Goal: Task Accomplishment & Management: Manage account settings

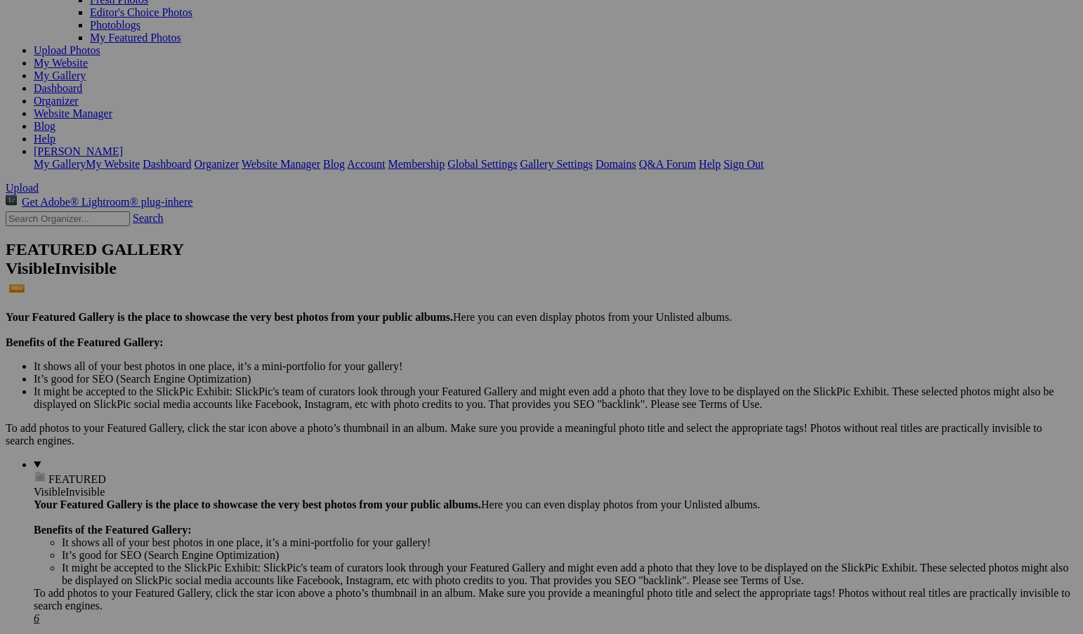
scroll to position [140, 0]
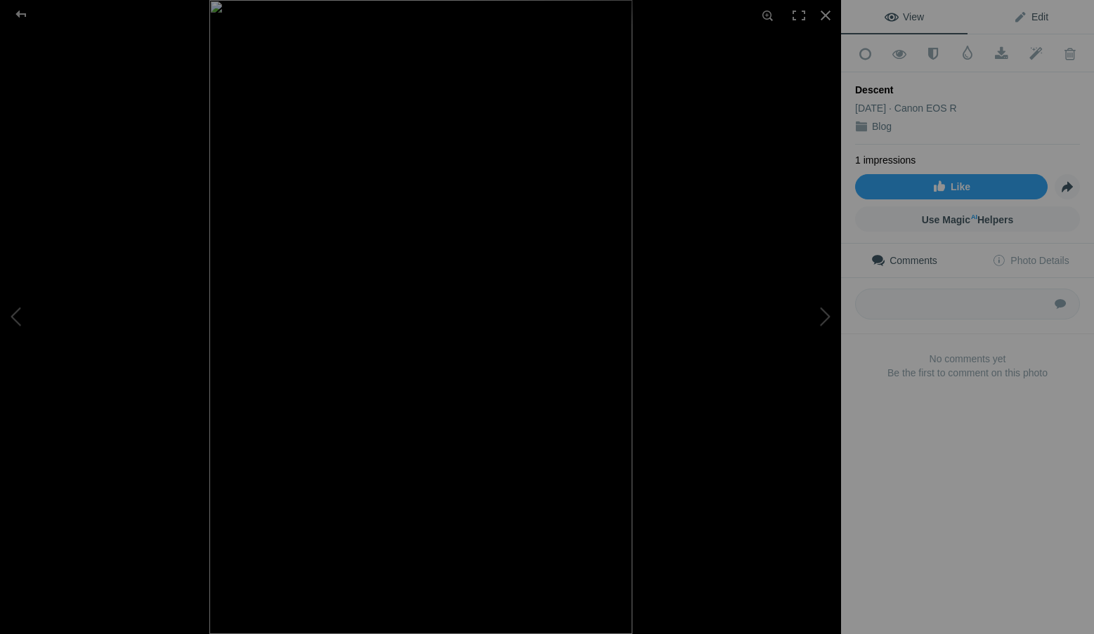
click at [1032, 14] on span "Edit" at bounding box center [1030, 16] width 35 height 11
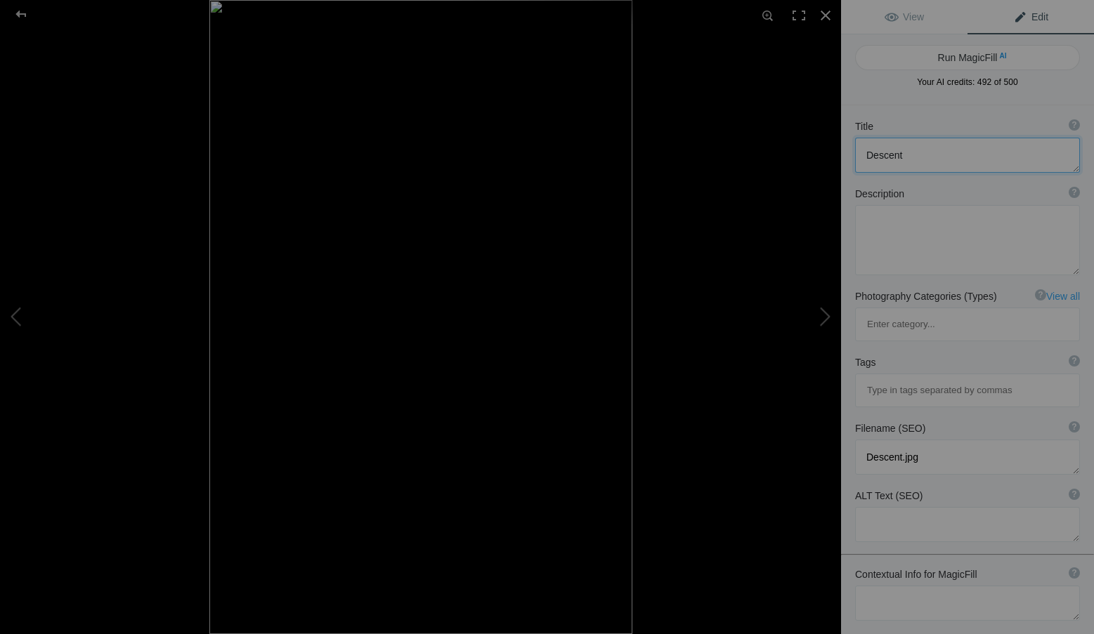
drag, startPoint x: 940, startPoint y: 160, endPoint x: 853, endPoint y: 159, distance: 87.1
click at [853, 159] on div "Title ? Photo title is one of the highest used Search Engine ranking criteria a…" at bounding box center [967, 145] width 253 height 67
paste textarea "descent-icm-photography-roxanne-overton.jpg"
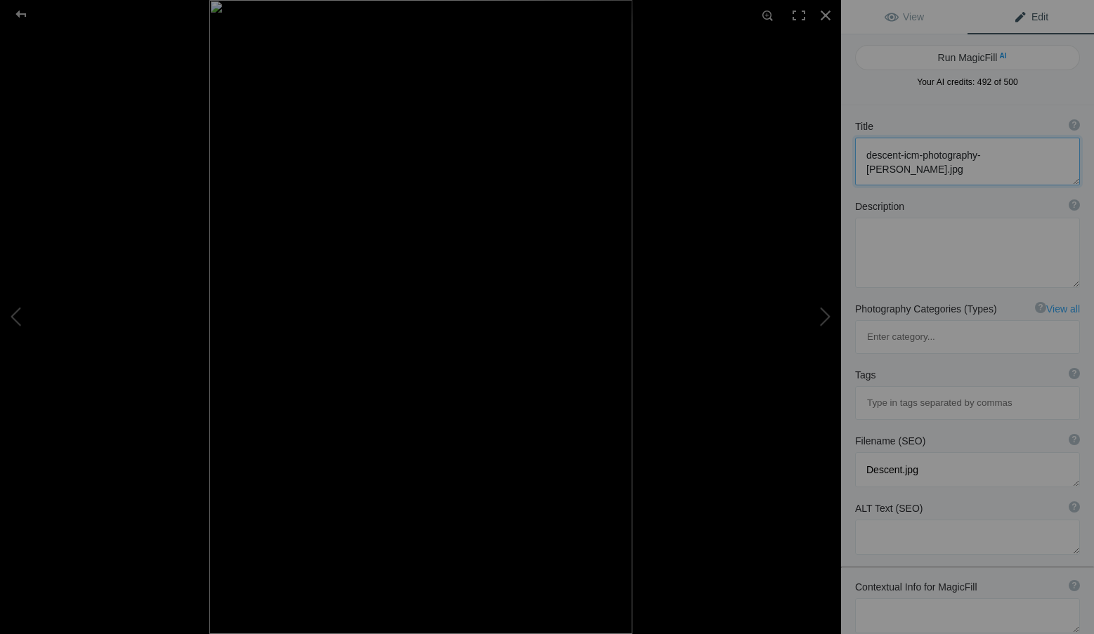
scroll to position [1, 0]
type textarea "descent-icm-photography-roxanne-overton.jpg"
click at [954, 177] on textarea at bounding box center [967, 162] width 225 height 48
drag, startPoint x: 915, startPoint y: 173, endPoint x: 853, endPoint y: 137, distance: 71.4
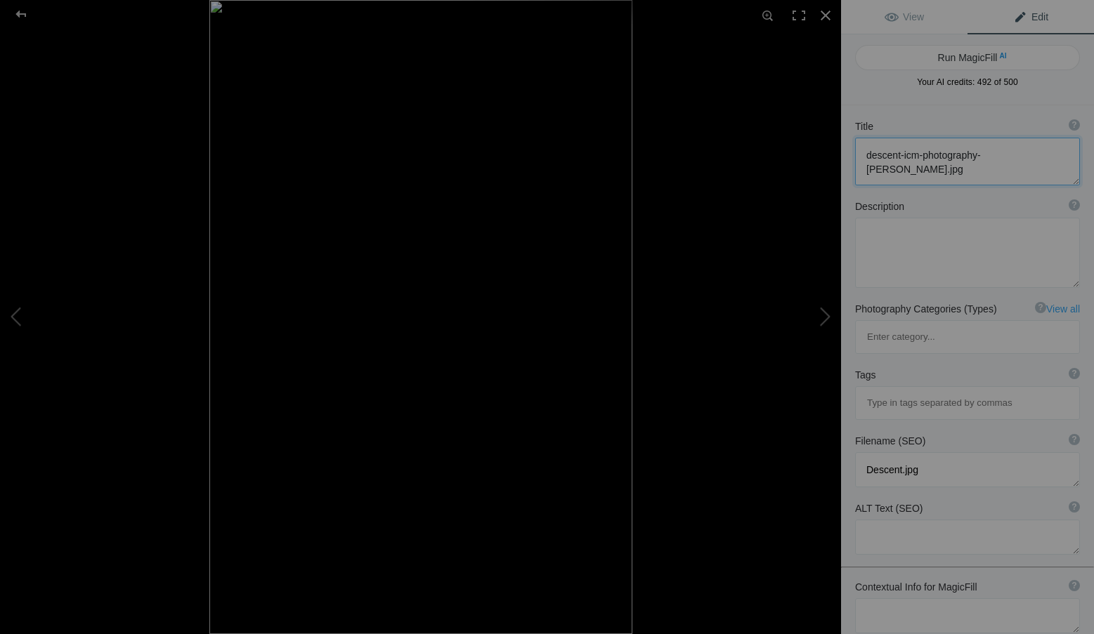
click at [853, 137] on div "Title ? Photo title is one of the highest used Search Engine ranking criteria a…" at bounding box center [967, 152] width 253 height 80
drag, startPoint x: 914, startPoint y: 173, endPoint x: 853, endPoint y: 146, distance: 67.0
click at [853, 146] on div "Title ? Photo title is one of the highest used Search Engine ranking criteria a…" at bounding box center [967, 152] width 253 height 80
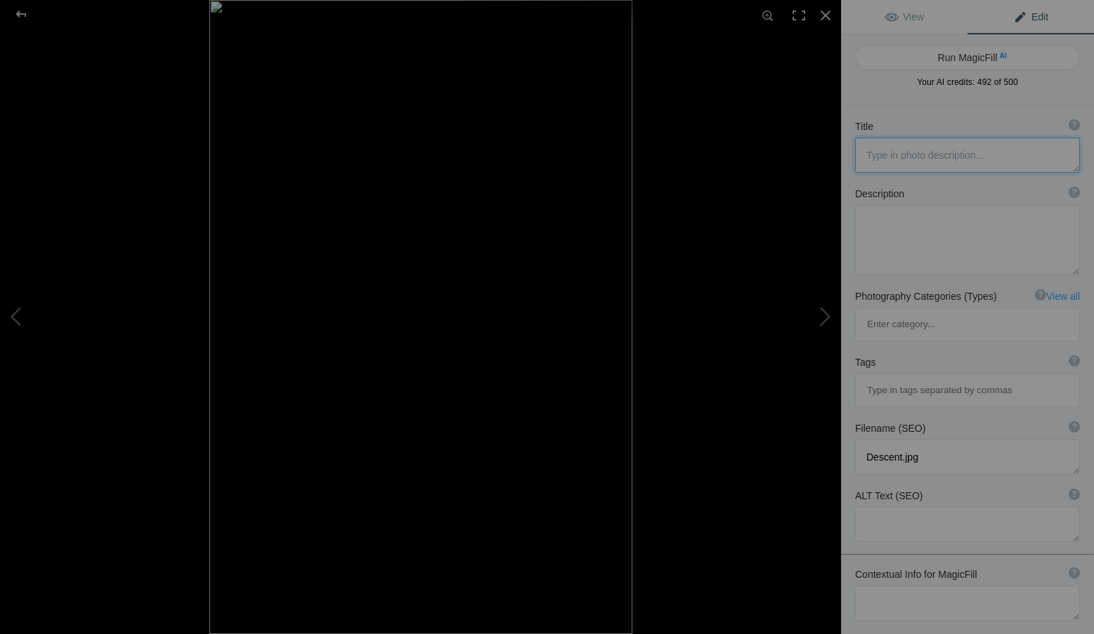
click at [877, 153] on textarea at bounding box center [967, 155] width 225 height 35
paste textarea "Descent – ICM Photography by Roxanne Overton"
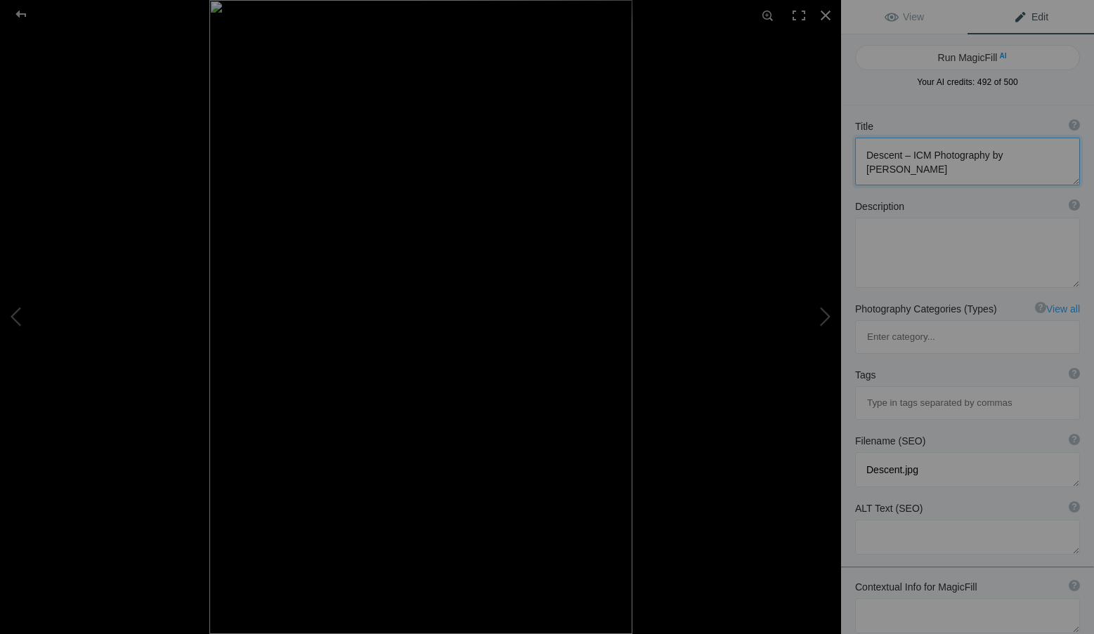
scroll to position [1, 0]
type textarea "Descent – ICM Photography by Roxanne Overton"
click at [898, 244] on textarea at bounding box center [967, 253] width 225 height 70
paste textarea "A blur of motion and light transforms an ordinary stairway into a luminous desc…"
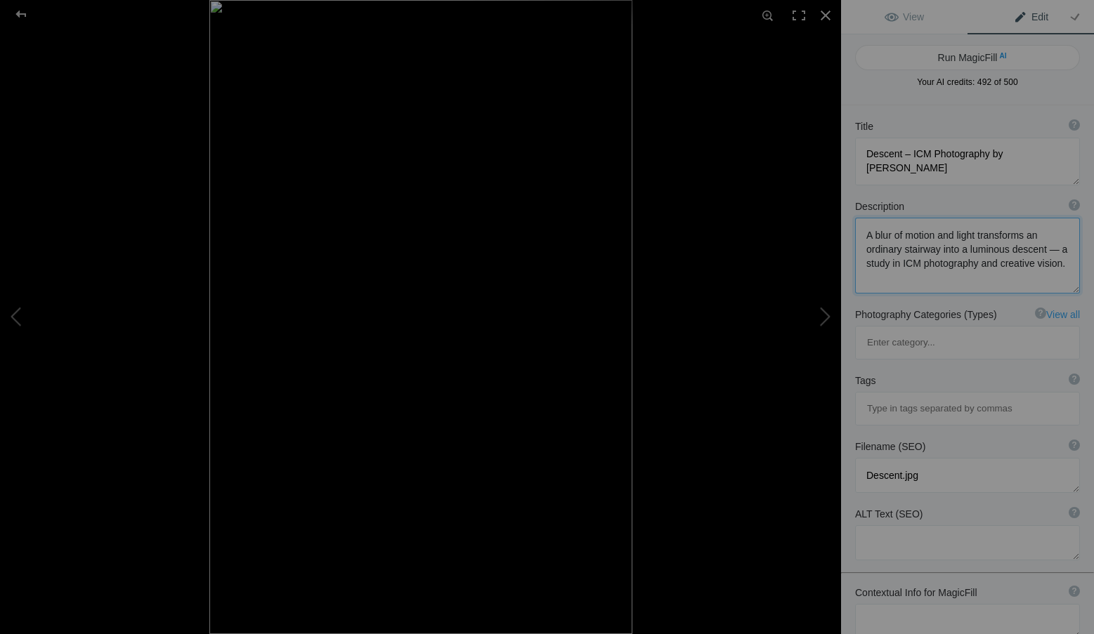
click at [869, 265] on textarea at bounding box center [967, 256] width 225 height 76
type textarea "A blur of motion and light transforms an ordinary stairway into a luminous desc…"
click at [892, 525] on textarea at bounding box center [967, 542] width 225 height 35
paste textarea "Intentional Camera Movement photograph of stairway lights and motion blur, titl…"
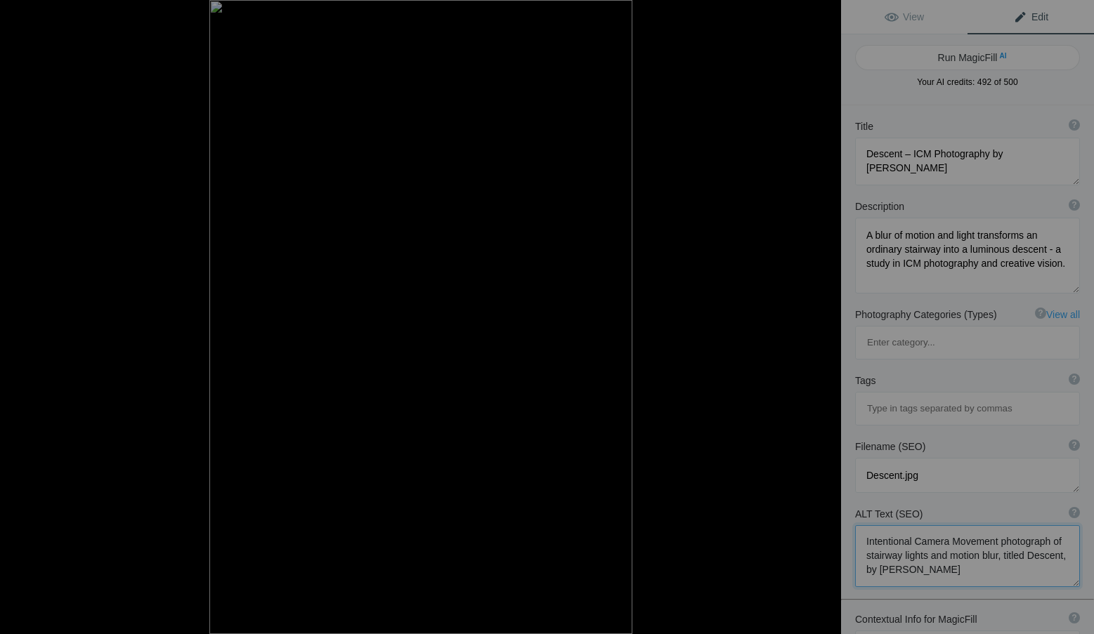
type textarea "Intentional Camera Movement photograph of stairway lights and motion blur, titl…"
click at [924, 458] on textarea at bounding box center [967, 475] width 225 height 35
drag, startPoint x: 924, startPoint y: 408, endPoint x: 845, endPoint y: 407, distance: 78.7
click at [845, 433] on div "Filename (SEO) ? Choose a clear, descriptive filename that accurately represent…" at bounding box center [967, 466] width 253 height 67
paste textarea "descent-icm-photography-roxanne-overton"
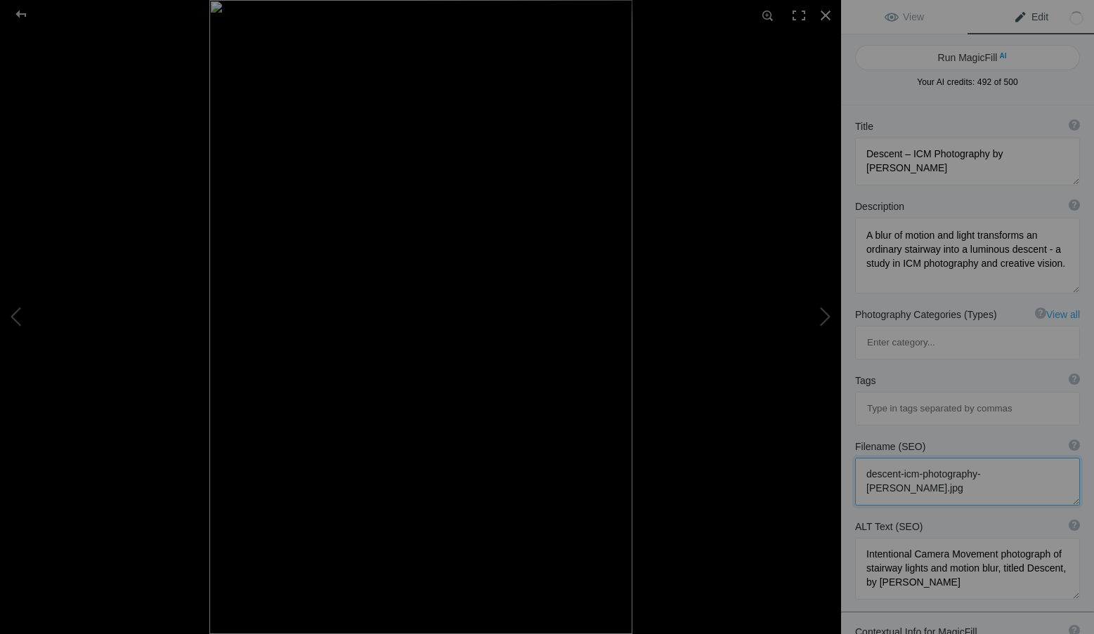
type textarea "descent-icm-photography-roxanne-overton.jpg"
click at [908, 396] on input at bounding box center [966, 408] width 209 height 25
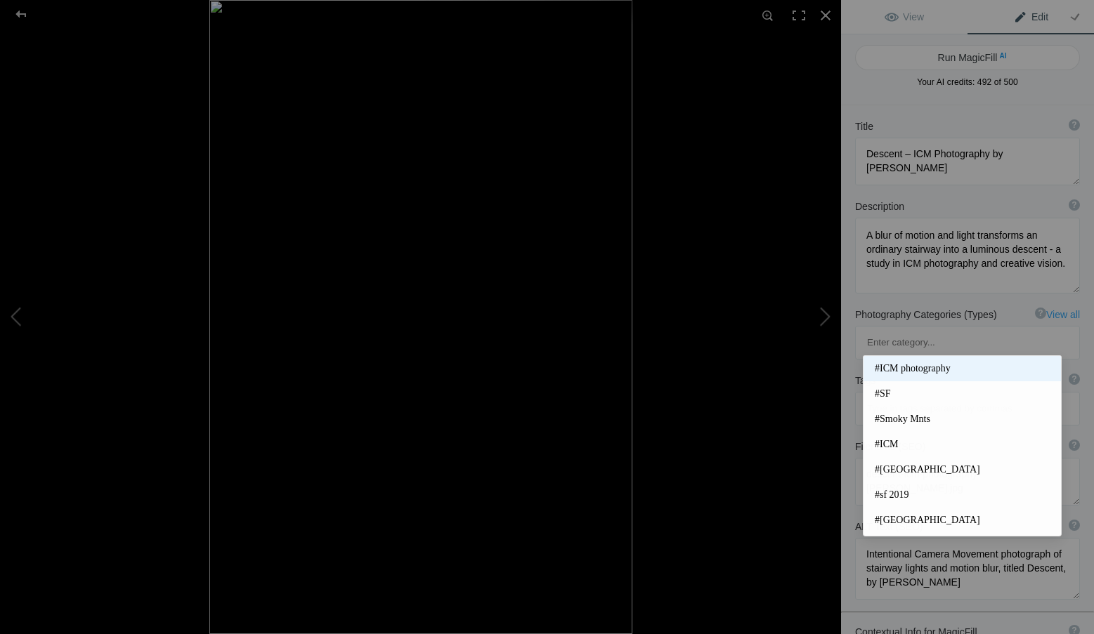
click at [911, 365] on span "#ICM photography" at bounding box center [961, 369] width 175 height 14
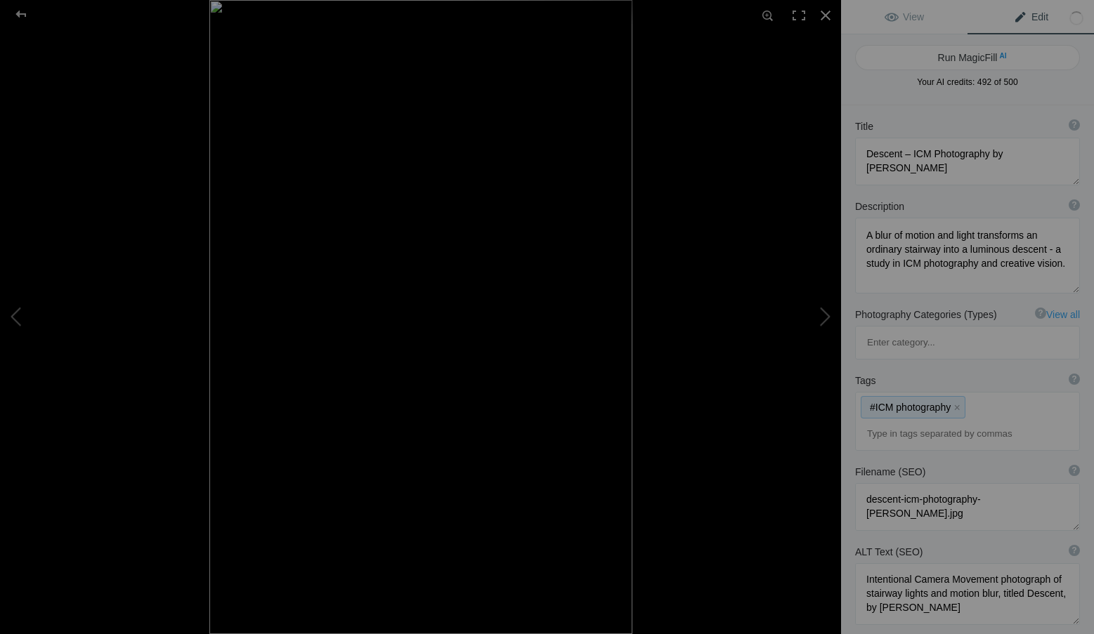
click at [973, 393] on div "#ICM photography x" at bounding box center [966, 422] width 223 height 58
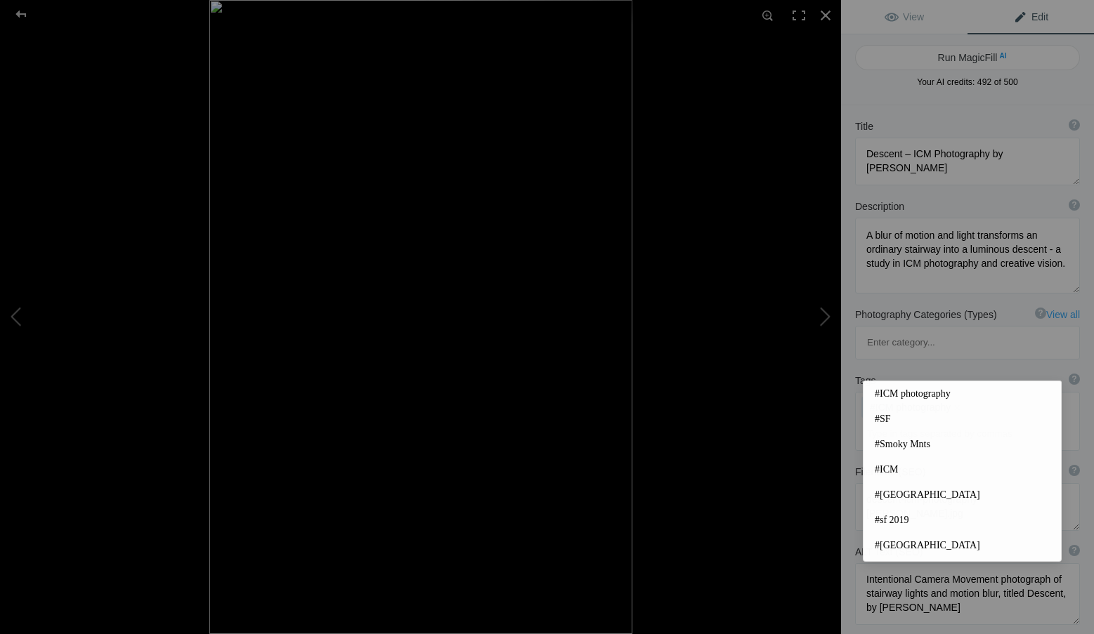
click at [947, 421] on input at bounding box center [966, 433] width 209 height 25
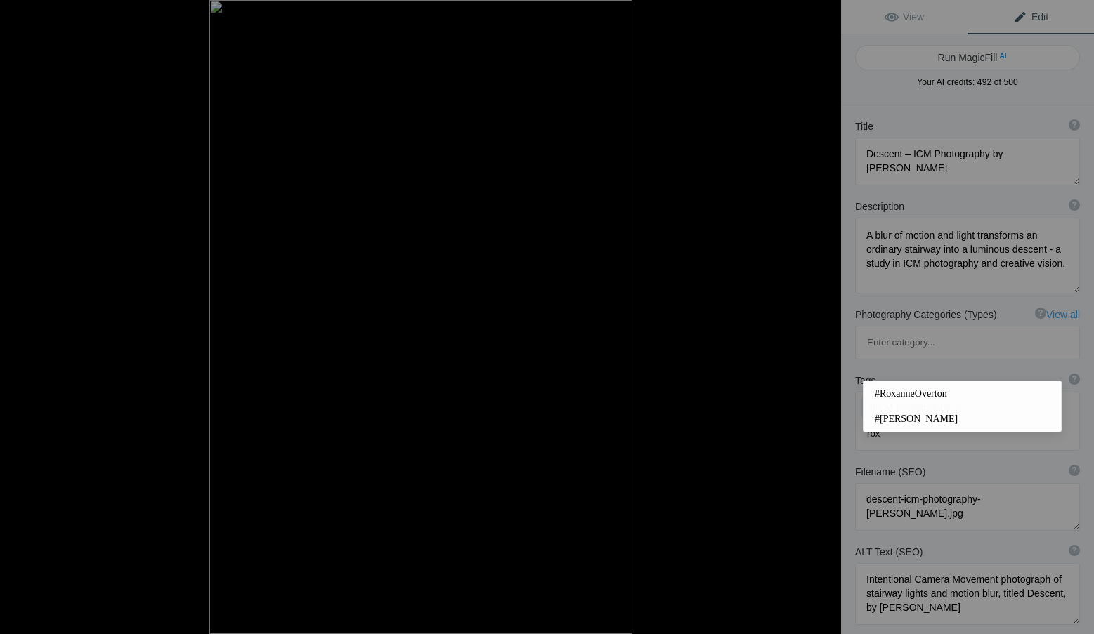
type input "rox"
click at [914, 420] on span "#Roxanne Overton" at bounding box center [961, 419] width 175 height 14
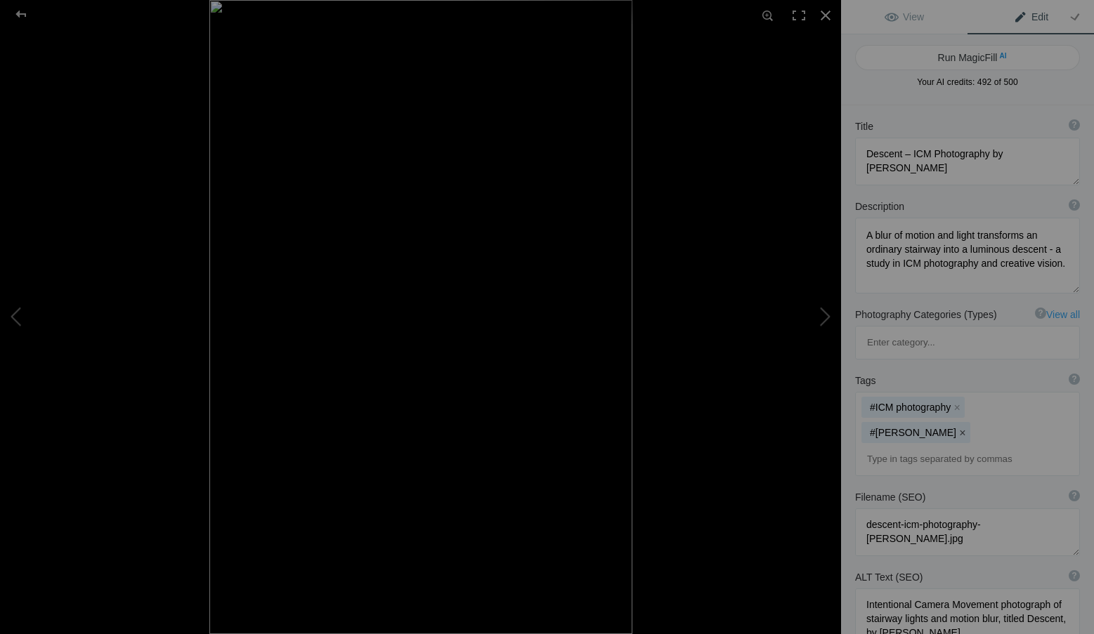
click at [957, 428] on button "x" at bounding box center [962, 433] width 10 height 10
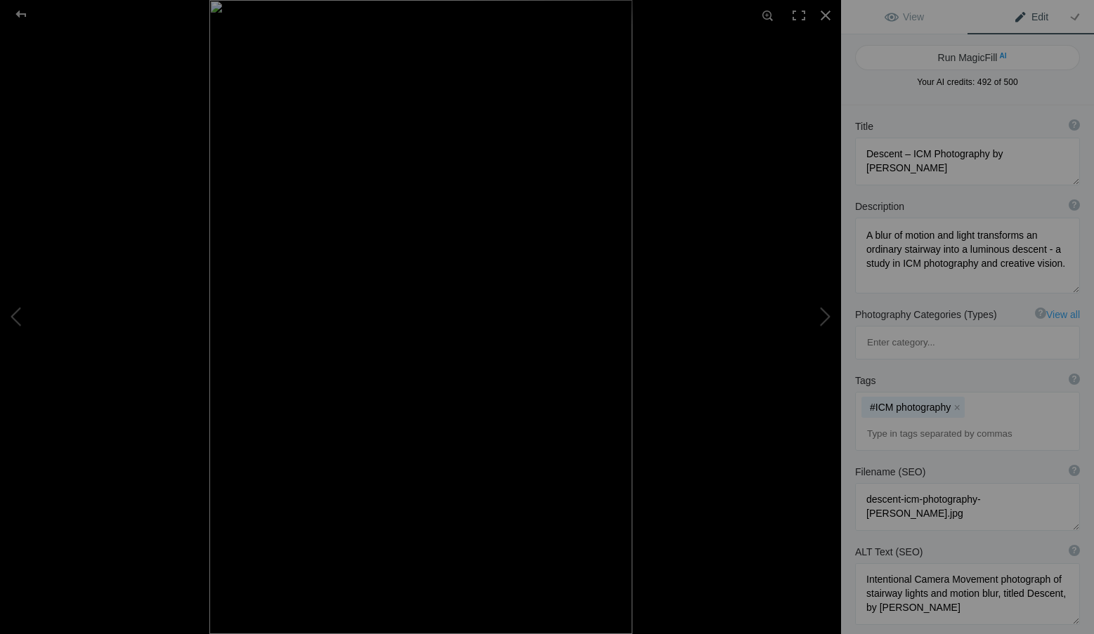
click at [895, 421] on input at bounding box center [966, 433] width 209 height 25
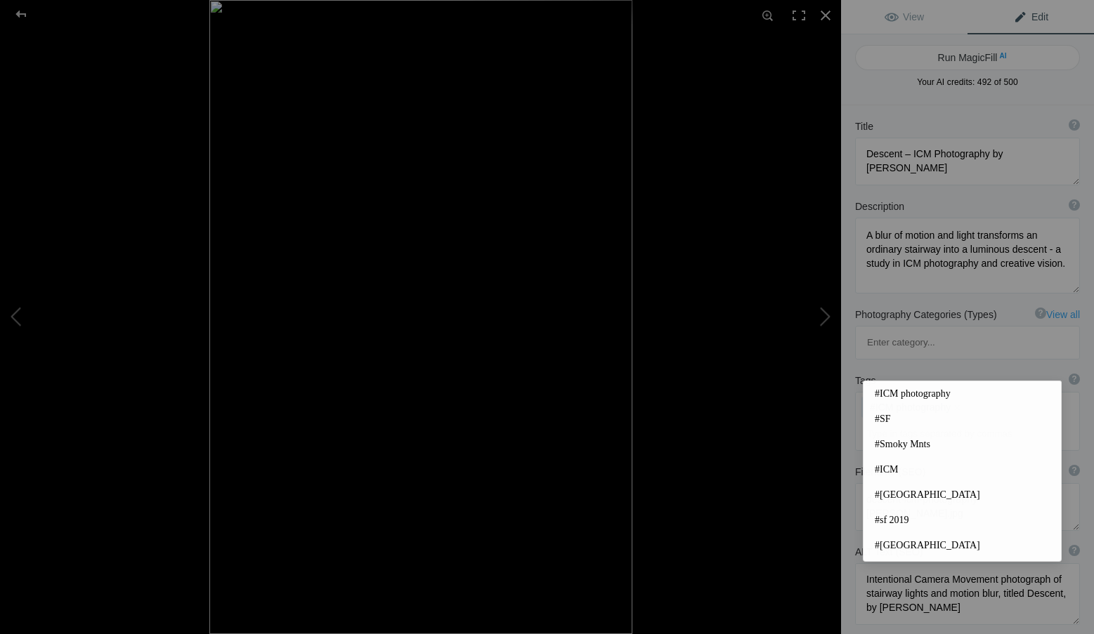
type input "r"
drag, startPoint x: 876, startPoint y: 369, endPoint x: 857, endPoint y: 369, distance: 19.0
click at [857, 393] on div "#ICM photography x r" at bounding box center [966, 422] width 223 height 58
click at [884, 421] on input at bounding box center [966, 433] width 209 height 25
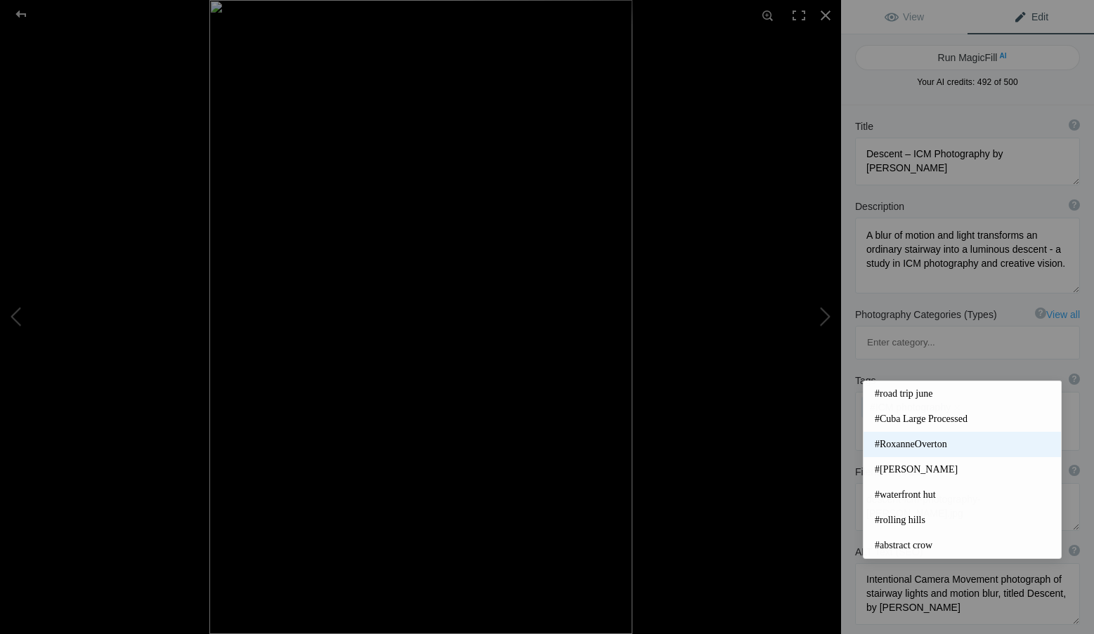
type input "ro"
click at [932, 442] on span "#RoxanneOverton" at bounding box center [961, 445] width 175 height 14
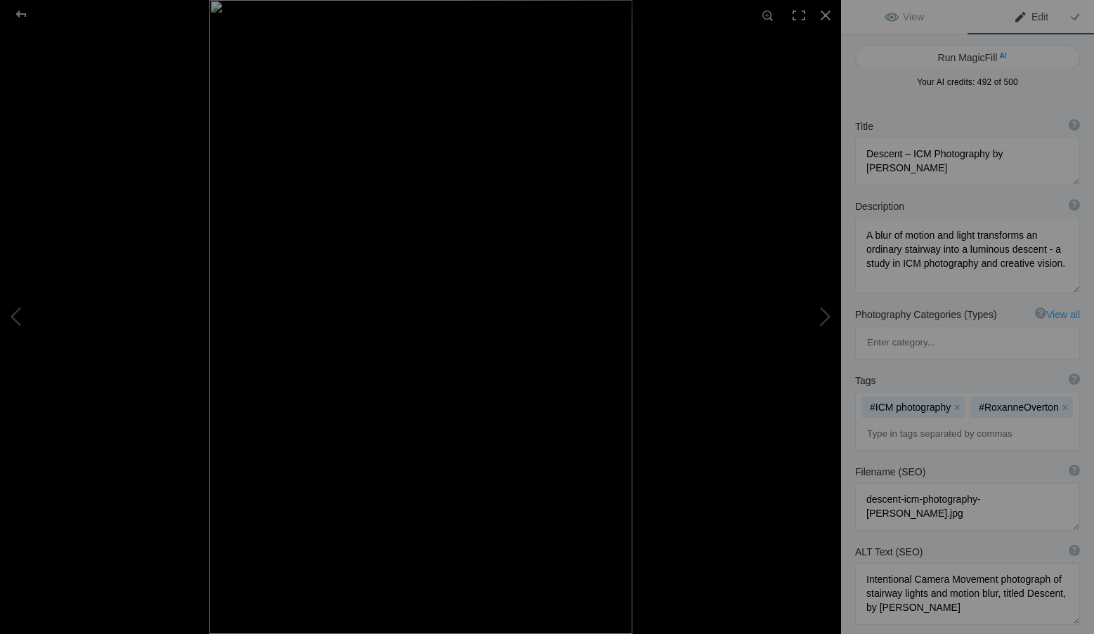
click at [885, 421] on input at bounding box center [966, 433] width 209 height 25
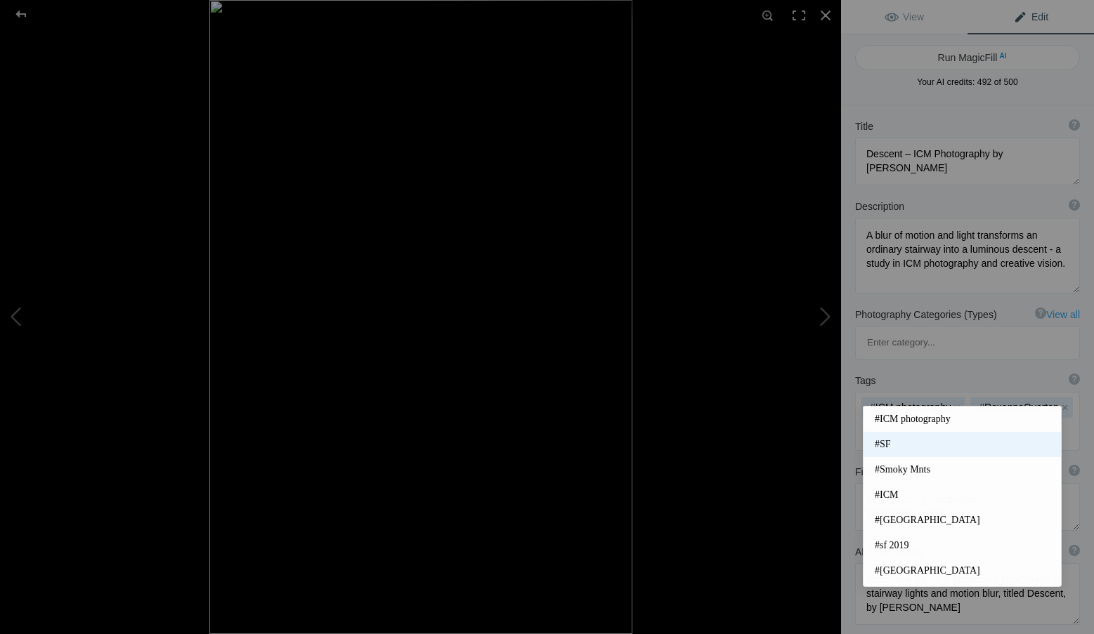
click at [887, 439] on span "#SF" at bounding box center [961, 445] width 175 height 14
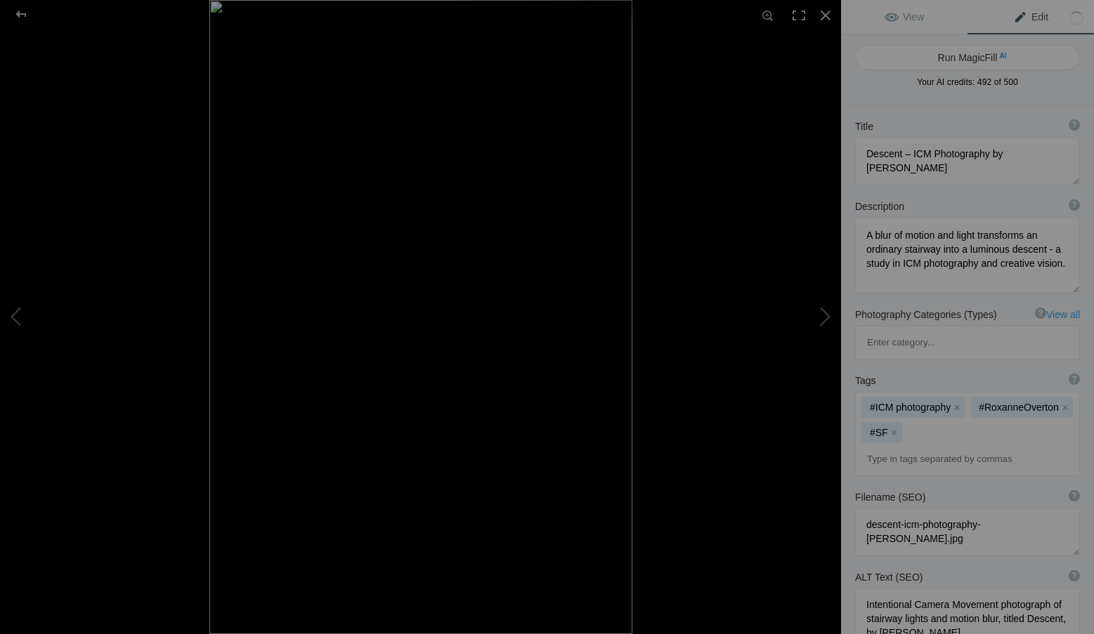
click at [884, 447] on input at bounding box center [966, 459] width 209 height 25
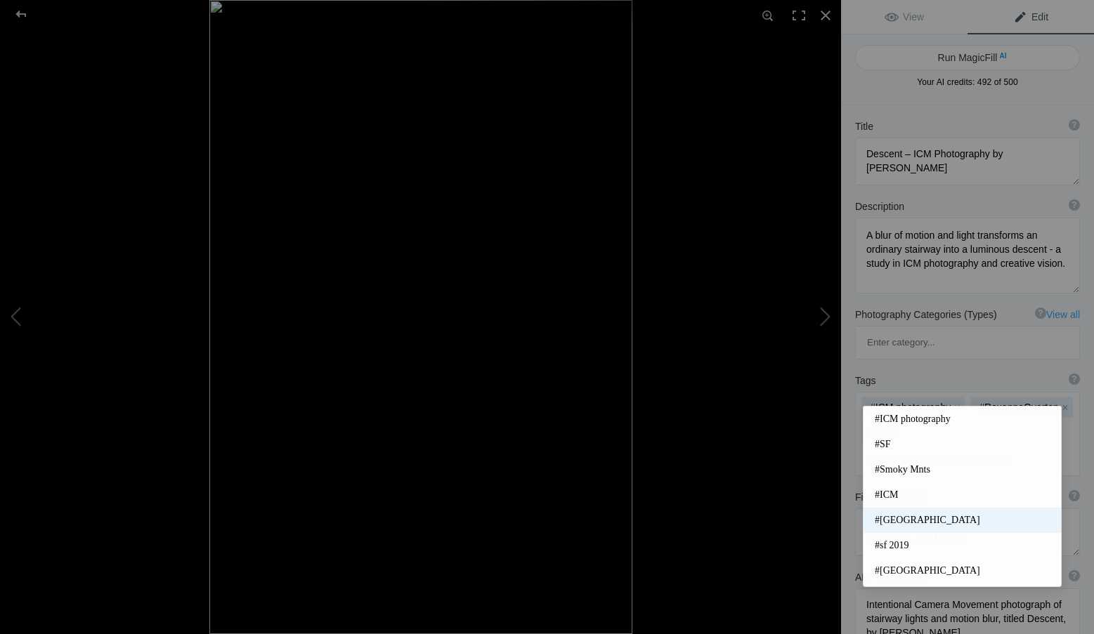
click at [919, 519] on span "#San Francisco" at bounding box center [961, 520] width 175 height 14
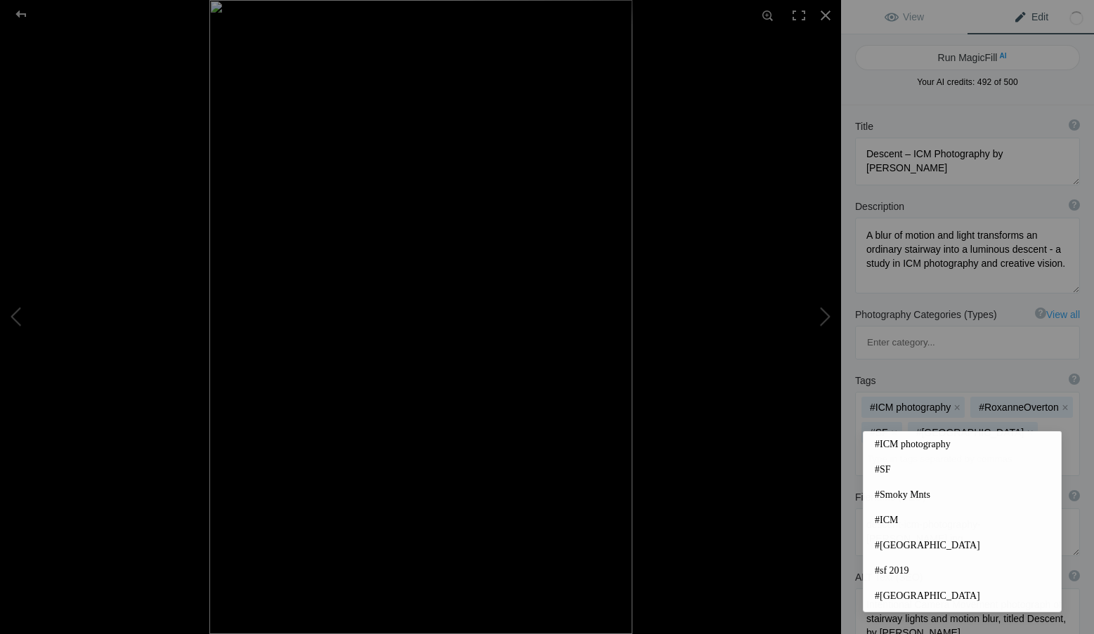
click at [879, 447] on input at bounding box center [966, 459] width 209 height 25
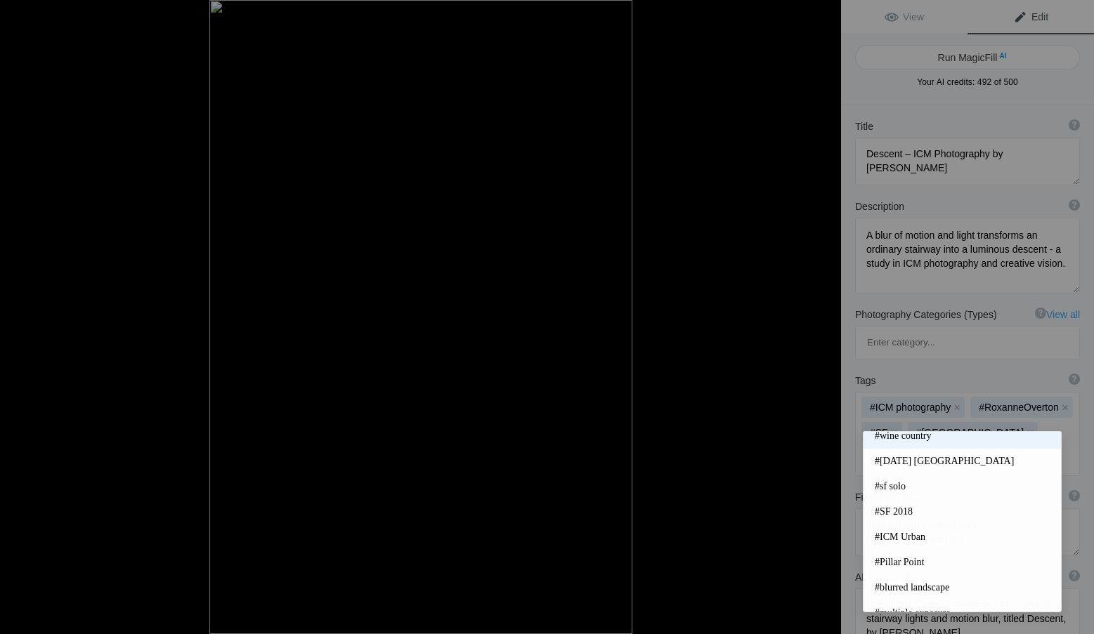
scroll to position [281, 0]
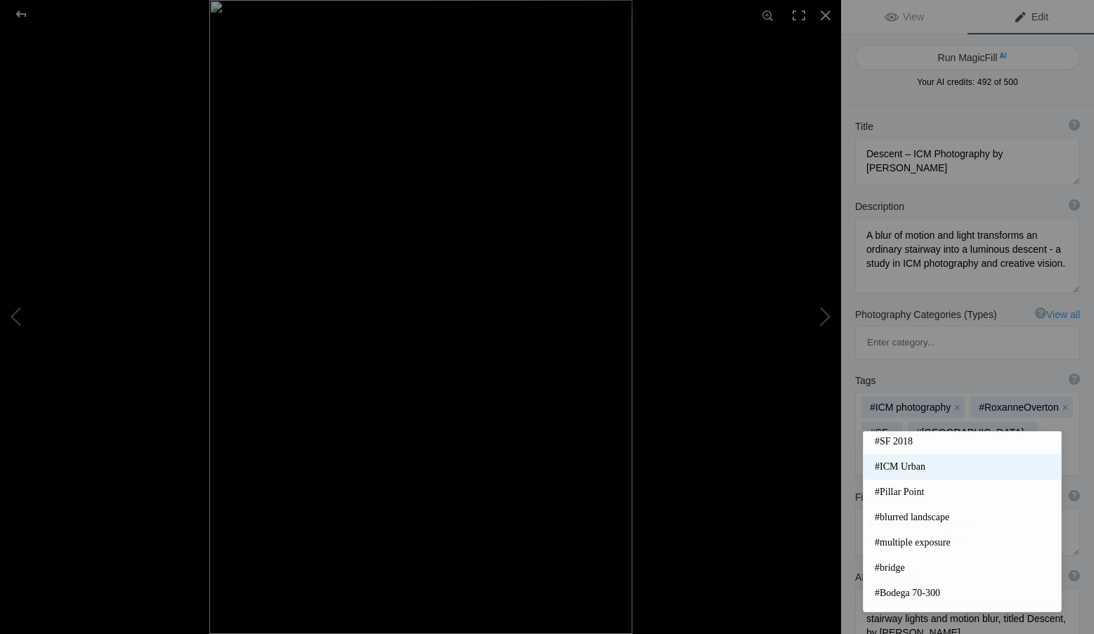
click at [919, 467] on span "#ICM Urban" at bounding box center [961, 467] width 175 height 14
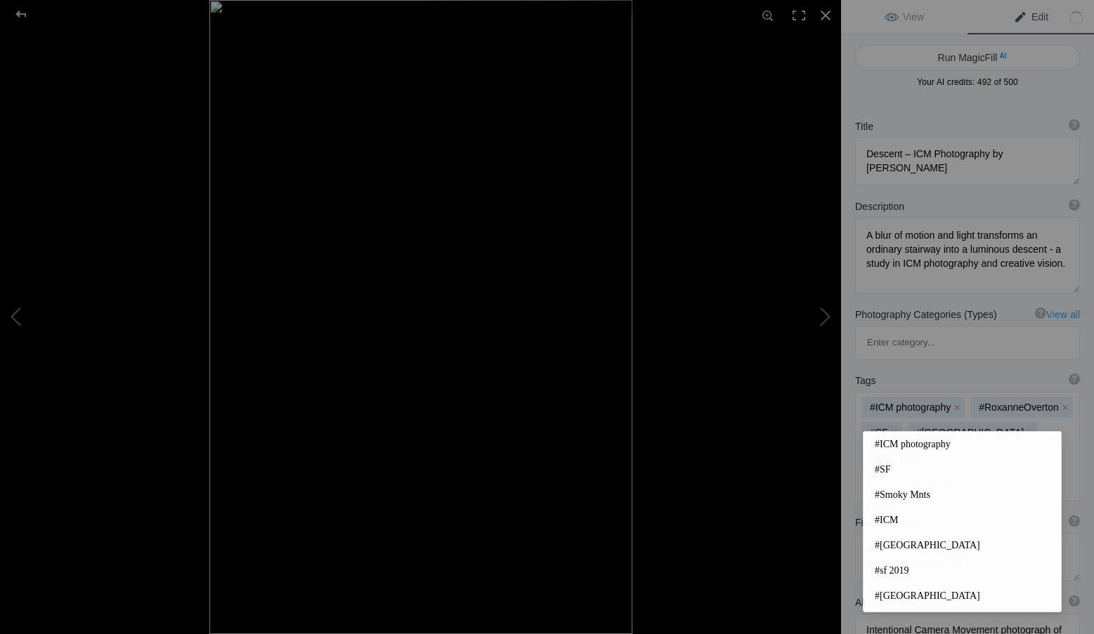
click at [886, 472] on input at bounding box center [966, 484] width 209 height 25
click at [891, 472] on input at bounding box center [966, 484] width 209 height 25
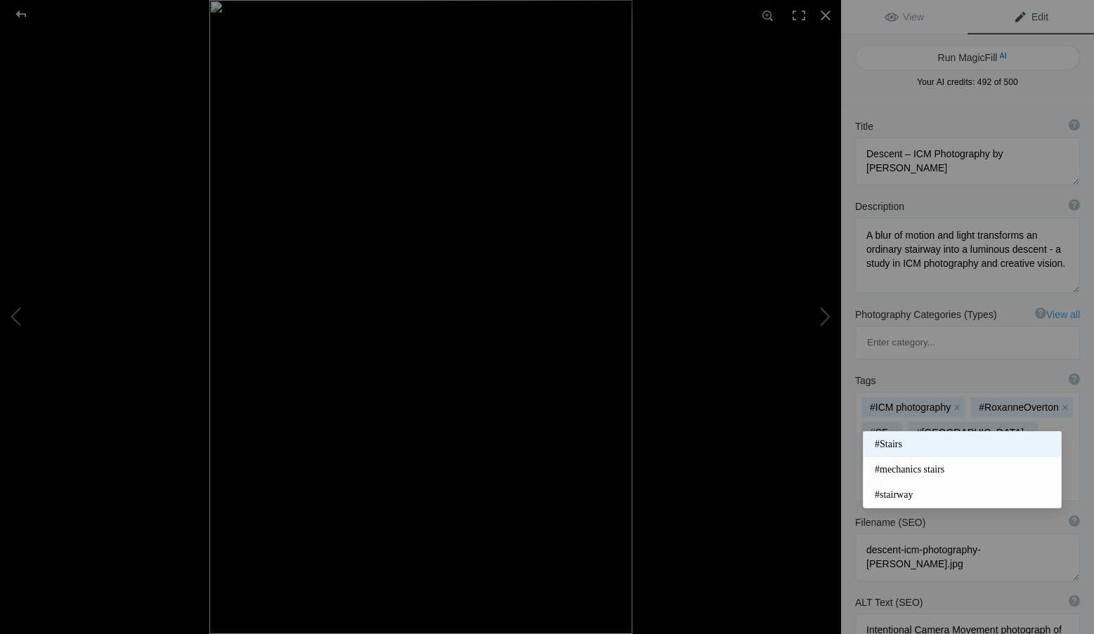
type input "stai"
click at [898, 442] on span "#Stairs" at bounding box center [961, 445] width 175 height 14
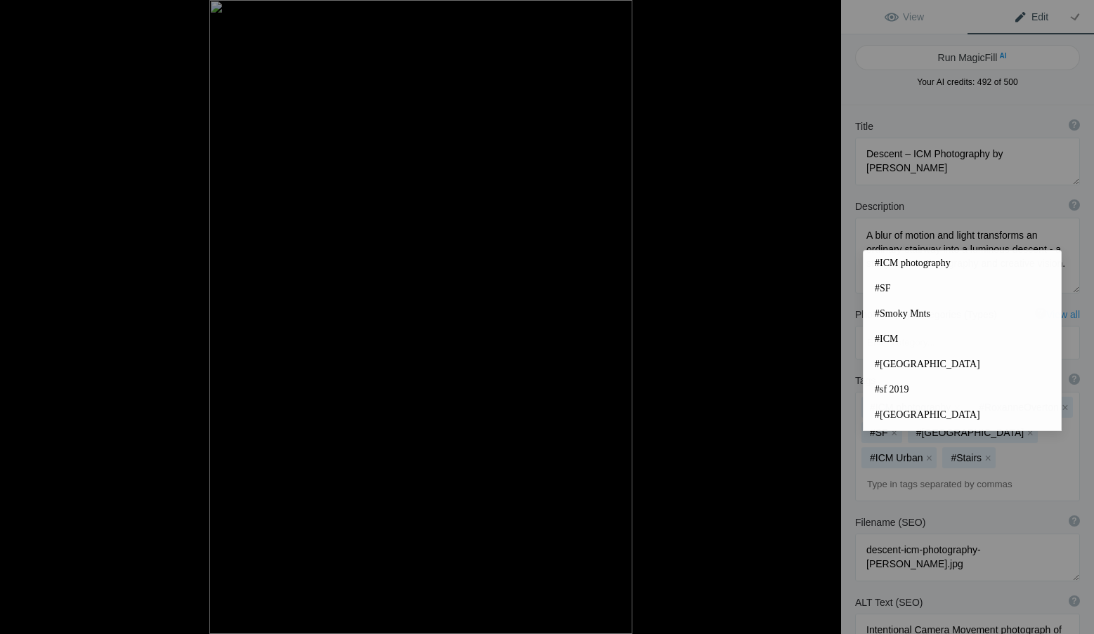
click at [898, 472] on input at bounding box center [966, 484] width 209 height 25
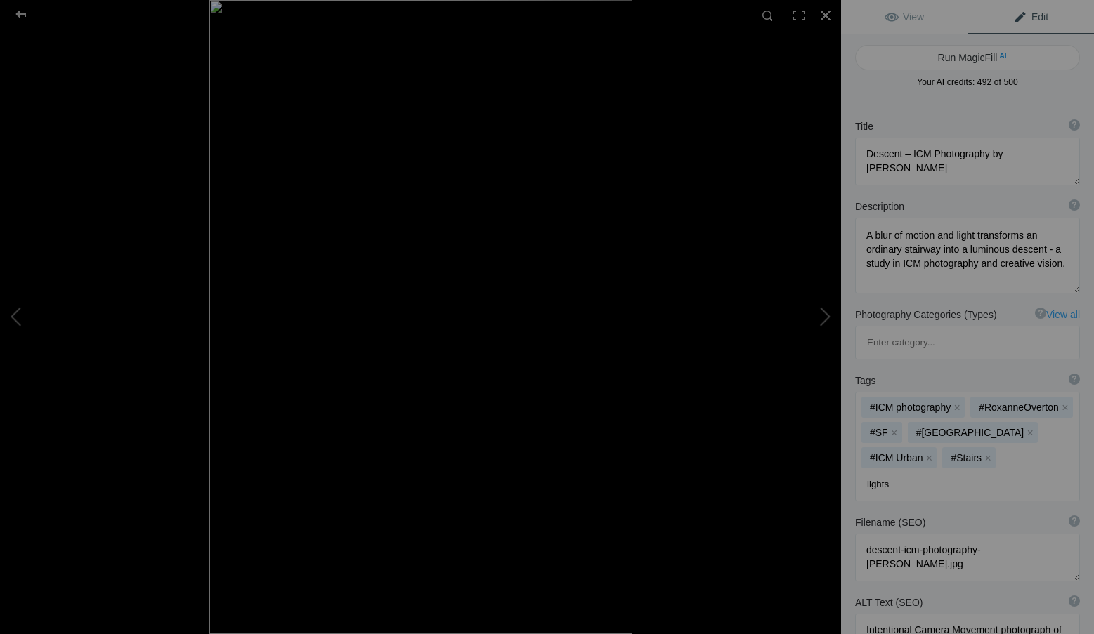
drag, startPoint x: 896, startPoint y: 445, endPoint x: 844, endPoint y: 442, distance: 52.0
click at [848, 442] on div "Tags ? Tags are keywords that describe images. For SEO purposes, do not tag pho…" at bounding box center [967, 438] width 253 height 142
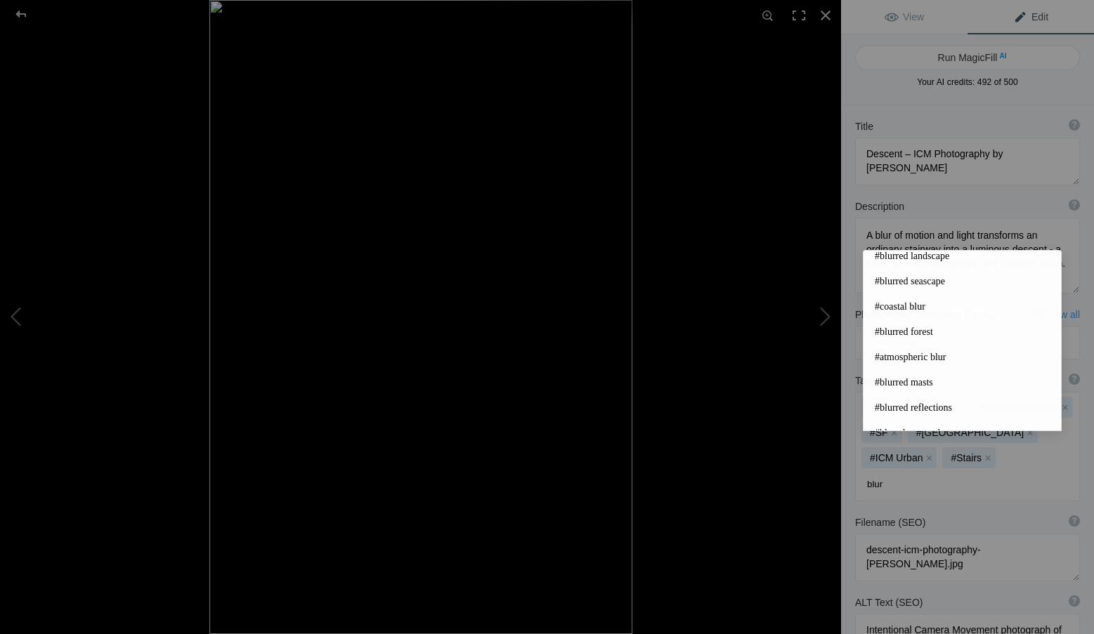
scroll to position [9, 0]
type input "blur"
click at [936, 399] on span "#blurred reflections" at bounding box center [961, 406] width 175 height 14
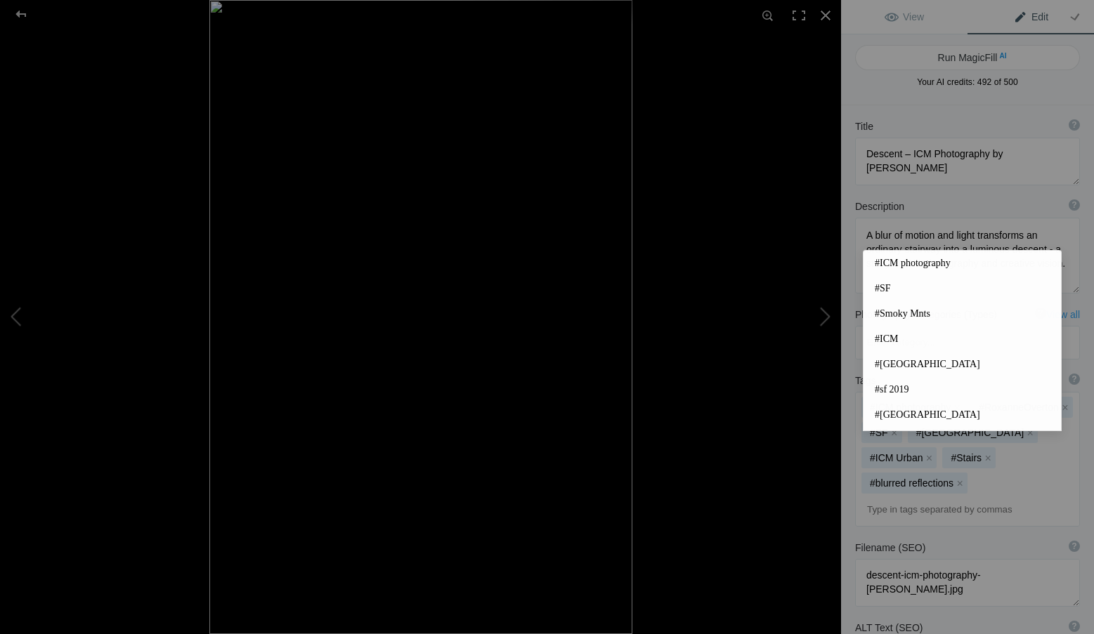
click at [924, 497] on input at bounding box center [966, 509] width 209 height 25
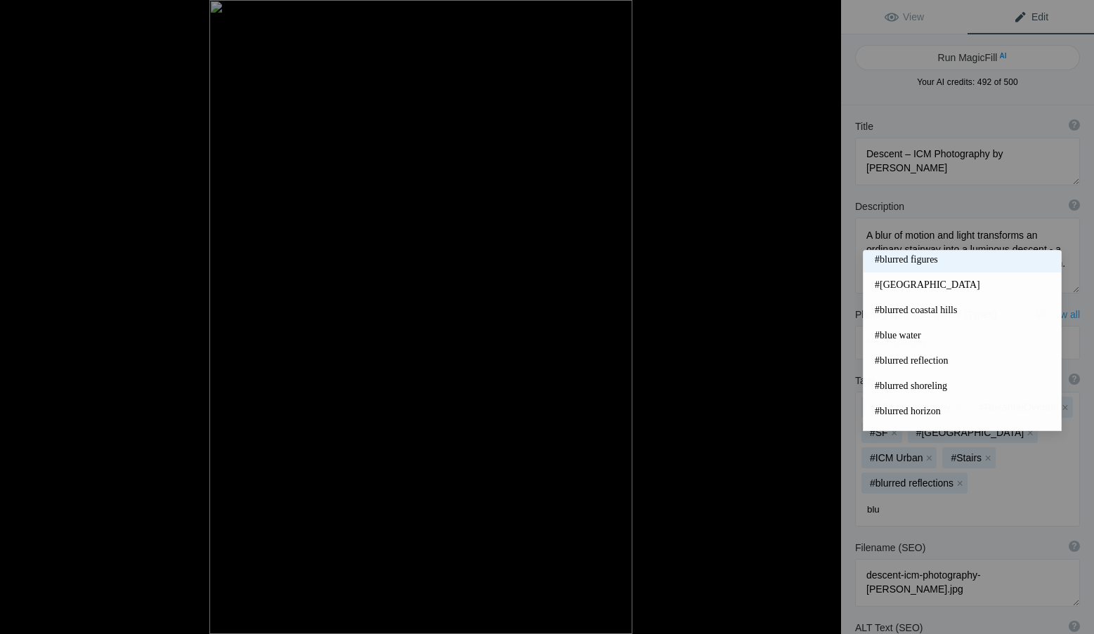
scroll to position [185, 0]
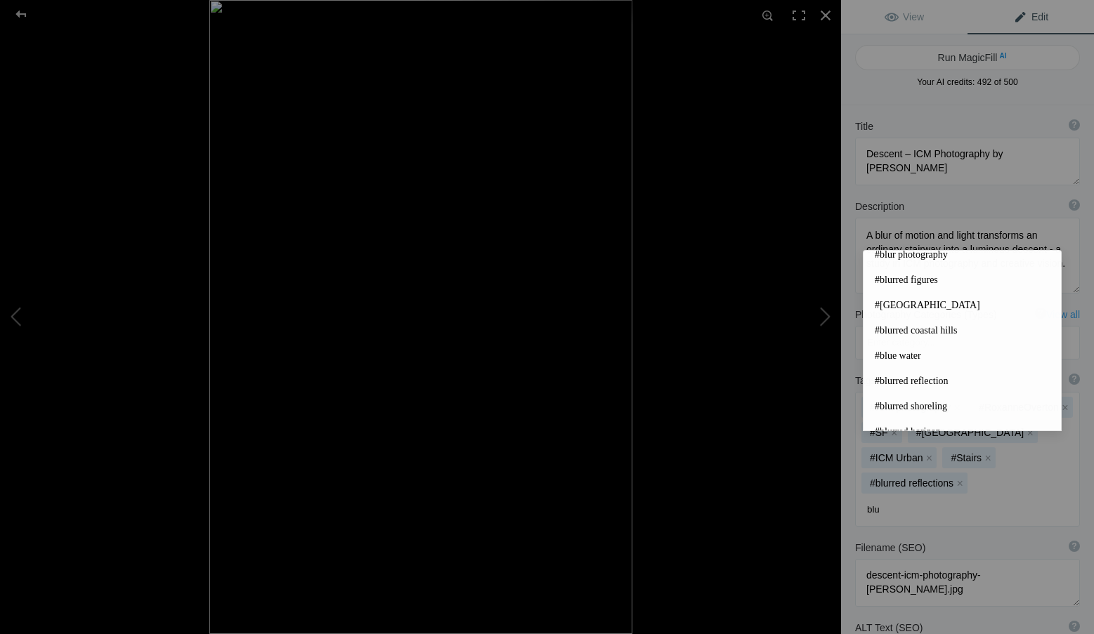
type input "blu"
click at [1076, 414] on div "Tags ? Tags are keywords that describe images. For SEO purposes, do not tag pho…" at bounding box center [967, 450] width 253 height 167
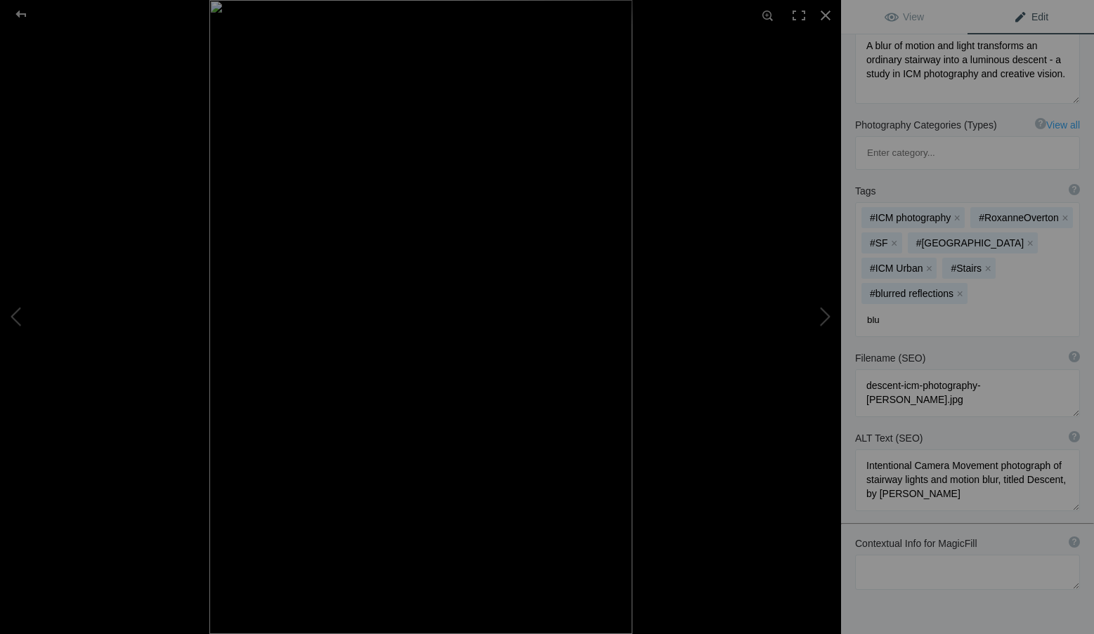
scroll to position [208, 0]
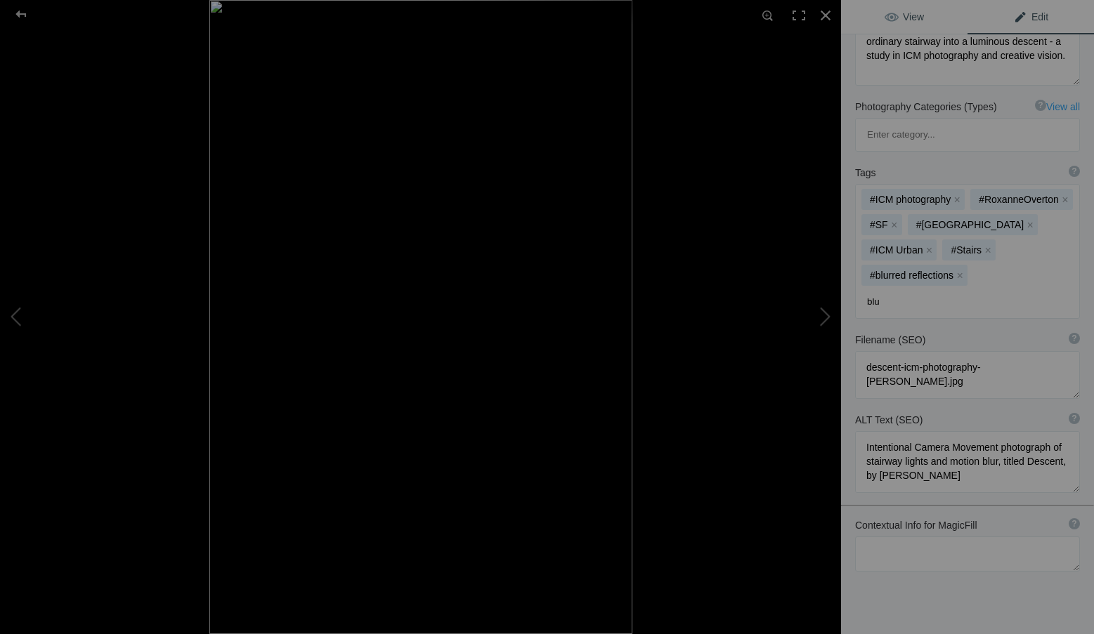
click at [925, 18] on link "View" at bounding box center [904, 17] width 126 height 34
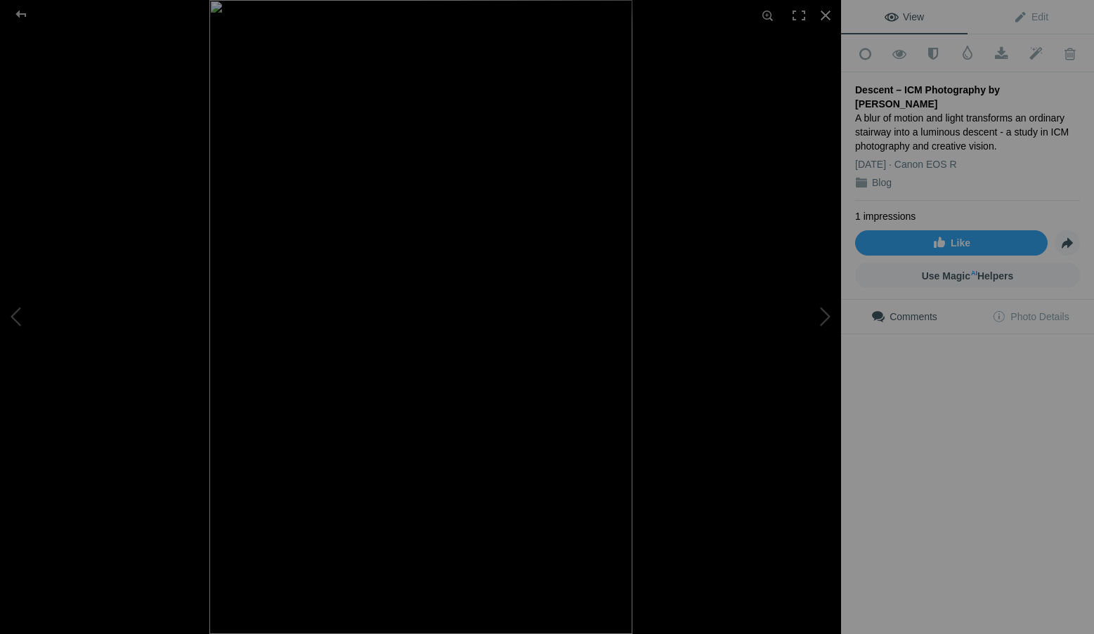
scroll to position [0, 0]
click at [1029, 14] on span "Edit" at bounding box center [1030, 16] width 35 height 11
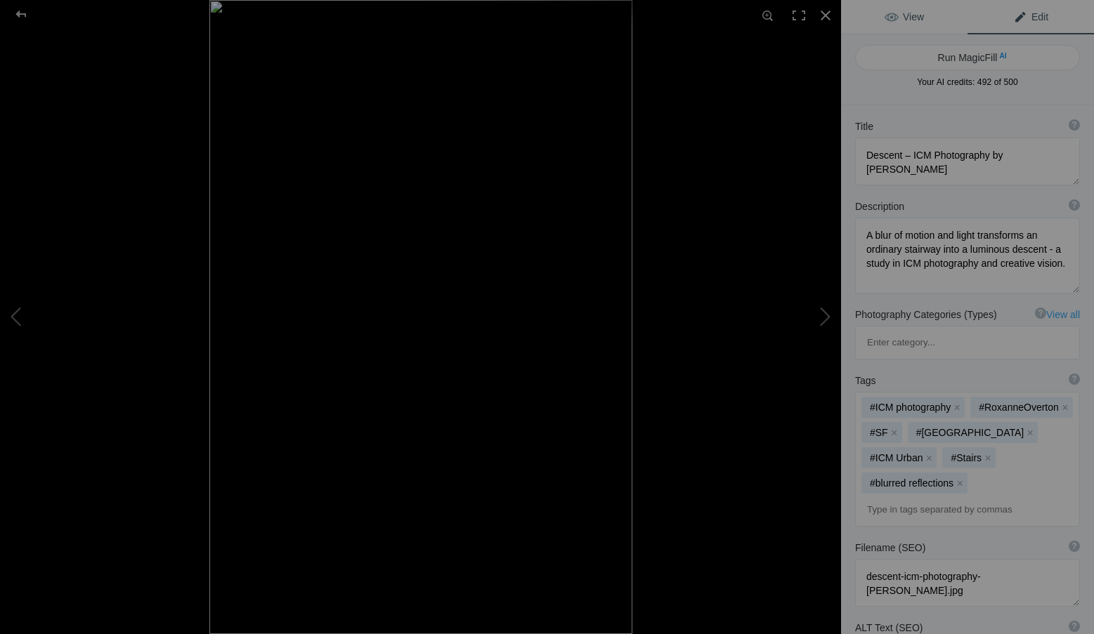
click at [912, 11] on span "View" at bounding box center [903, 16] width 39 height 11
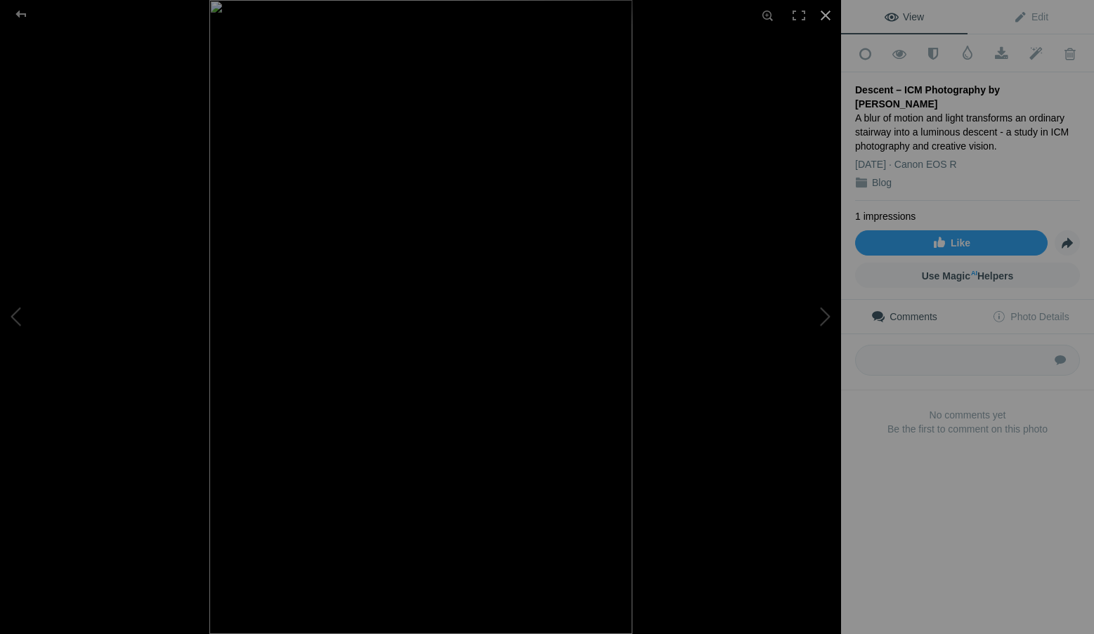
click at [827, 15] on div at bounding box center [825, 15] width 31 height 31
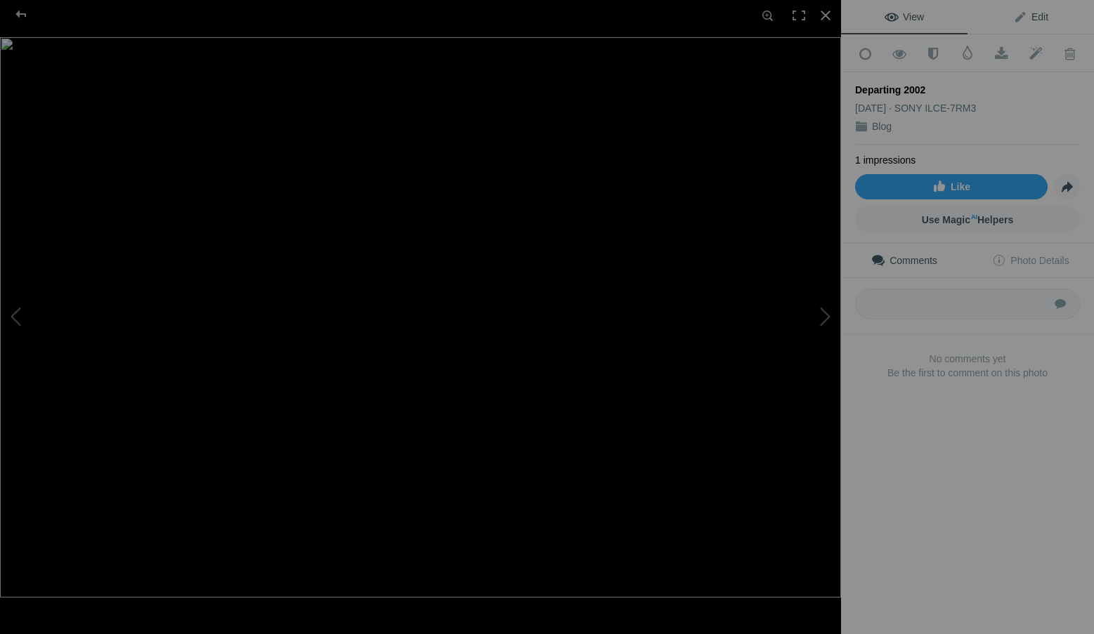
click at [1038, 11] on link "Edit" at bounding box center [1030, 17] width 126 height 34
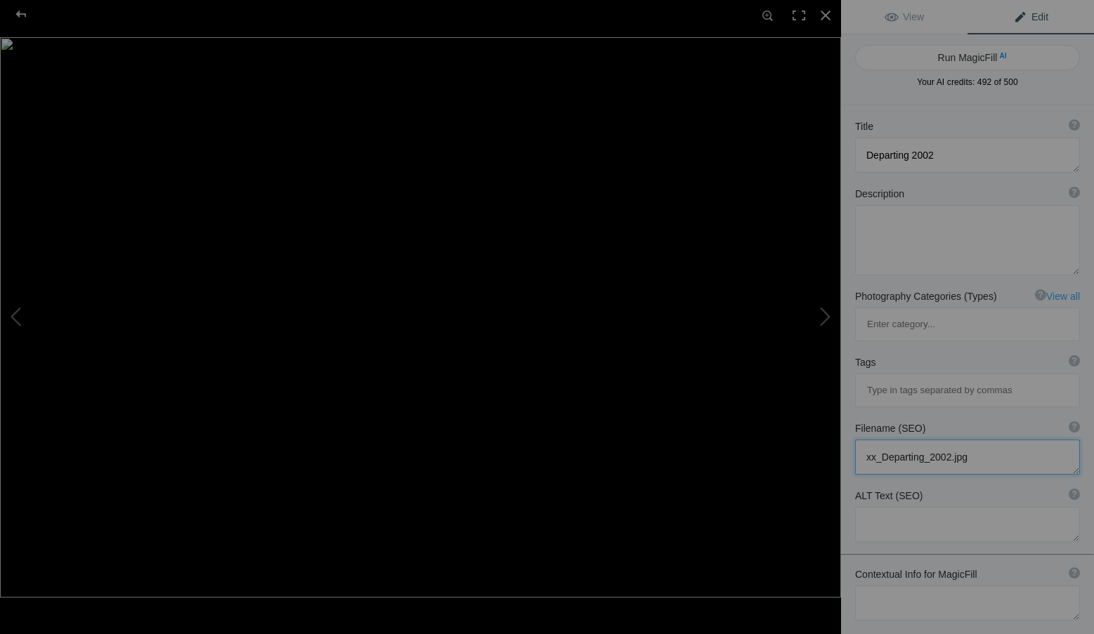
drag, startPoint x: 985, startPoint y: 392, endPoint x: 846, endPoint y: 391, distance: 139.8
click at [846, 414] on div "Filename (SEO) ? Choose a clear, descriptive filename that accurately represent…" at bounding box center [967, 447] width 253 height 67
paste textarea "echoes-in-departure-icm-photography-roxanne-overton"
type textarea "echoes-in-departure-icm-photography-roxanne-overton.jpg"
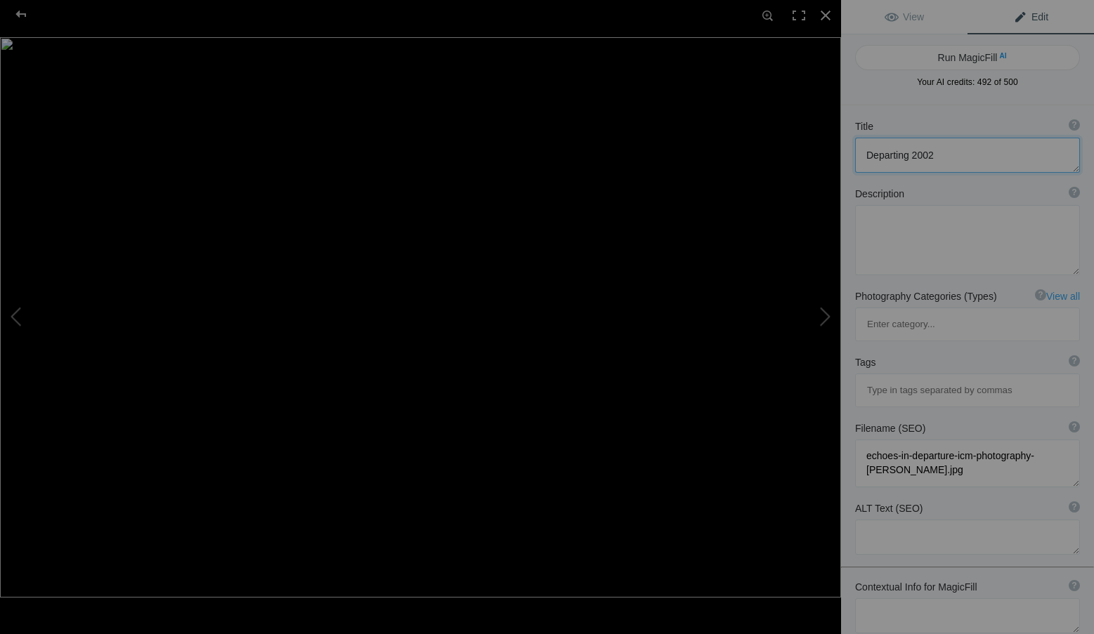
drag, startPoint x: 947, startPoint y: 154, endPoint x: 846, endPoint y: 154, distance: 101.8
click at [846, 154] on div "Title ? Photo title is one of the highest used Search Engine ranking criteria a…" at bounding box center [967, 145] width 253 height 67
paste textarea "Echoes in Departure – ICM Photography by [PERSON_NAME]"
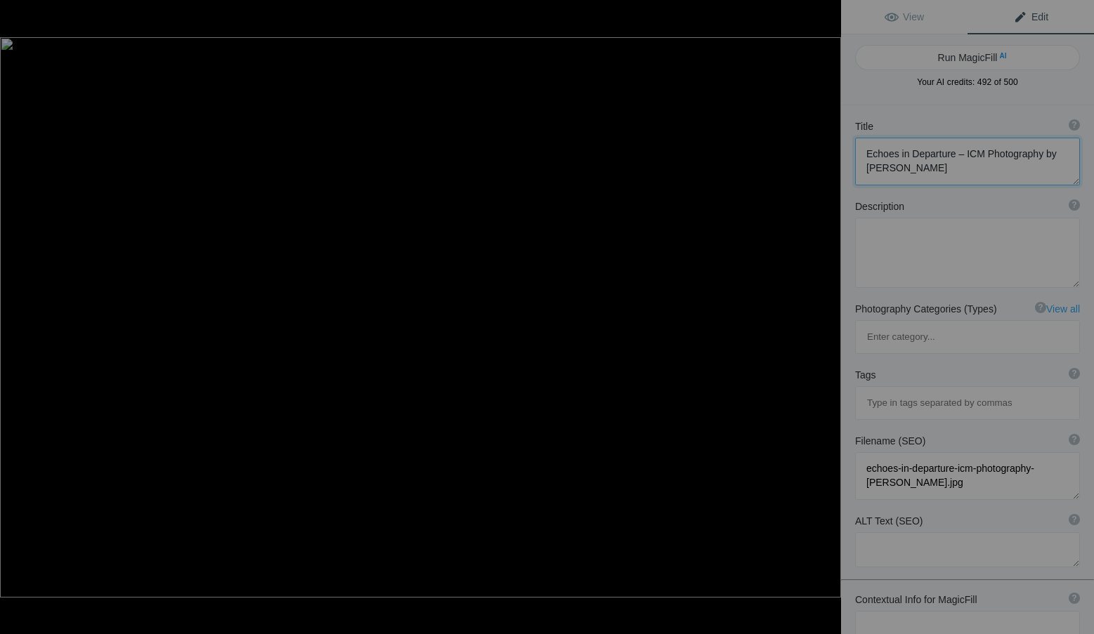
type textarea "Echoes in Departure – ICM Photography by [PERSON_NAME]"
click at [885, 239] on textarea at bounding box center [967, 253] width 225 height 70
paste textarea "A blur of light and shadow conveys the feeling of departure — abstract and emot…"
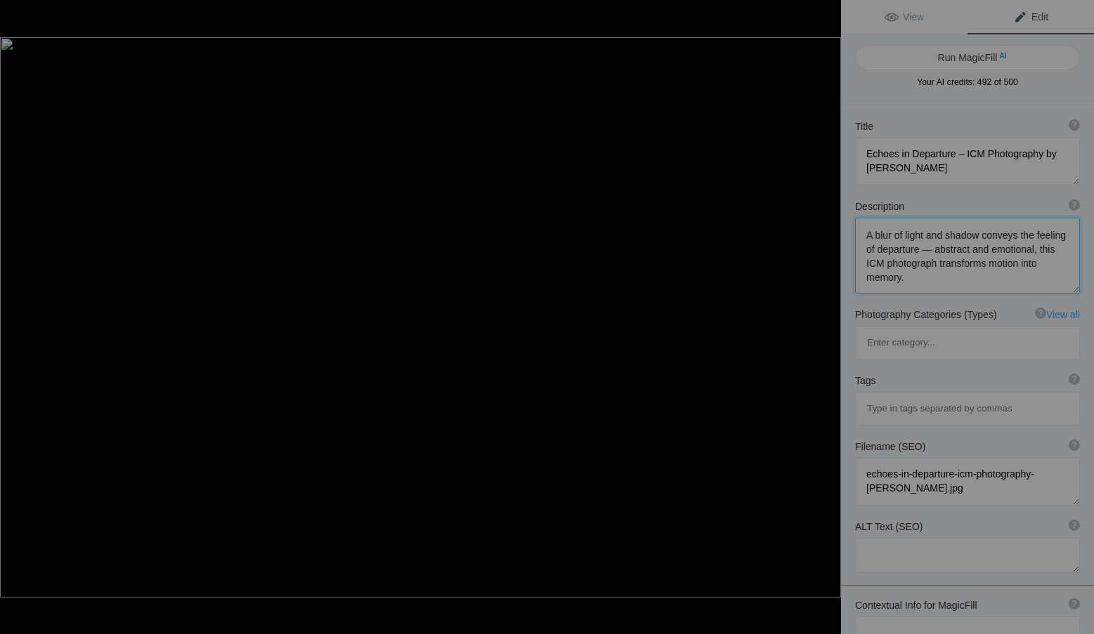
type textarea "A blur of light and shadow conveys the feeling of departure — abstract and emot…"
click at [881, 538] on textarea at bounding box center [967, 555] width 225 height 35
paste textarea "ICM photograph by Roxanne Overton, abstract blur of light and motion titled Ech…"
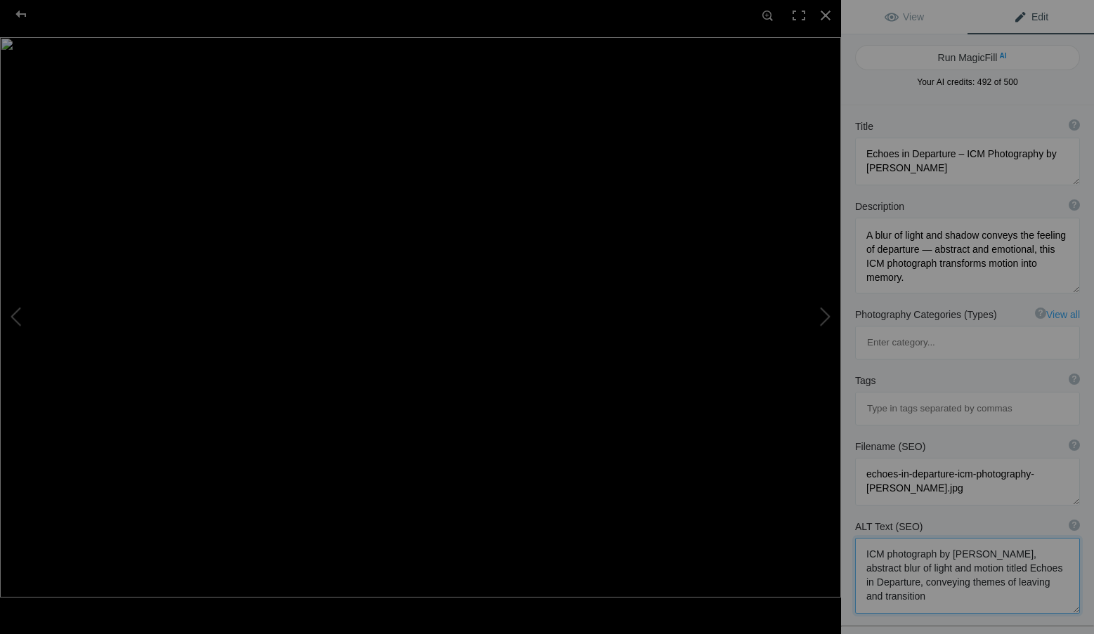
type textarea "ICM photograph by Roxanne Overton, abstract blur of light and motion titled Ech…"
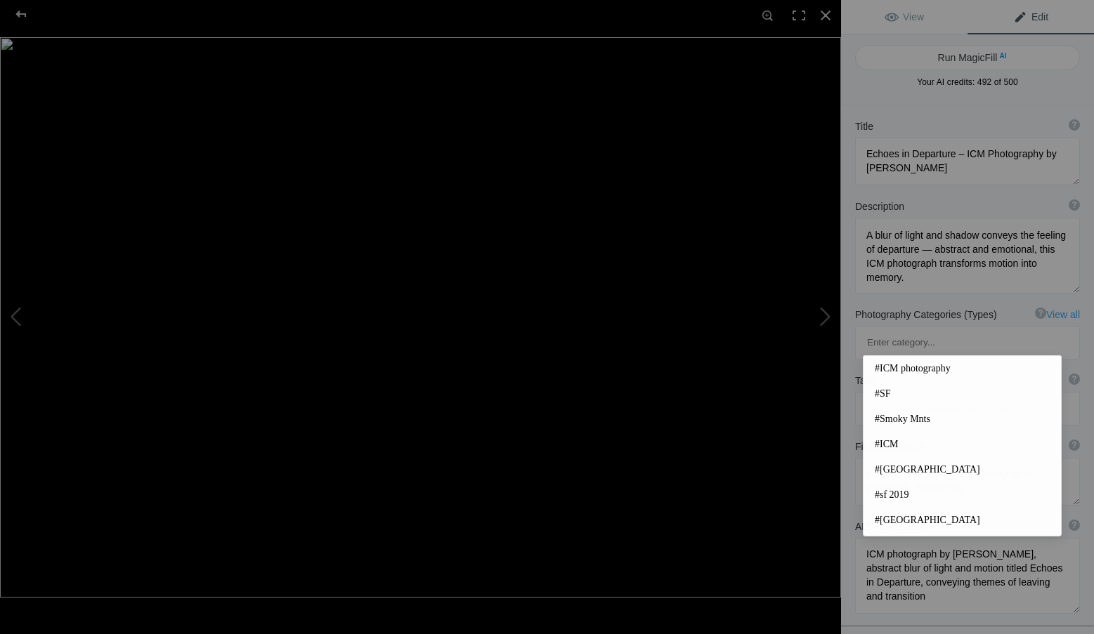
click at [898, 396] on input at bounding box center [966, 408] width 209 height 25
click at [895, 366] on span "#ICM photography" at bounding box center [961, 369] width 175 height 14
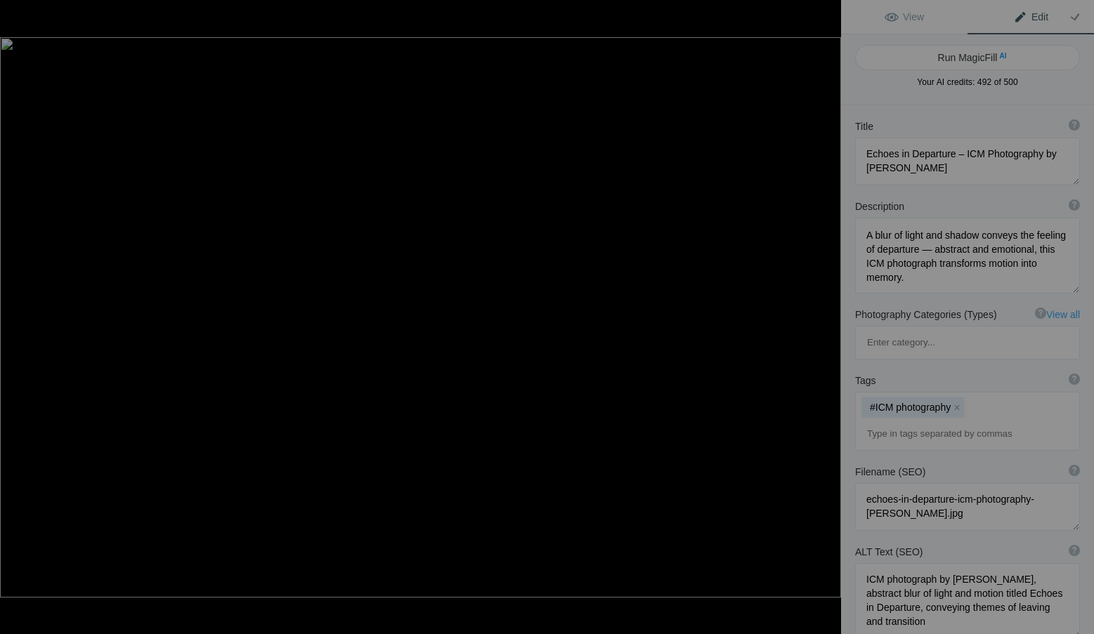
click at [895, 421] on input at bounding box center [966, 433] width 209 height 25
type input "intentionalcameramovement"
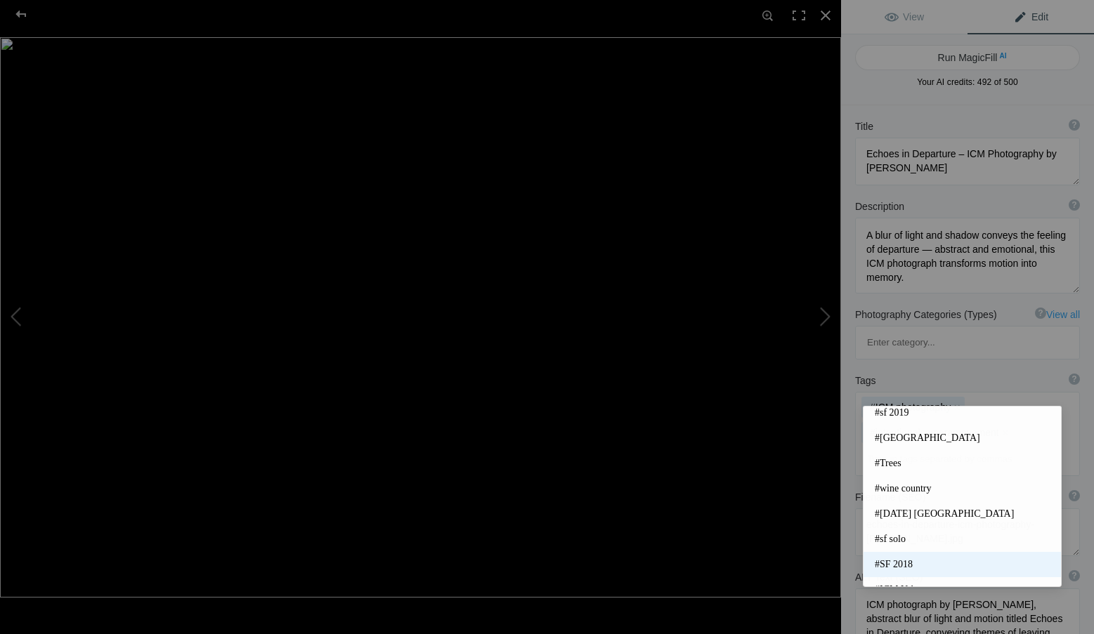
scroll to position [0, 0]
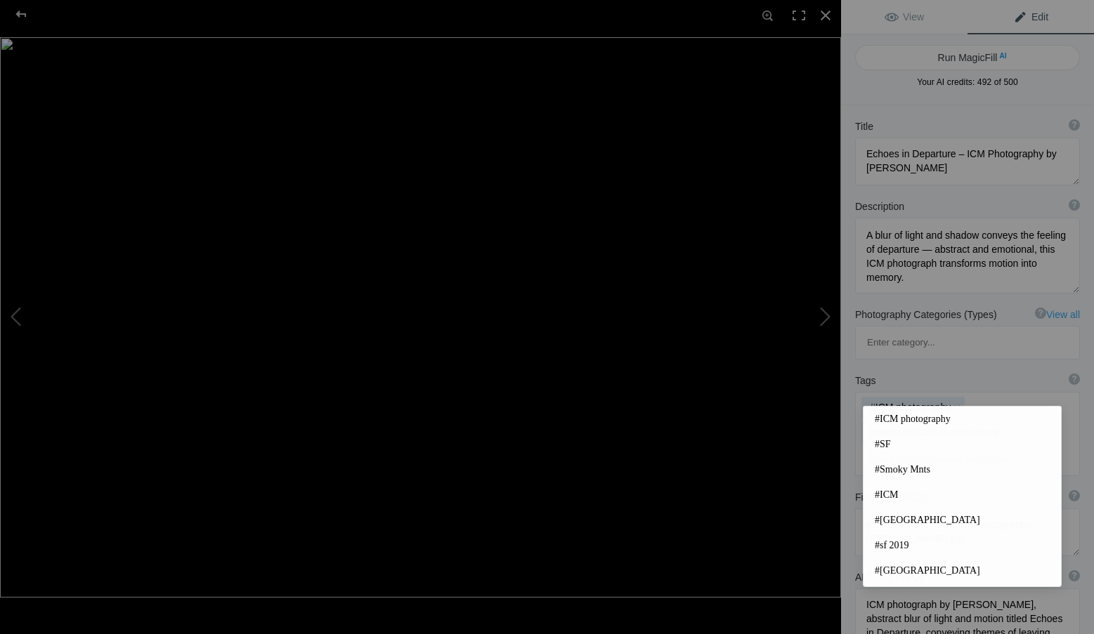
click at [887, 447] on input at bounding box center [966, 459] width 209 height 25
type input "abstract"
click at [933, 495] on span "#abstract photography" at bounding box center [961, 495] width 175 height 14
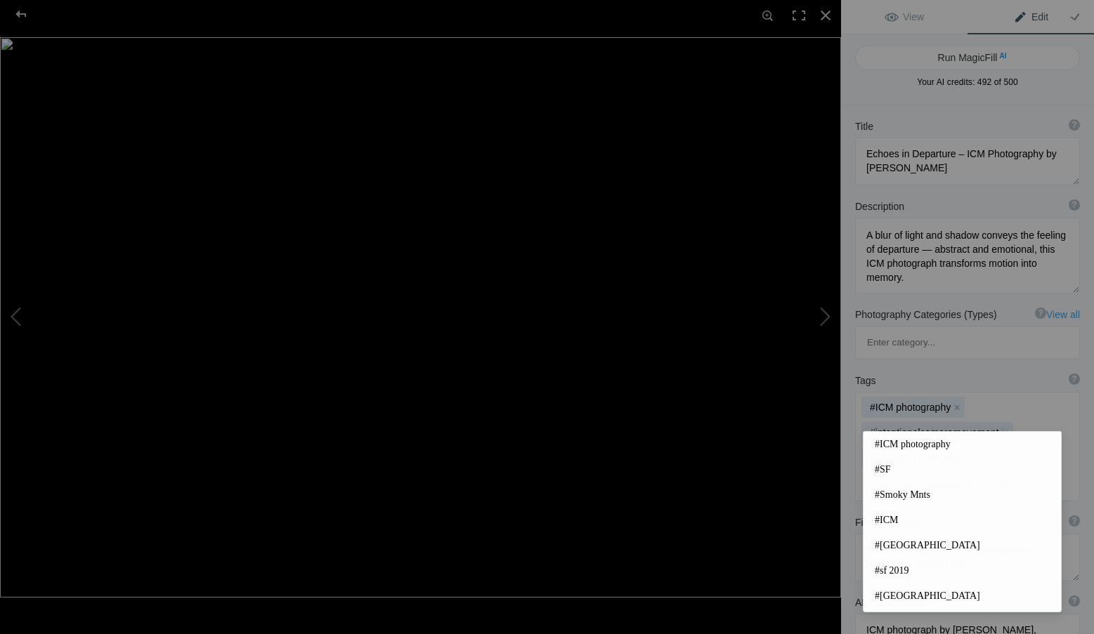
click at [879, 472] on input at bounding box center [966, 484] width 209 height 25
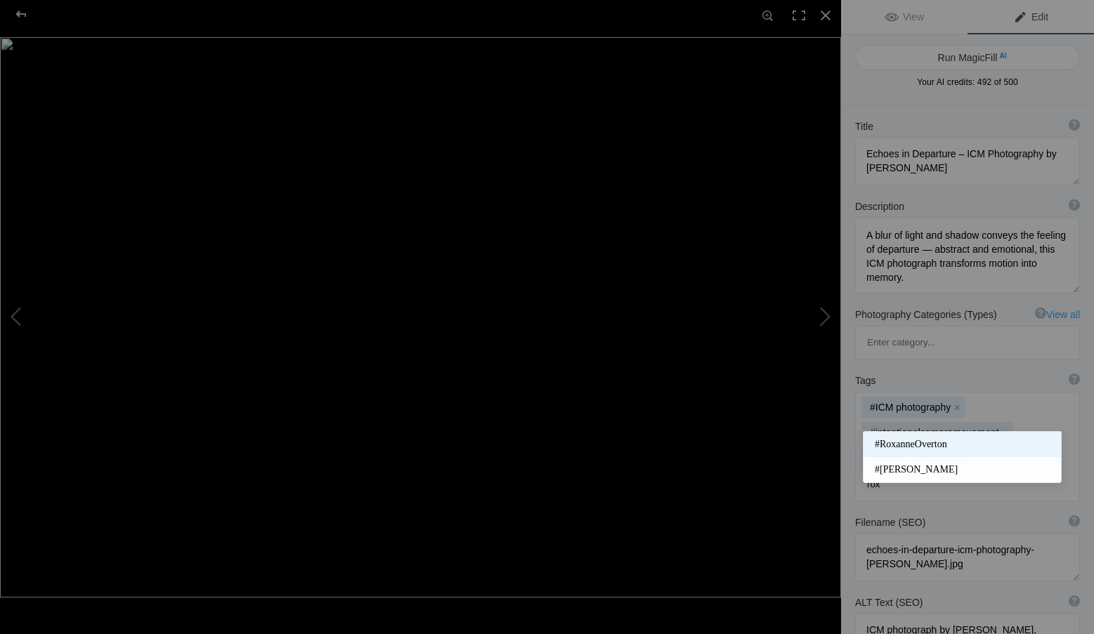
type input "rox"
click at [896, 440] on span "#RoxanneOverton" at bounding box center [961, 445] width 175 height 14
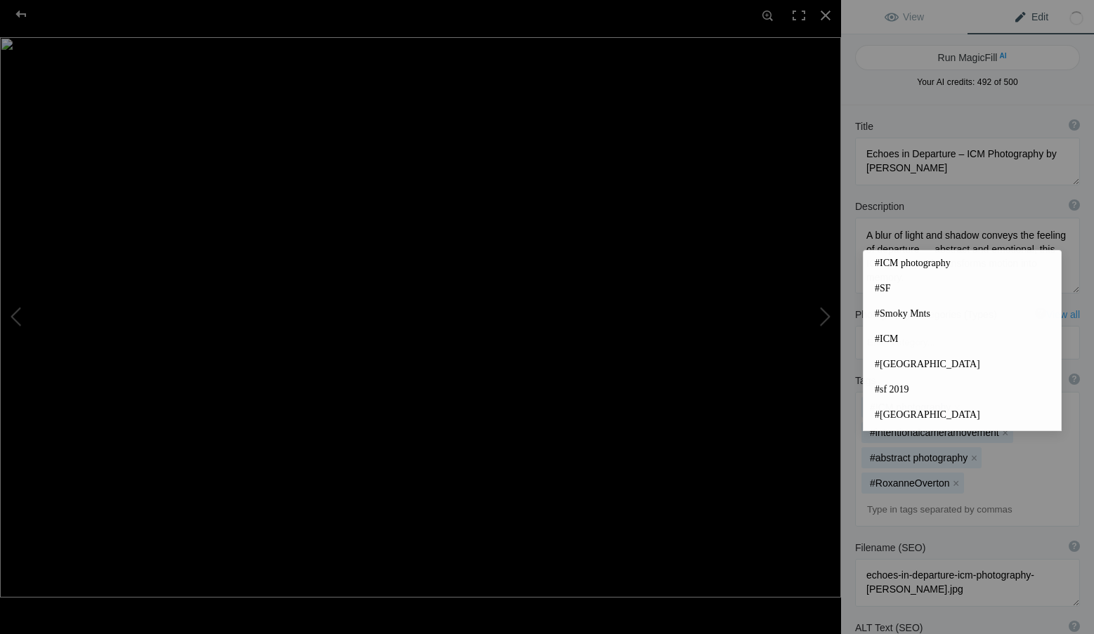
click at [890, 497] on input at bounding box center [966, 509] width 209 height 25
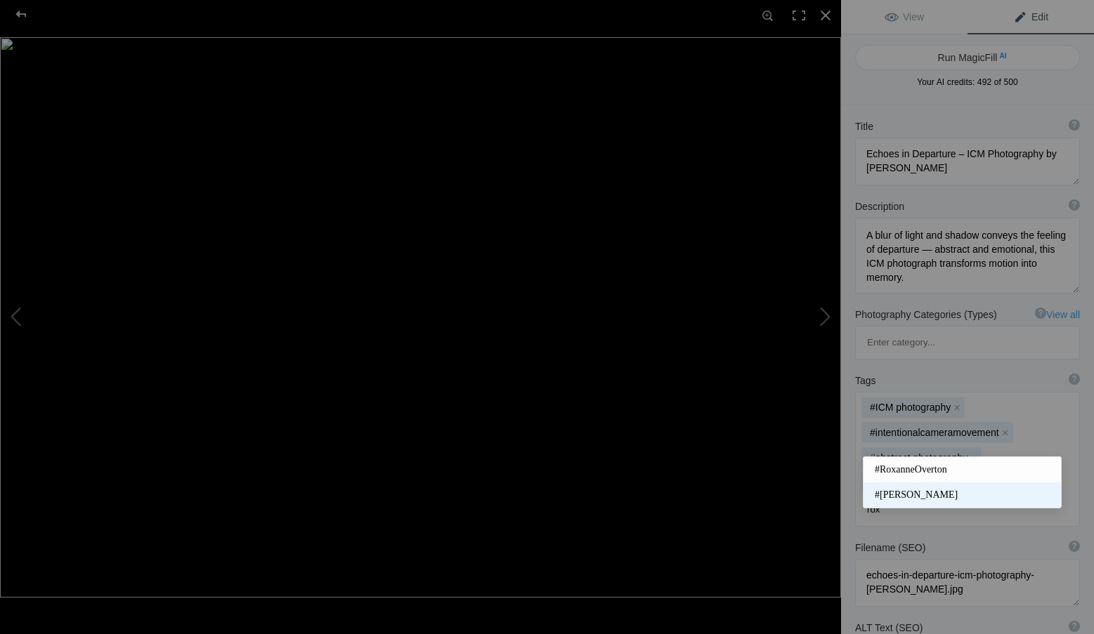
type input "rox"
click at [928, 490] on span "#Roxanne Overton" at bounding box center [961, 495] width 175 height 14
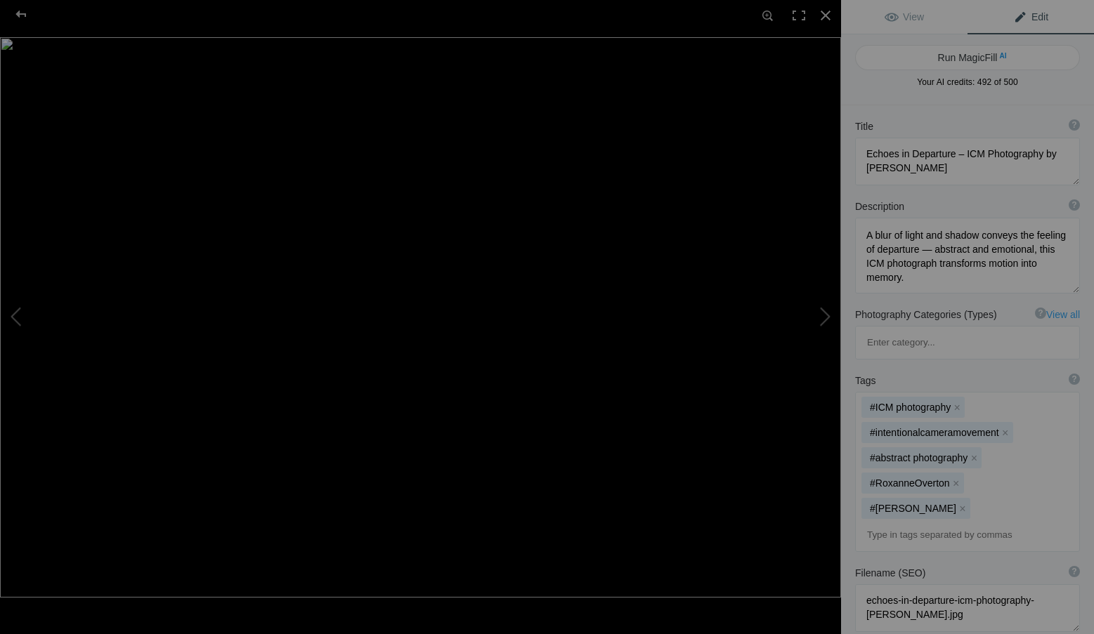
click at [904, 523] on input at bounding box center [966, 535] width 209 height 25
type input "creativeblur"
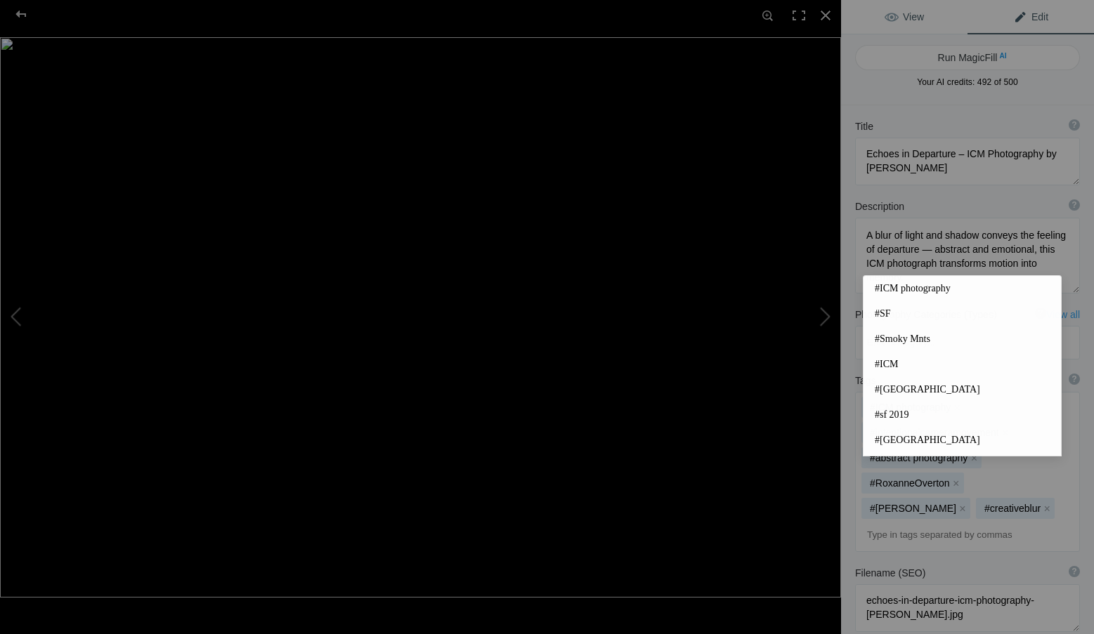
click at [889, 15] on span "View" at bounding box center [903, 16] width 39 height 11
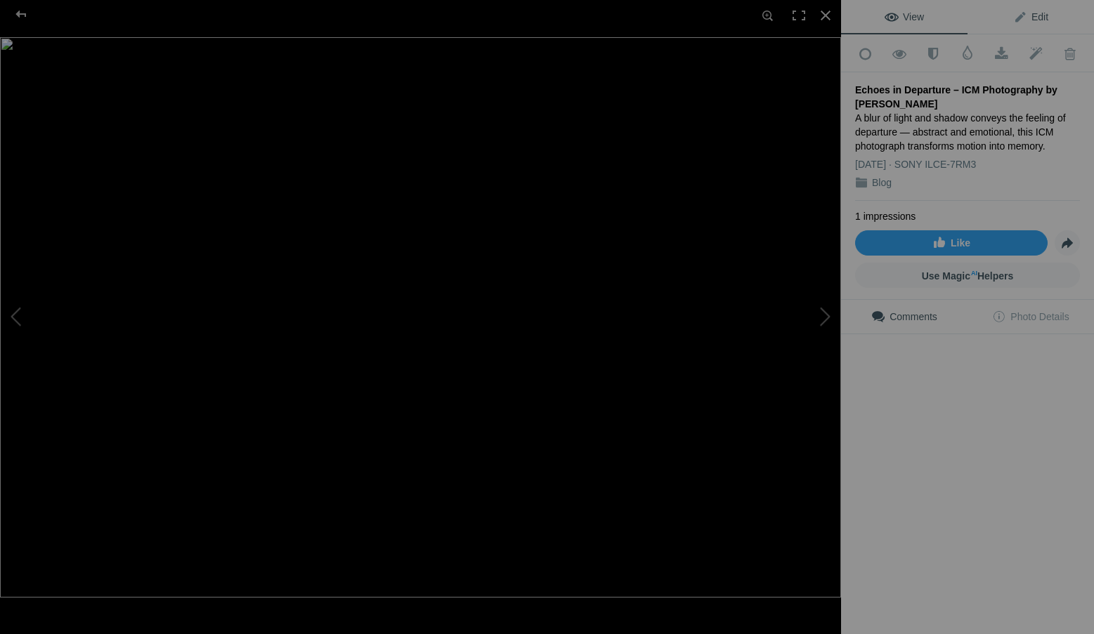
click at [1025, 8] on link "Edit" at bounding box center [1030, 17] width 126 height 34
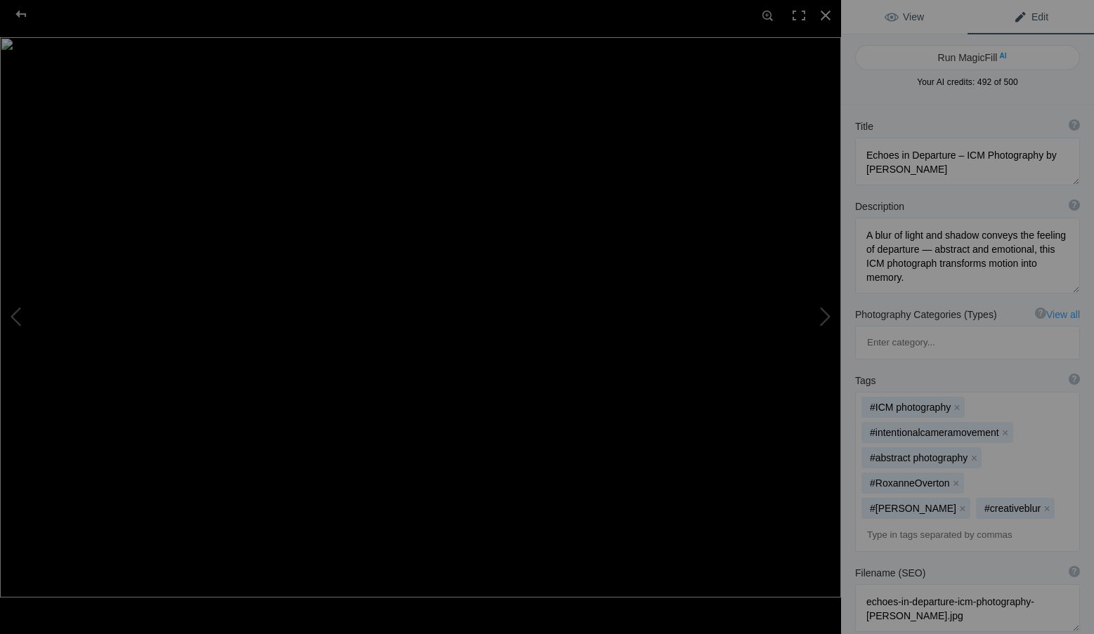
click at [935, 10] on link "View" at bounding box center [904, 17] width 126 height 34
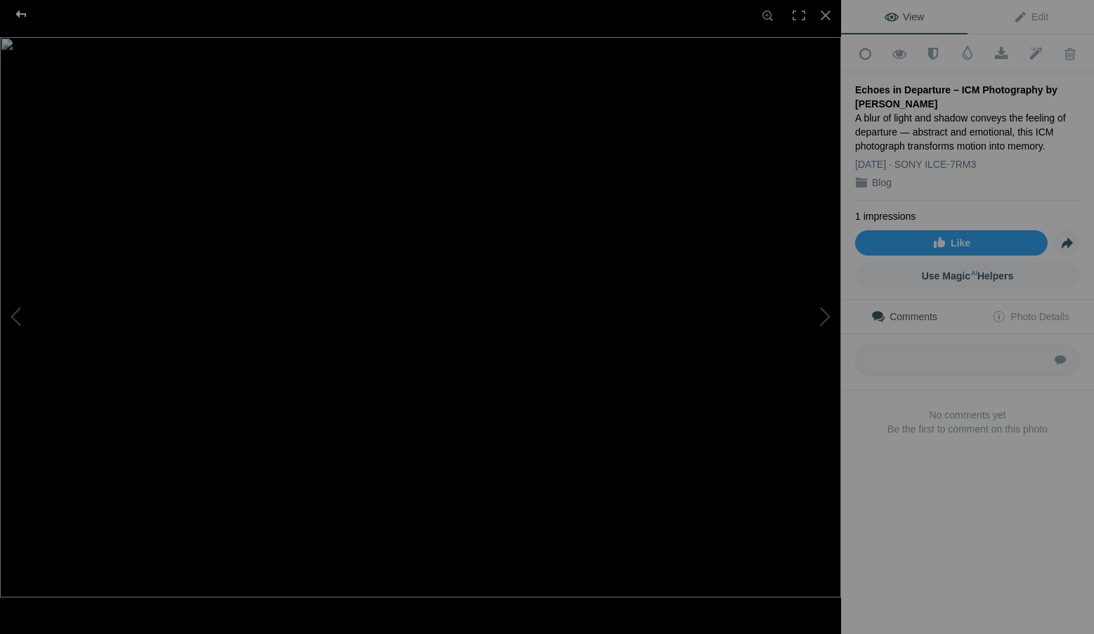
click at [21, 15] on div at bounding box center [21, 14] width 51 height 28
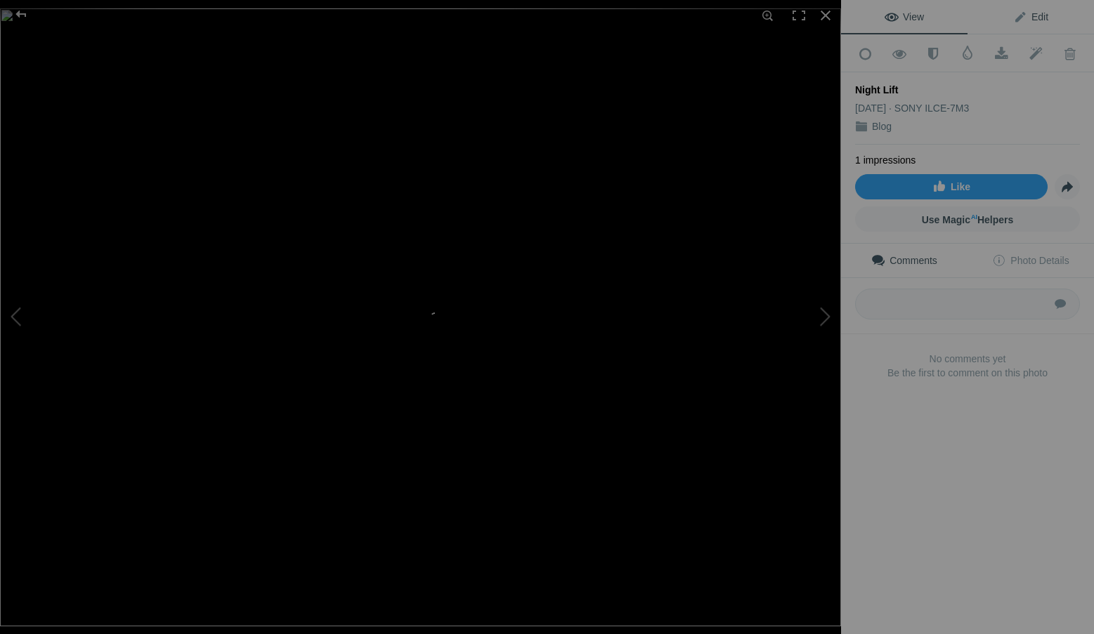
click at [1042, 15] on link "Edit" at bounding box center [1030, 17] width 126 height 34
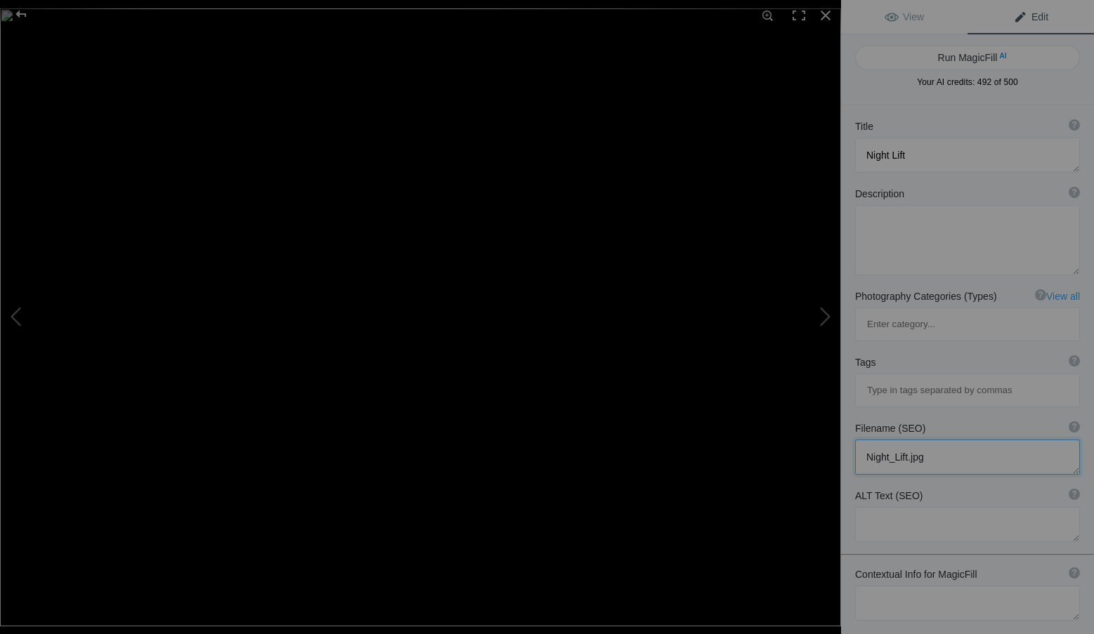
drag, startPoint x: 949, startPoint y: 392, endPoint x: 851, endPoint y: 395, distance: 98.4
click at [851, 414] on div "Filename (SEO) ? Choose a clear, descriptive filename that accurately represent…" at bounding box center [967, 447] width 253 height 67
paste textarea "ICM photograph by Roxanne Overton, abstract blur of light and motion titled Ech…"
type textarea "ICM photograph by Roxanne Overton, abstract blur of light and motion titled Ech…"
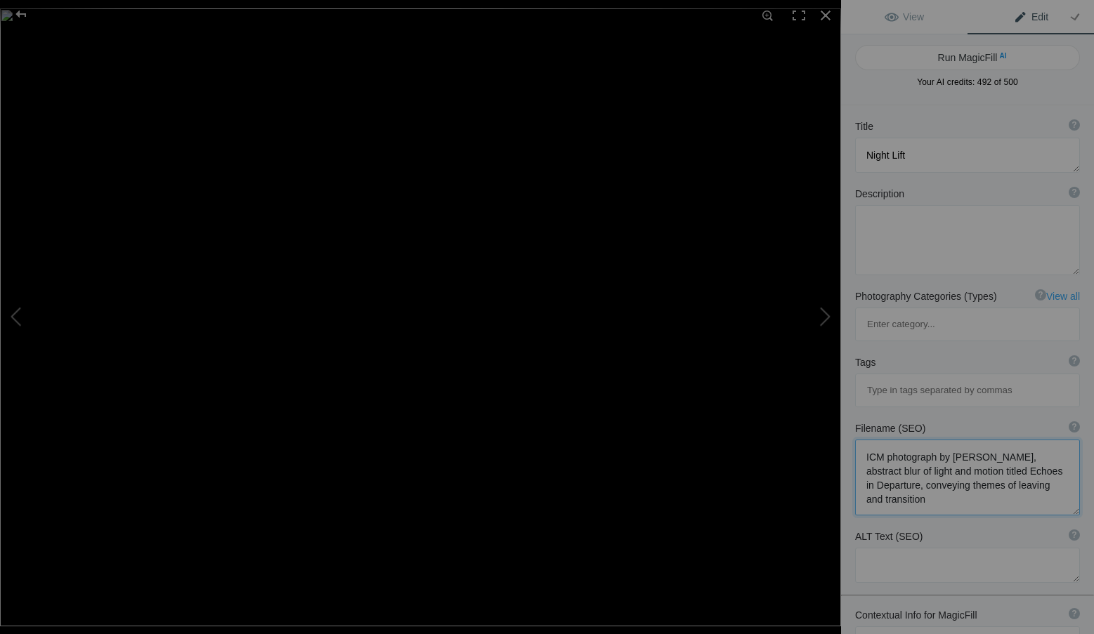
drag, startPoint x: 976, startPoint y: 431, endPoint x: 852, endPoint y: 384, distance: 132.9
click at [852, 414] on div "Filename (SEO) ? Choose a clear, descriptive filename that accurately represent…" at bounding box center [967, 468] width 253 height 108
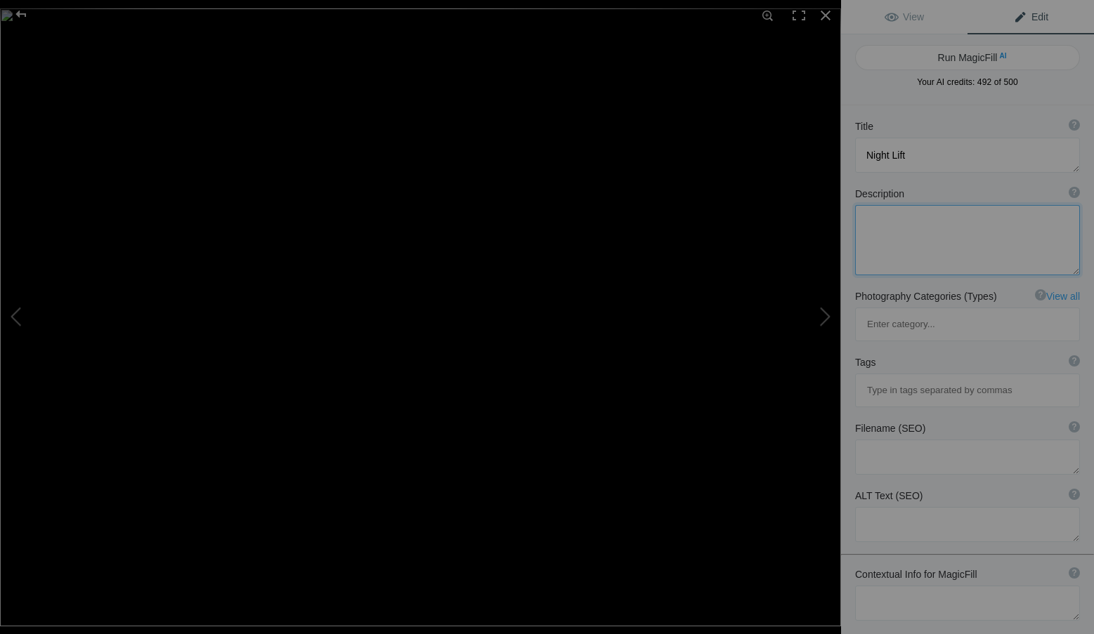
click at [880, 237] on textarea at bounding box center [967, 240] width 225 height 70
paste textarea "ascending-nightfall-icm-photography-roxanne-overton.jpg"
type textarea "ascending-nightfall-icm-photography-roxanne-overton.jpg"
drag, startPoint x: 987, startPoint y: 243, endPoint x: 841, endPoint y: 221, distance: 147.1
click at [841, 221] on div "Description ? By adding more context around images, results can become much mor…" at bounding box center [967, 231] width 253 height 103
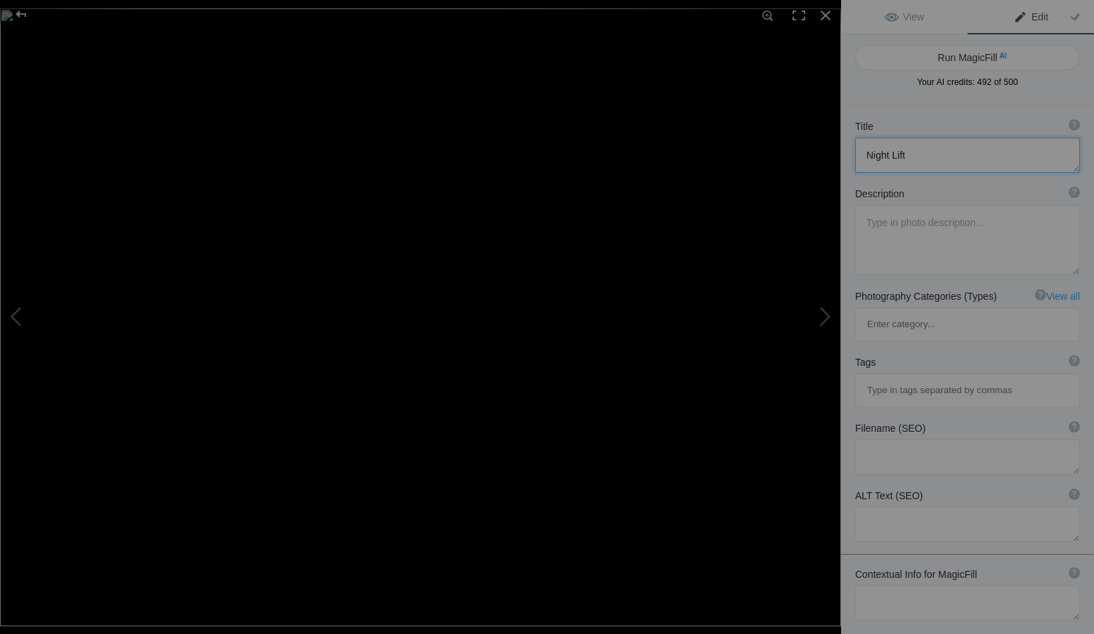
drag, startPoint x: 941, startPoint y: 150, endPoint x: 940, endPoint y: 192, distance: 42.9
click at [933, 151] on textarea at bounding box center [967, 155] width 225 height 35
click at [898, 440] on textarea at bounding box center [967, 457] width 225 height 35
paste textarea "ascending-nightfall-icm-photography-roxanne-overton.jpg"
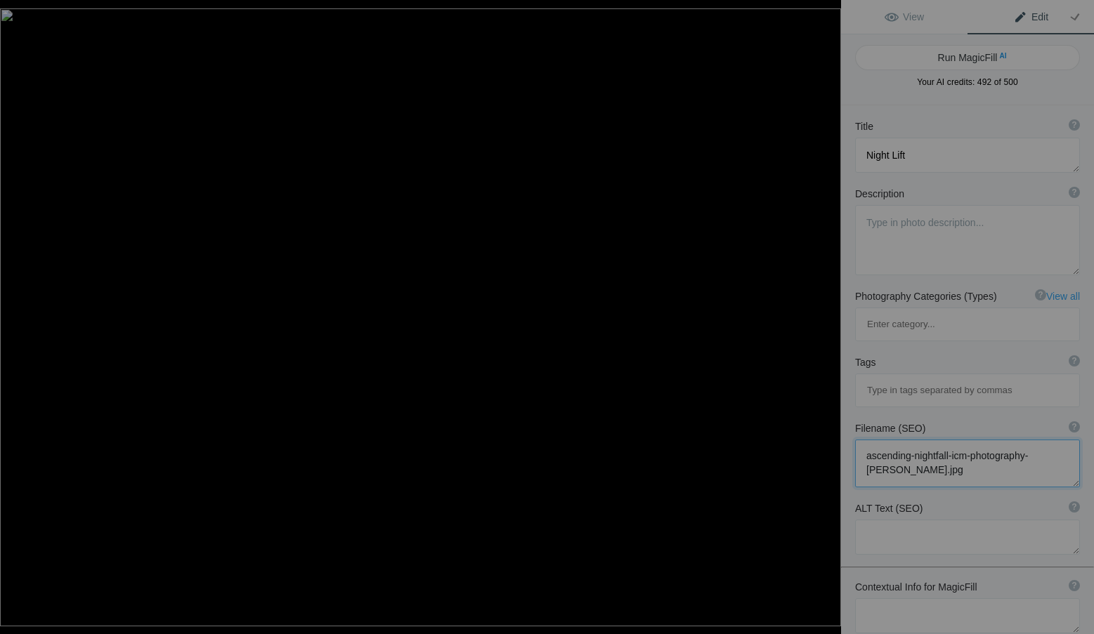
type textarea "ascending-nightfall-icm-photography-roxanne-overton.jpg"
drag, startPoint x: 931, startPoint y: 161, endPoint x: 839, endPoint y: 149, distance: 93.5
click at [839, 149] on div "Night Lift View Edit Run MagicFill AI Your AI credits: 492 of 500 You have used…" at bounding box center [547, 317] width 1094 height 634
paste textarea "Ascending Nightfall – ICM Photography by [PERSON_NAME]"
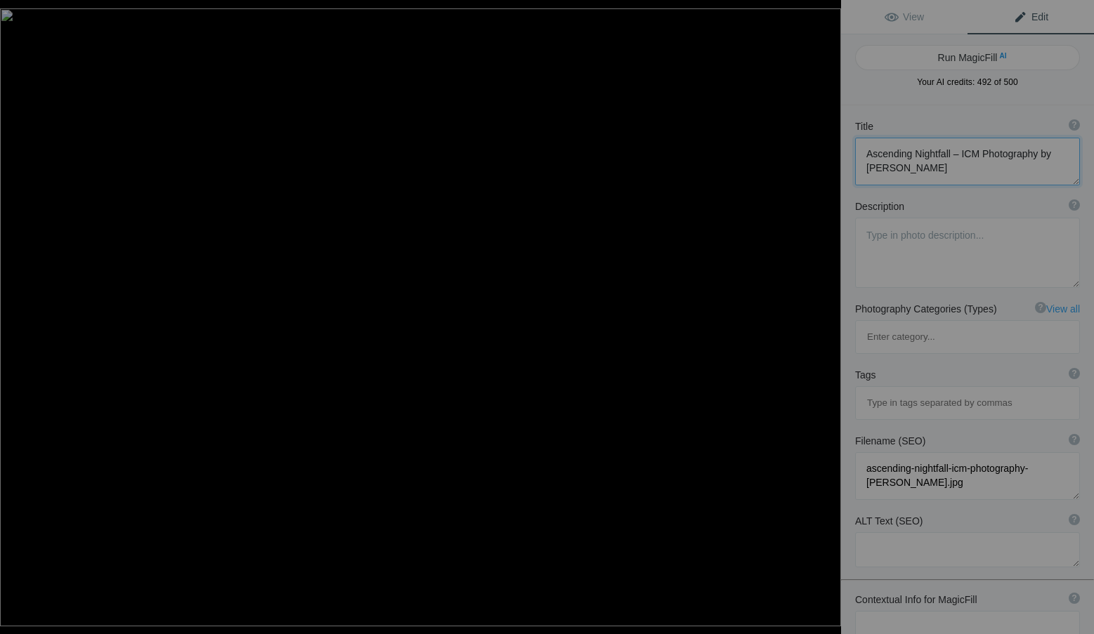
type textarea "Ascending Nightfall – ICM Photography by [PERSON_NAME]"
click at [865, 243] on textarea at bounding box center [967, 253] width 225 height 70
paste textarea "Shadows rise into light in this ICM photograph, where blurred motion transforms…"
type textarea "Shadows rise into light in this ICM photograph, where blurred motion transforms…"
click at [898, 532] on textarea at bounding box center [967, 549] width 225 height 35
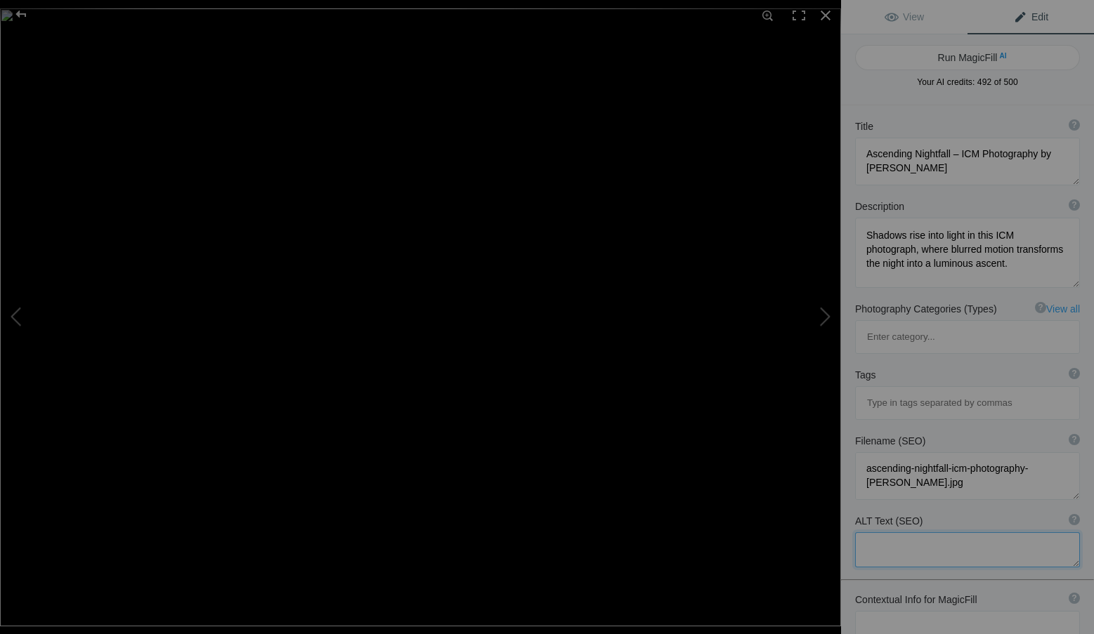
paste textarea "Intentional Camera Movement photograph by Roxanne Overton, abstract blur of nig…"
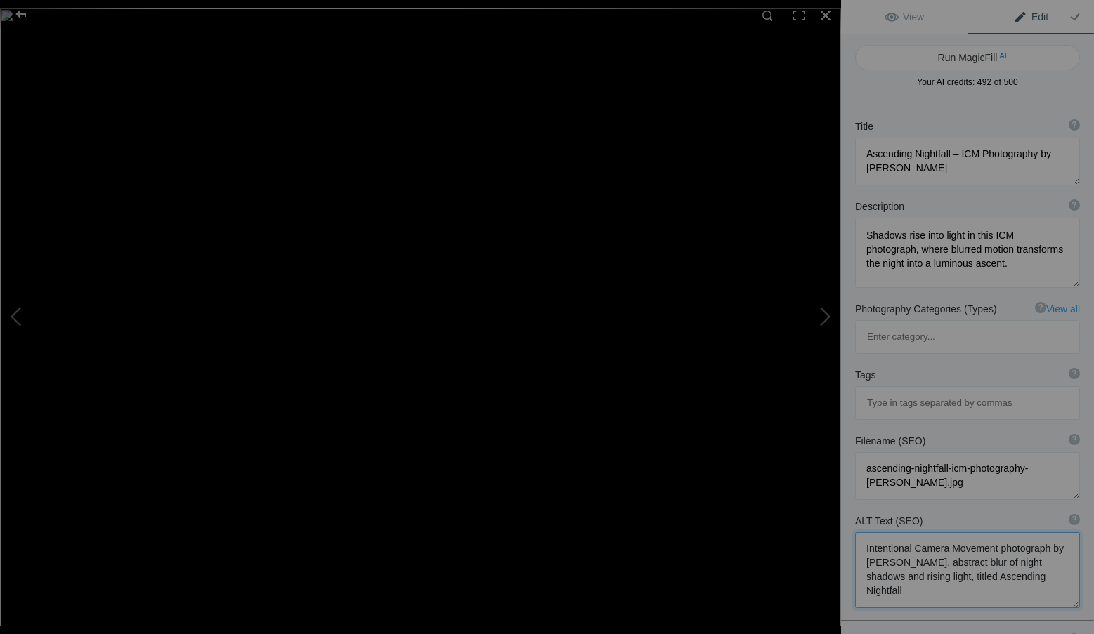
type textarea "Intentional Camera Movement photograph by Roxanne Overton, abstract blur of nig…"
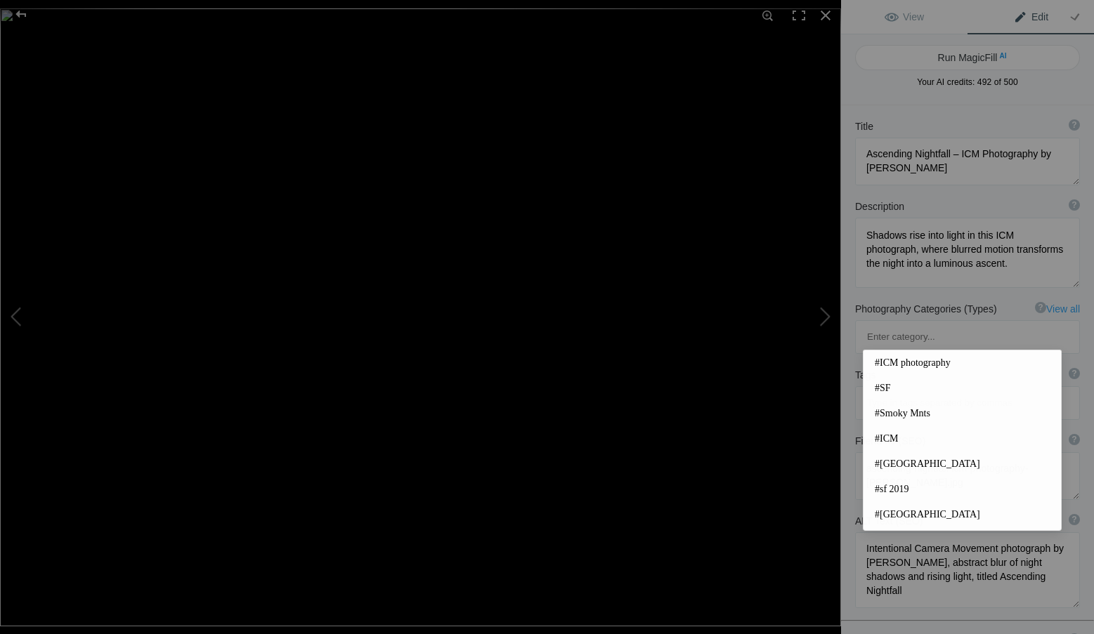
click at [877, 390] on input at bounding box center [966, 402] width 209 height 25
click at [919, 362] on span "#ICM photography" at bounding box center [961, 363] width 175 height 14
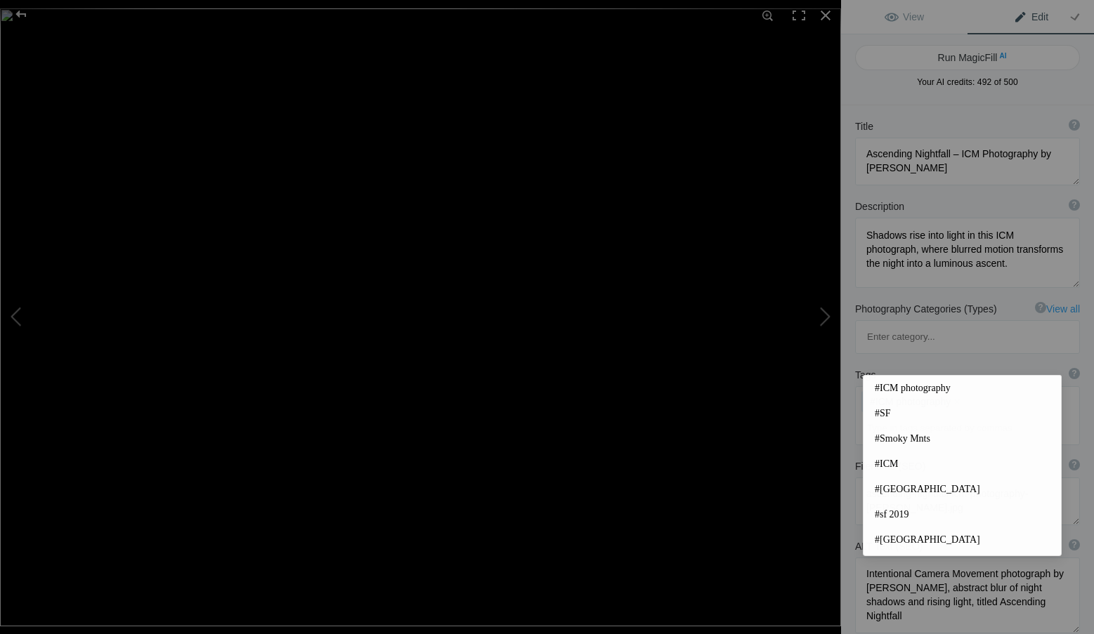
click at [886, 416] on input at bounding box center [966, 428] width 209 height 25
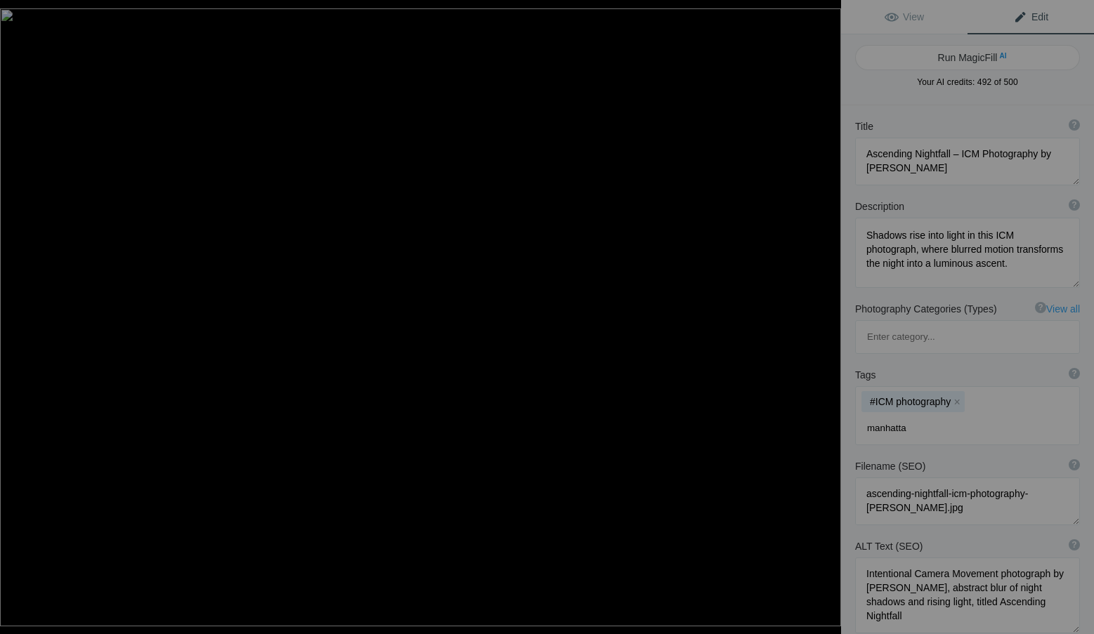
type input "manhattan"
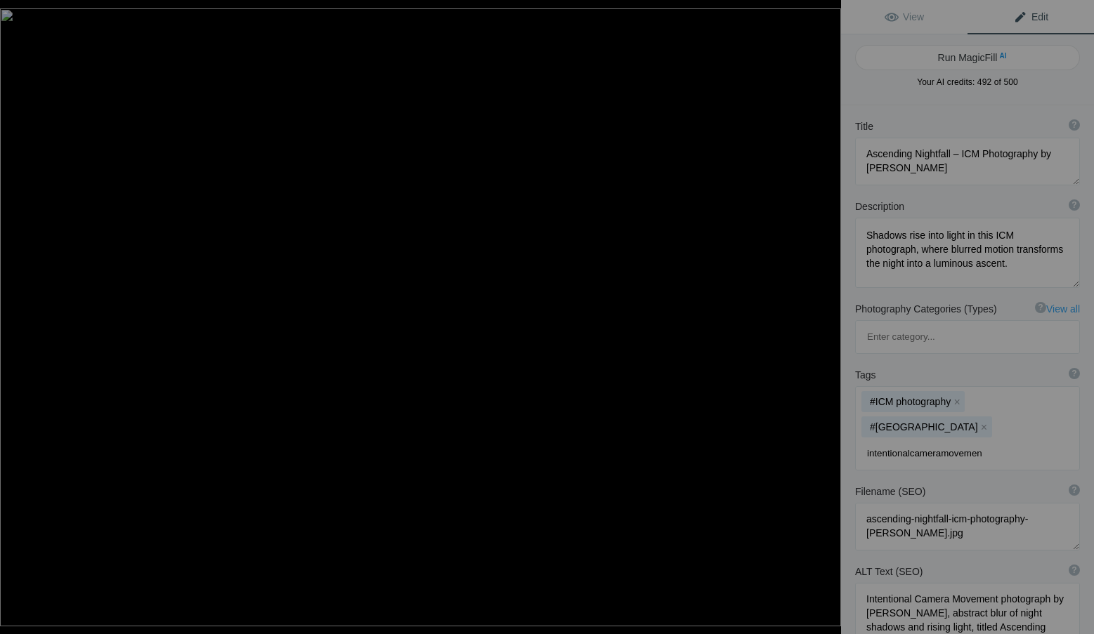
type input "intentionalcameramovement"
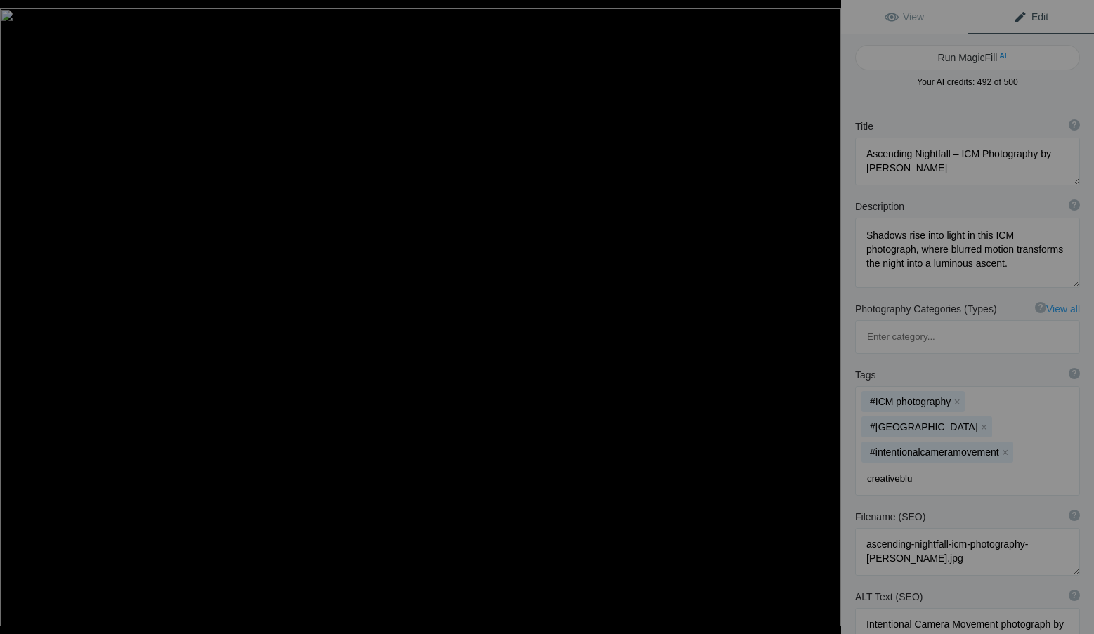
type input "creativeblur"
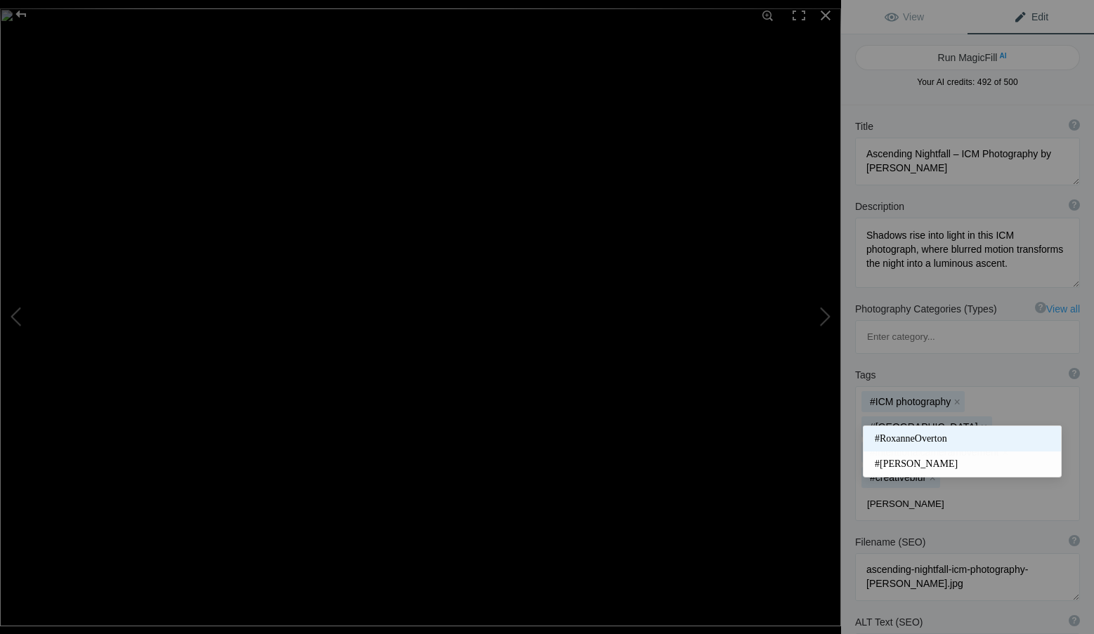
type input "roxan"
click at [926, 437] on span "#RoxanneOverton" at bounding box center [961, 439] width 175 height 14
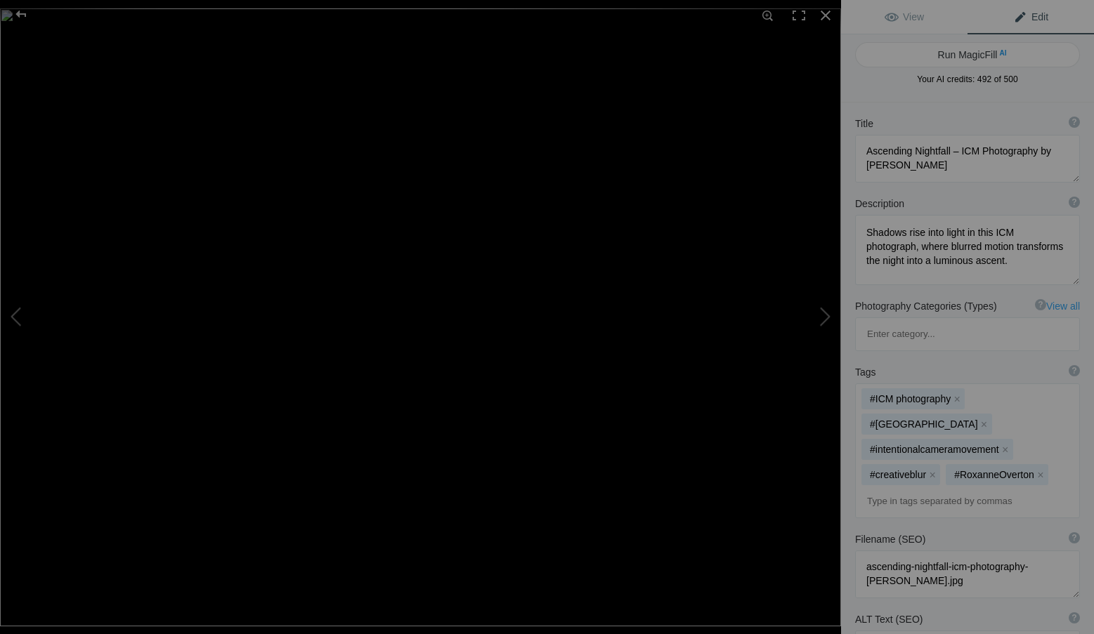
scroll to position [0, 0]
click at [827, 12] on div at bounding box center [825, 15] width 31 height 31
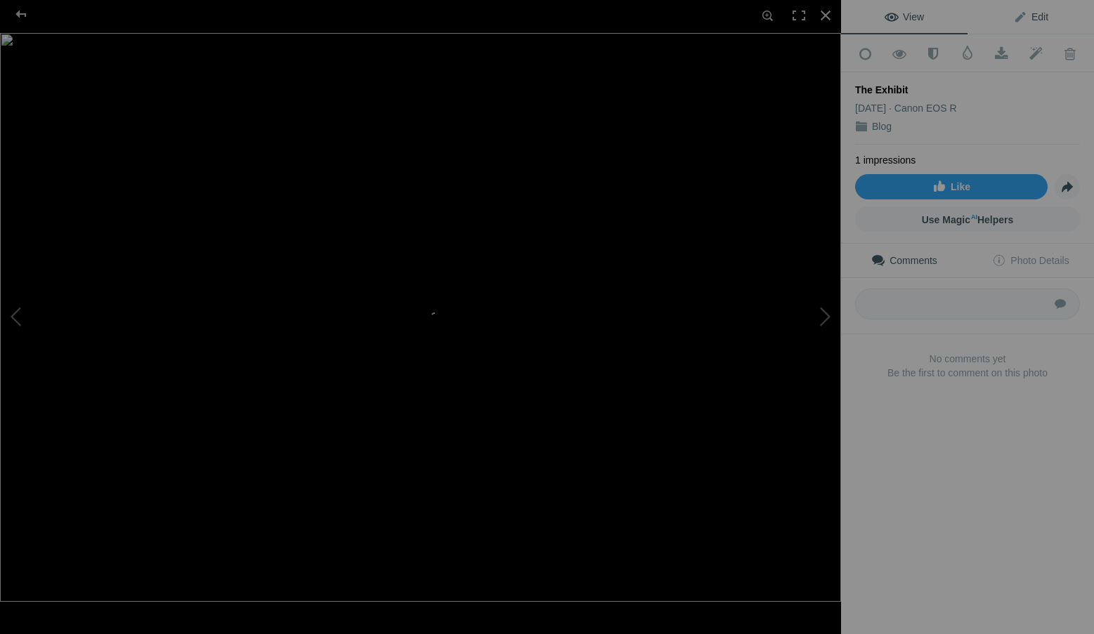
click at [1039, 14] on link "Edit" at bounding box center [1030, 17] width 126 height 34
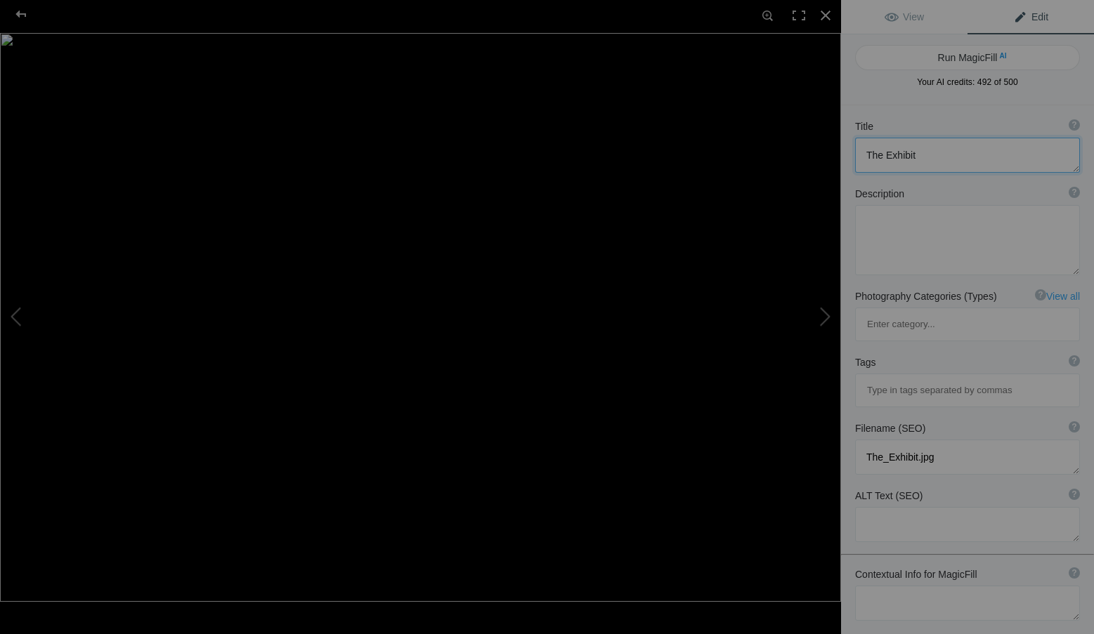
drag, startPoint x: 928, startPoint y: 152, endPoint x: 851, endPoint y: 155, distance: 77.3
click at [851, 155] on div "Title ? Photo title is one of the highest used Search Engine ranking criteria a…" at bounding box center [967, 145] width 253 height 67
paste textarea "Veil of Motion – ICM Photography by [PERSON_NAME]"
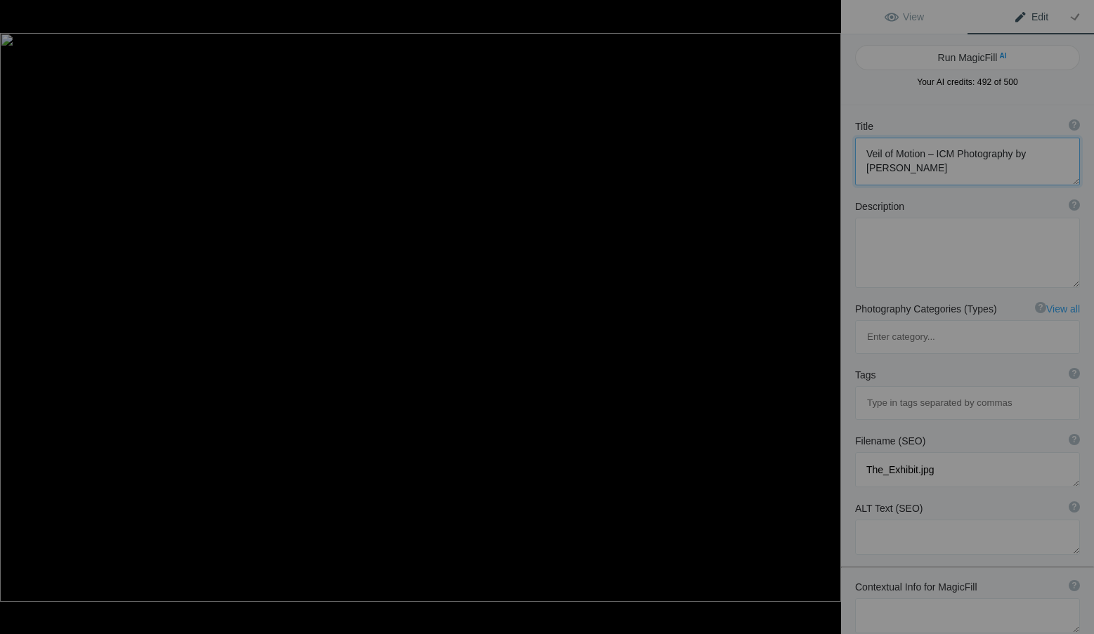
type textarea "Veil of Motion – ICM Photography by [PERSON_NAME]"
click at [896, 252] on textarea at bounding box center [967, 253] width 225 height 70
paste textarea "Soft waves of blur sweep across the frame, creating a veil of motion that trans…"
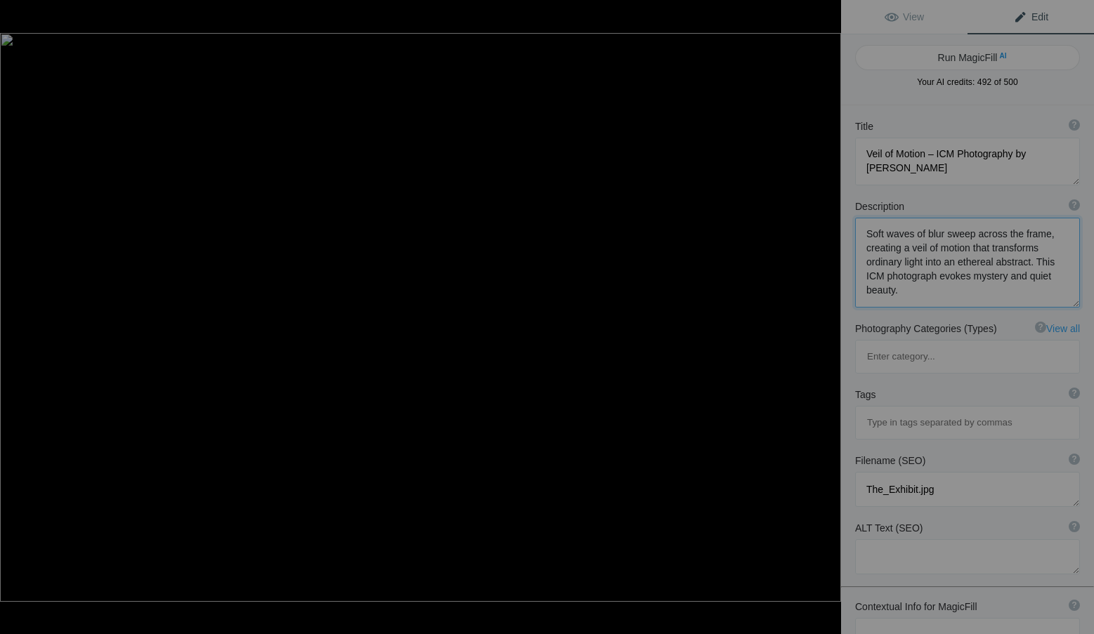
type textarea "Soft waves of blur sweep across the frame, creating a veil of motion that trans…"
drag, startPoint x: 944, startPoint y: 424, endPoint x: 844, endPoint y: 425, distance: 99.7
click at [844, 447] on div "Filename (SEO) ? Choose a clear, descriptive filename that accurately represent…" at bounding box center [967, 480] width 253 height 67
paste textarea "veil-of-motion-icm-photography-roxanne-overton"
type textarea "veil-of-motion-icm-photography-roxanne-overton.jpg"
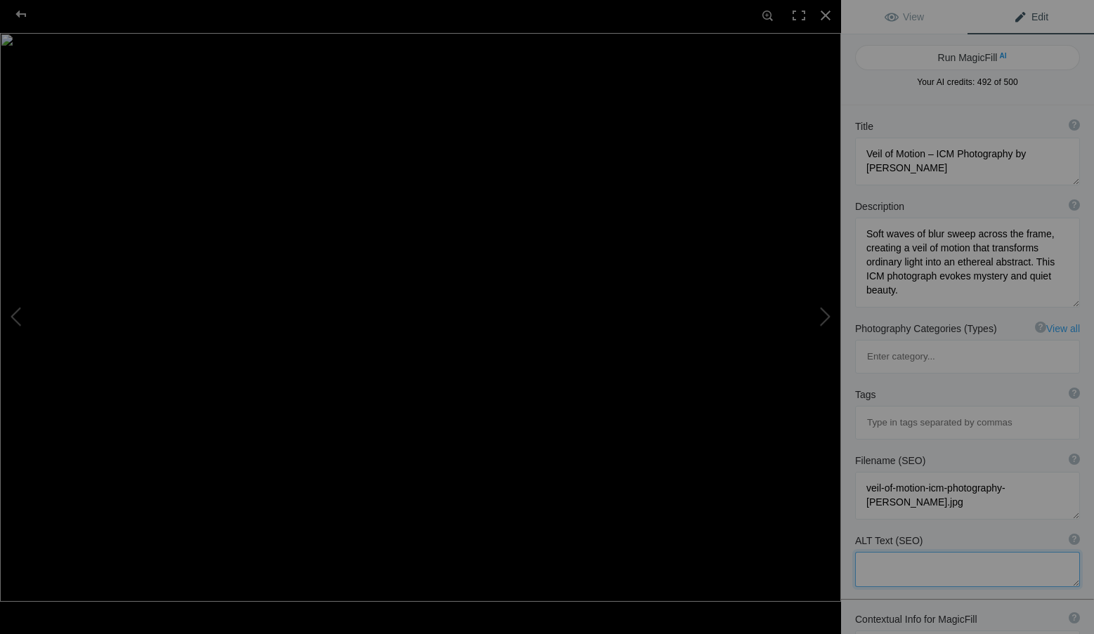
click at [900, 552] on textarea at bounding box center [967, 569] width 225 height 35
paste textarea "ICM photograph by Roxanne Overton titled Veil of Motion, abstract blur of light…"
type textarea "ICM photograph by Roxanne Overton titled Veil of Motion, abstract blur of light…"
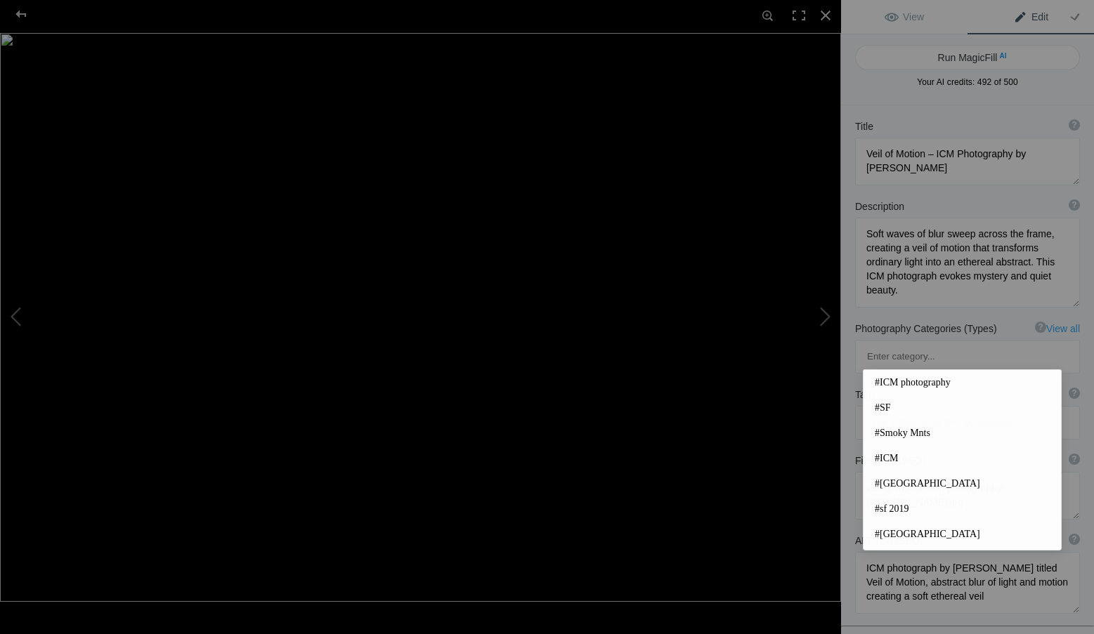
click at [893, 410] on input at bounding box center [966, 422] width 209 height 25
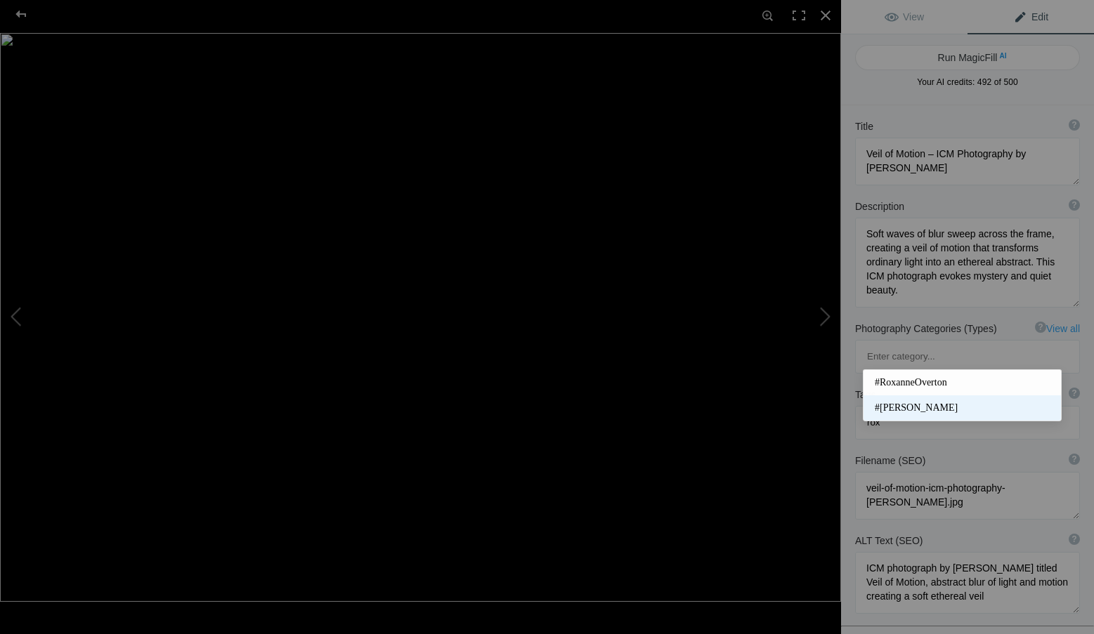
type input "rox"
click at [919, 402] on span "#Roxanne Overton" at bounding box center [961, 408] width 175 height 14
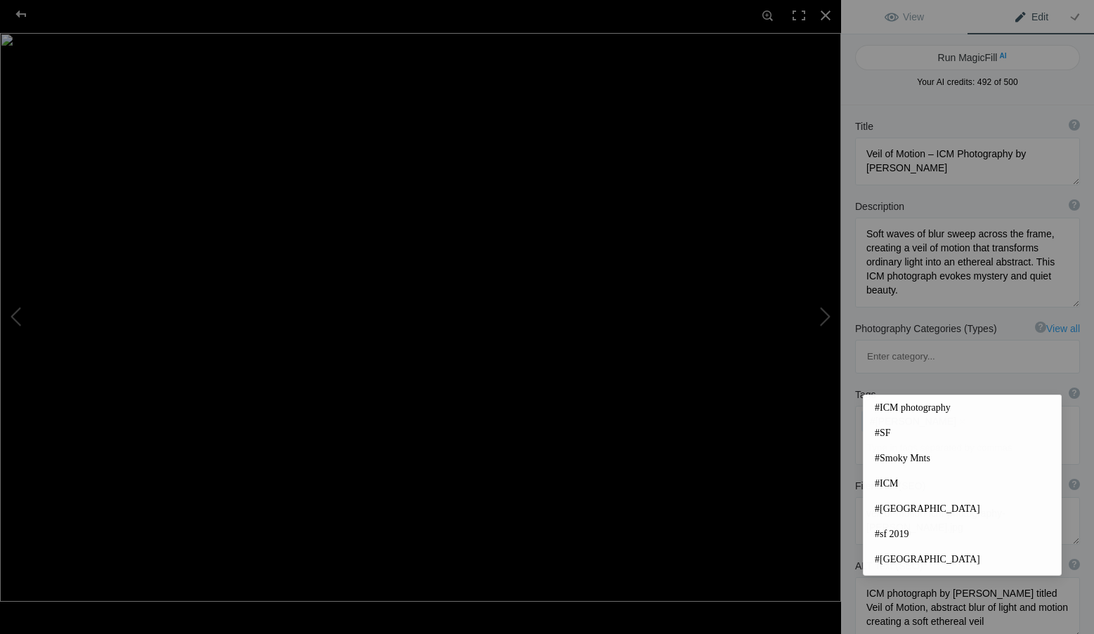
click at [922, 435] on input at bounding box center [966, 447] width 209 height 25
click at [914, 402] on span "#ICM photography" at bounding box center [961, 408] width 175 height 14
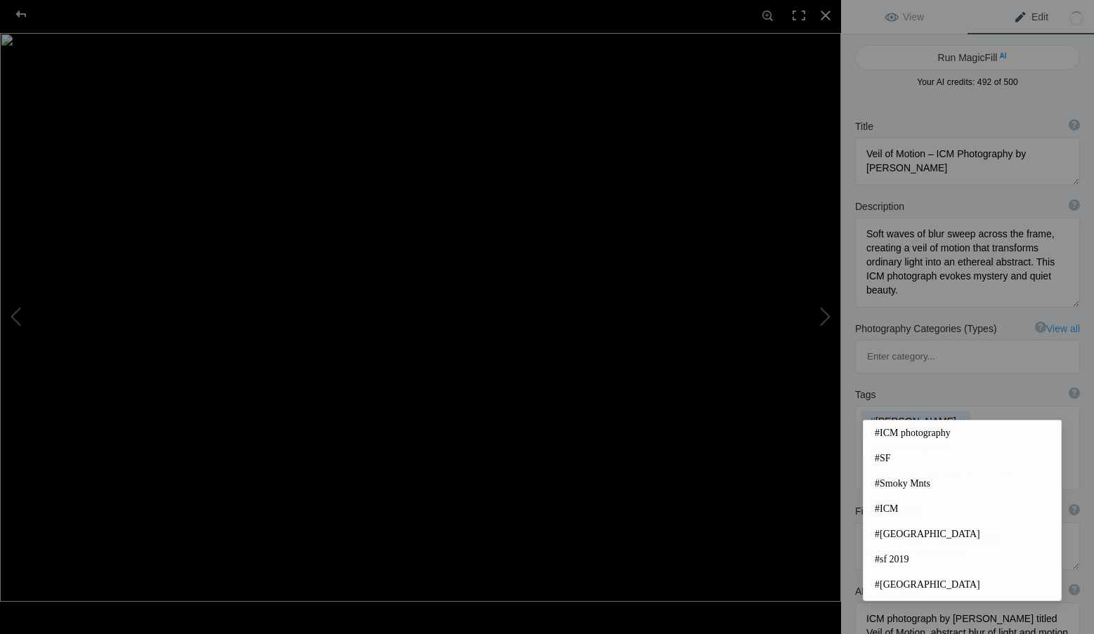
click at [908, 461] on input at bounding box center [966, 473] width 209 height 25
click at [893, 506] on span "#ICM" at bounding box center [961, 509] width 175 height 14
click at [909, 461] on input at bounding box center [966, 473] width 209 height 25
click at [889, 459] on span "#SF" at bounding box center [961, 459] width 175 height 14
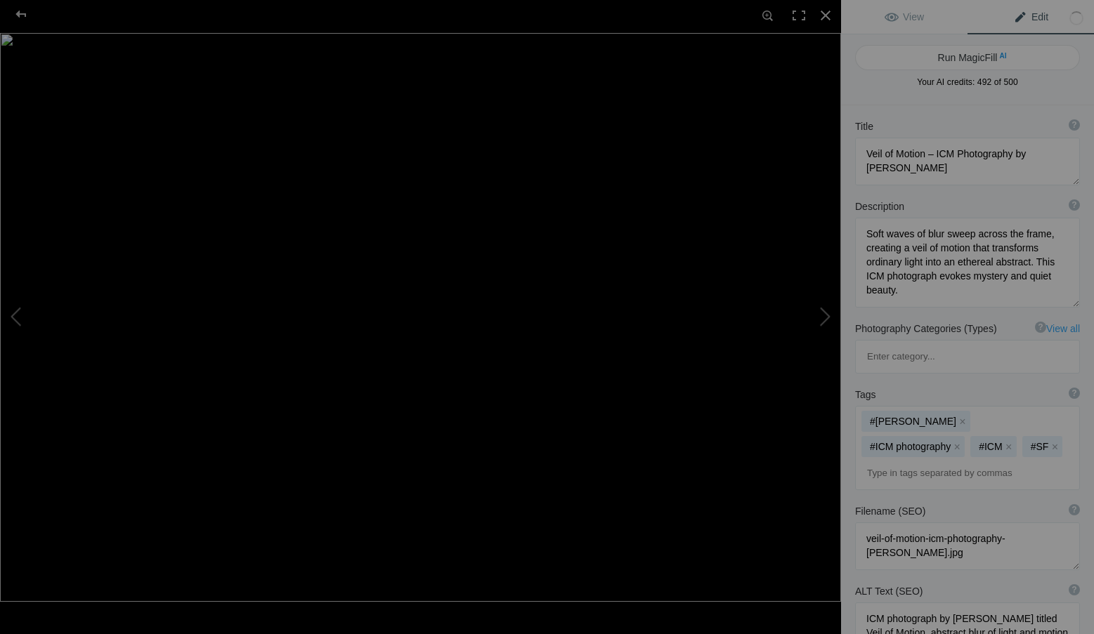
click at [889, 461] on input at bounding box center [966, 473] width 209 height 25
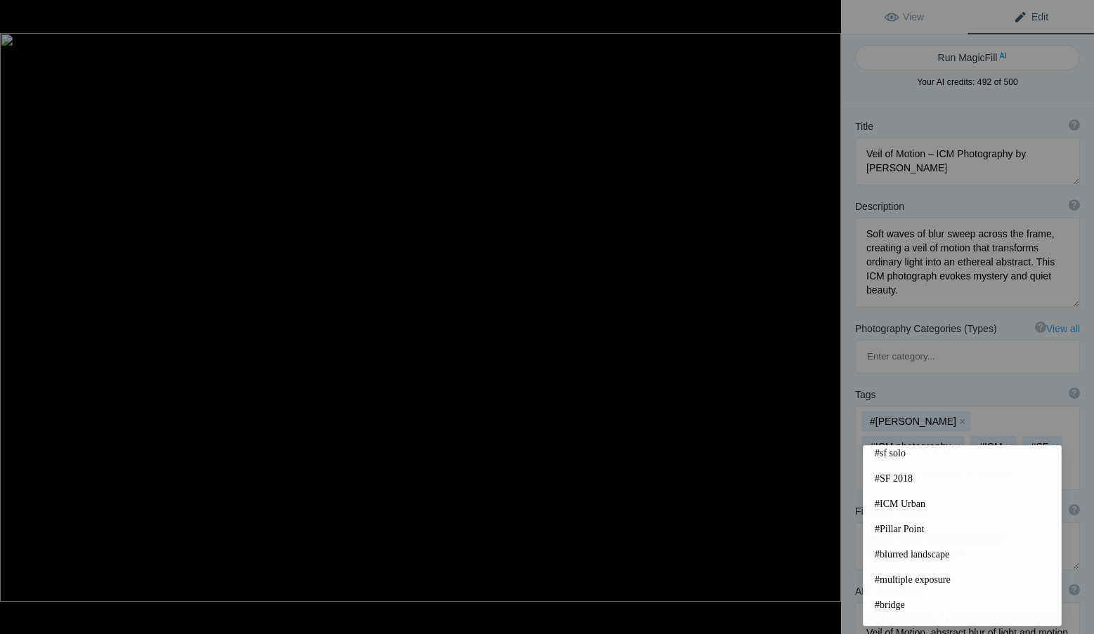
scroll to position [281, 0]
click at [936, 479] on span "#ICM Urban" at bounding box center [961, 481] width 175 height 14
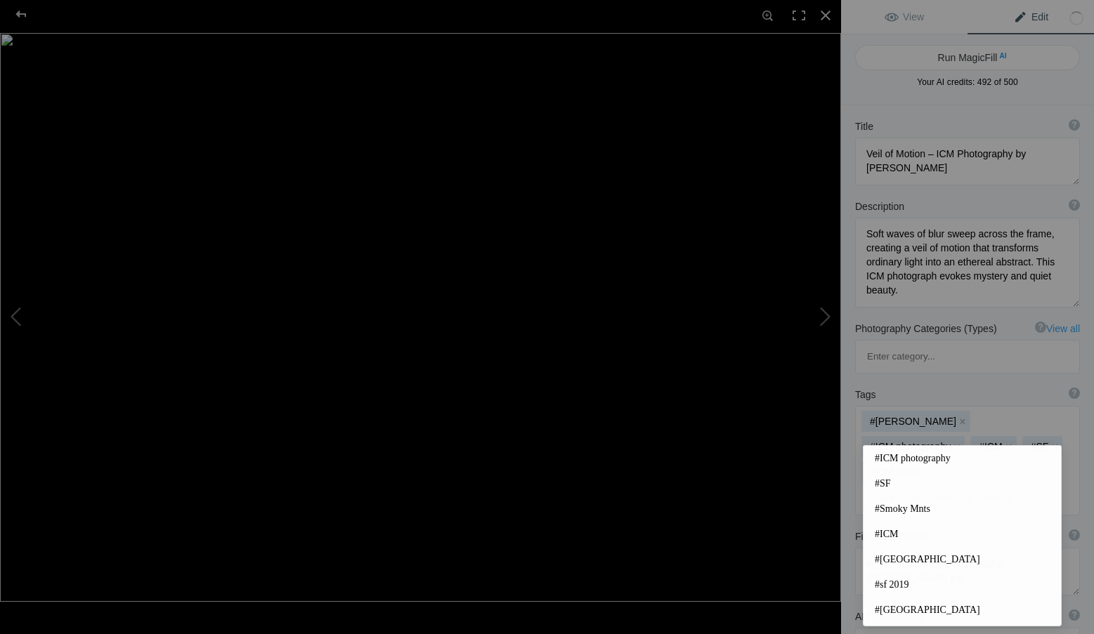
click at [928, 486] on input at bounding box center [966, 498] width 209 height 25
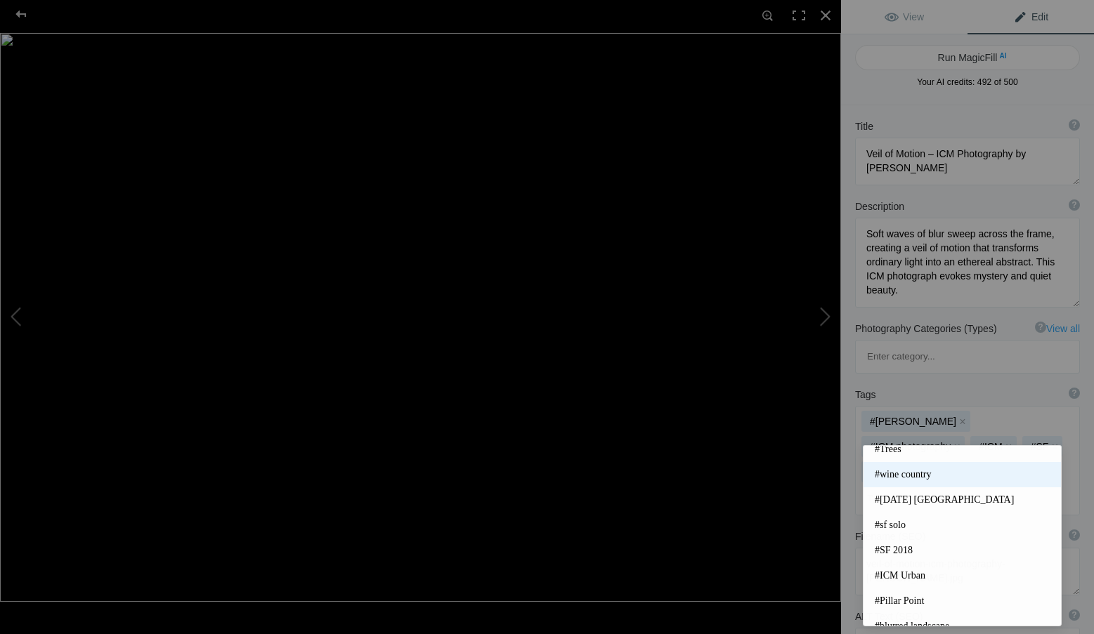
scroll to position [185, 0]
click at [895, 486] on input at bounding box center [966, 498] width 209 height 25
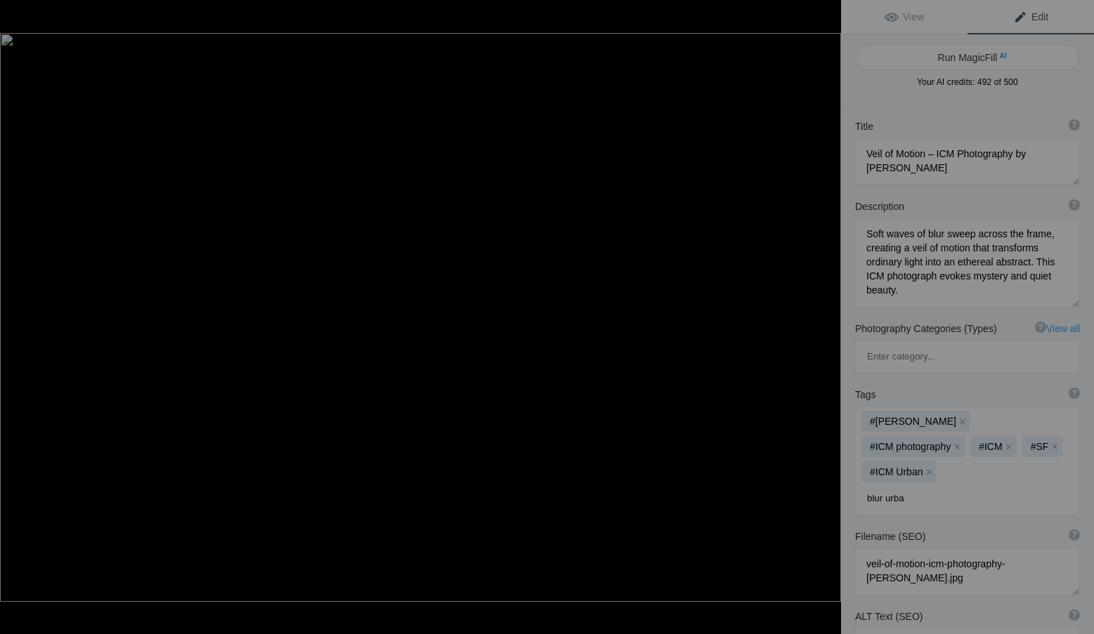
type input "blur urban"
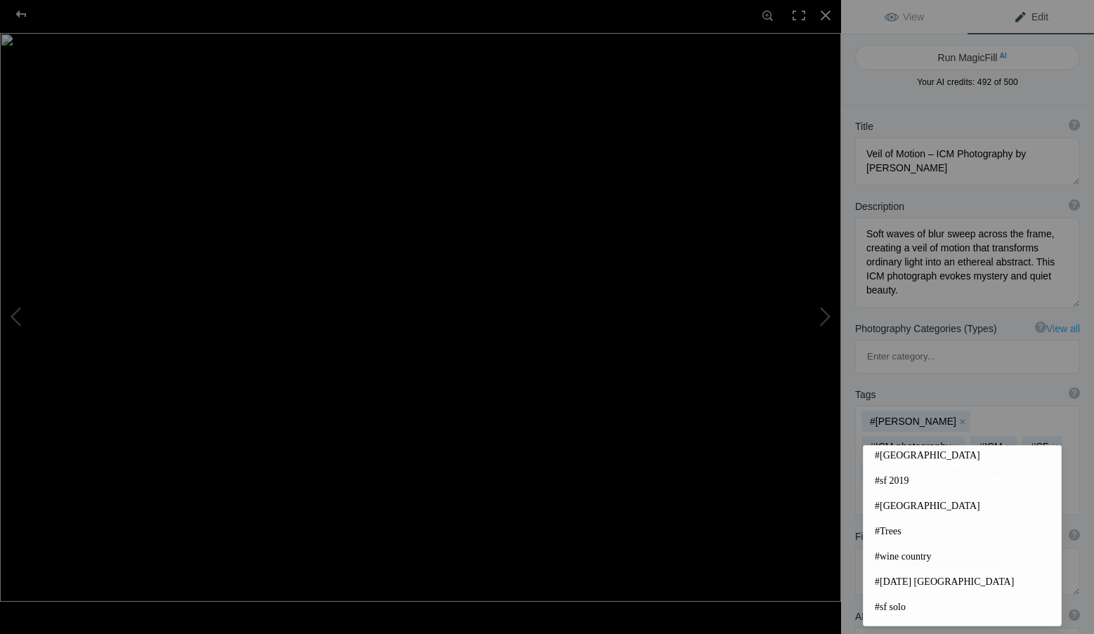
scroll to position [211, 0]
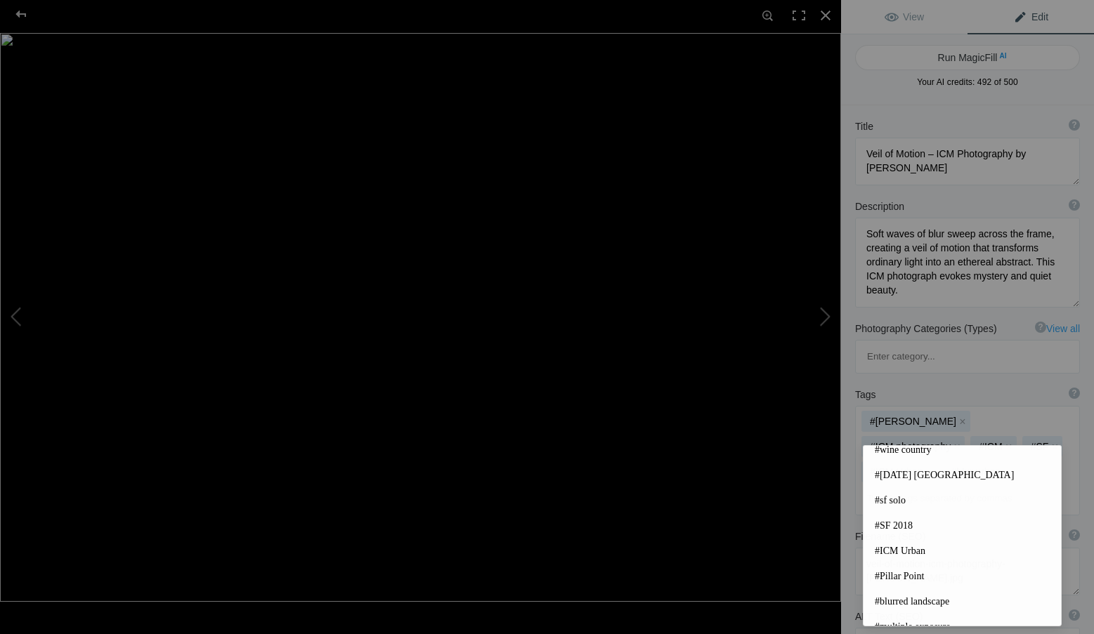
click at [913, 486] on input at bounding box center [966, 498] width 209 height 25
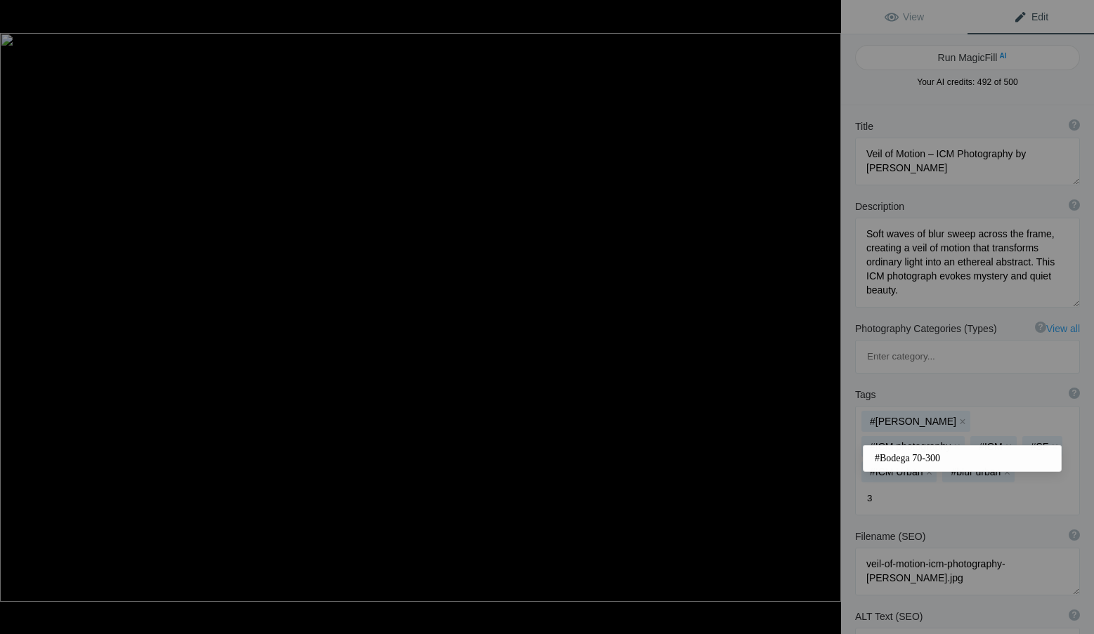
scroll to position [0, 0]
type input "3"
type input "SFMO"
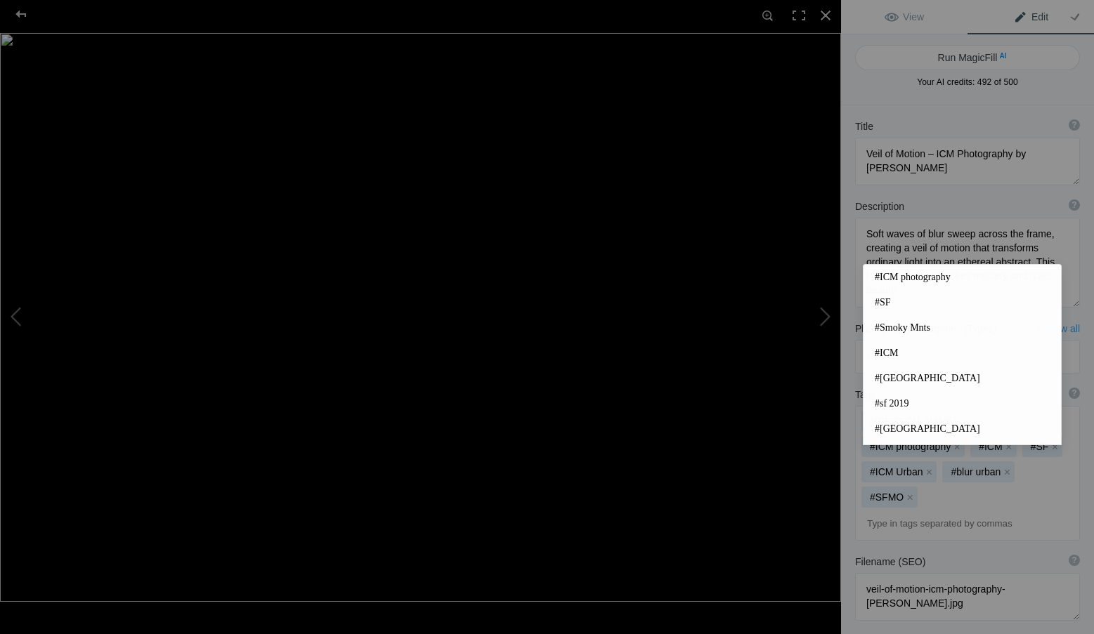
click at [1003, 548] on div "Filename (SEO) ? Choose a clear, descriptive filename that accurately represent…" at bounding box center [967, 588] width 253 height 80
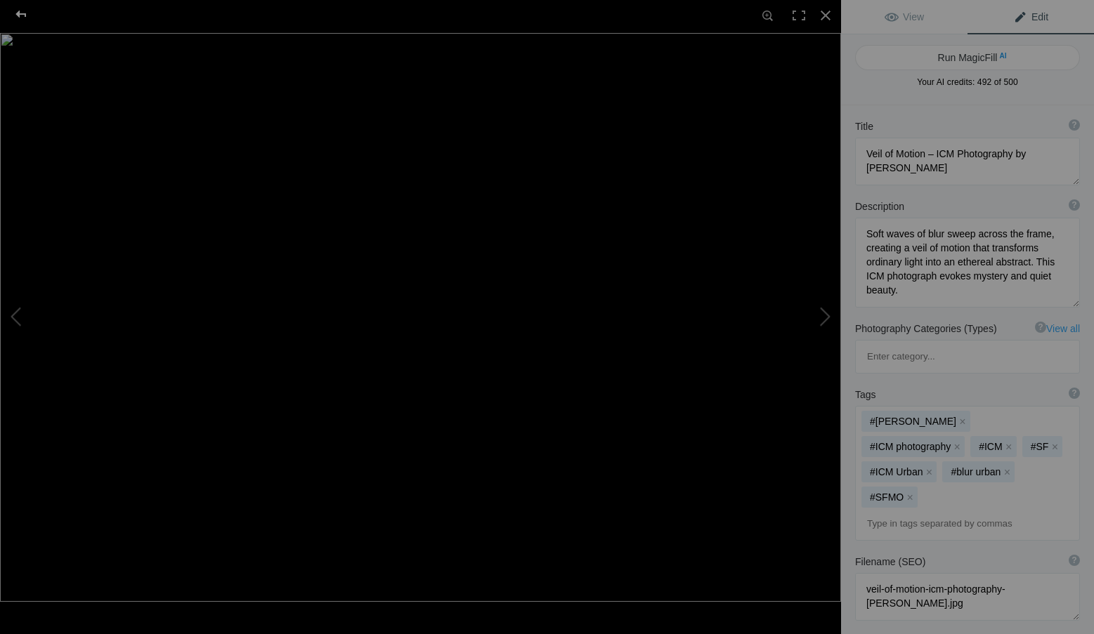
click at [18, 13] on div at bounding box center [21, 14] width 51 height 28
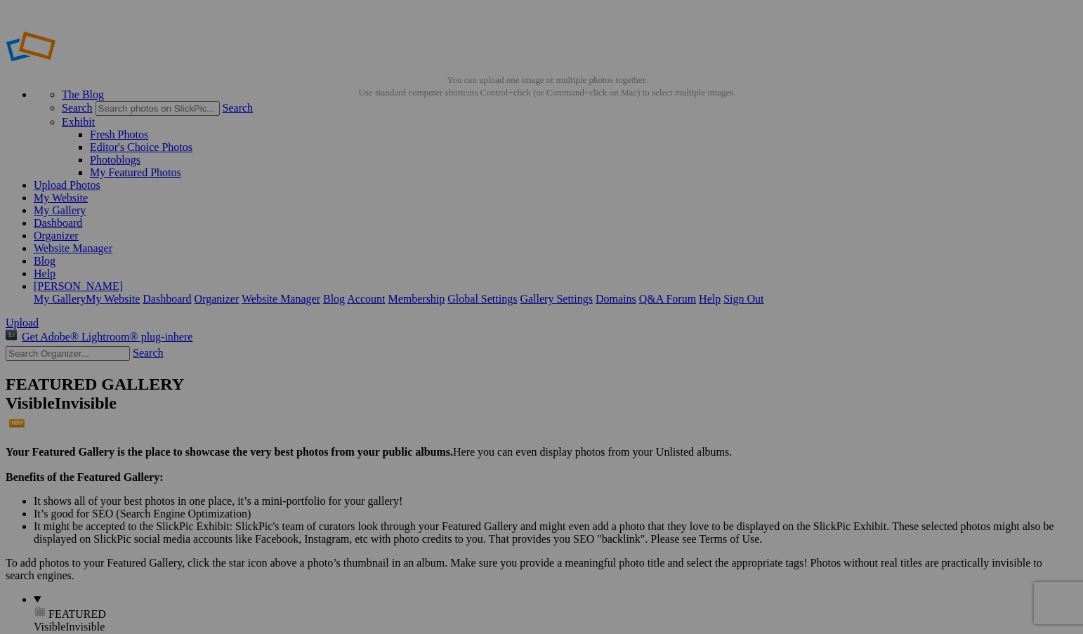
drag, startPoint x: 1015, startPoint y: 417, endPoint x: 991, endPoint y: 516, distance: 101.9
drag, startPoint x: 991, startPoint y: 516, endPoint x: 1022, endPoint y: 416, distance: 104.4
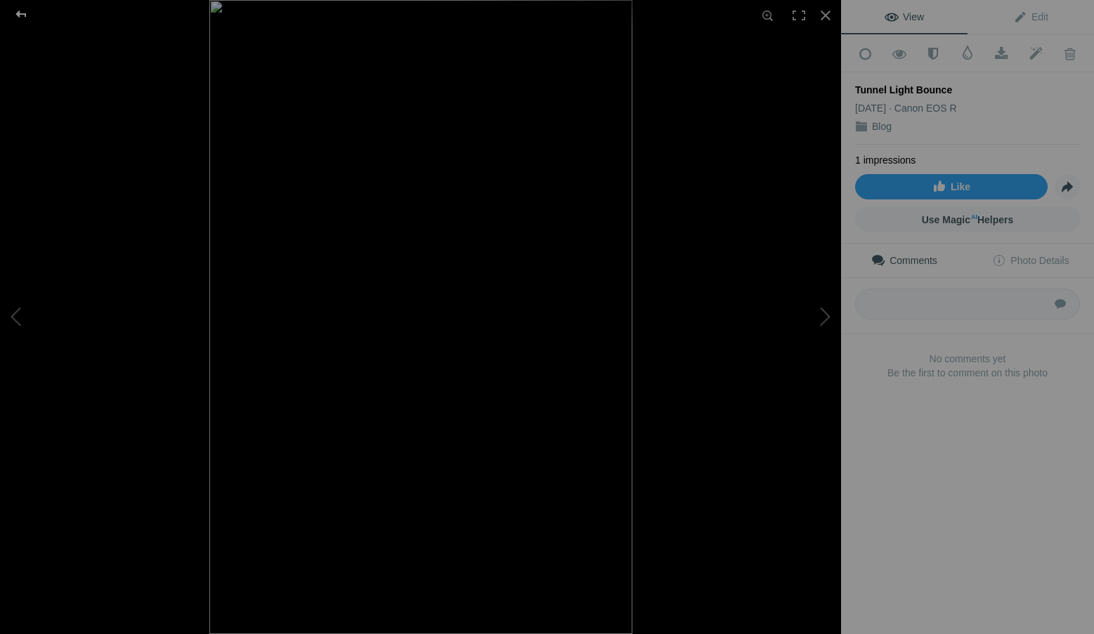
click at [18, 3] on div at bounding box center [21, 14] width 51 height 28
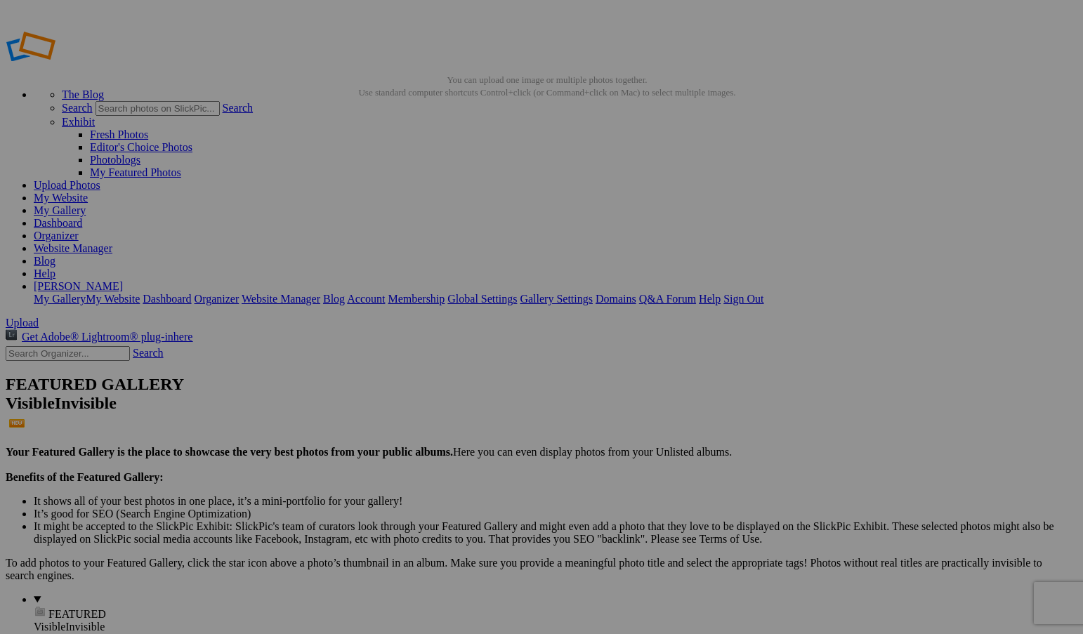
drag, startPoint x: 1011, startPoint y: 387, endPoint x: -756, endPoint y: 518, distance: 1771.2
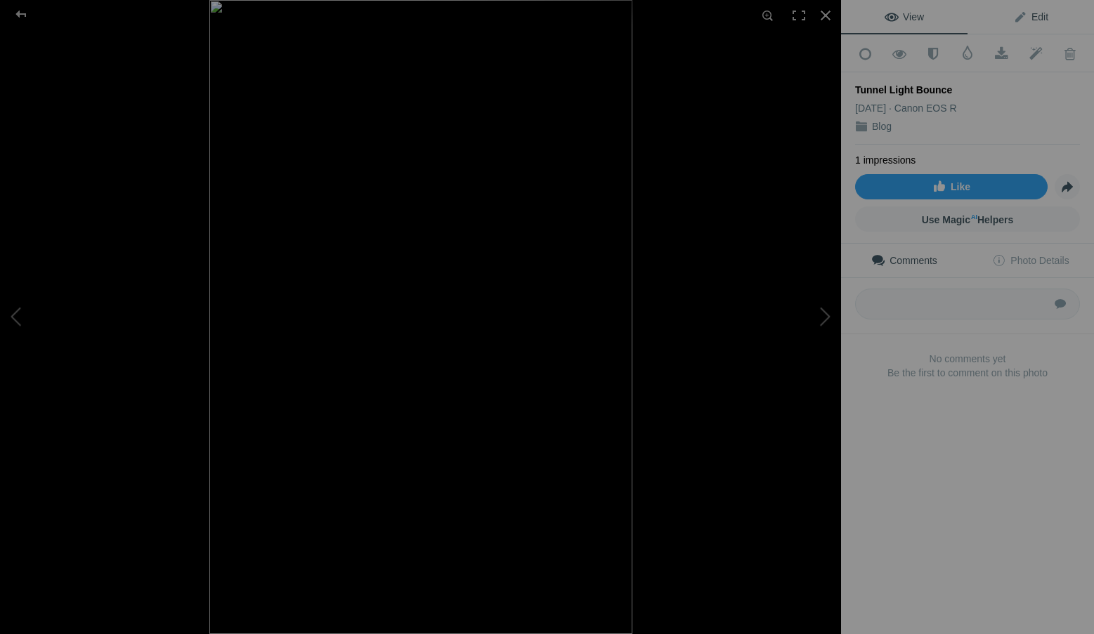
click at [1039, 18] on link "Edit" at bounding box center [1030, 17] width 126 height 34
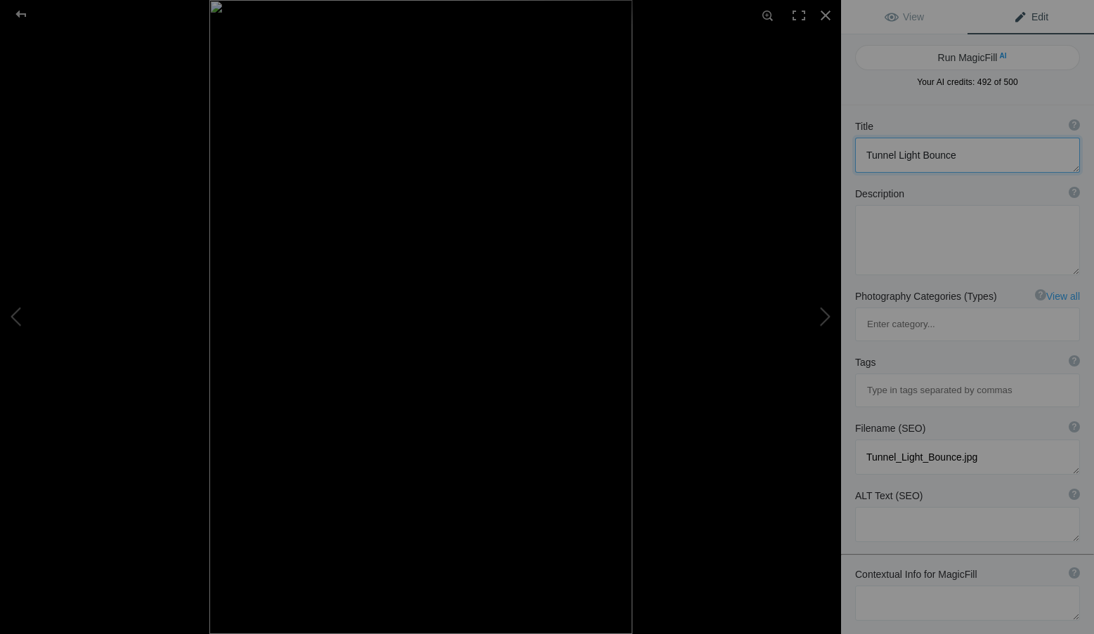
drag, startPoint x: 982, startPoint y: 152, endPoint x: 834, endPoint y: 147, distance: 147.6
click at [834, 147] on div "Tunnel Light Bounce View Edit Run MagicFill AI Your AI credits: 492 of 500 You …" at bounding box center [547, 317] width 1094 height 634
paste textarea "of Light – ICM Photography by Roxanne Overton"
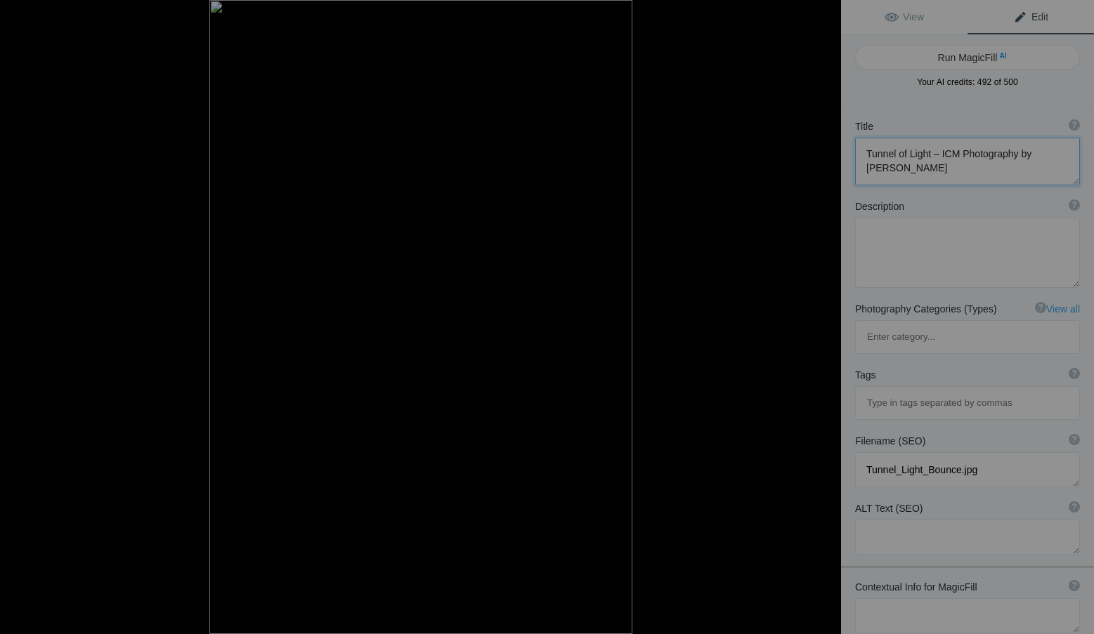
type textarea "Tunnel of Light – ICM Photography by [PERSON_NAME]"
click at [904, 241] on textarea at bounding box center [967, 253] width 225 height 70
paste textarea "In this ICM photograph, streaks of neon color and blurred figures transform a s…"
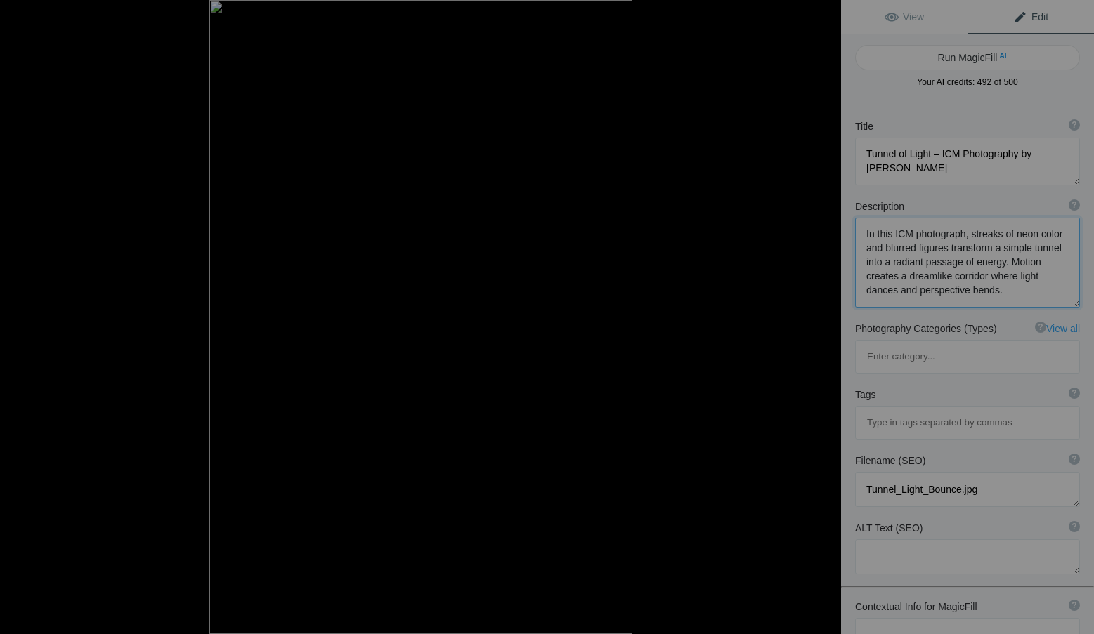
type textarea "In this ICM photograph, streaks of neon color and blurred figures transform a s…"
drag, startPoint x: 985, startPoint y: 420, endPoint x: 810, endPoint y: 417, distance: 175.6
click at [810, 417] on div "Tunnel Light Bounce View Edit Run MagicFill AI Your AI credits: 492 of 500 You …" at bounding box center [547, 317] width 1094 height 634
paste textarea "tunnel-of-light-icm-photography-roxanne-overton"
type textarea "tunnel-of-light-icm-photography-roxanne-overton.jpg"
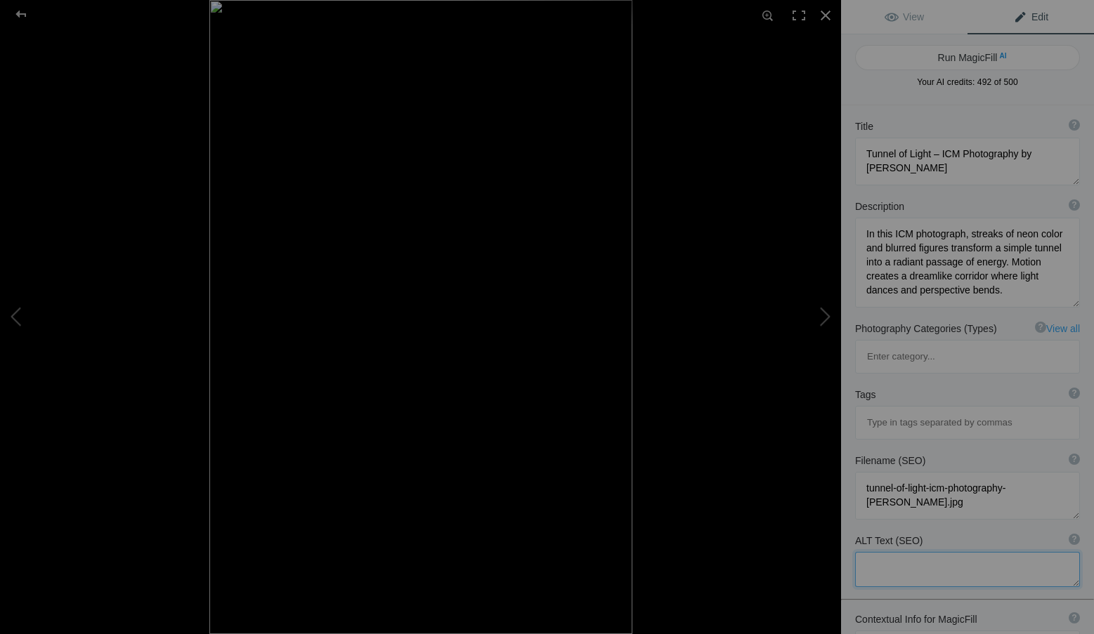
click at [889, 552] on textarea at bounding box center [967, 569] width 225 height 35
paste textarea "ICM photograph by Roxanne Overton, abstract tunnel scene with blurred motion, n…"
type textarea "ICM photograph by Roxanne Overton, abstract tunnel scene with blurred motion, n…"
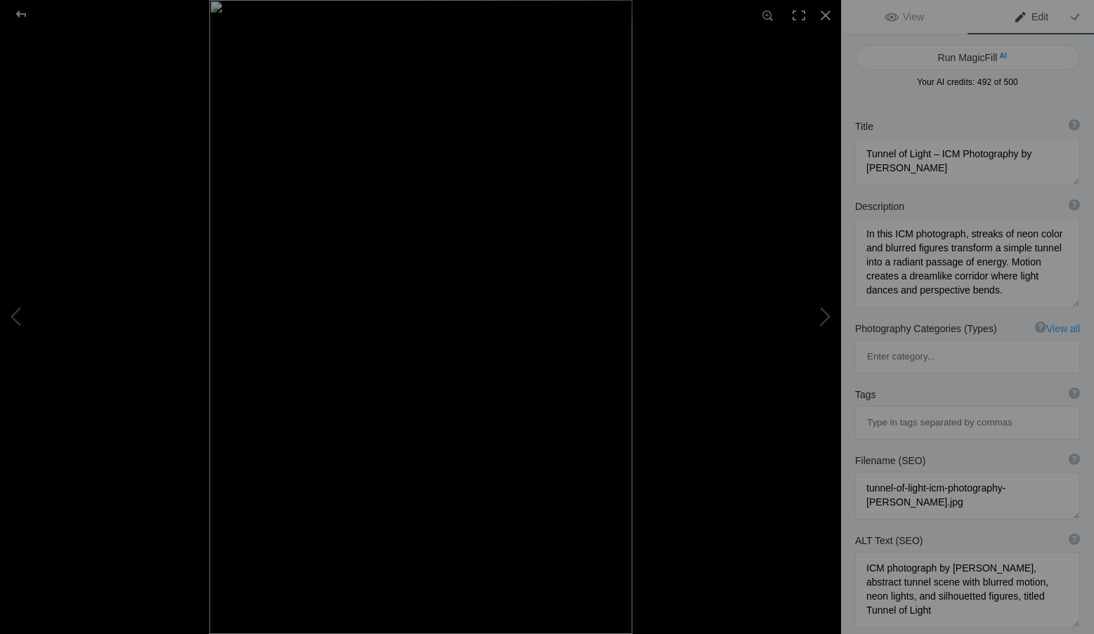
click at [899, 410] on input at bounding box center [966, 422] width 209 height 25
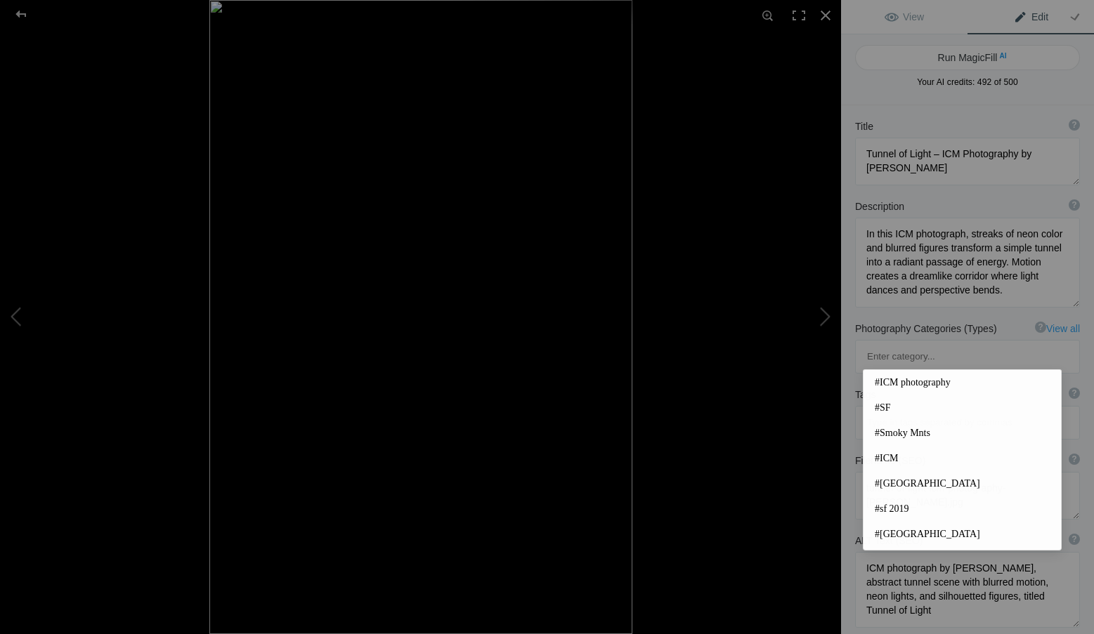
click at [910, 379] on span "#ICM photography" at bounding box center [961, 383] width 175 height 14
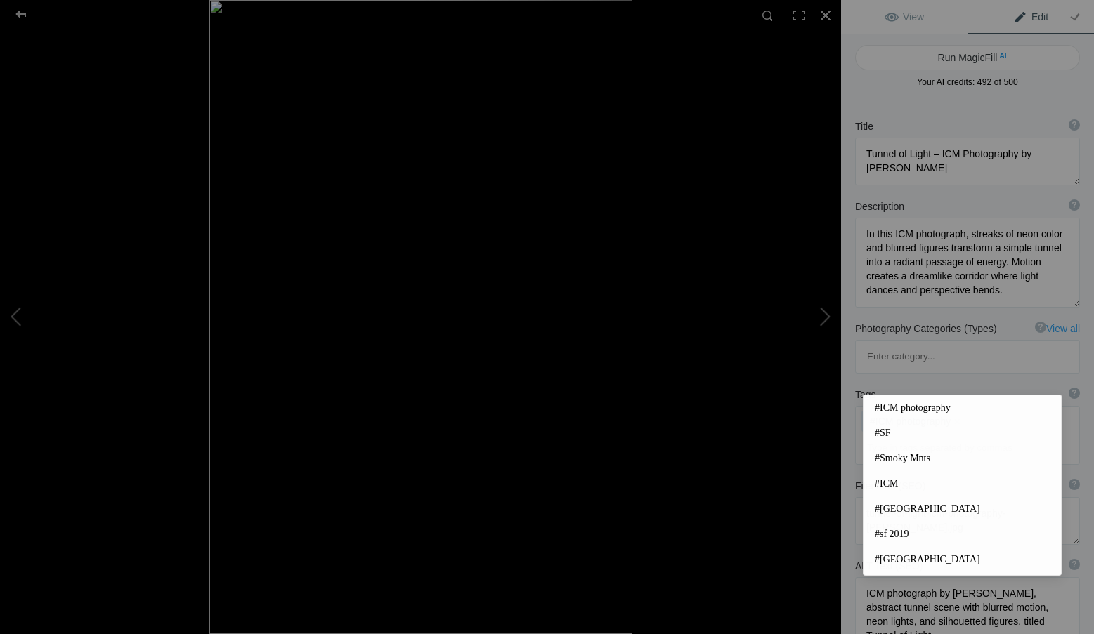
click at [905, 435] on input at bounding box center [966, 447] width 209 height 25
click at [898, 481] on span "#ICM" at bounding box center [961, 484] width 175 height 14
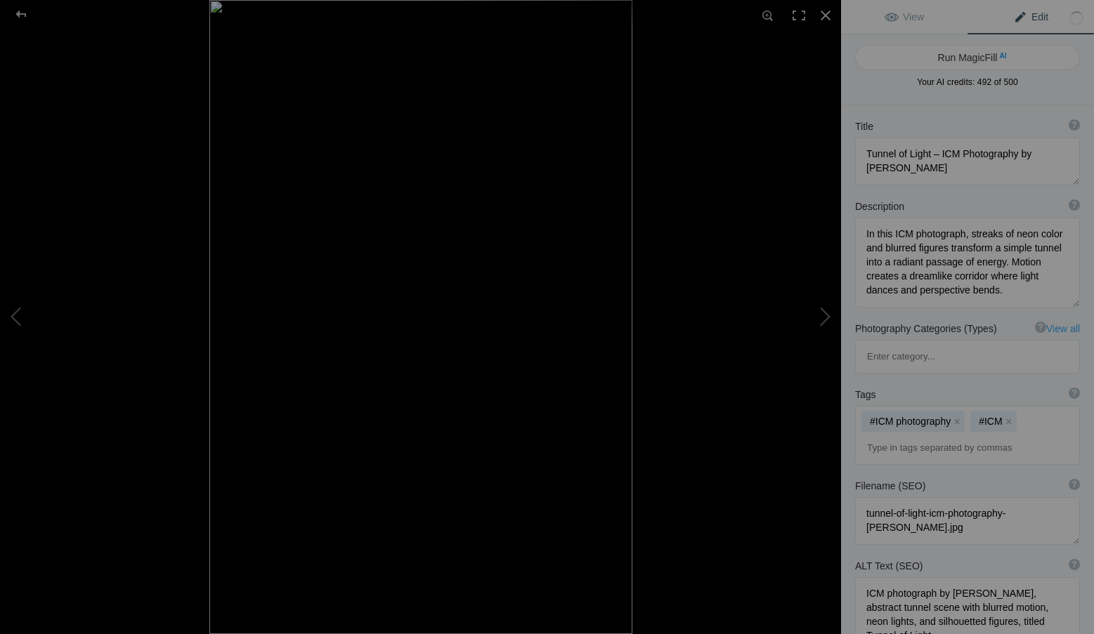
click at [901, 435] on input at bounding box center [966, 447] width 209 height 25
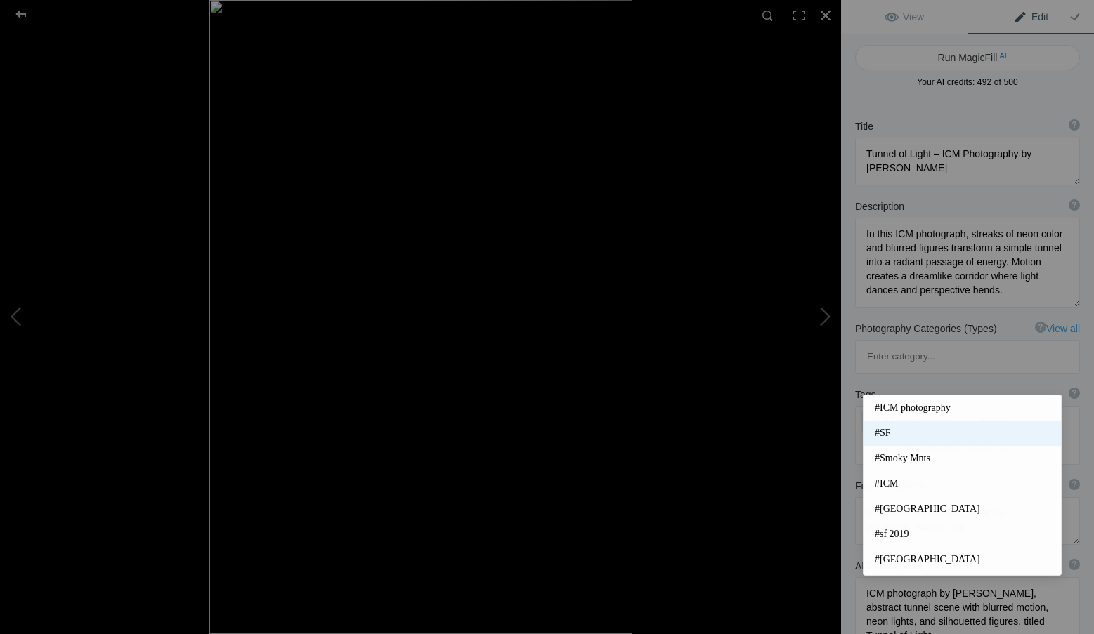
click at [902, 433] on span "#SF" at bounding box center [961, 433] width 175 height 14
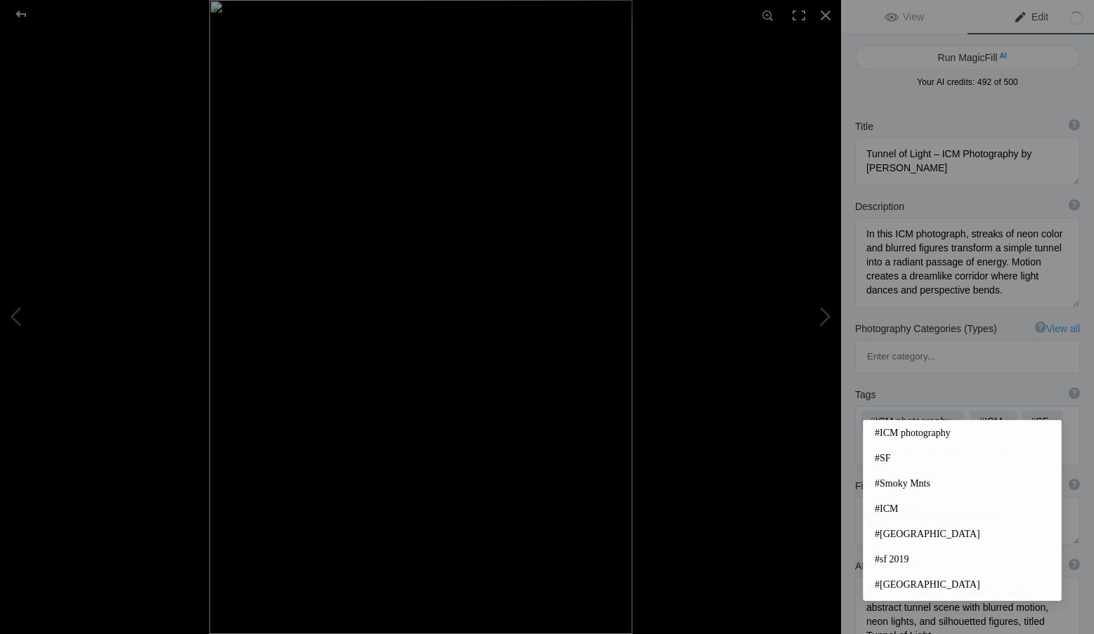
click at [919, 435] on input at bounding box center [966, 447] width 209 height 25
click at [911, 532] on span "#San Francisco" at bounding box center [961, 534] width 175 height 14
click at [935, 461] on input at bounding box center [966, 473] width 209 height 25
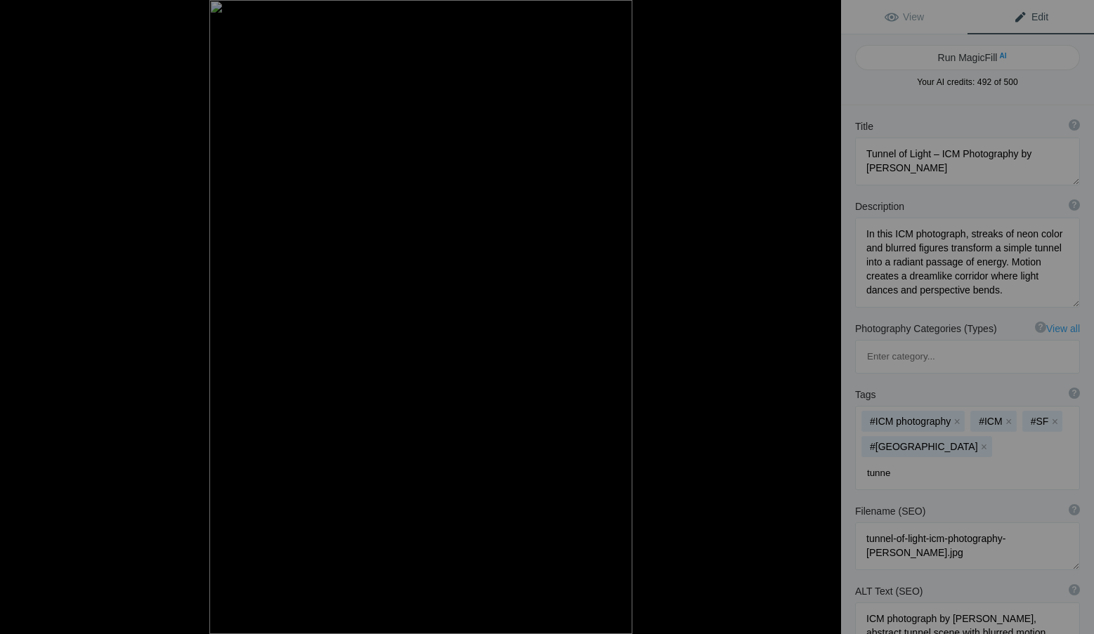
type input "tunnel"
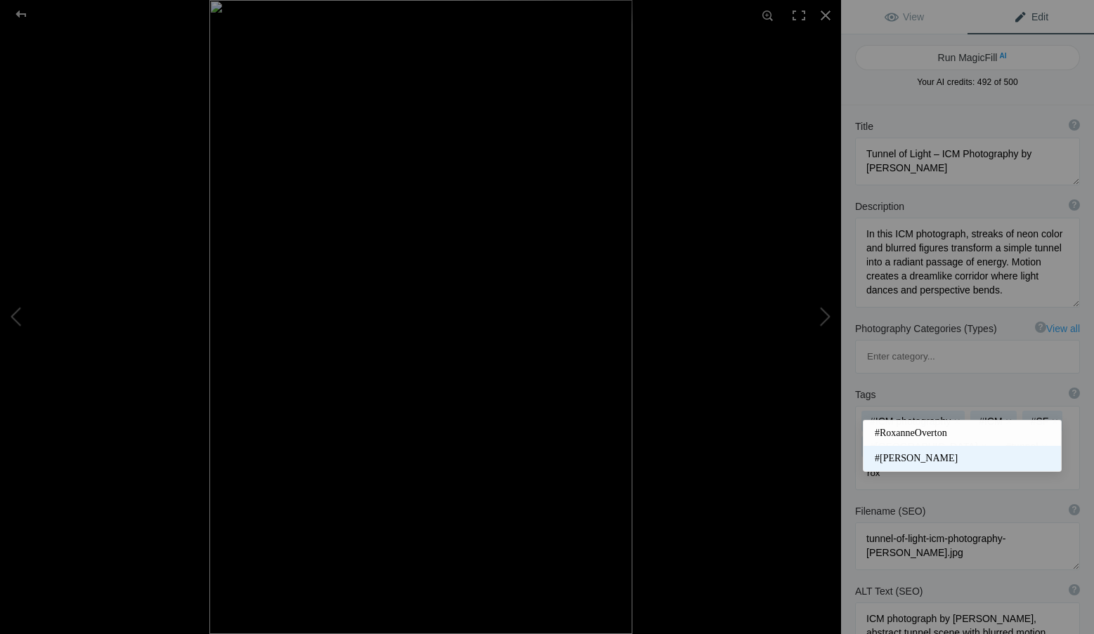
type input "rox"
click at [936, 451] on mat-option "#Roxanne Overton" at bounding box center [961, 458] width 197 height 25
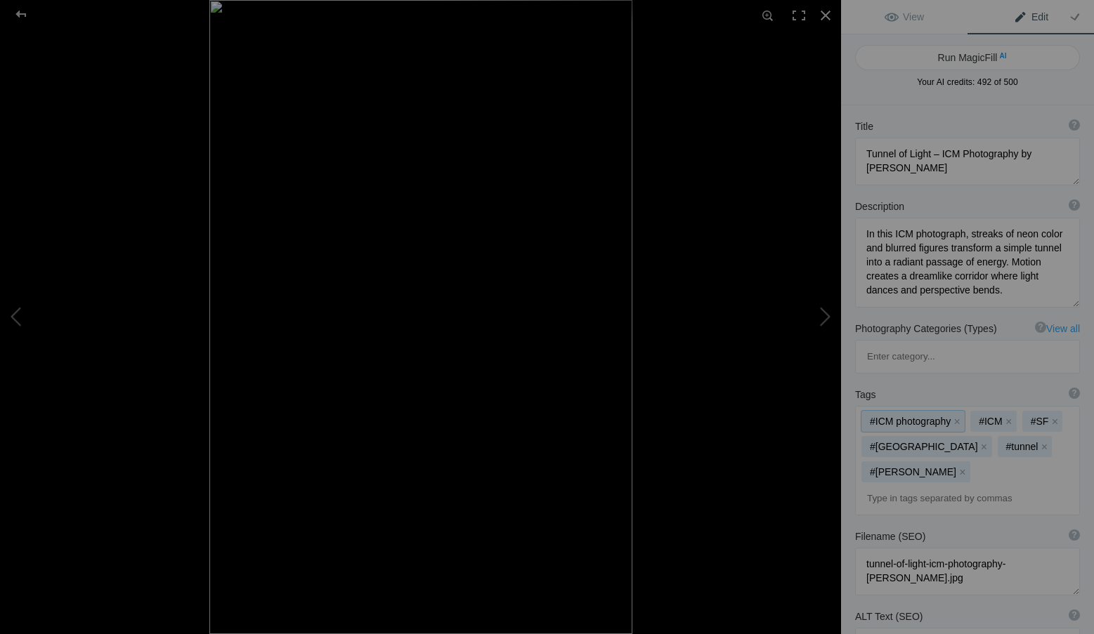
click at [986, 409] on div "#ICM photography x #ICM x #SF x #San Francisco x #tunnel x #Roxanne Overton x" at bounding box center [966, 461] width 223 height 108
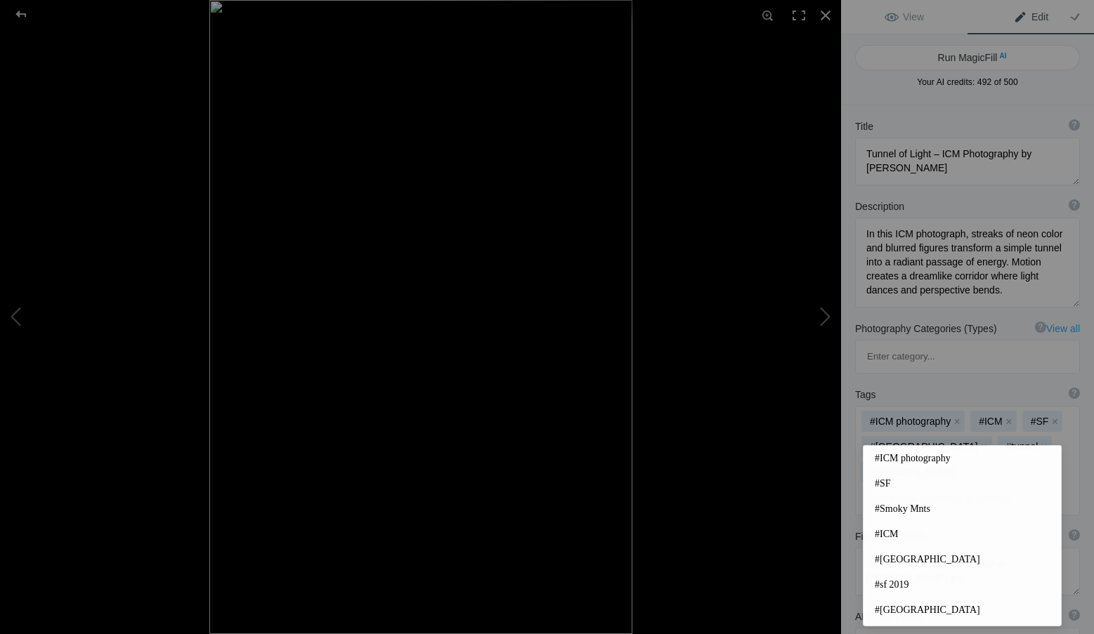
click at [959, 486] on input at bounding box center [966, 498] width 209 height 25
type input "u"
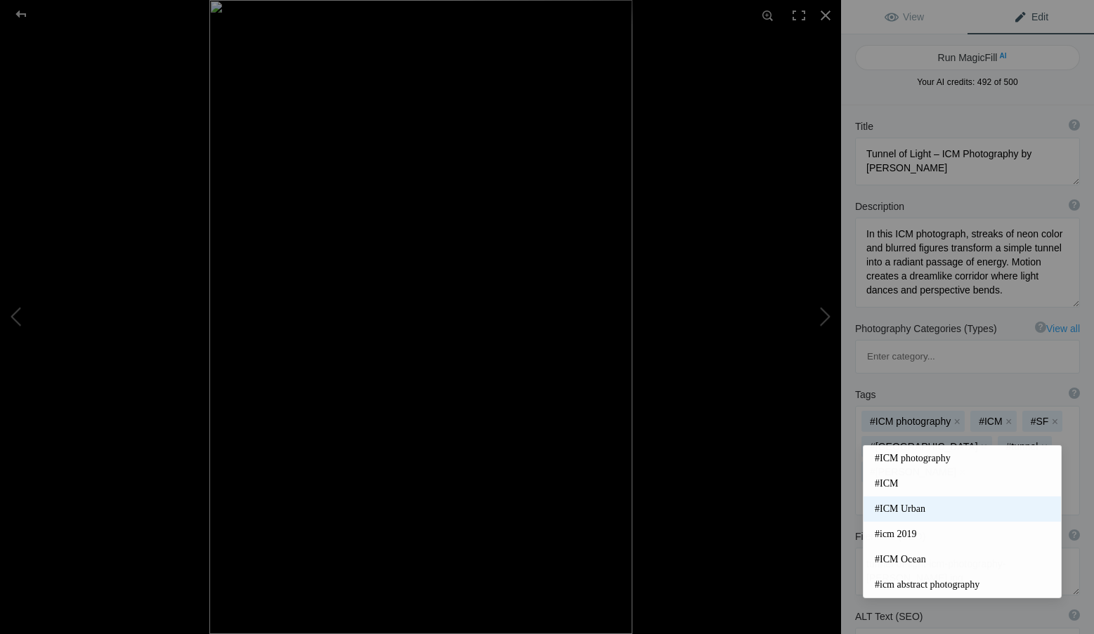
type input "icm"
click at [913, 507] on span "#ICM Urban" at bounding box center [961, 509] width 175 height 14
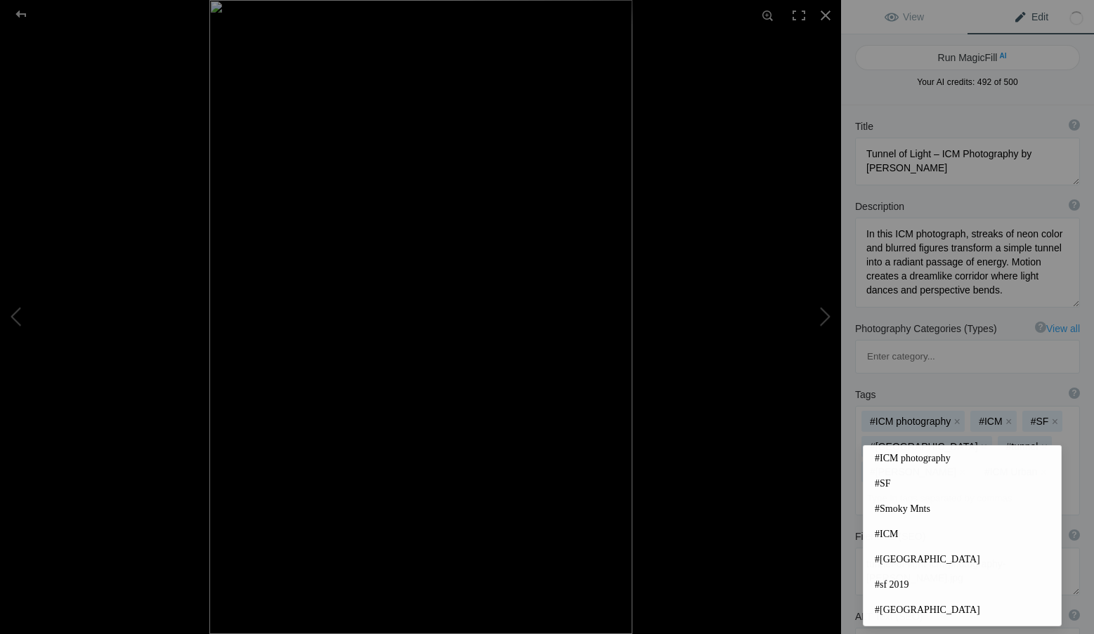
click at [907, 486] on input at bounding box center [966, 498] width 209 height 25
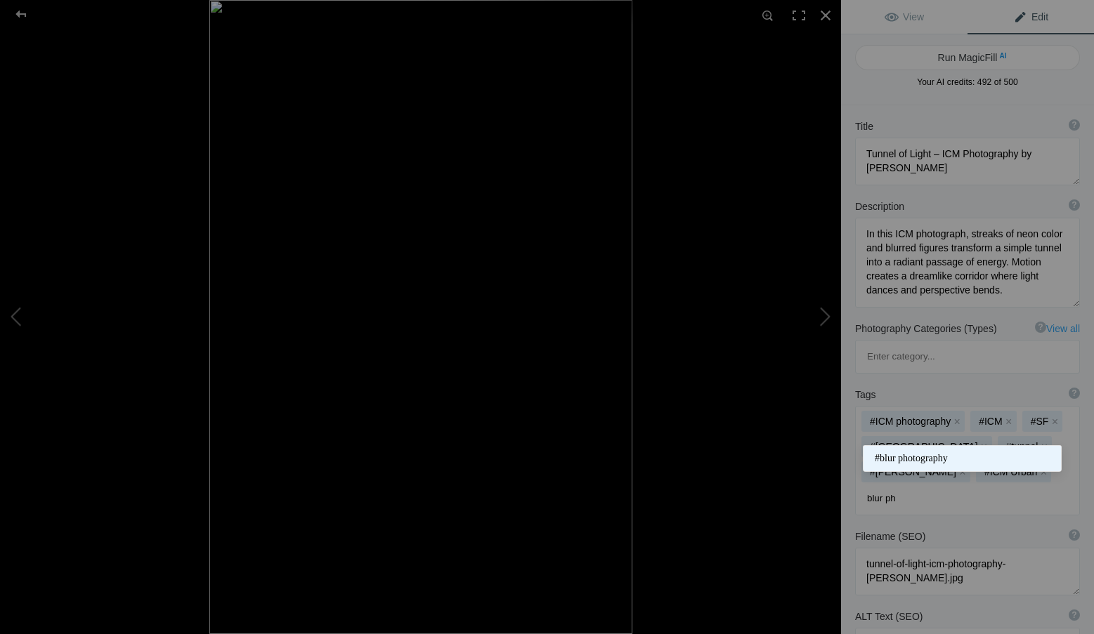
type input "blur ph"
click at [918, 457] on span "#blur photography" at bounding box center [961, 459] width 175 height 14
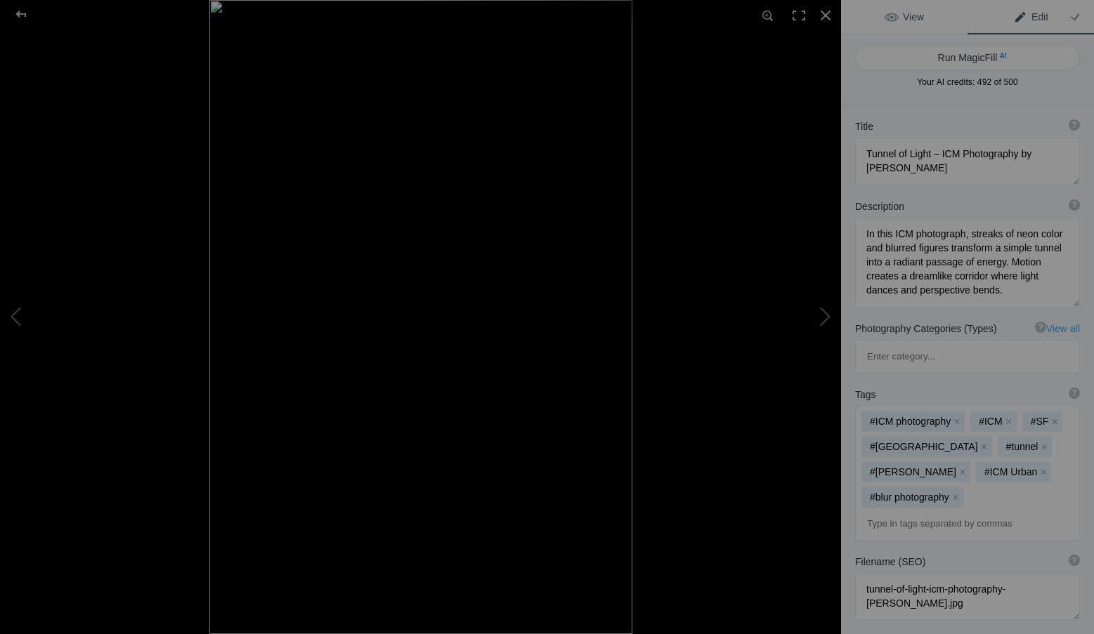
click at [917, 15] on span "View" at bounding box center [903, 16] width 39 height 11
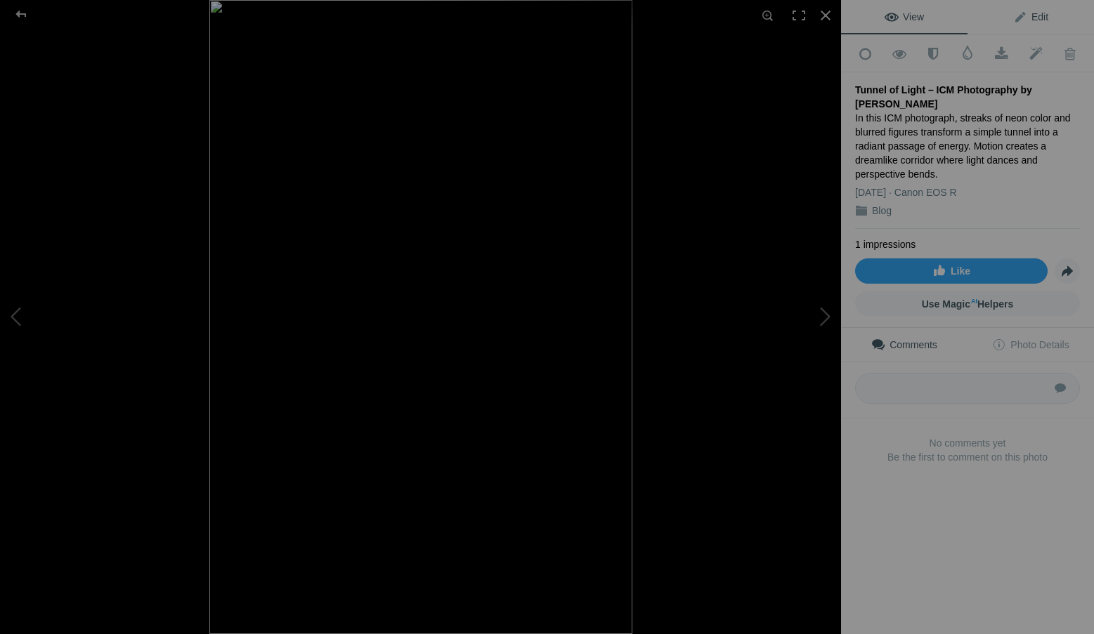
click at [1025, 11] on span "Edit" at bounding box center [1030, 16] width 35 height 11
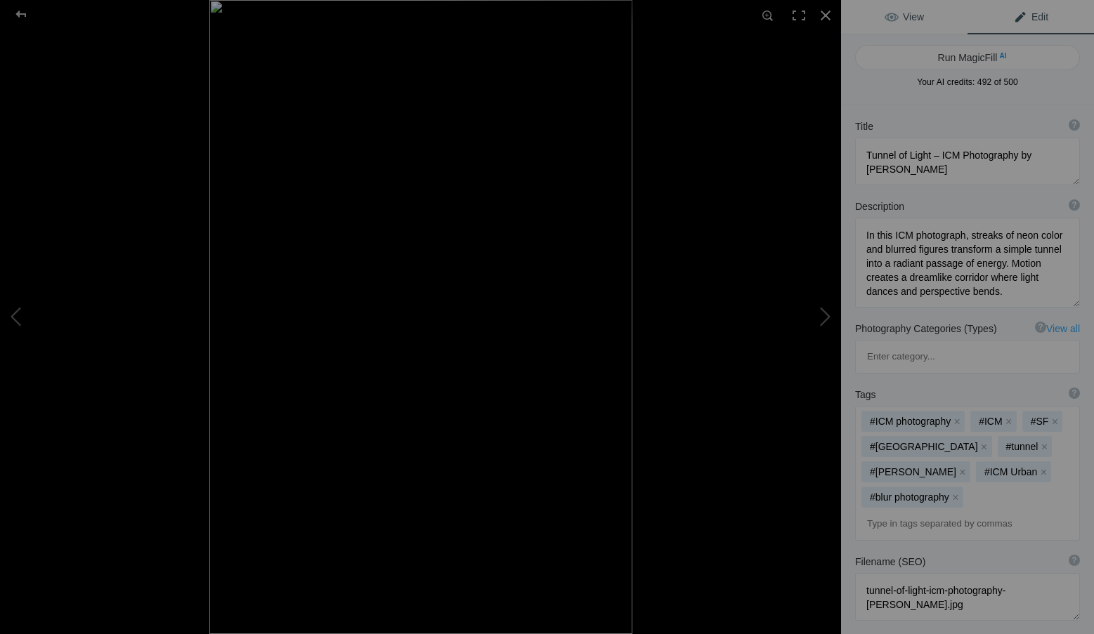
click at [921, 8] on link "View" at bounding box center [904, 17] width 126 height 34
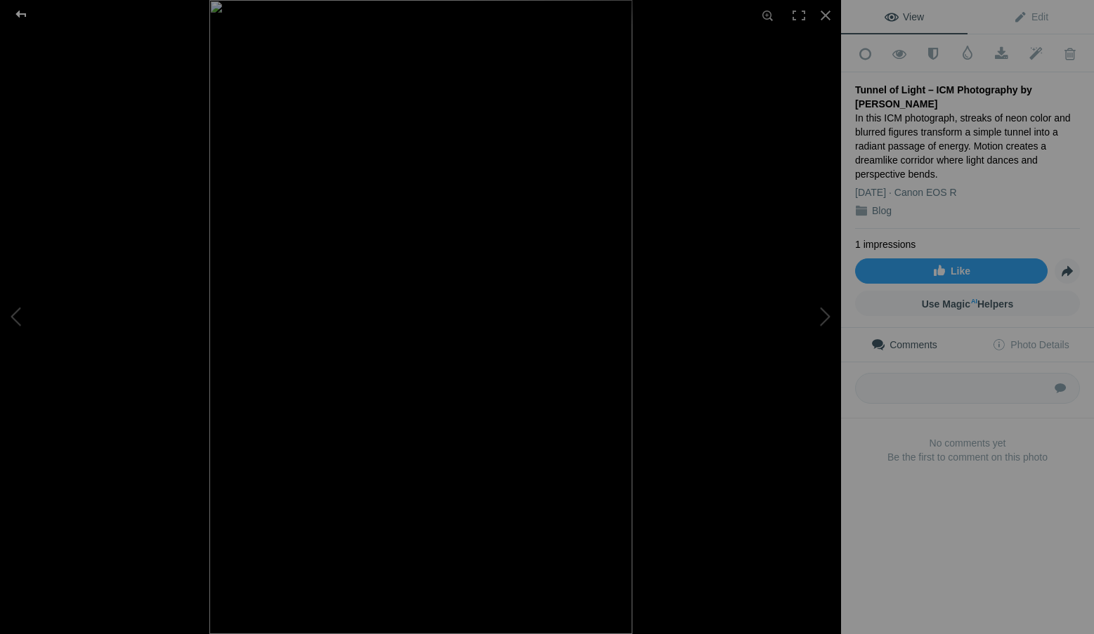
click at [27, 14] on div at bounding box center [21, 14] width 51 height 28
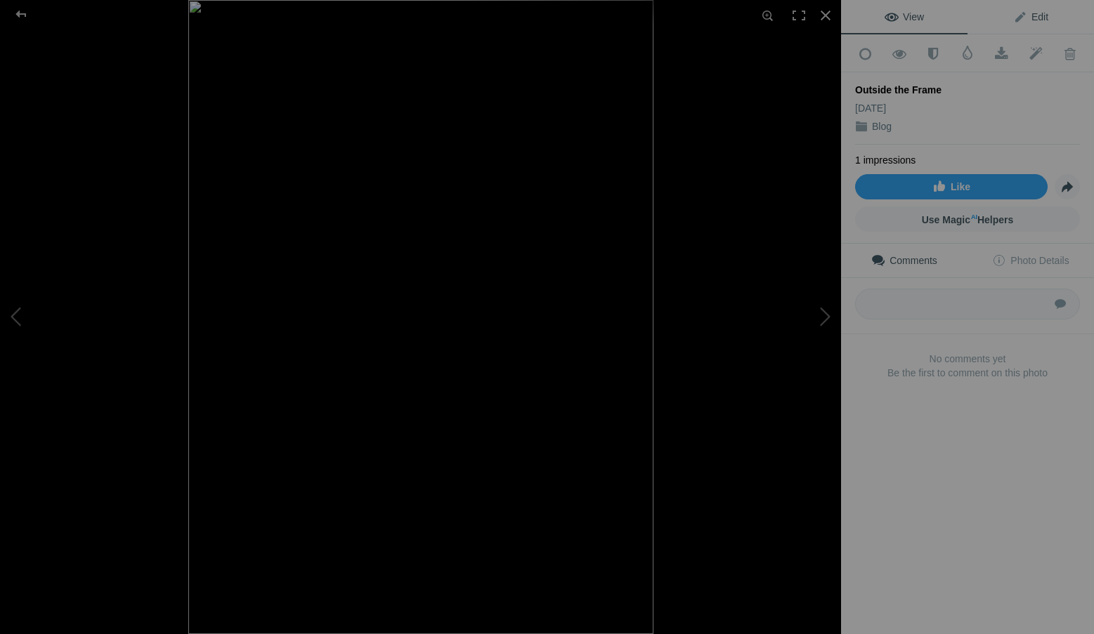
click at [1045, 15] on link "Edit" at bounding box center [1030, 17] width 126 height 34
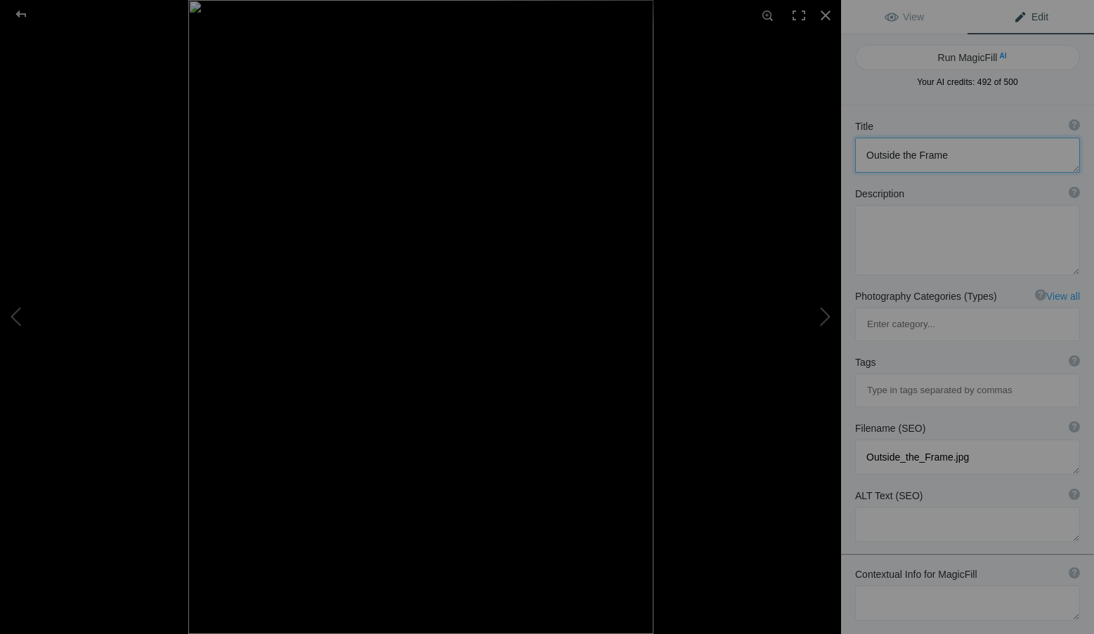
drag, startPoint x: 954, startPoint y: 150, endPoint x: 850, endPoint y: 156, distance: 104.8
click at [850, 156] on div "Title ? Photo title is one of the highest used Search Engine ranking criteria a…" at bounding box center [967, 145] width 253 height 67
paste textarea "Glass Passage – ICM Photography by [PERSON_NAME]"
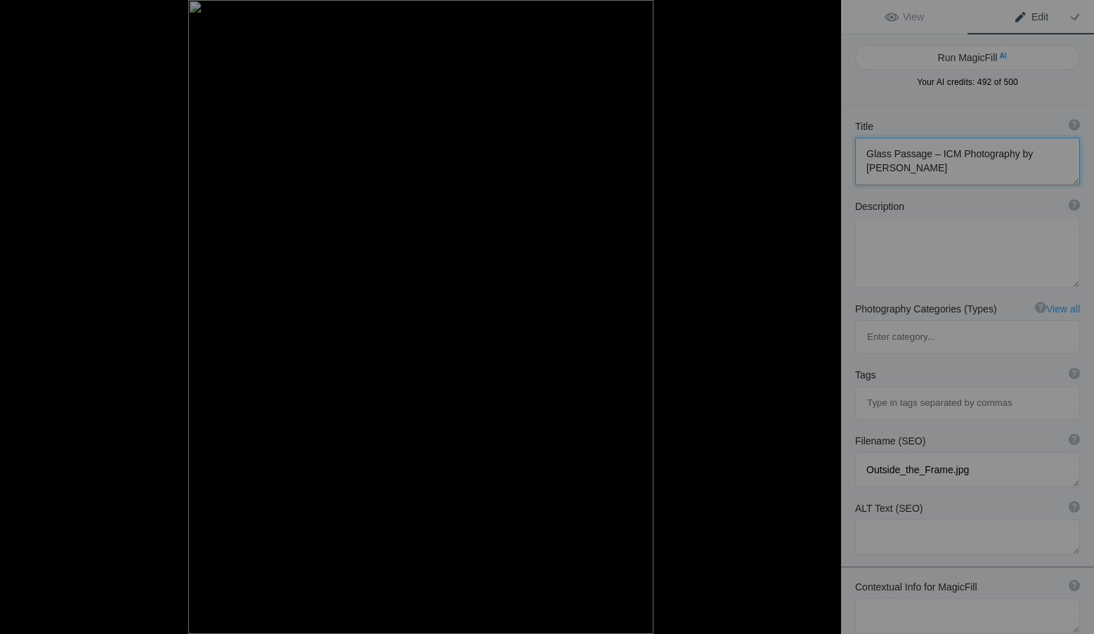
type textarea "Glass Passage – ICM Photography by [PERSON_NAME]"
click at [903, 238] on textarea at bounding box center [967, 253] width 225 height 70
paste textarea "Figures blur in motion through walls of glass, creating a passage of shifting r…"
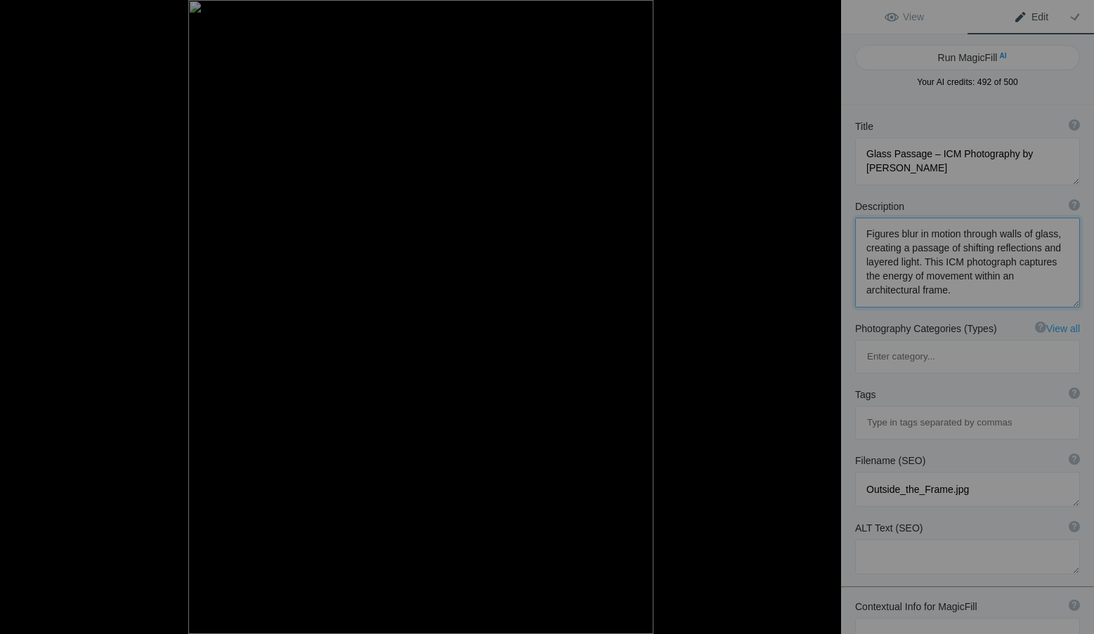
type textarea "Figures blur in motion through walls of glass, creating a passage of shifting r…"
drag, startPoint x: 971, startPoint y: 421, endPoint x: 819, endPoint y: 421, distance: 151.7
click at [819, 421] on div "Outside the Frame View Edit Run MagicFill AI Your AI credits: 492 of 500 You ha…" at bounding box center [547, 317] width 1094 height 634
paste textarea "glass-passage-icm-photography-roxanne-overton"
type textarea "glass-passage-icm-photography-roxanne-overton.jpg"
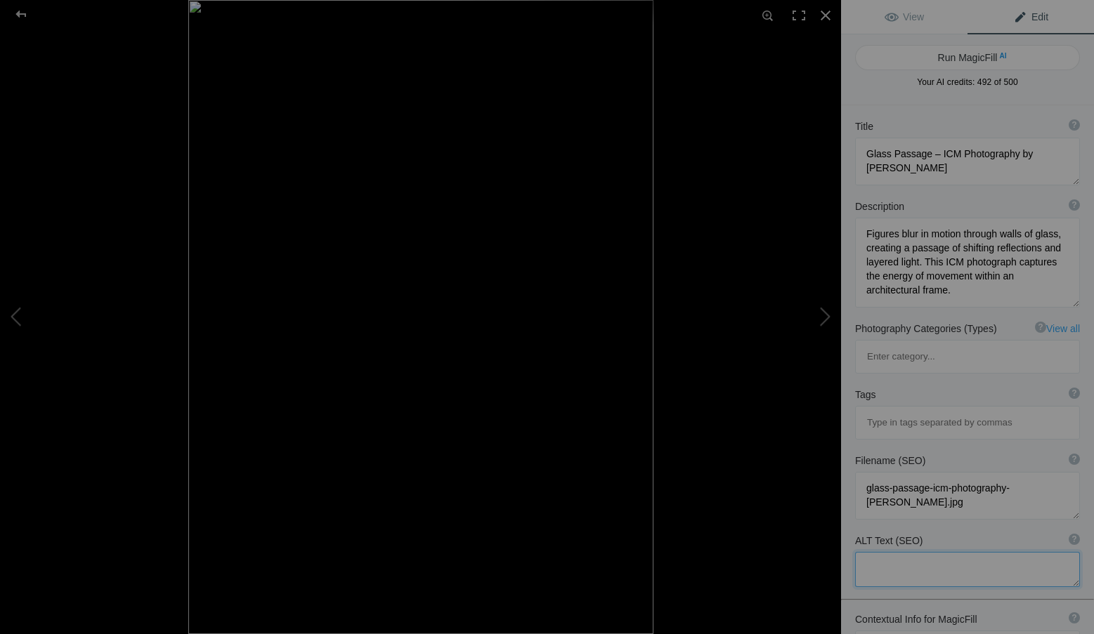
click at [884, 552] on textarea at bounding box center [967, 569] width 225 height 35
paste textarea "ICM photograph by Roxanne Overton titled Glass Passage, abstract blur of figure…"
type textarea "ICM photograph by Roxanne Overton titled Glass Passage, abstract blur of figure…"
click at [902, 410] on input at bounding box center [966, 422] width 209 height 25
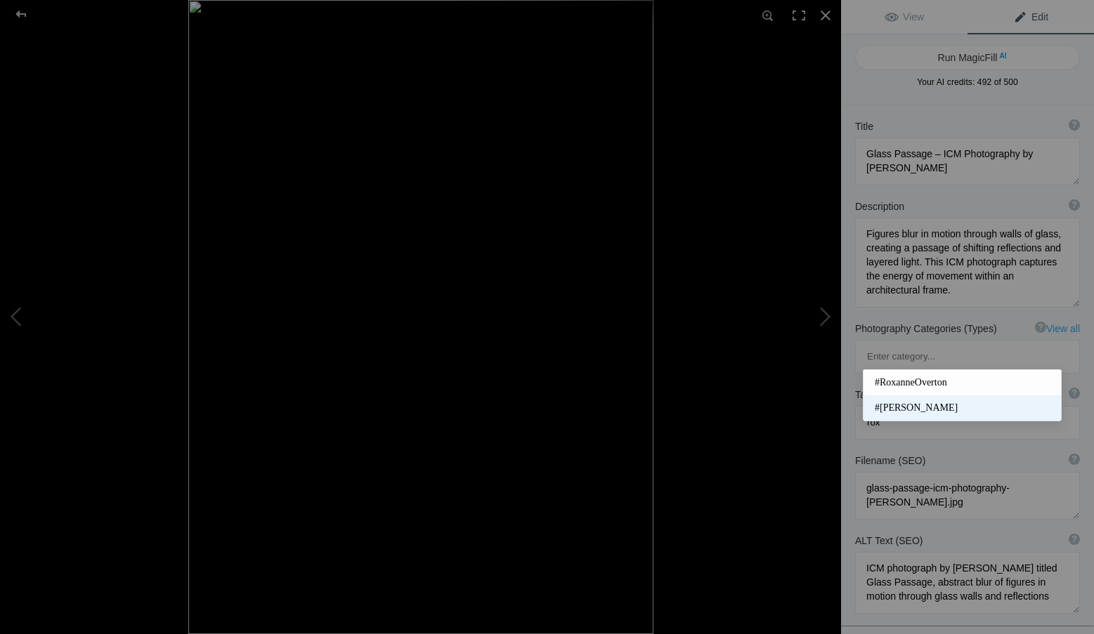
type input "rox"
click at [912, 405] on span "#Roxanne Overton" at bounding box center [961, 408] width 175 height 14
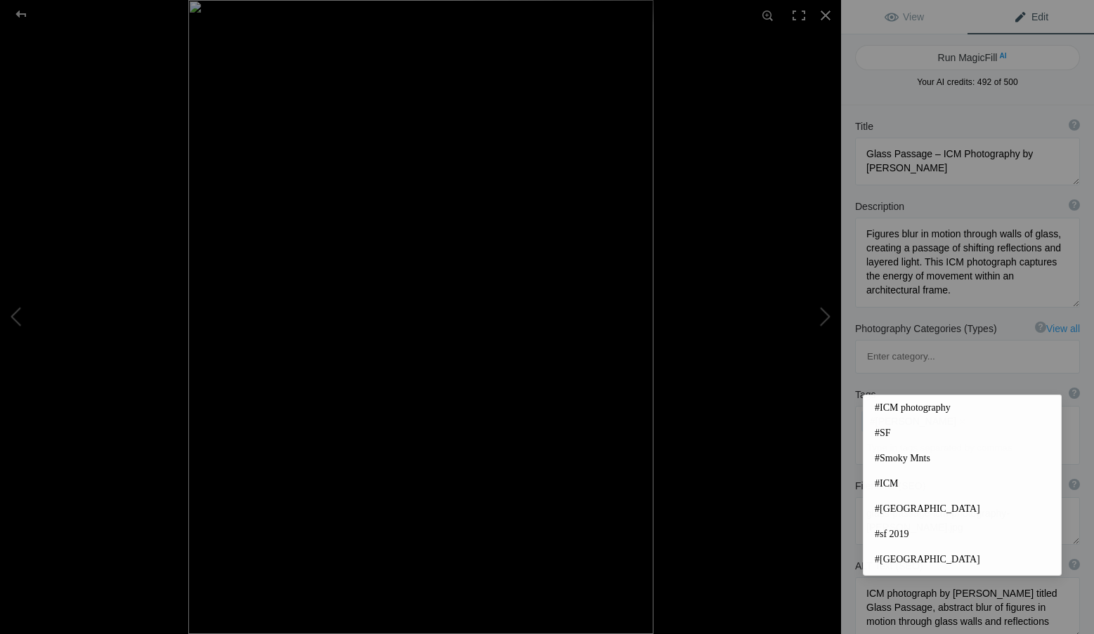
click at [922, 435] on input at bounding box center [966, 447] width 209 height 25
click at [922, 405] on span "#ICM photography" at bounding box center [961, 408] width 175 height 14
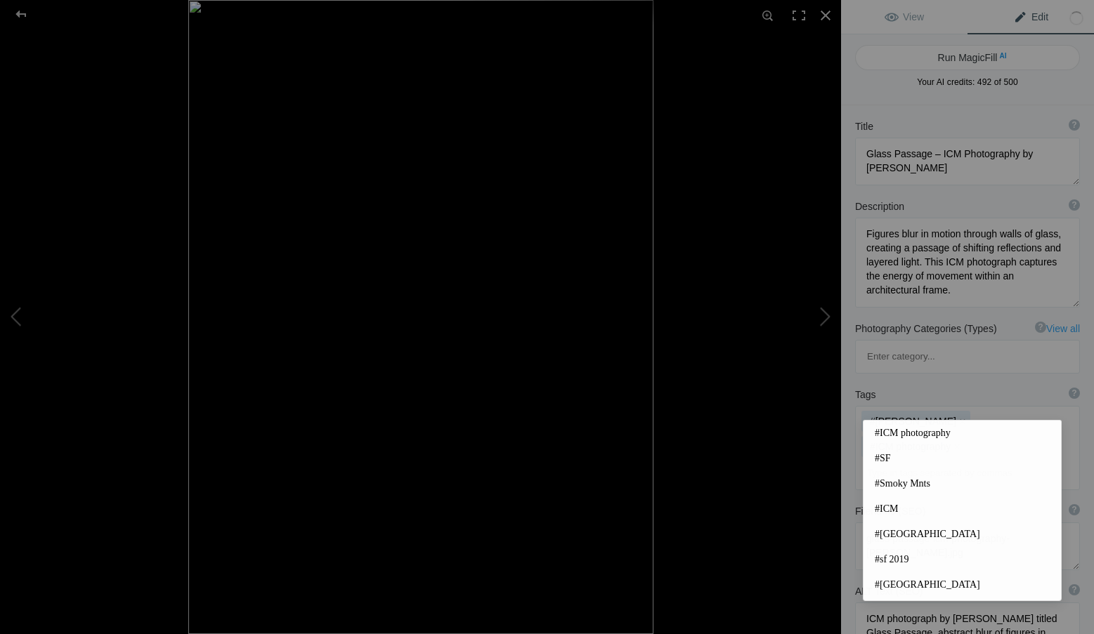
click at [917, 461] on input at bounding box center [966, 473] width 209 height 25
drag, startPoint x: 890, startPoint y: 508, endPoint x: 896, endPoint y: 479, distance: 30.2
click at [890, 508] on span "#ICM" at bounding box center [961, 509] width 175 height 14
click at [891, 461] on input at bounding box center [966, 473] width 209 height 25
click at [923, 527] on span "#San Francisco" at bounding box center [961, 534] width 175 height 14
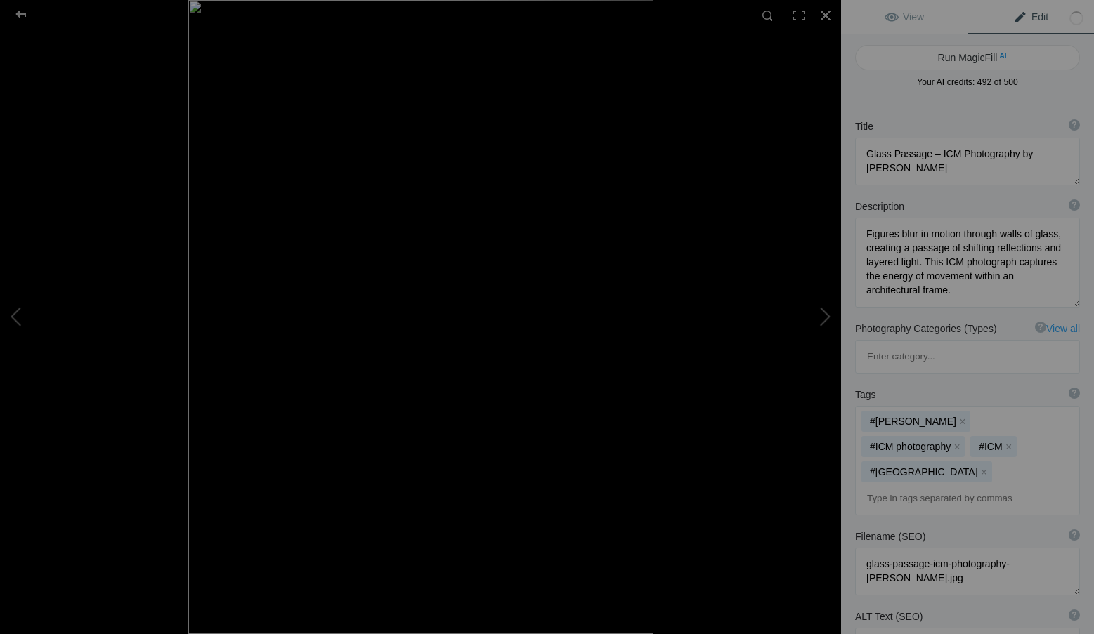
click at [912, 486] on input at bounding box center [966, 498] width 209 height 25
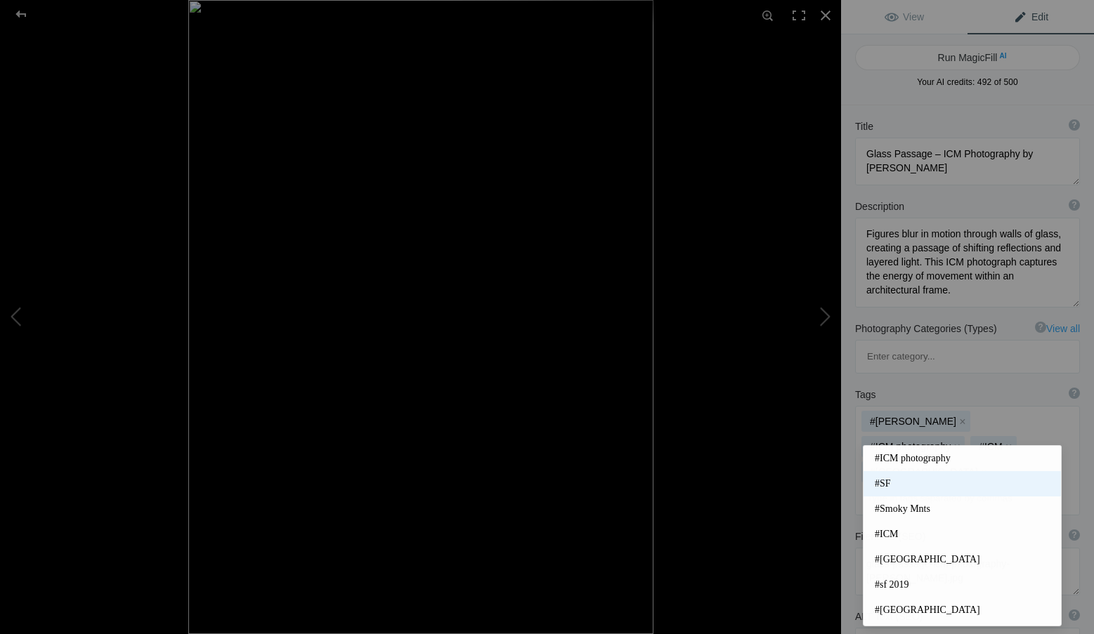
click at [895, 485] on span "#SF" at bounding box center [961, 484] width 175 height 14
click at [915, 486] on input at bounding box center [966, 498] width 209 height 25
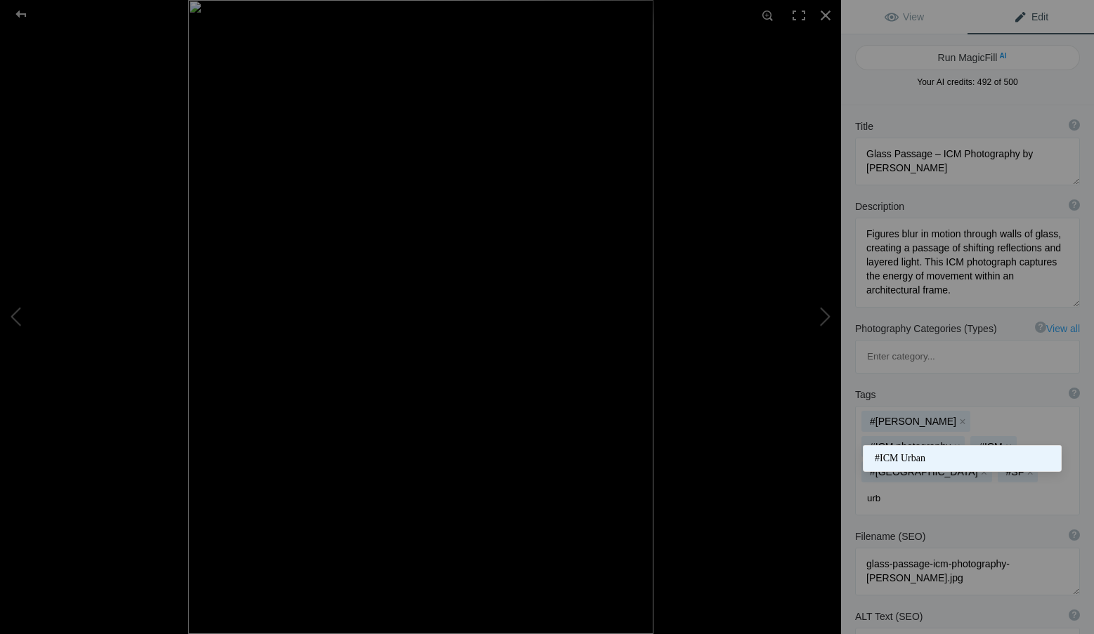
type input "urb"
click at [912, 460] on span "#ICM Urban" at bounding box center [961, 459] width 175 height 14
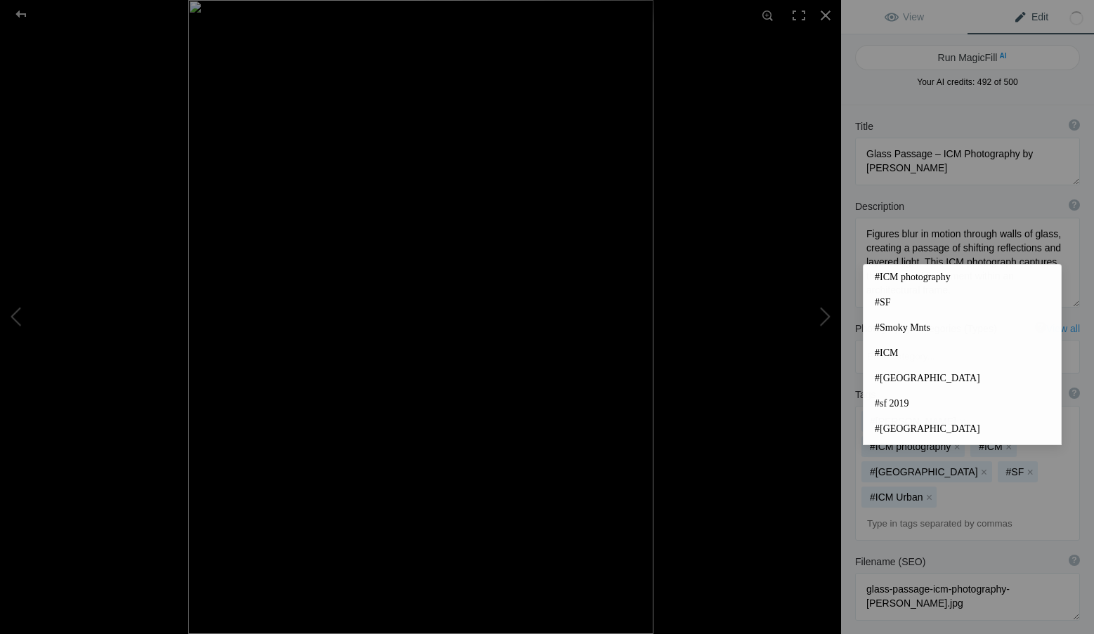
click at [912, 511] on input at bounding box center [966, 523] width 209 height 25
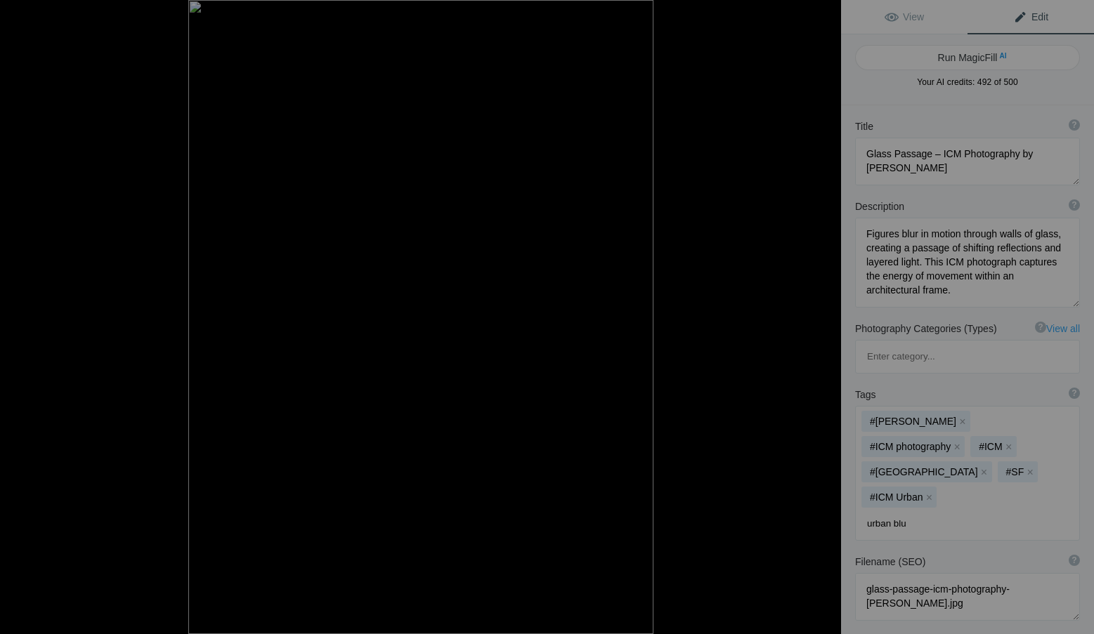
type input "urban blur"
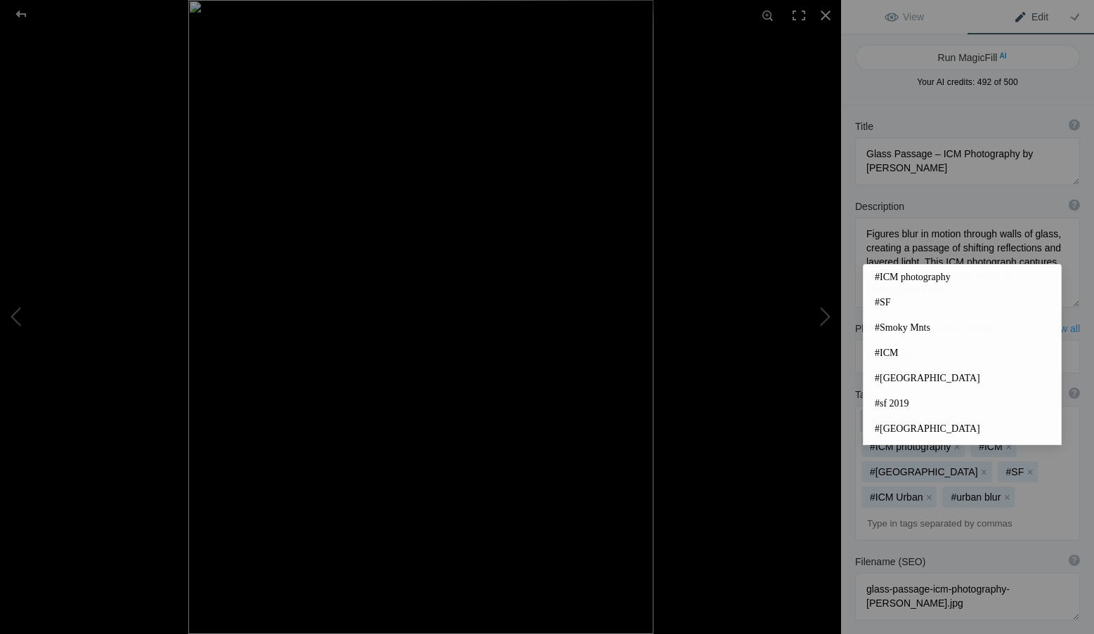
click at [861, 443] on div "#Roxanne Overton x #ICM photography x #ICM x #San Francisco x #SF x #ICM Urban …" at bounding box center [966, 473] width 223 height 133
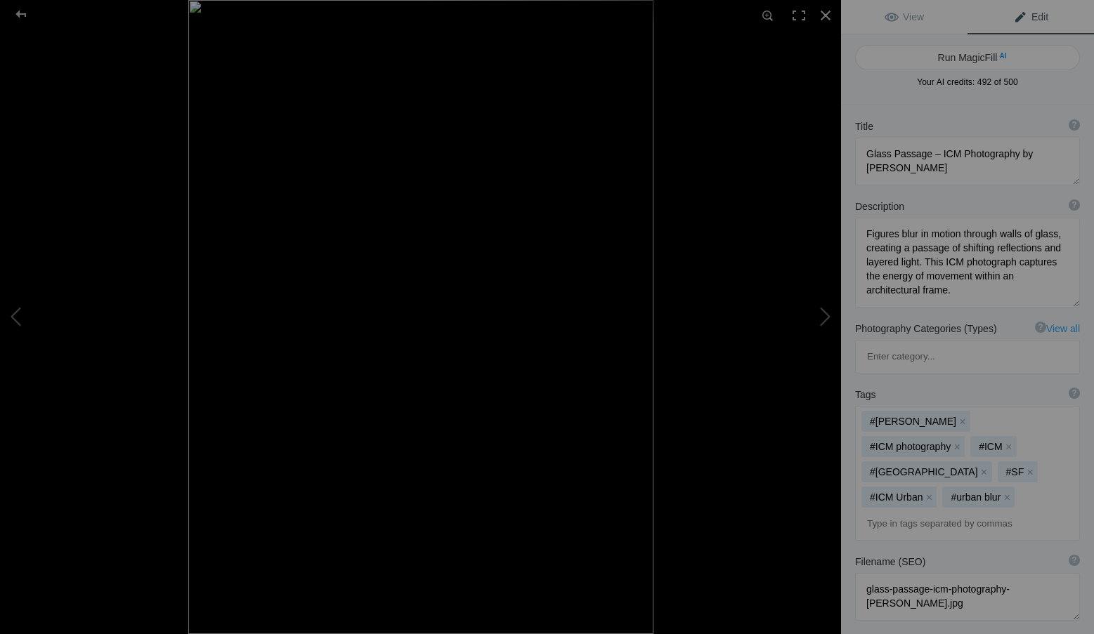
click at [889, 511] on input at bounding box center [966, 523] width 209 height 25
drag, startPoint x: 914, startPoint y: 455, endPoint x: 892, endPoint y: 459, distance: 22.9
click at [892, 511] on input "street oh" at bounding box center [966, 523] width 209 height 25
type input "street photography"
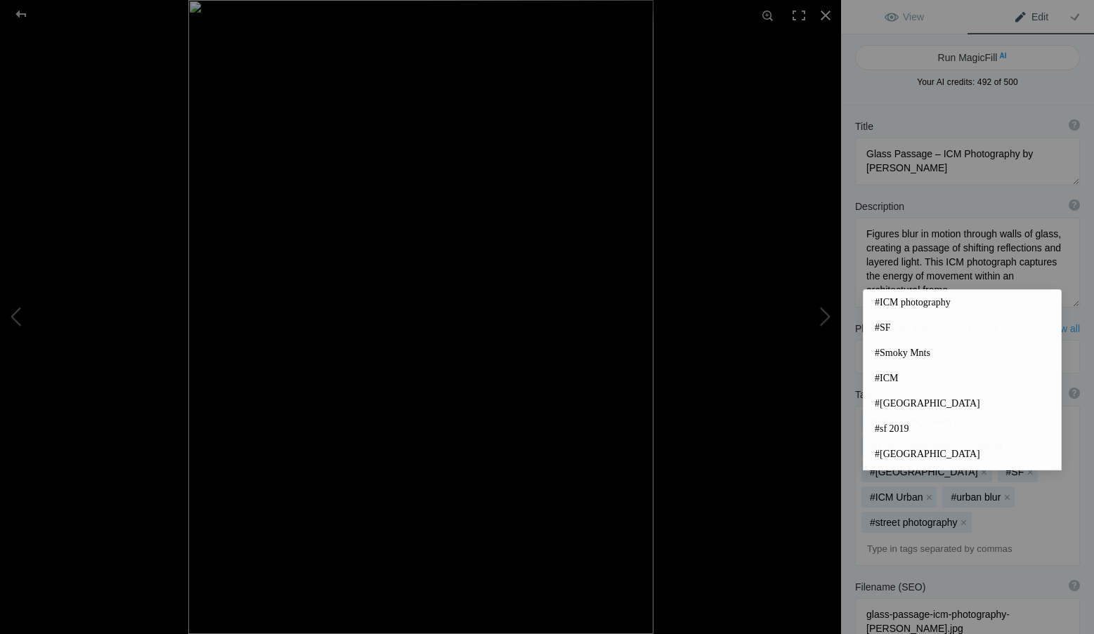
click at [869, 537] on input at bounding box center [966, 549] width 209 height 25
click at [859, 490] on div "#Roxanne Overton x #ICM photography x #ICM x #San Francisco x #SF x #ICM Urban …" at bounding box center [966, 486] width 223 height 159
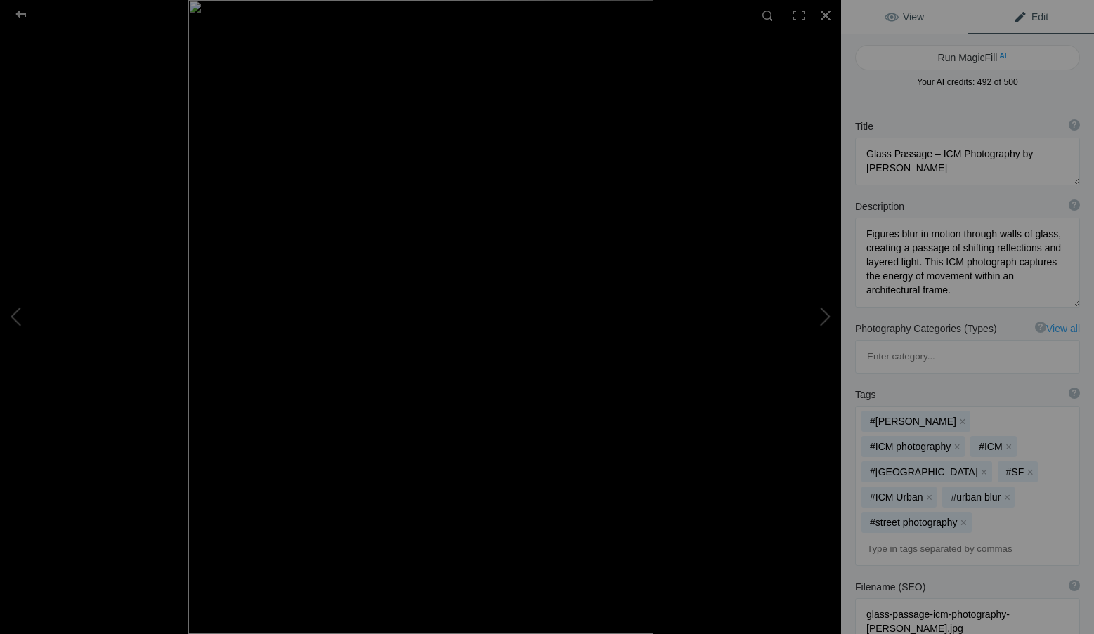
click at [924, 13] on link "View" at bounding box center [904, 17] width 126 height 34
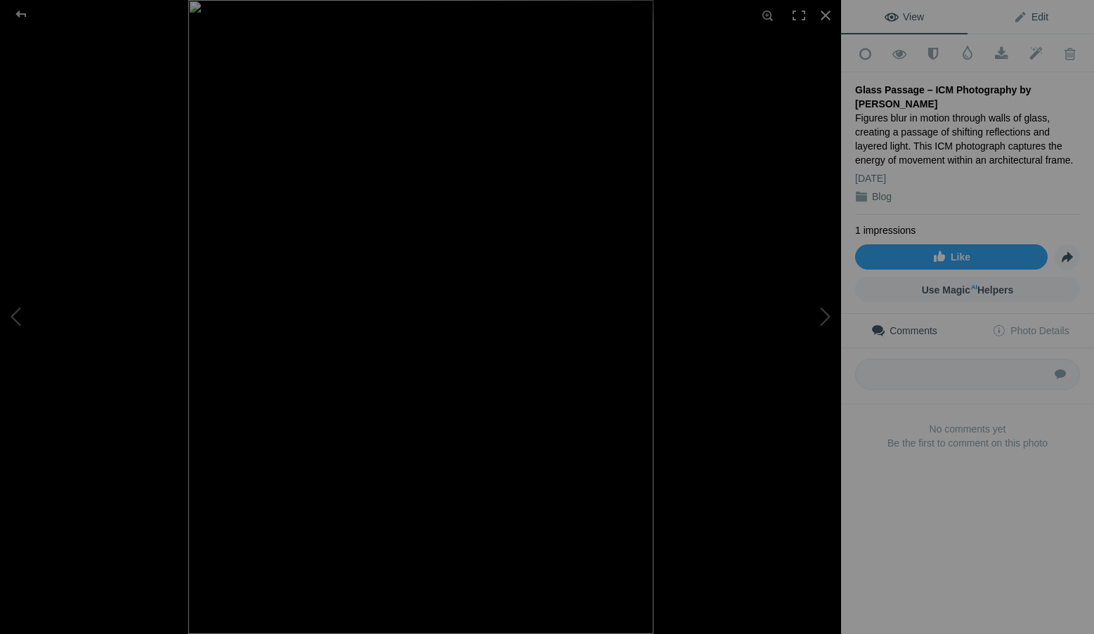
click at [1013, 12] on span "Edit" at bounding box center [1030, 16] width 35 height 11
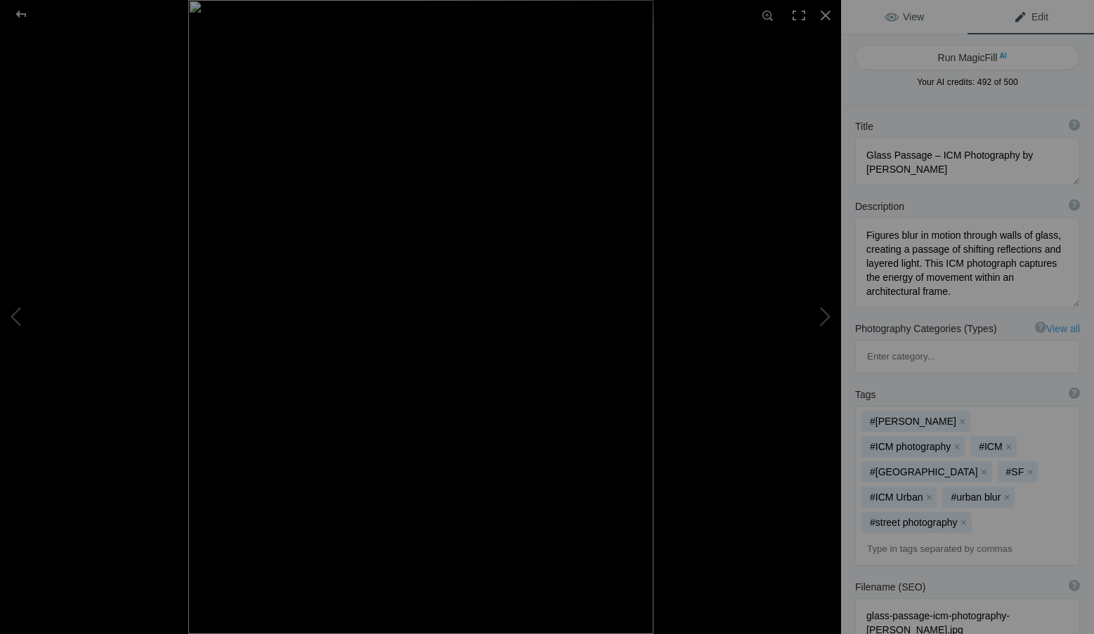
click at [916, 8] on link "View" at bounding box center [904, 17] width 126 height 34
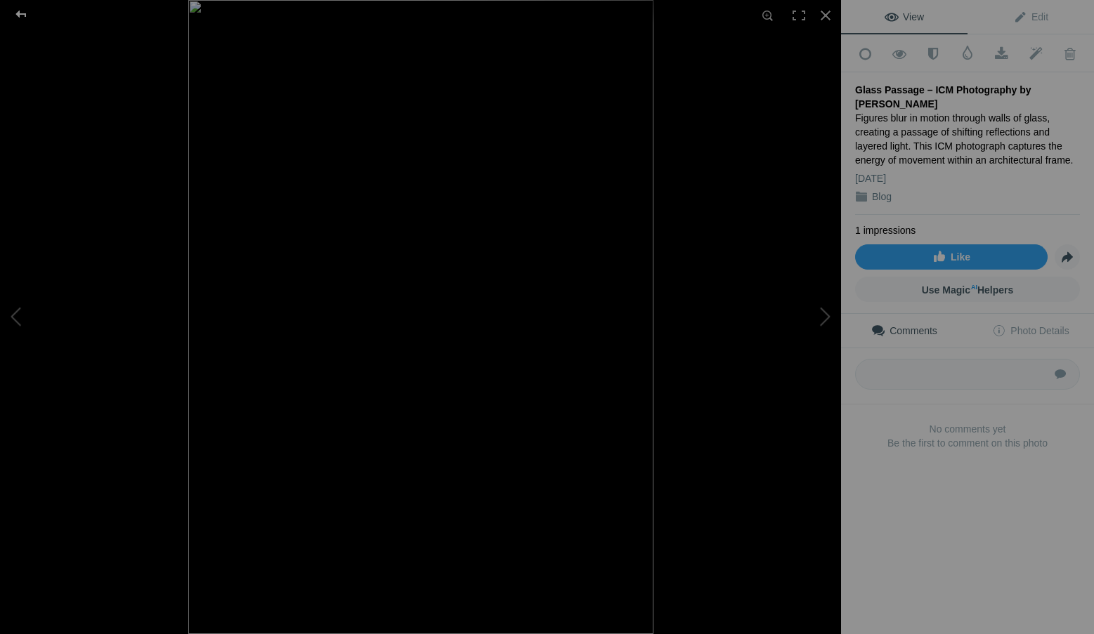
click at [25, 12] on div at bounding box center [21, 14] width 51 height 28
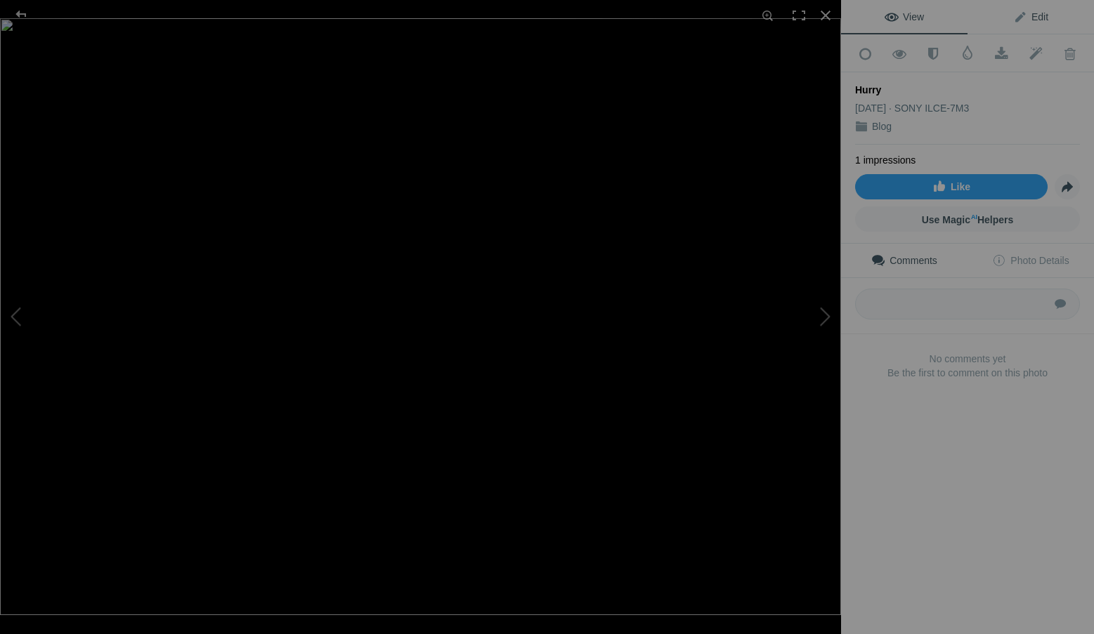
click at [1028, 14] on span "Edit" at bounding box center [1030, 16] width 35 height 11
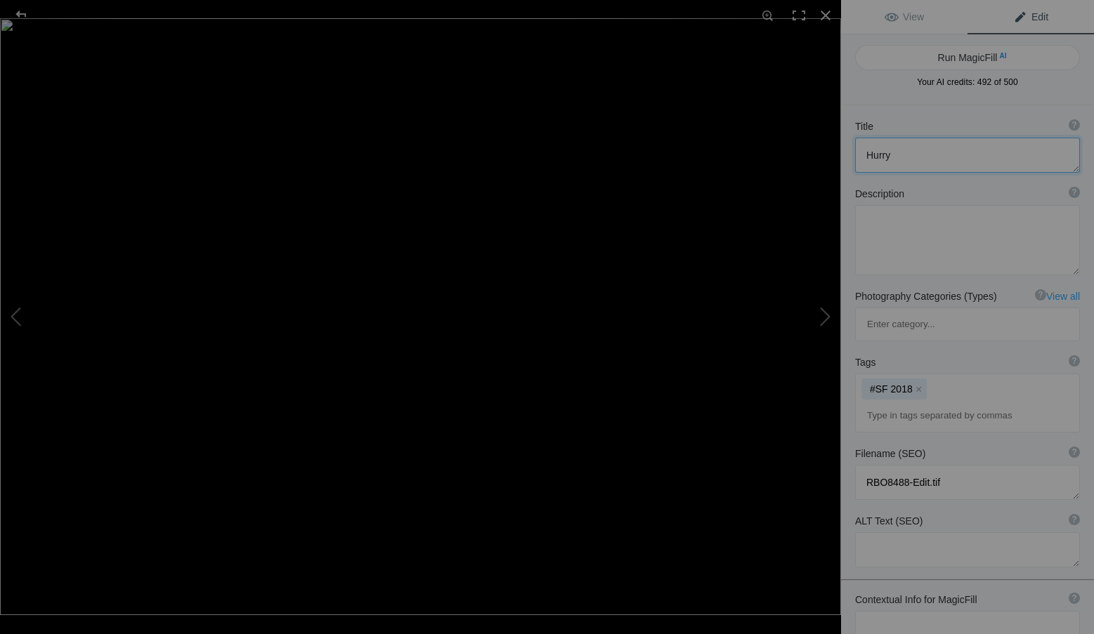
drag, startPoint x: 943, startPoint y: 154, endPoint x: 845, endPoint y: 153, distance: 98.3
click at [845, 153] on div "Title ? Photo title is one of the highest used Search Engine ranking criteria a…" at bounding box center [967, 145] width 253 height 67
paste textarea "Electric Corridor – ICM Photography by [PERSON_NAME]"
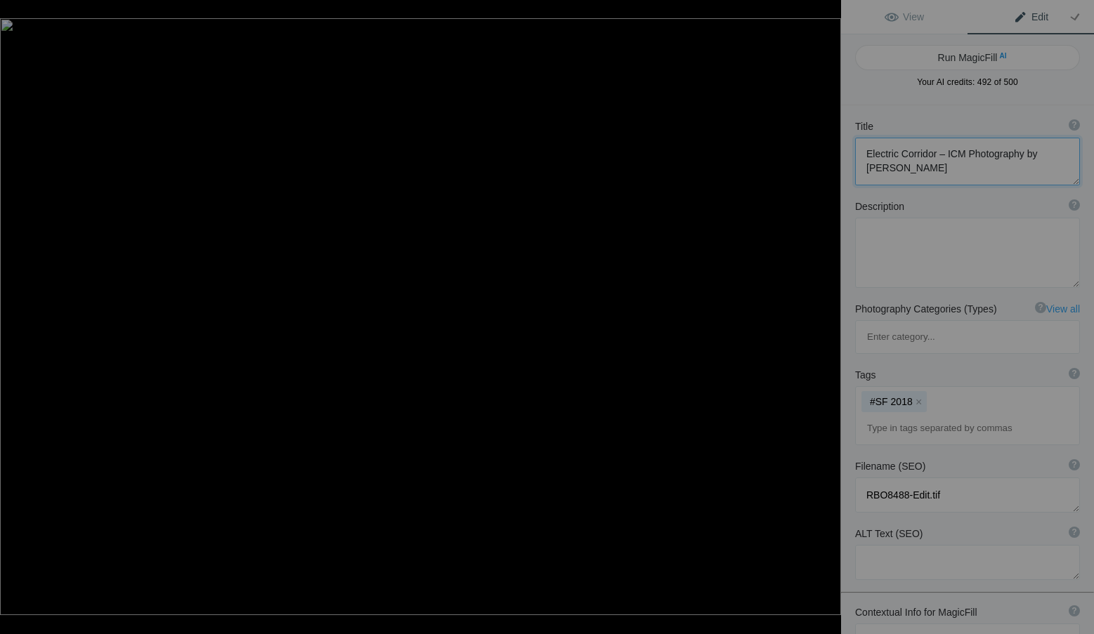
type textarea "Electric Corridor – ICM Photography by [PERSON_NAME]"
click at [916, 249] on textarea at bounding box center [967, 253] width 225 height 70
paste textarea "Bands of electric blue light frame a blurred figure in motion, turning a simple…"
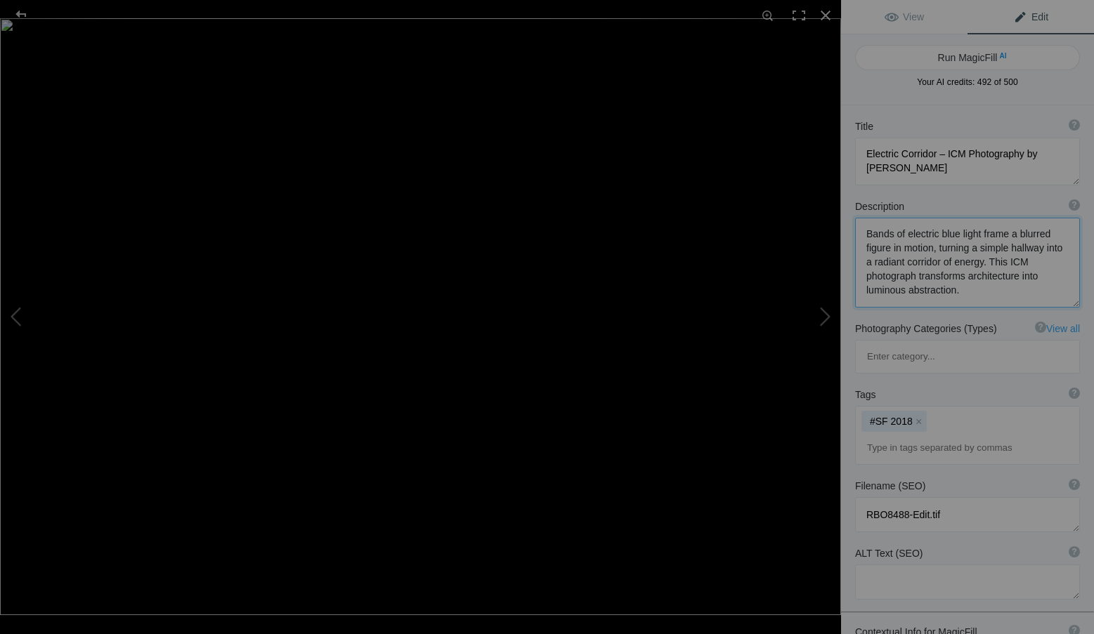
type textarea "Bands of electric blue light frame a blurred figure in motion, turning a simple…"
drag, startPoint x: 948, startPoint y: 353, endPoint x: 903, endPoint y: 357, distance: 45.8
click at [865, 407] on div "#SF 2018 x" at bounding box center [966, 436] width 223 height 58
click at [919, 416] on button "x" at bounding box center [919, 421] width 10 height 10
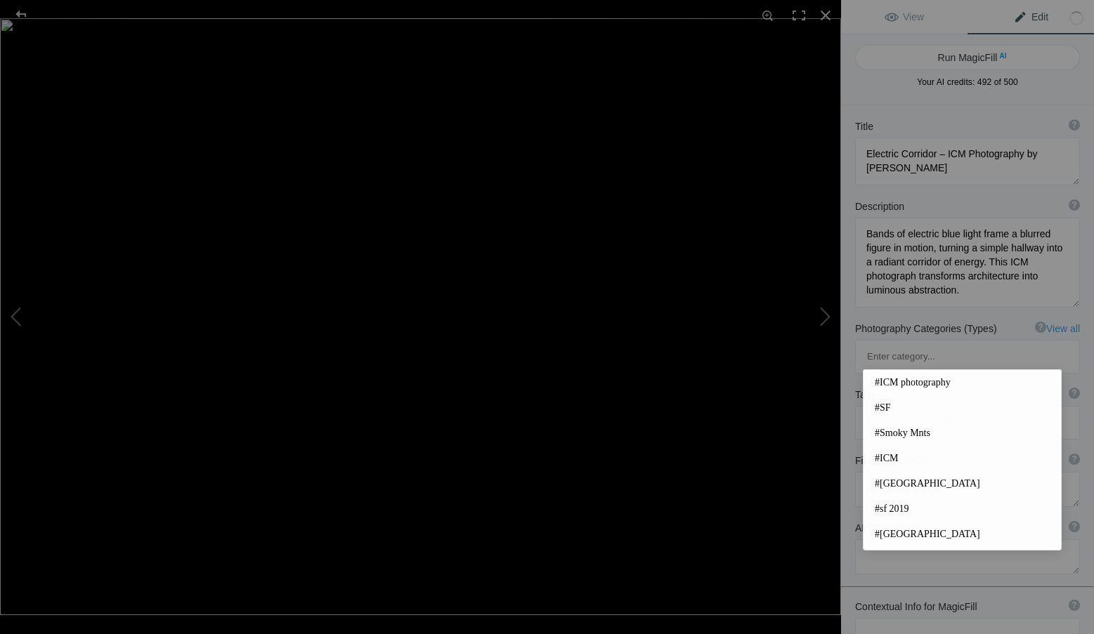
click at [910, 410] on input at bounding box center [966, 422] width 209 height 25
click at [907, 383] on span "#ICM photography" at bounding box center [961, 383] width 175 height 14
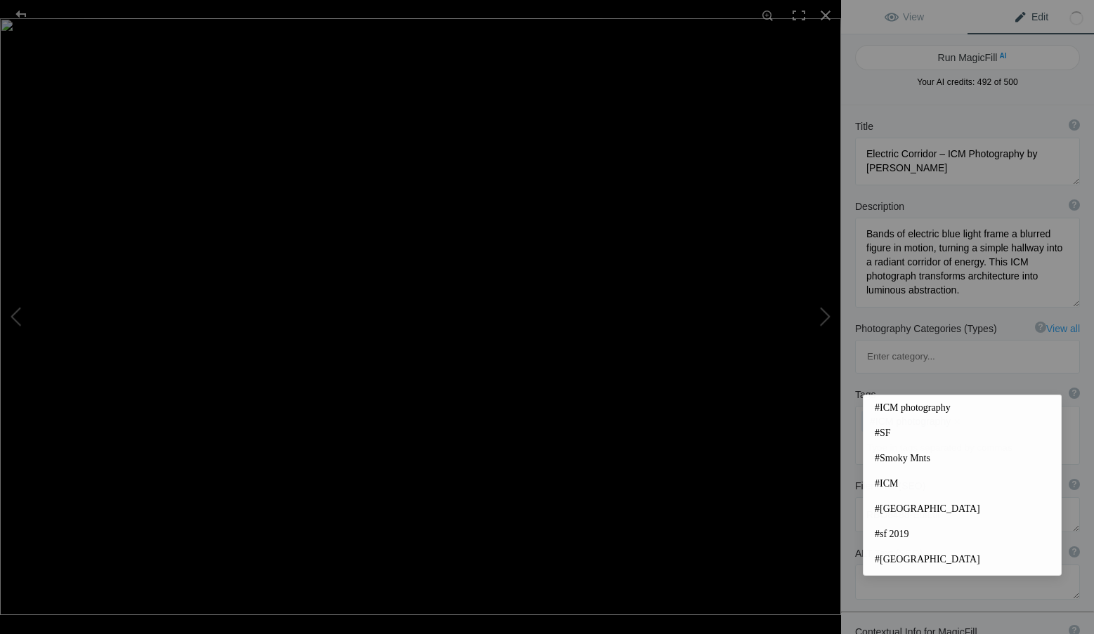
click at [905, 435] on input at bounding box center [966, 447] width 209 height 25
drag, startPoint x: 893, startPoint y: 425, endPoint x: 899, endPoint y: 416, distance: 10.5
click at [893, 425] on mat-option "#SF" at bounding box center [961, 433] width 197 height 25
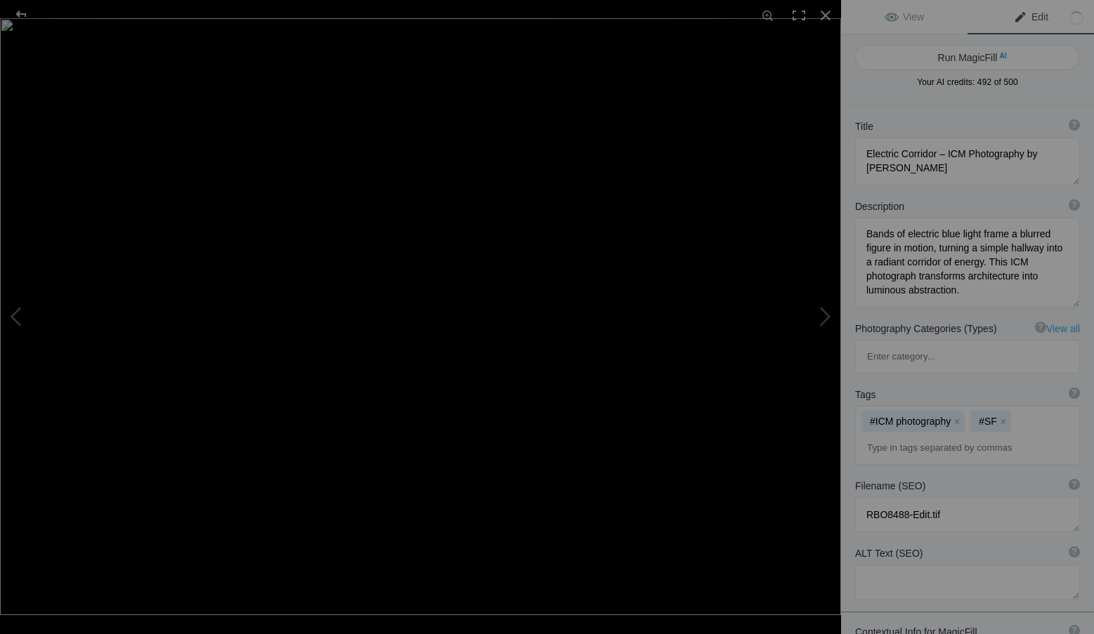
click at [906, 435] on input at bounding box center [966, 447] width 209 height 25
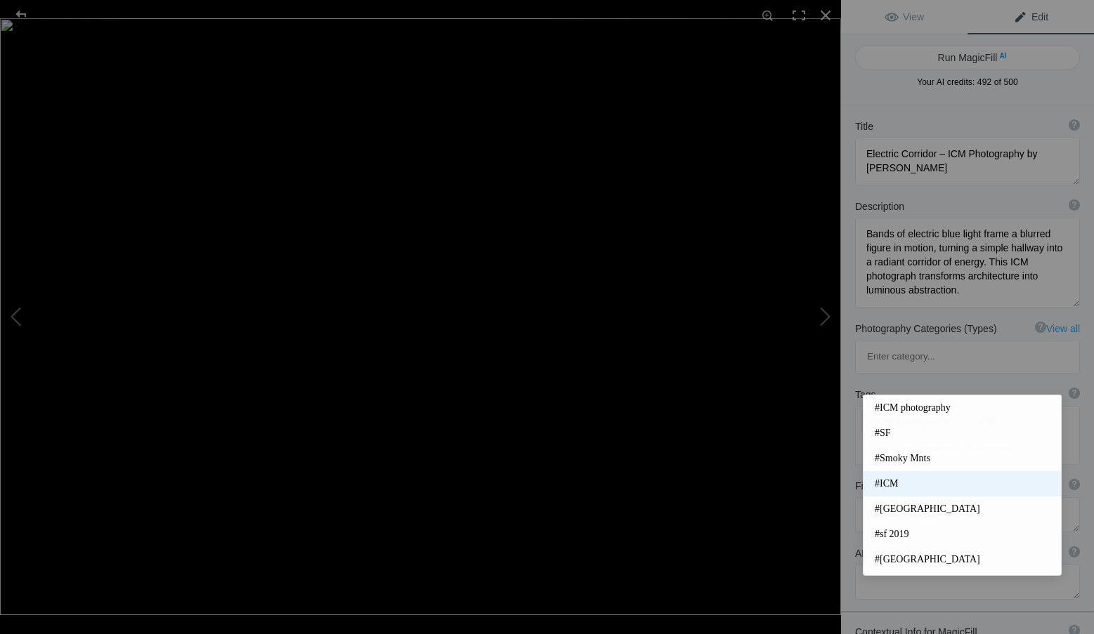
click at [897, 482] on span "#ICM" at bounding box center [961, 484] width 175 height 14
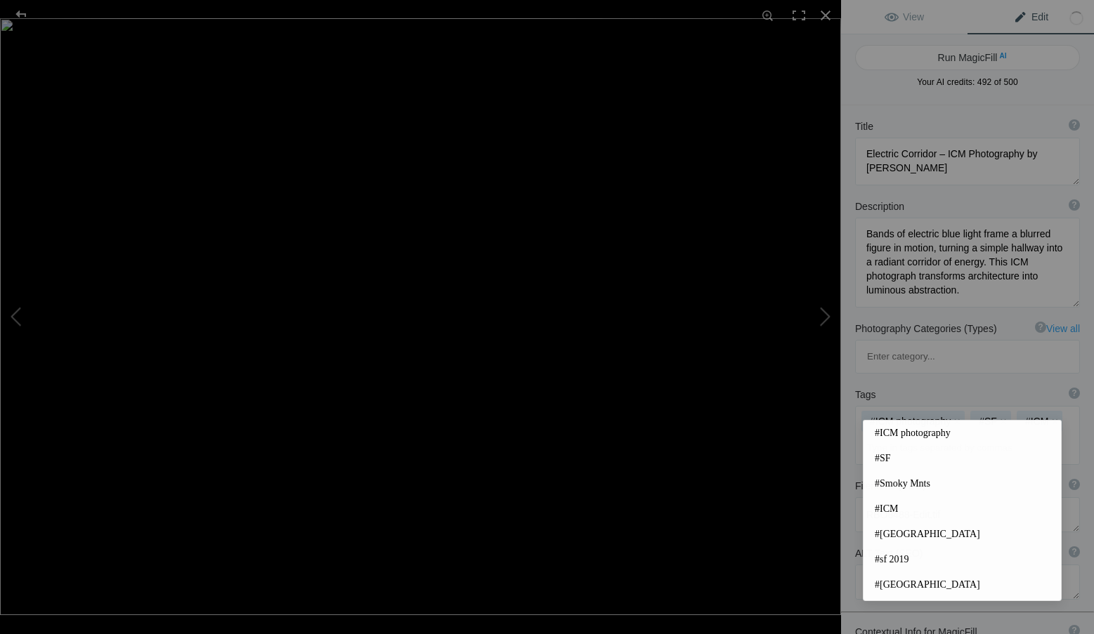
click at [897, 435] on input at bounding box center [966, 447] width 209 height 25
click at [929, 532] on span "#San Francisco" at bounding box center [961, 534] width 175 height 14
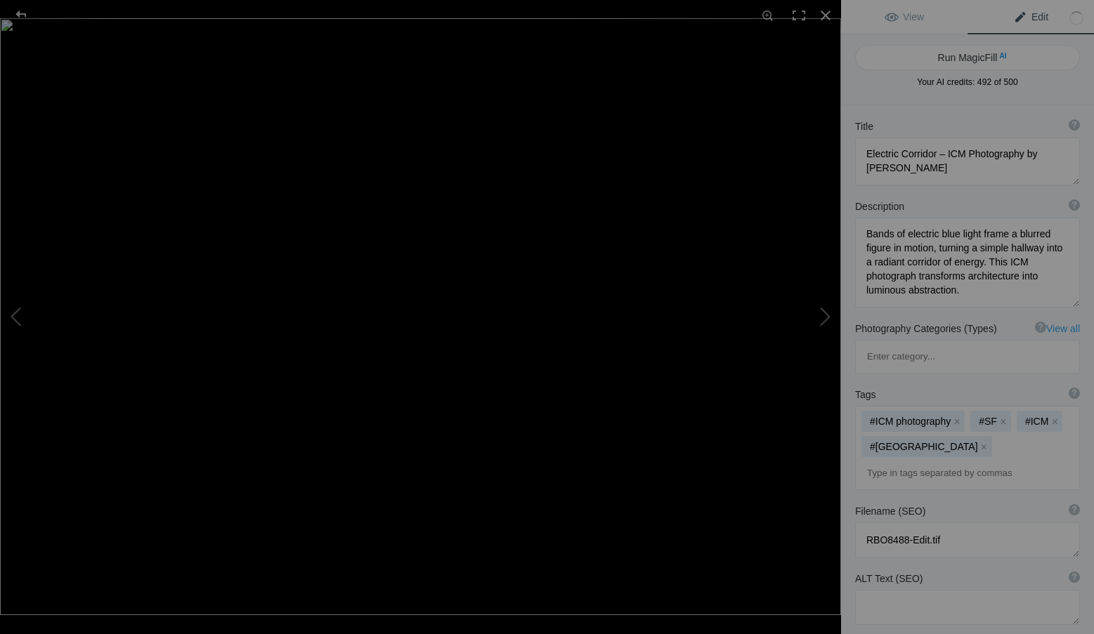
click at [897, 461] on input at bounding box center [966, 473] width 209 height 25
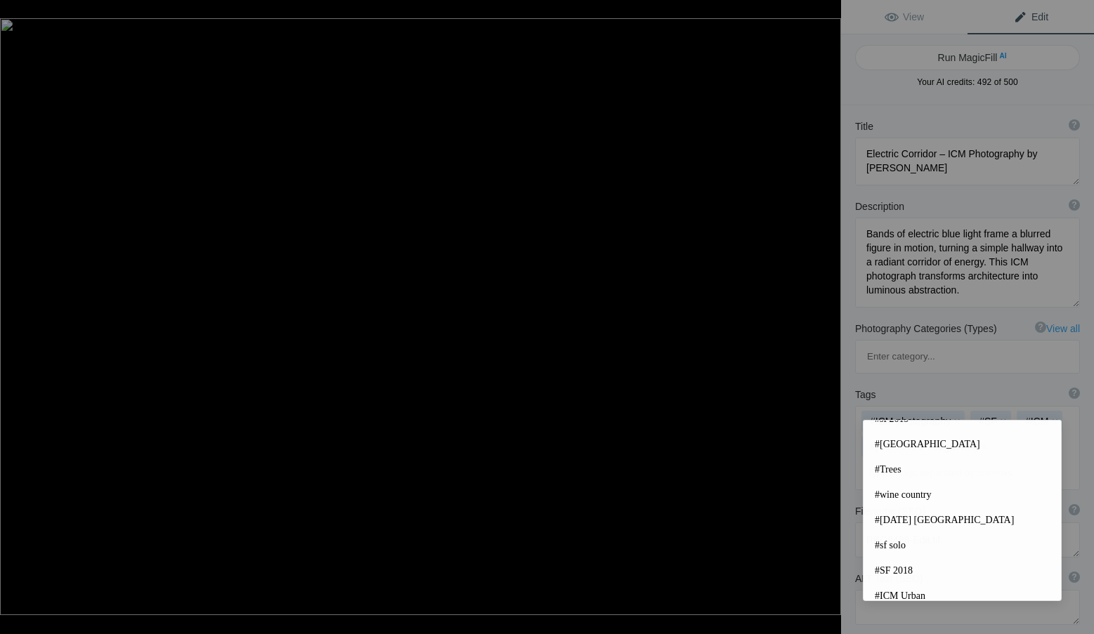
scroll to position [211, 0]
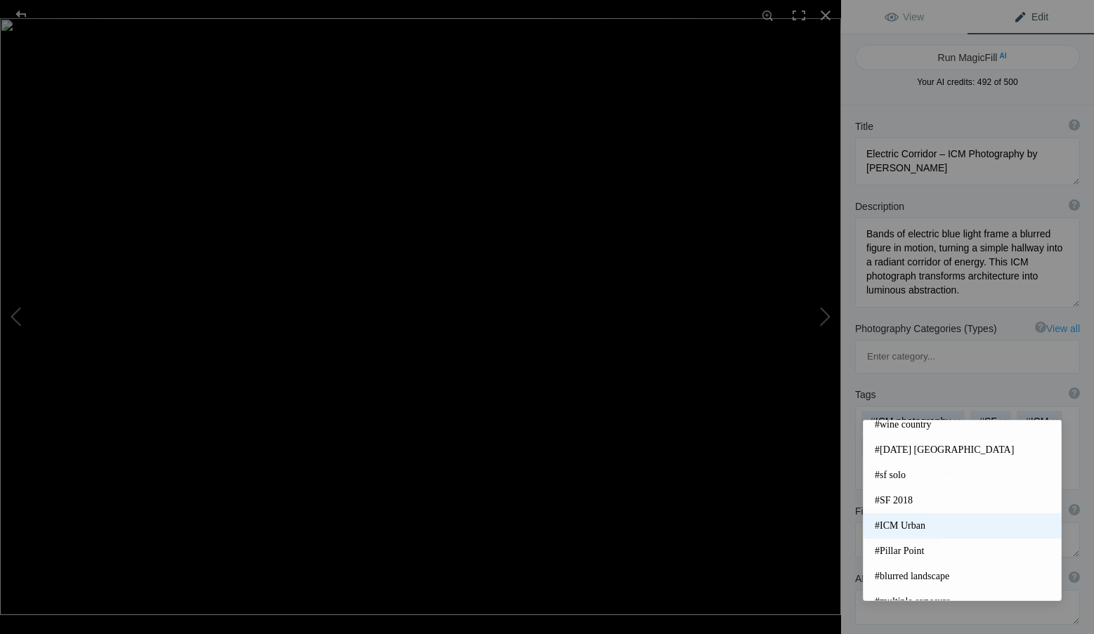
click at [961, 523] on span "#ICM Urban" at bounding box center [961, 526] width 175 height 14
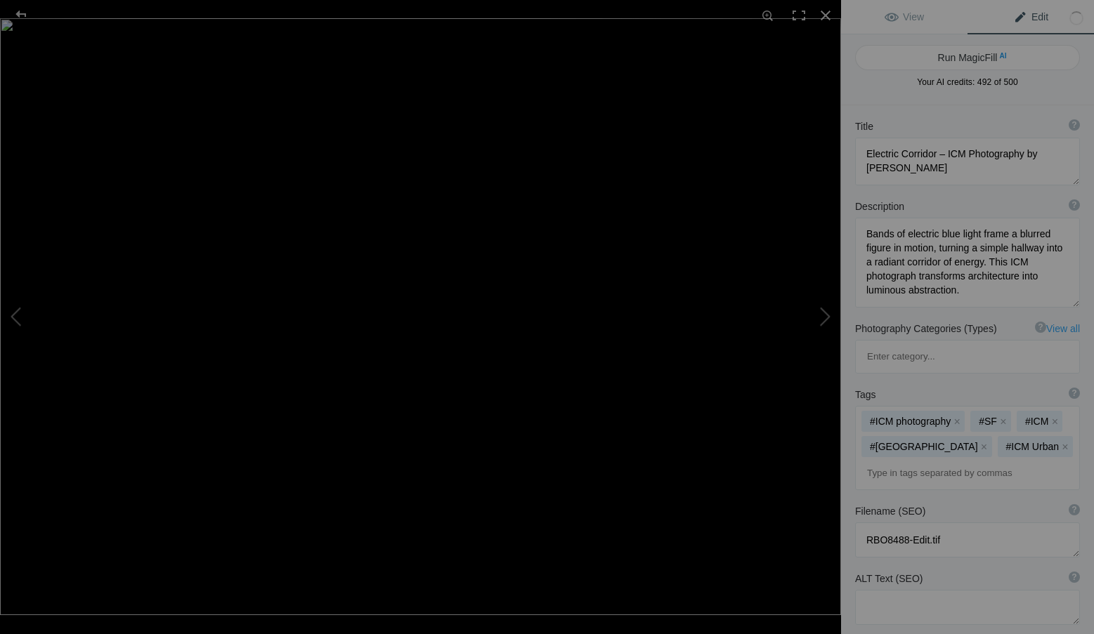
click at [928, 461] on input at bounding box center [966, 473] width 209 height 25
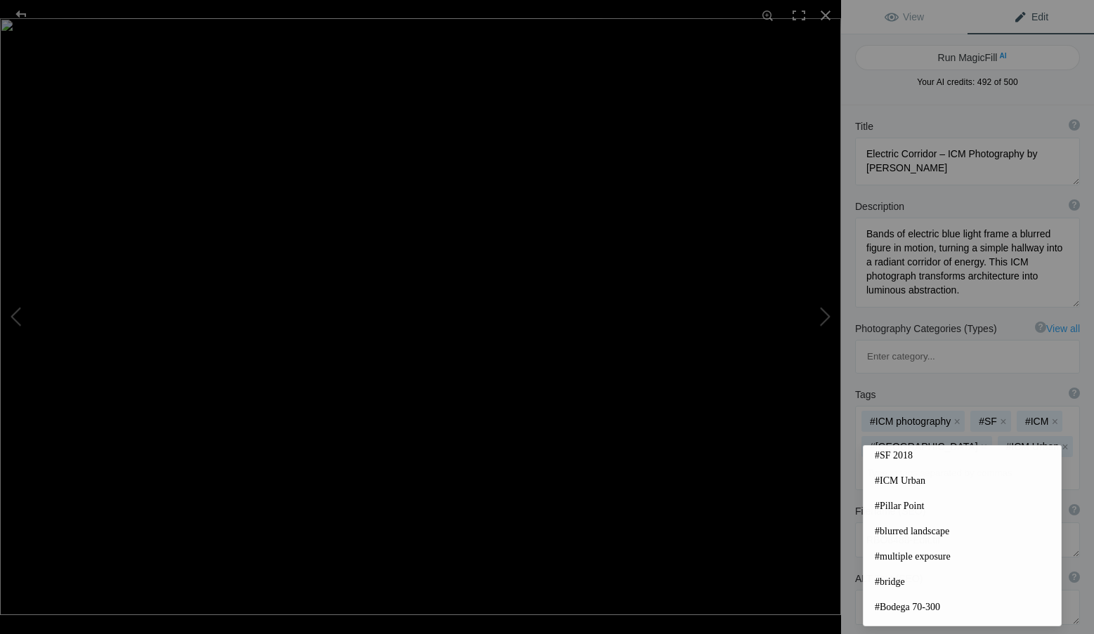
scroll to position [326, 0]
click at [921, 461] on input at bounding box center [966, 473] width 209 height 25
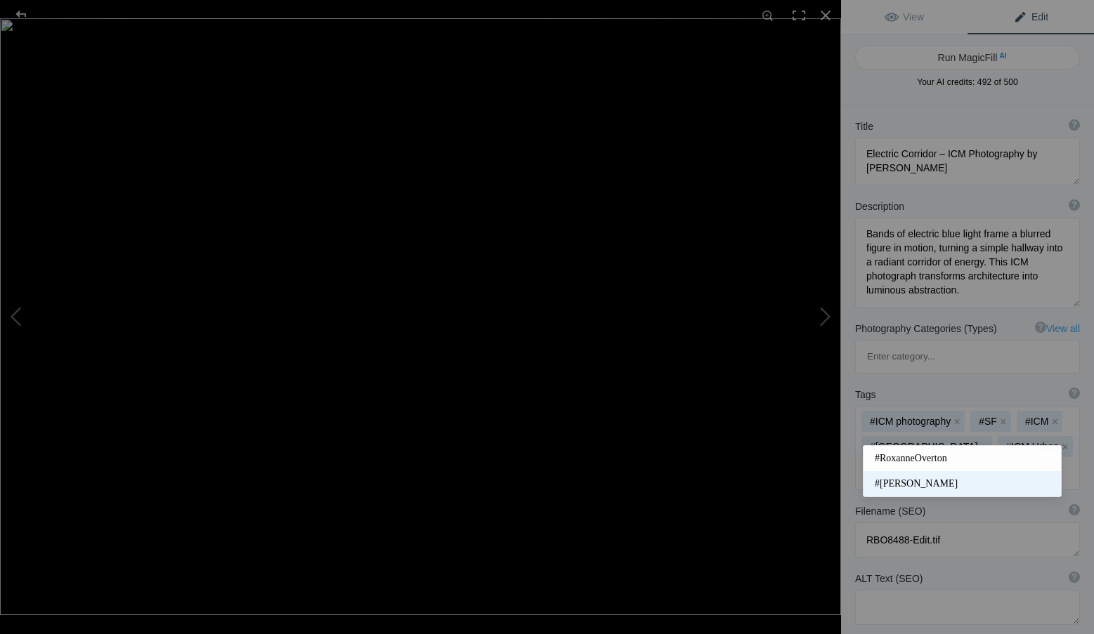
type input "rox"
click at [930, 480] on span "#Roxanne Overton" at bounding box center [961, 484] width 175 height 14
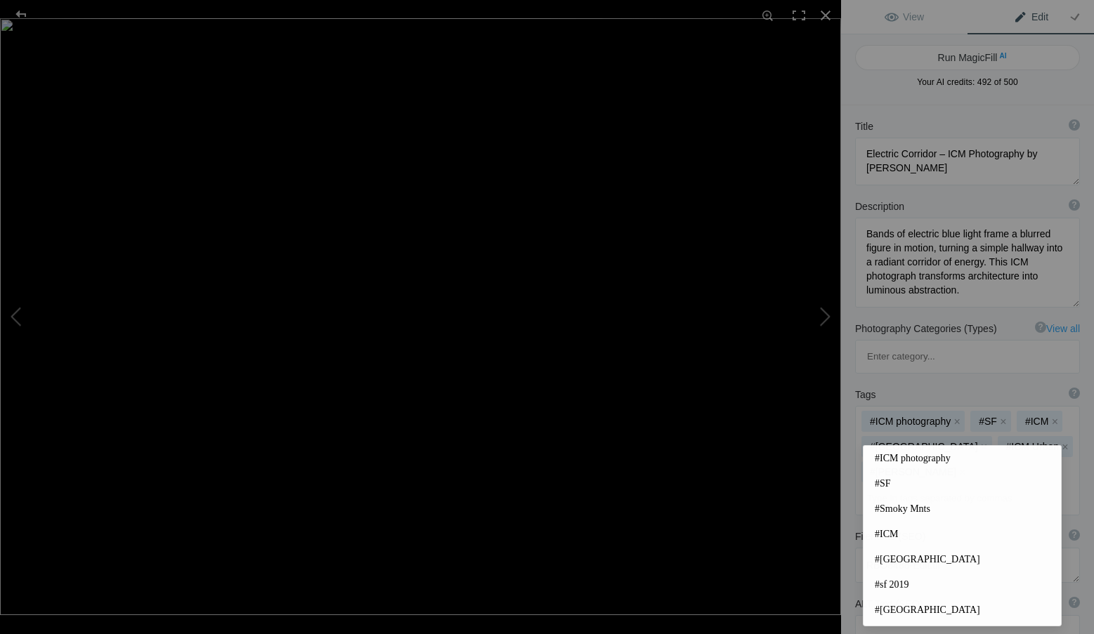
click at [923, 486] on input at bounding box center [966, 498] width 209 height 25
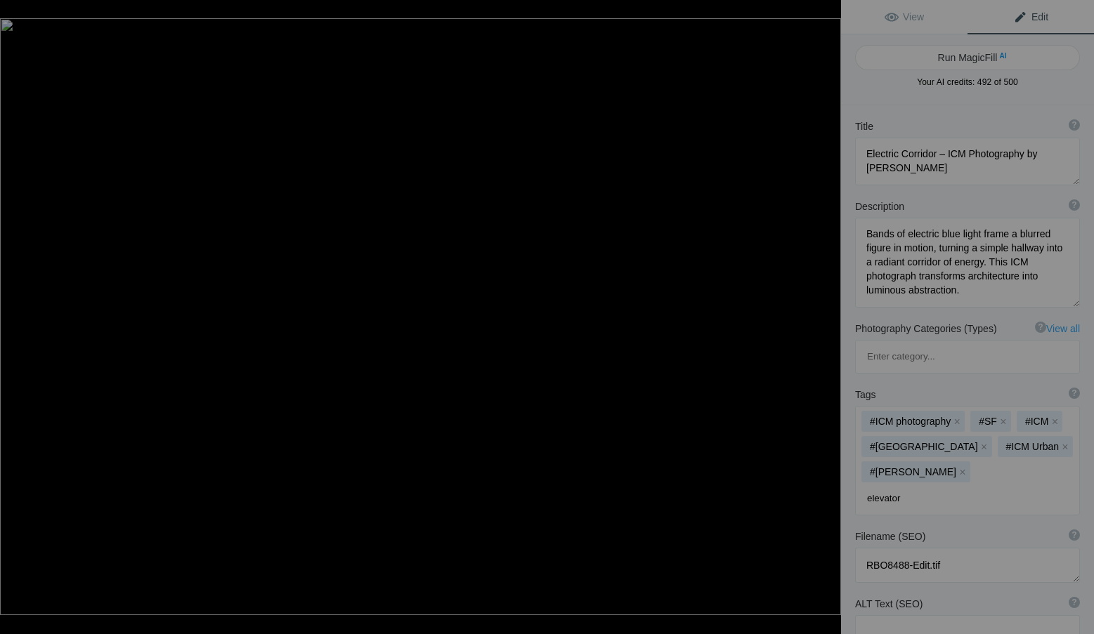
type input "elevators"
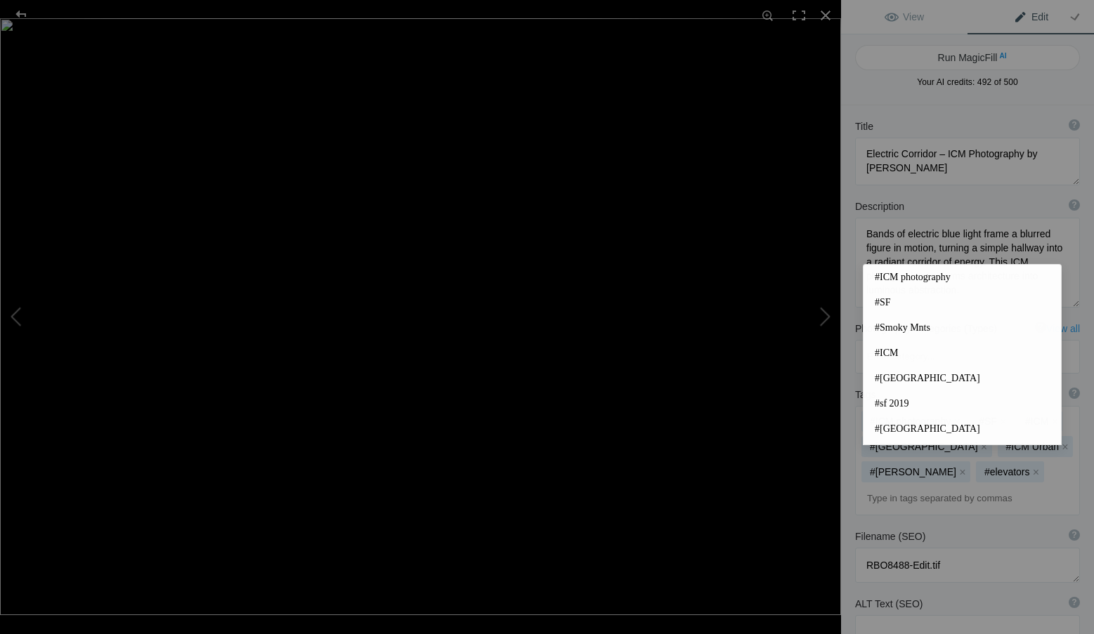
click at [910, 486] on input at bounding box center [966, 498] width 209 height 25
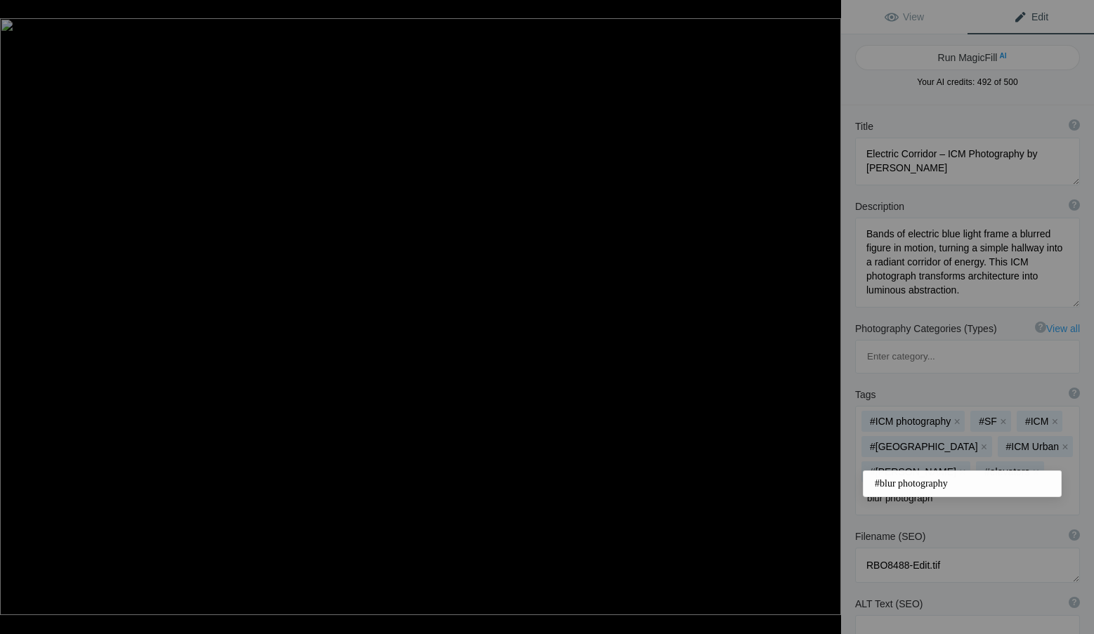
type input "blur photography"
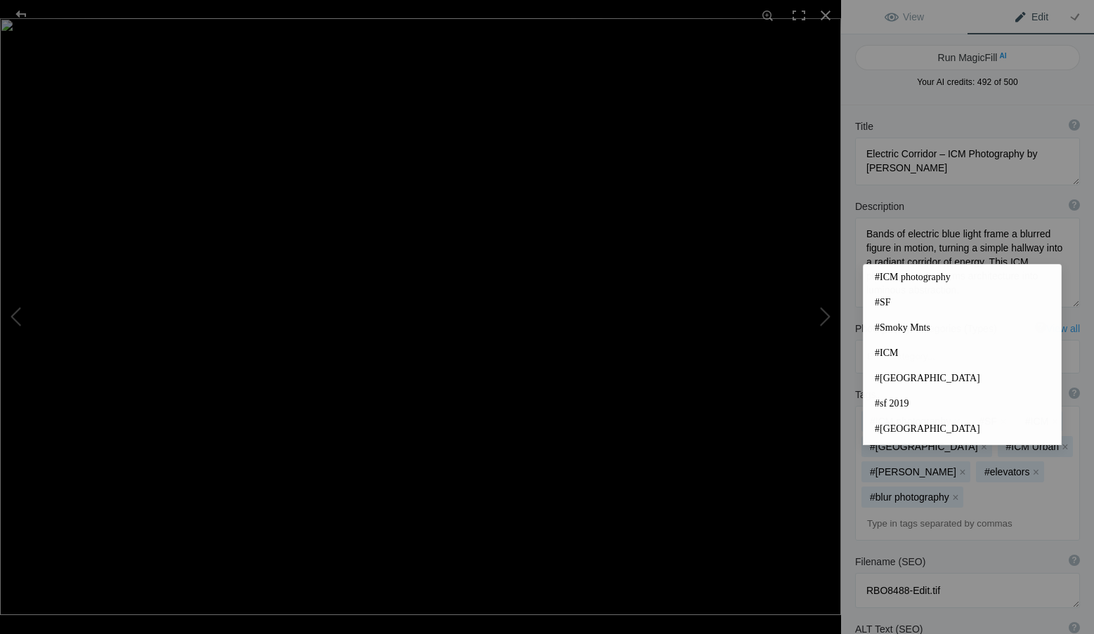
click at [854, 465] on div "Tags ? Tags are keywords that describe images. For SEO purposes, do not tag pho…" at bounding box center [967, 464] width 253 height 167
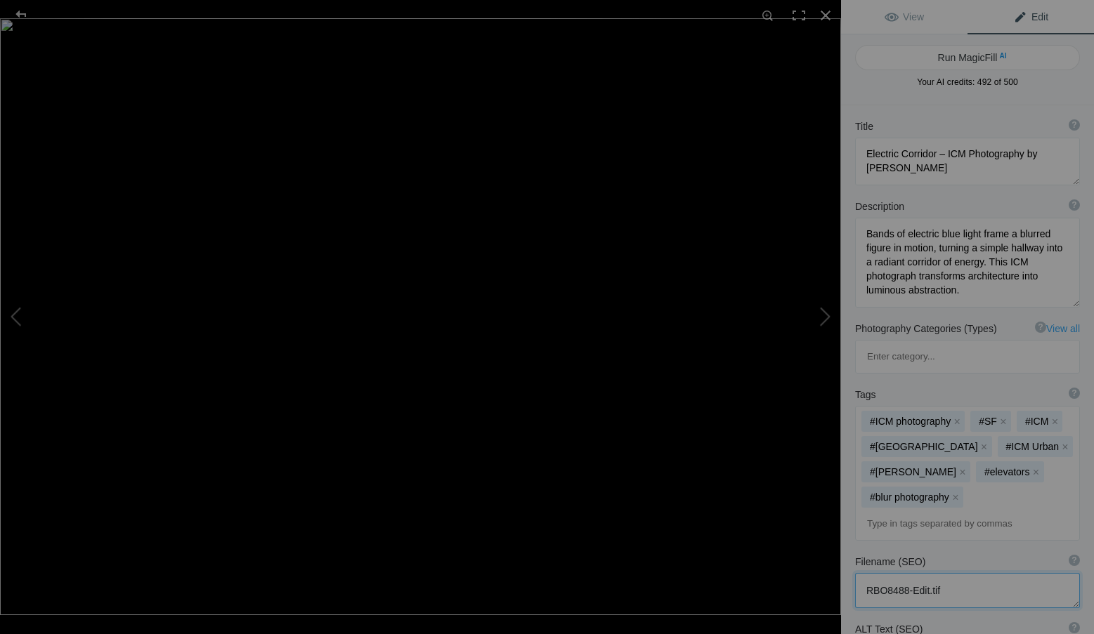
drag, startPoint x: 965, startPoint y: 524, endPoint x: 820, endPoint y: 520, distance: 145.4
click at [820, 520] on div "Hurry View Edit Run MagicFill AI Your AI credits: 492 of 500 You have used all …" at bounding box center [547, 317] width 1094 height 634
paste textarea "electric-corridor-icm-photography-roxanne-overton.jpg"
type textarea "electric-corridor-icm-photography-roxanne-overton.jpg"
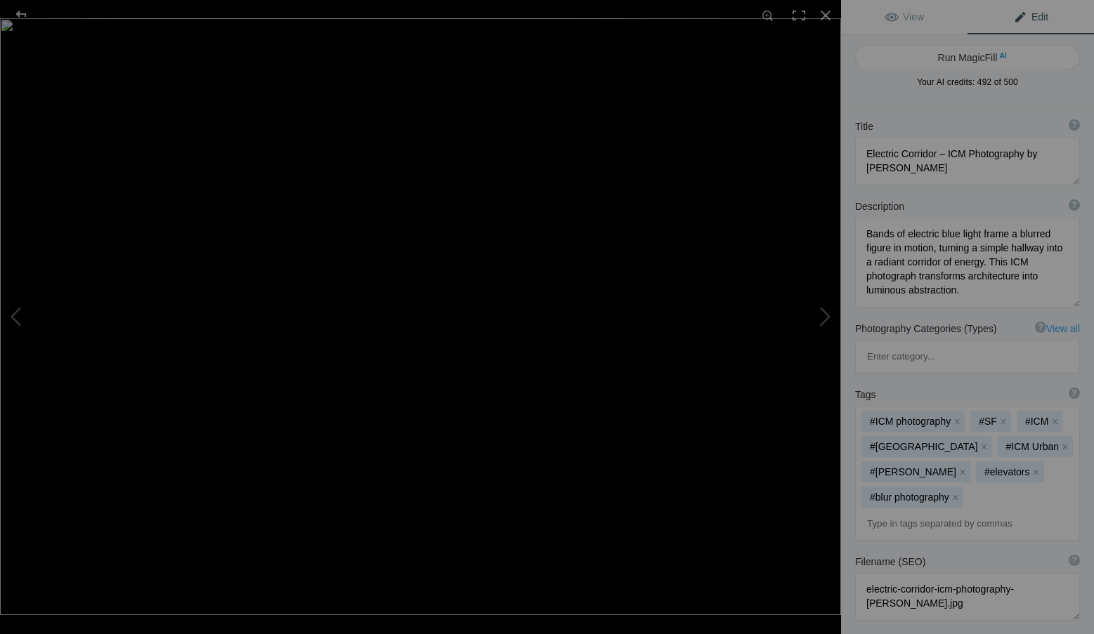
scroll to position [140, 0]
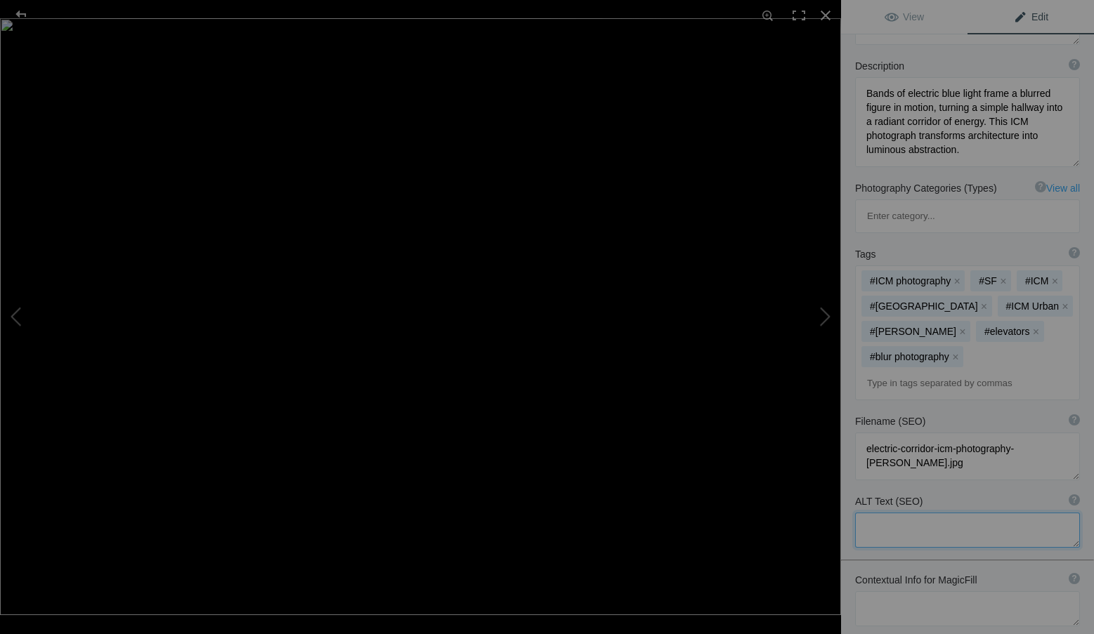
click at [880, 513] on textarea at bounding box center [967, 530] width 225 height 35
paste textarea "ICM photograph by Roxanne Overton titled Electric Corridor, abstract blur of a …"
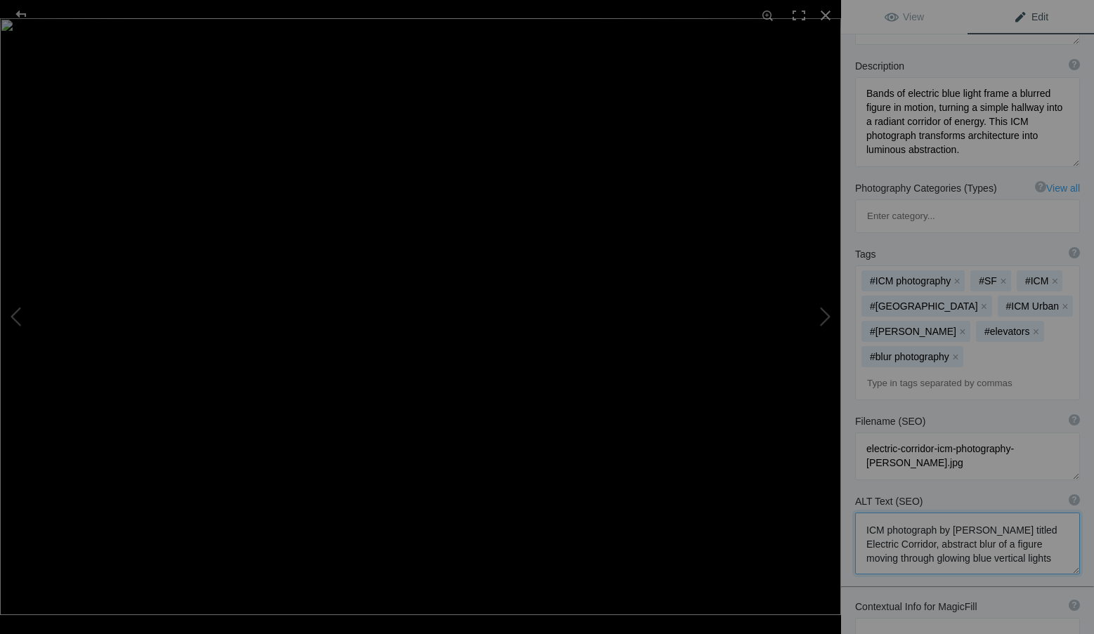
scroll to position [1, 0]
type textarea "ICM photograph by Roxanne Overton titled Electric Corridor, abstract blur of a …"
click at [928, 20] on link "View" at bounding box center [904, 17] width 126 height 34
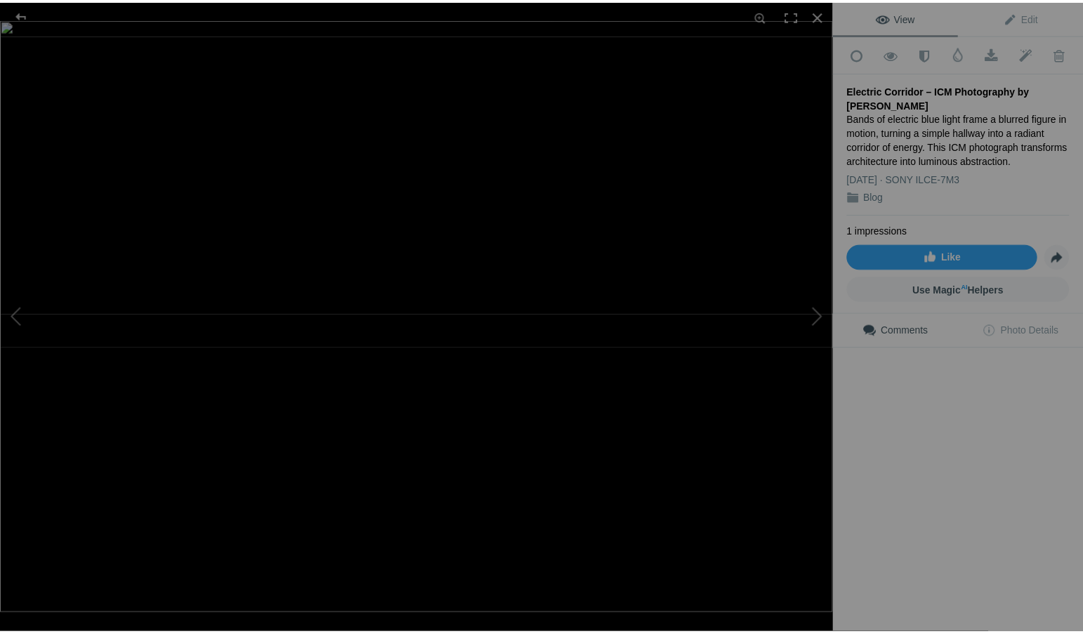
scroll to position [0, 0]
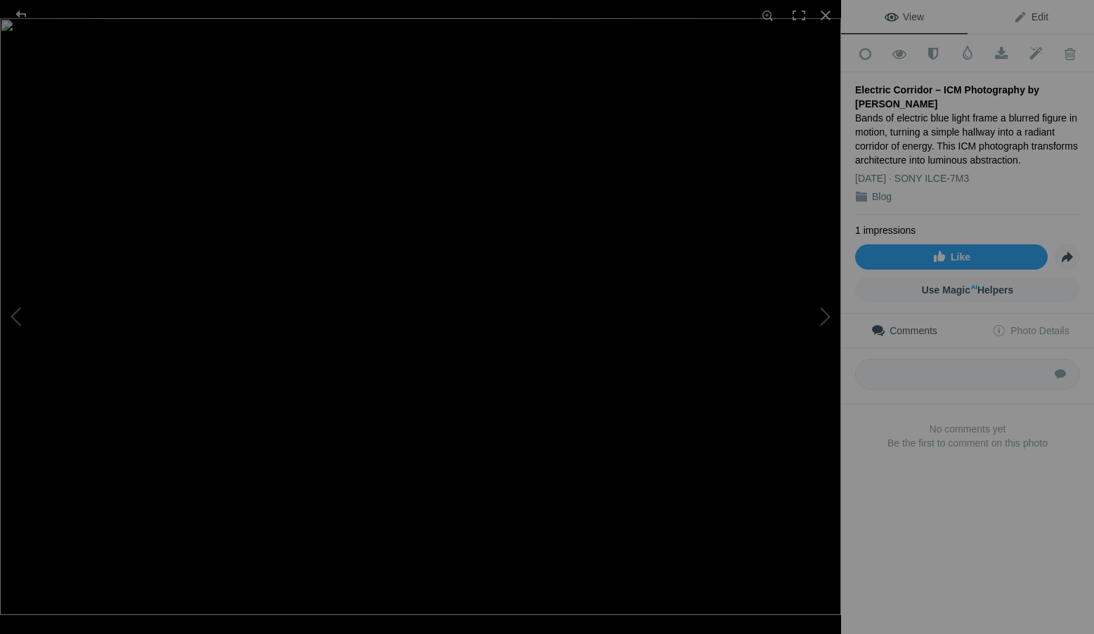
click at [1025, 10] on link "Edit" at bounding box center [1030, 17] width 126 height 34
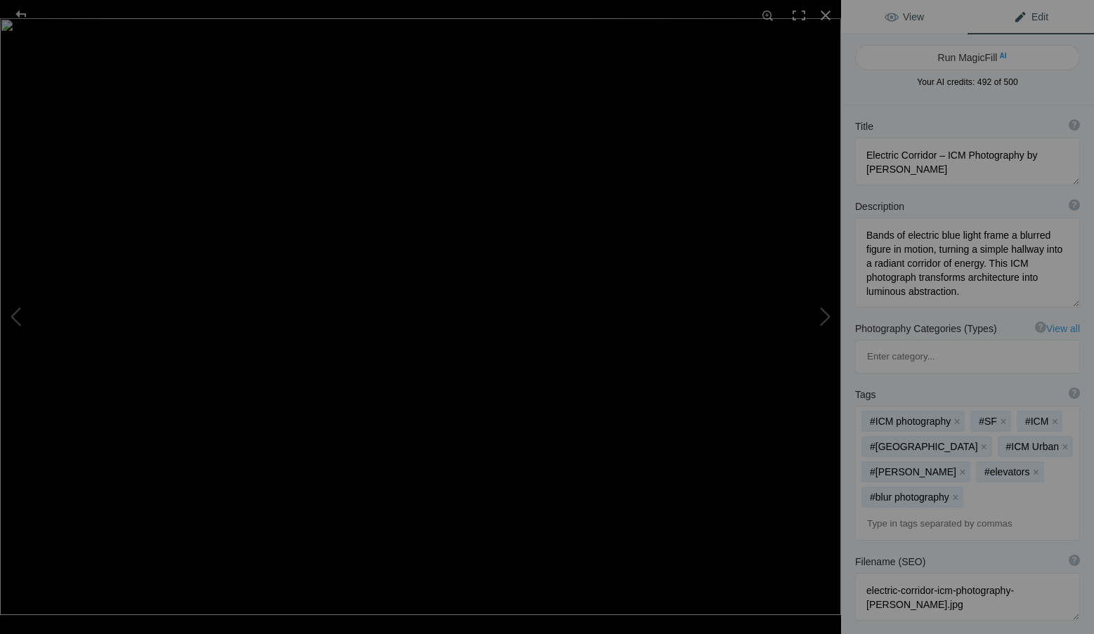
click at [910, 13] on span "View" at bounding box center [903, 16] width 39 height 11
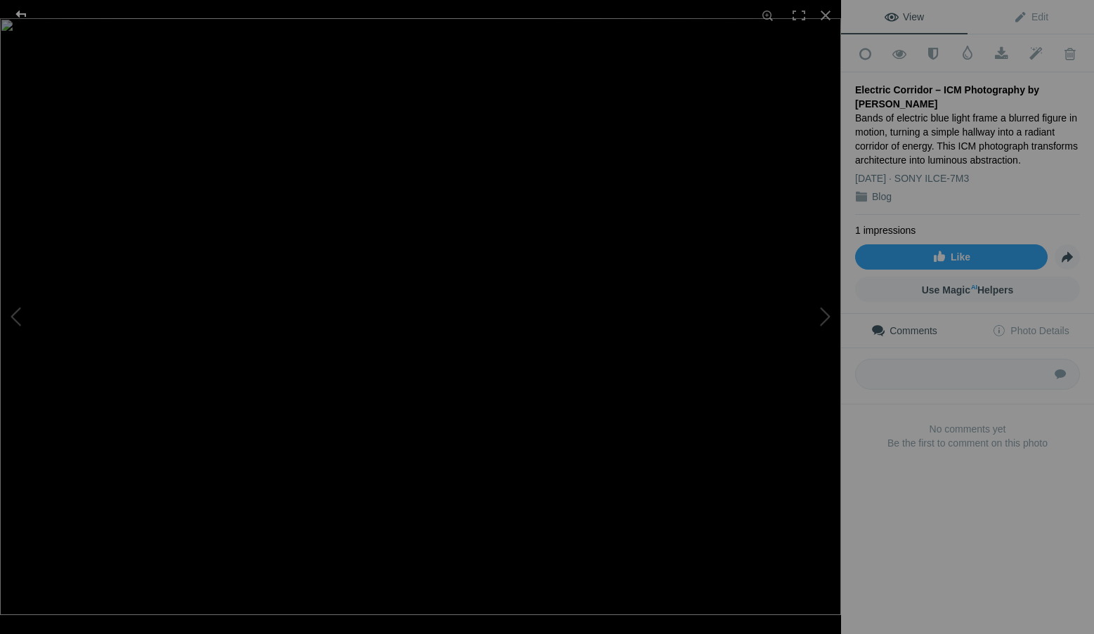
click at [15, 10] on div at bounding box center [21, 14] width 51 height 28
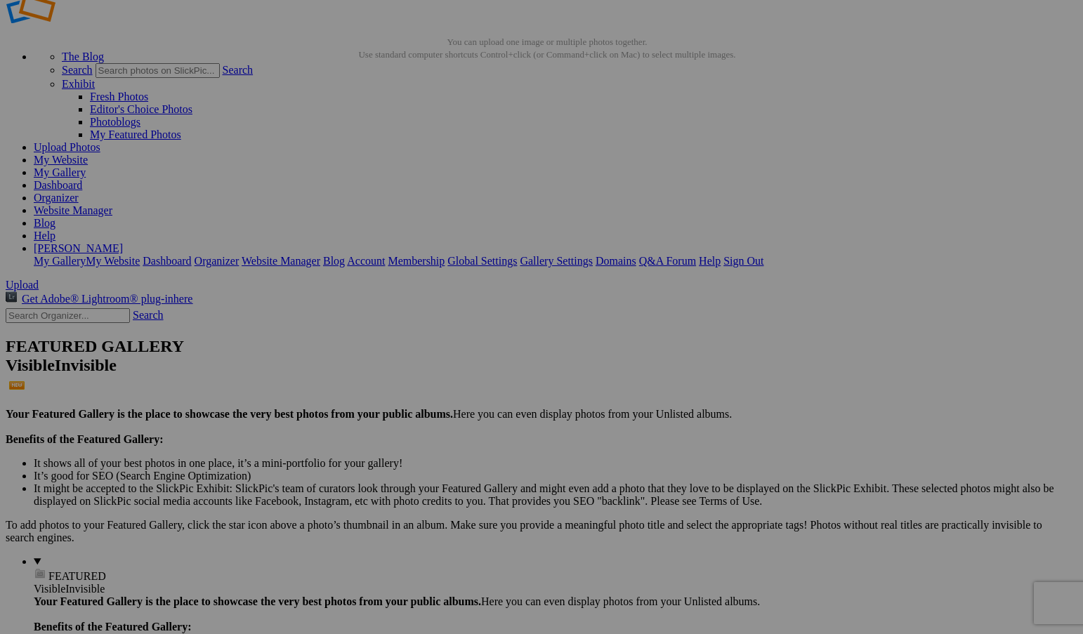
scroll to position [70, 0]
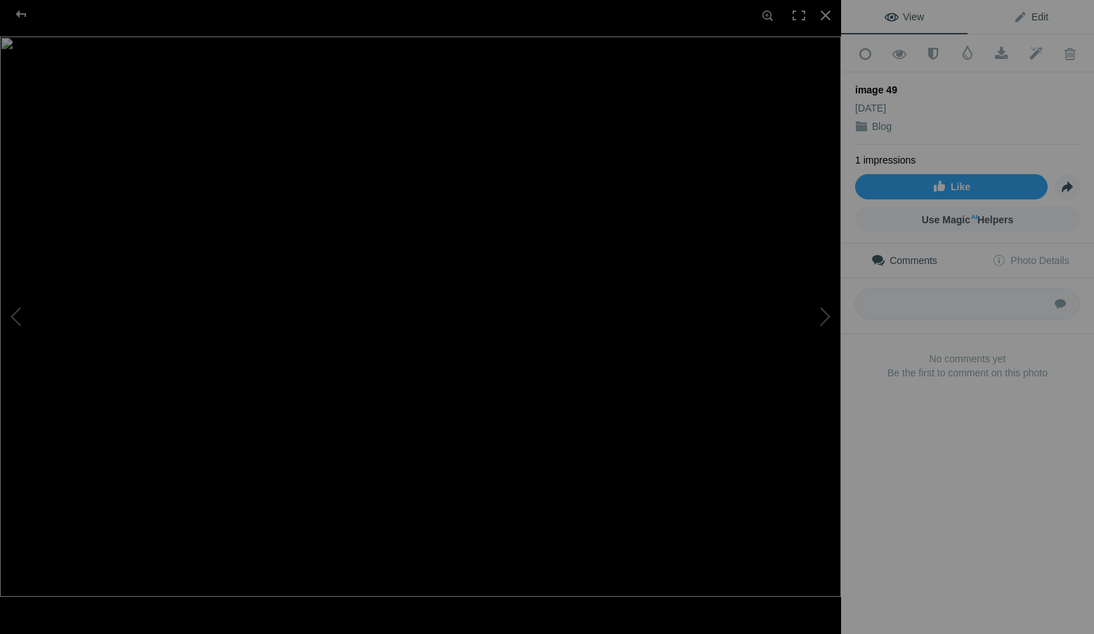
click at [1035, 13] on span "Edit" at bounding box center [1030, 16] width 35 height 11
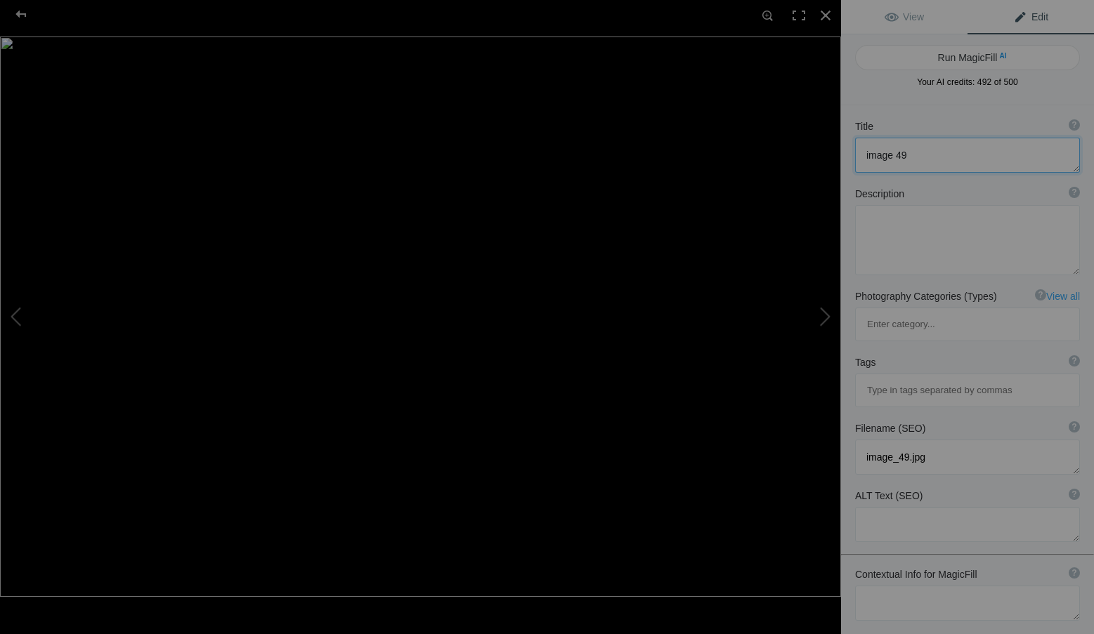
drag, startPoint x: 898, startPoint y: 147, endPoint x: 854, endPoint y: 149, distance: 44.3
click at [854, 149] on div "Title ? Photo title is one of the highest used Search Engine ranking criteria a…" at bounding box center [967, 145] width 253 height 67
paste textarea "Whispering Horizons – ICM Photography by Roxanne Overton"
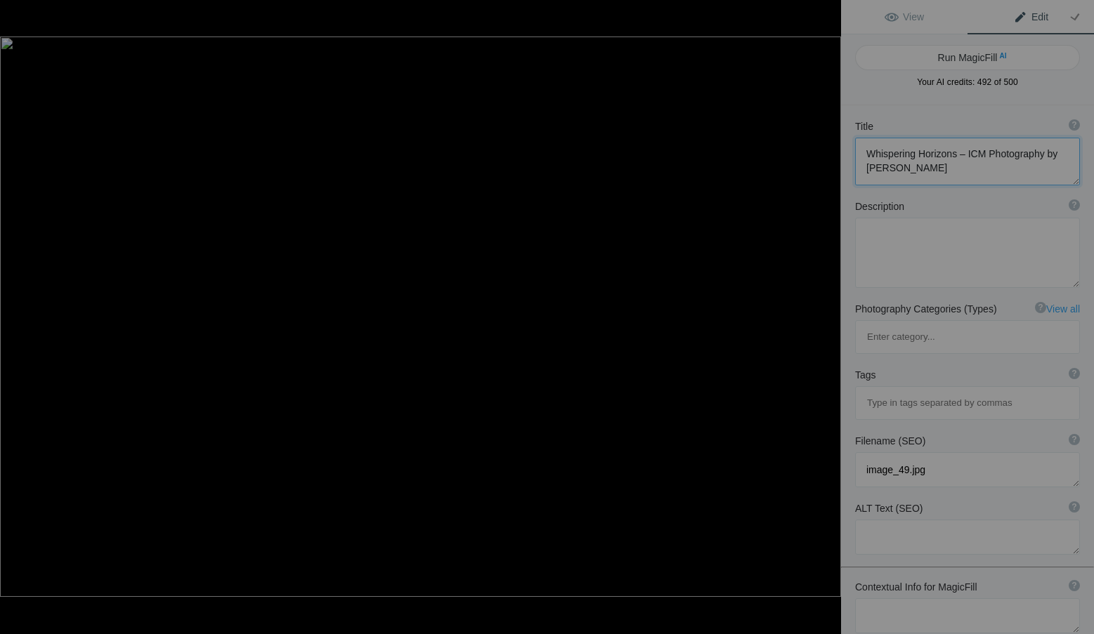
type textarea "Whispering Horizons – ICM Photography by Roxanne Overton"
click at [919, 267] on textarea at bounding box center [967, 253] width 225 height 70
paste textarea "Gentle waves of light and shadow blur into layered forms, suggesting mountains …"
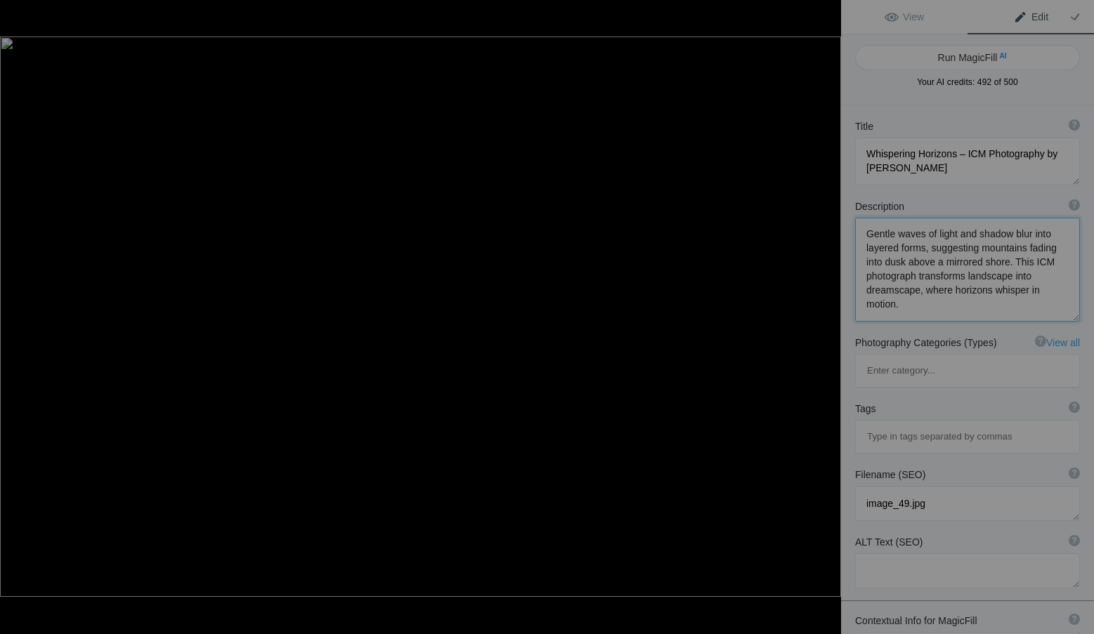
type textarea "Gentle waves of light and shadow blur into layered forms, suggesting mountains …"
drag, startPoint x: 945, startPoint y: 437, endPoint x: 855, endPoint y: 435, distance: 89.2
click at [855, 486] on textarea at bounding box center [967, 503] width 225 height 35
paste textarea "whispering-horizons-icm-photography-roxanne-overton"
type textarea "whispering-horizons-icm-photography-roxanne-overton.jpg"
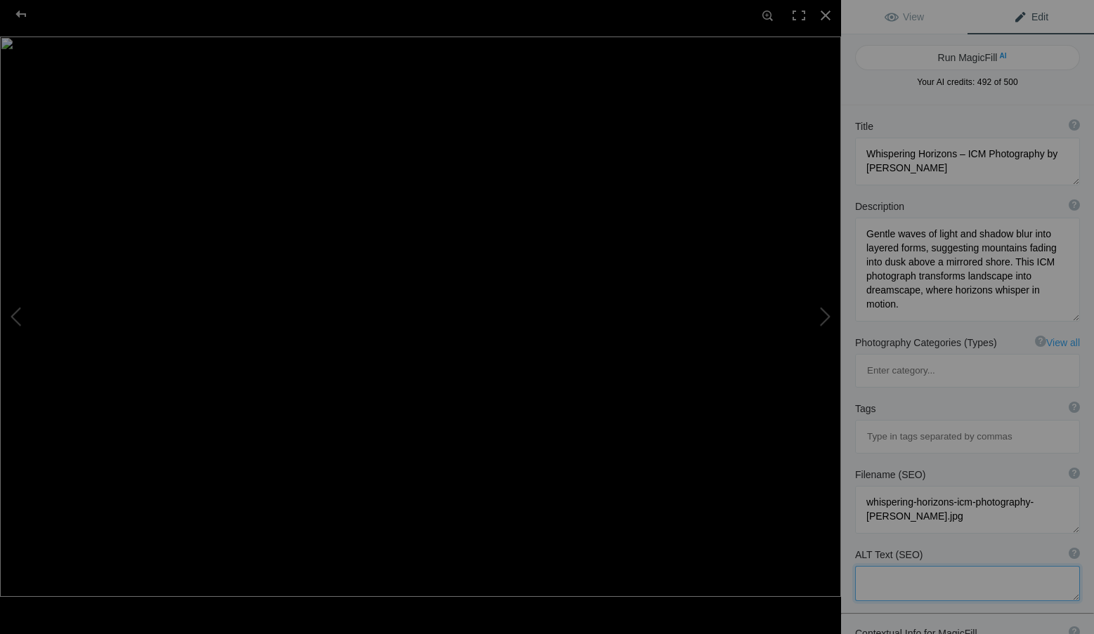
click at [881, 566] on textarea at bounding box center [967, 583] width 225 height 35
paste textarea "ICM photograph by Roxanne Overton titled Whispering Horizons, abstract blur of …"
type textarea "ICM photograph by Roxanne Overton titled Whispering Horizons, abstract blur of …"
click at [893, 424] on input at bounding box center [966, 436] width 209 height 25
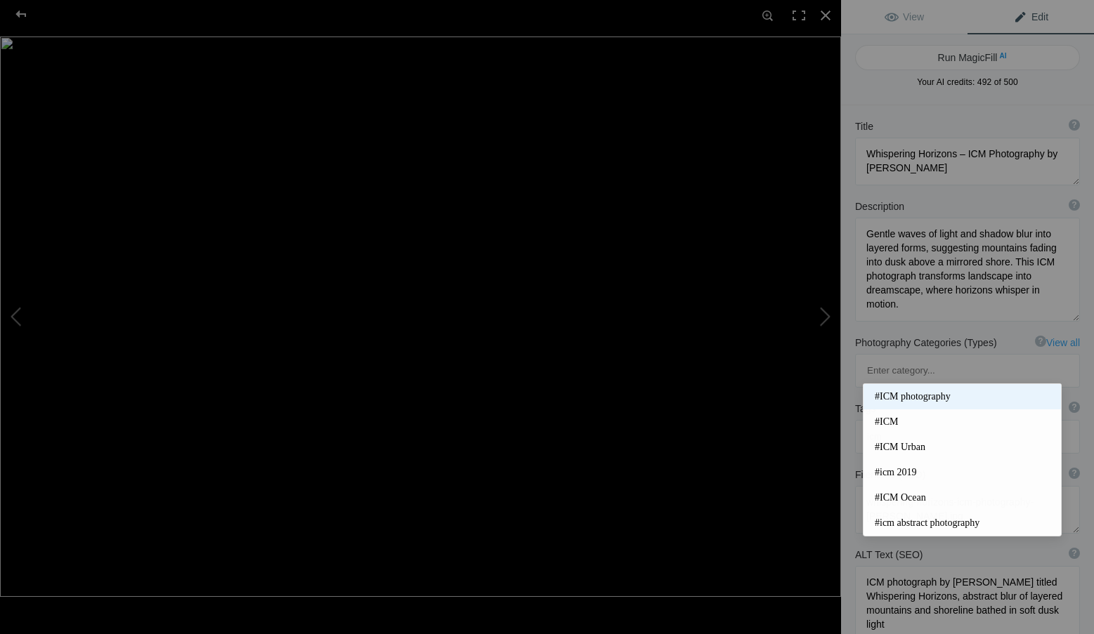
type input "icm"
click at [917, 393] on span "#ICM photography" at bounding box center [961, 397] width 175 height 14
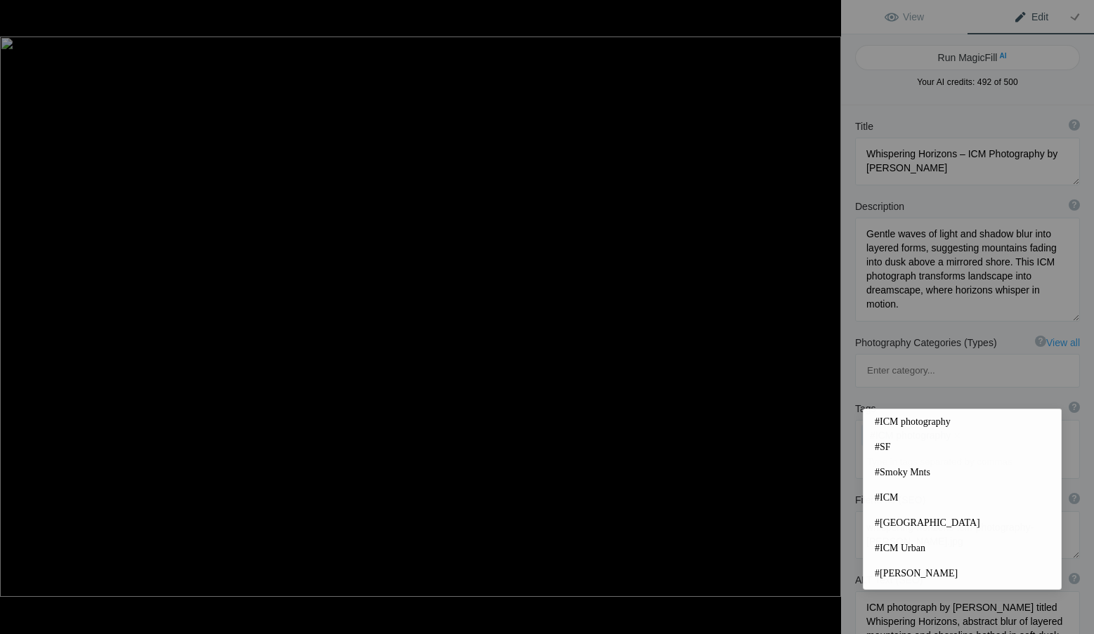
click at [911, 449] on input at bounding box center [966, 461] width 209 height 25
click at [903, 497] on span "#ICM" at bounding box center [961, 498] width 175 height 14
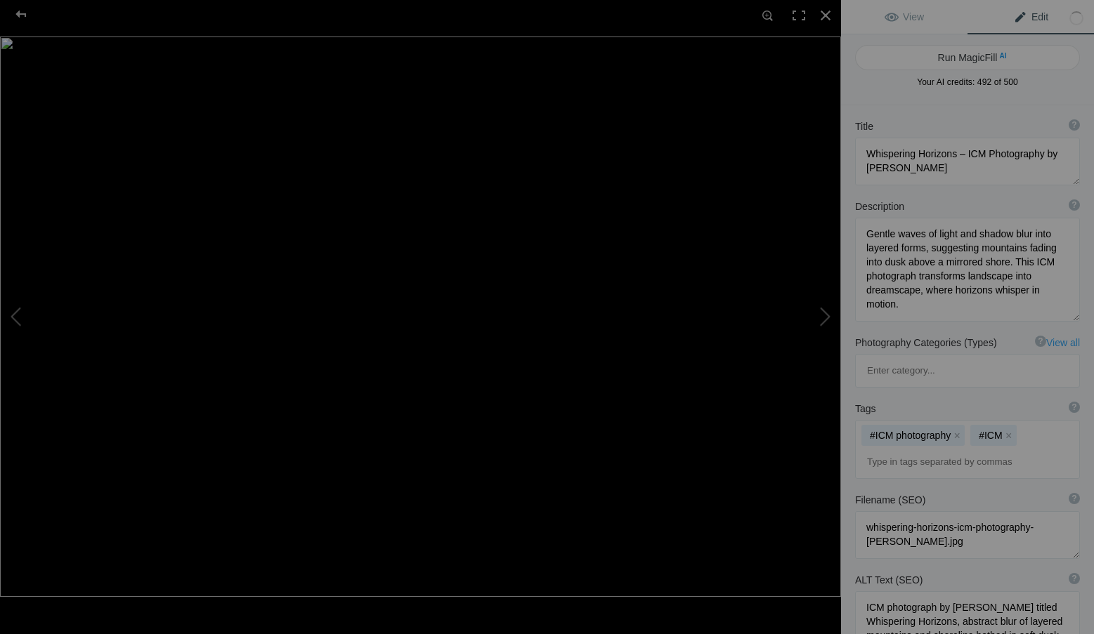
click at [917, 449] on input at bounding box center [966, 461] width 209 height 25
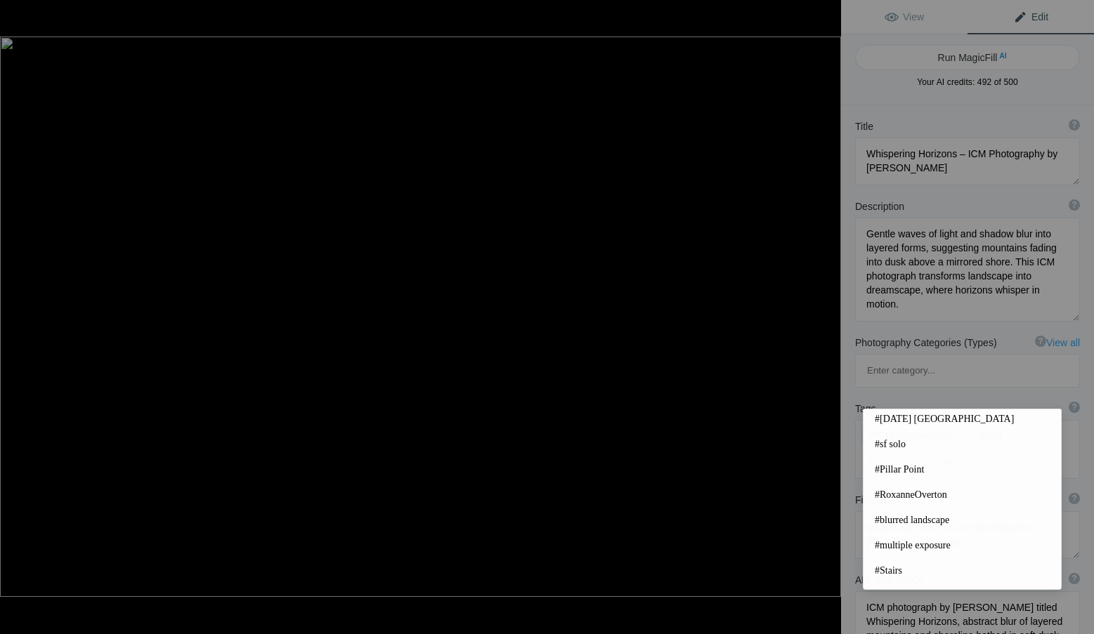
scroll to position [326, 0]
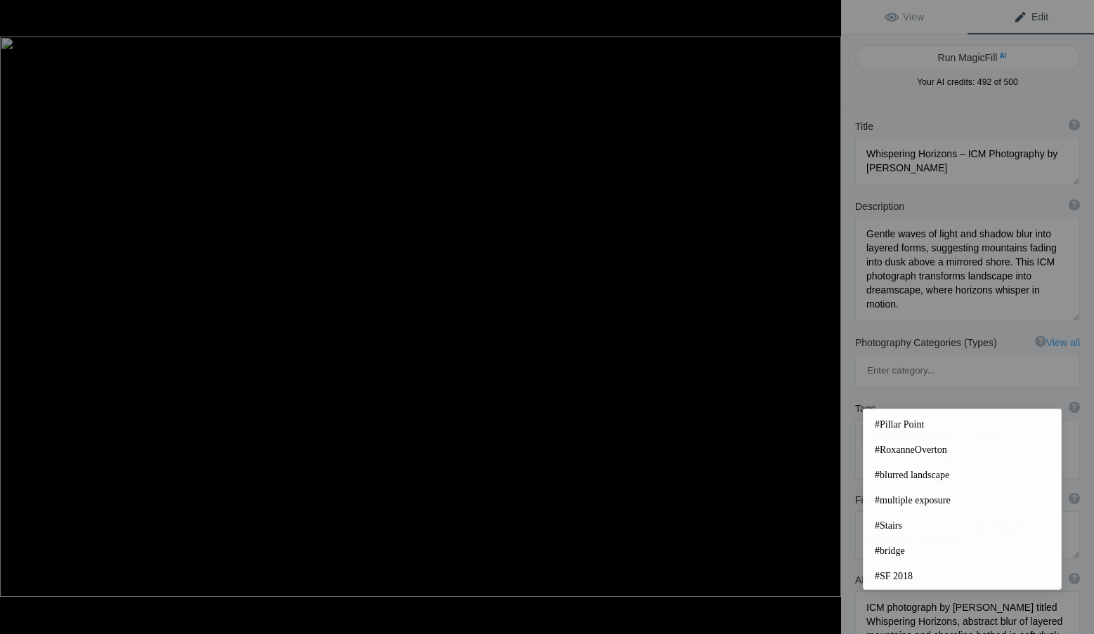
click at [932, 474] on span "#blurred landscape" at bounding box center [961, 475] width 175 height 14
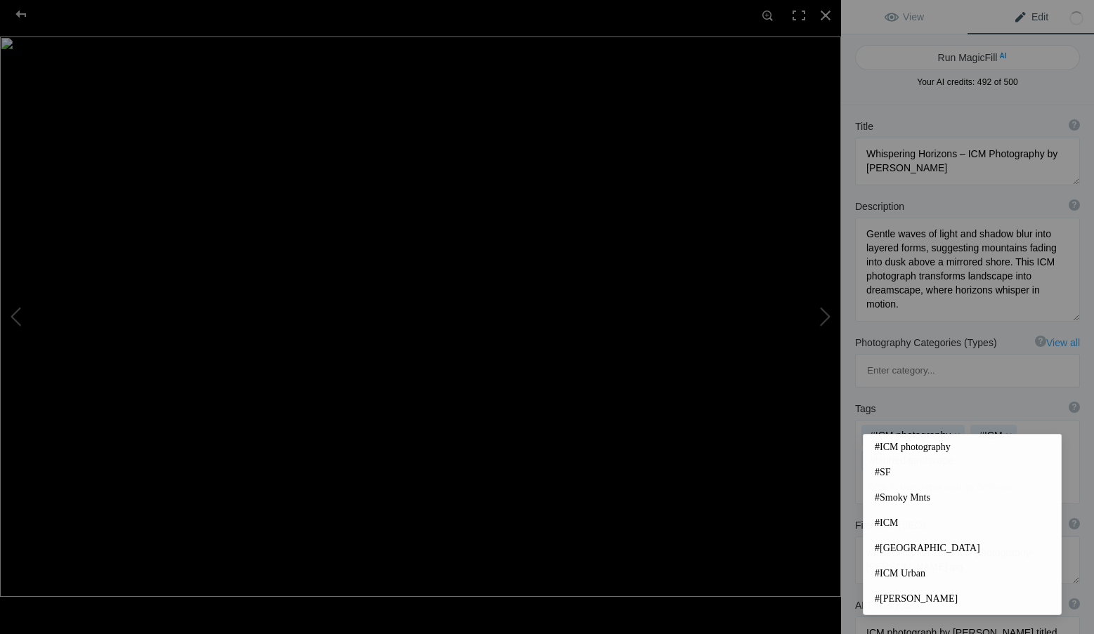
click at [912, 475] on input at bounding box center [966, 487] width 209 height 25
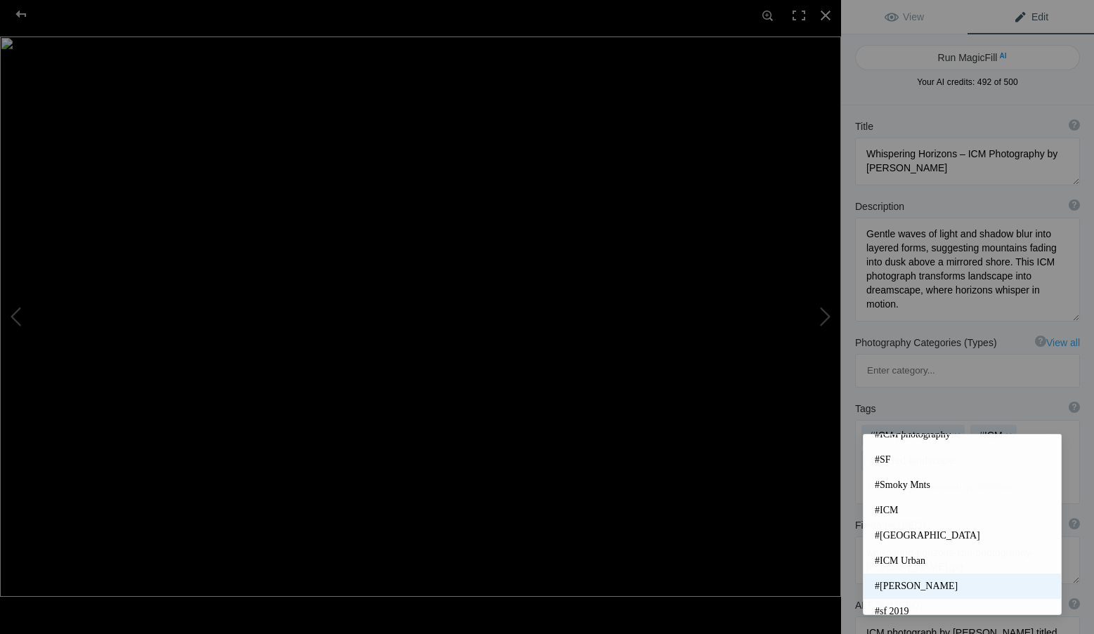
scroll to position [0, 0]
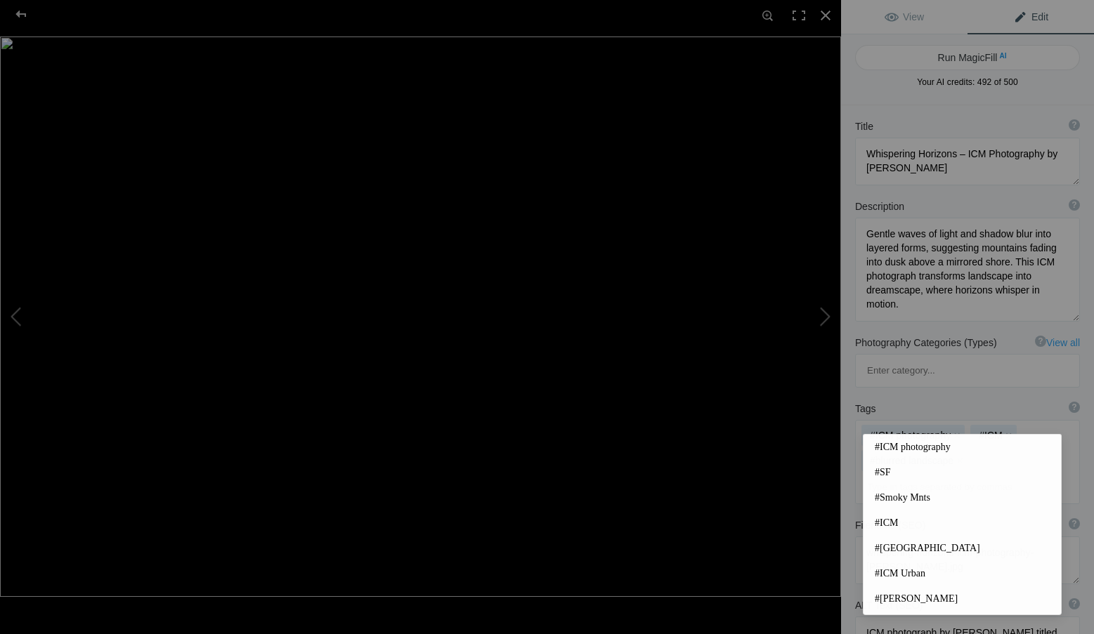
click at [931, 475] on input at bounding box center [966, 487] width 209 height 25
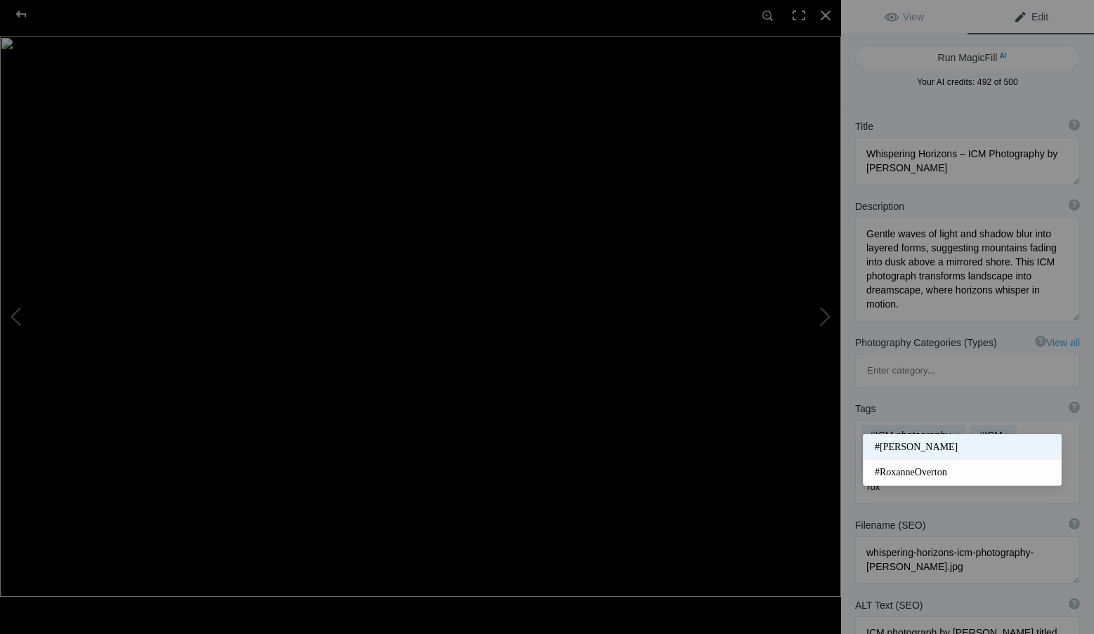
type input "rox"
click at [943, 442] on span "#Roxanne Overton" at bounding box center [961, 447] width 175 height 14
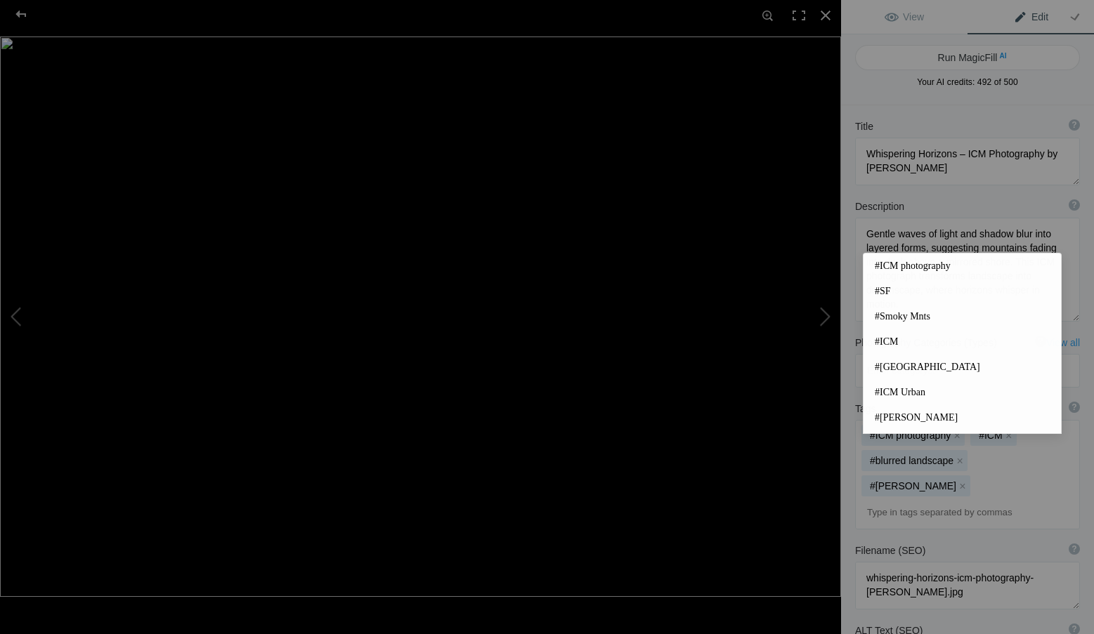
click at [943, 500] on input at bounding box center [966, 512] width 209 height 25
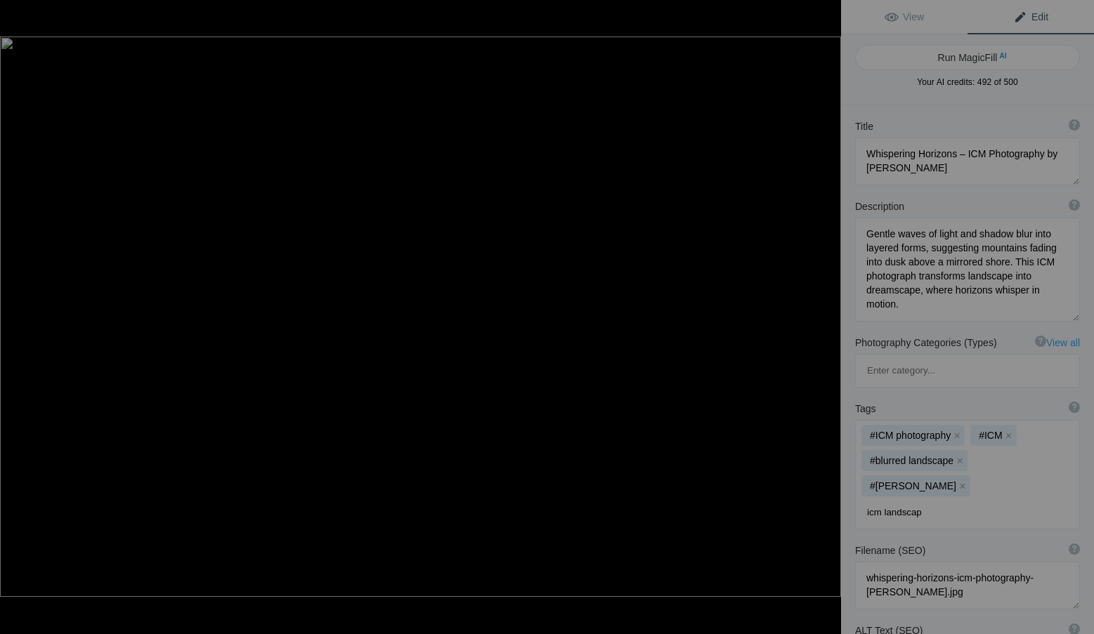
type input "icm landscape"
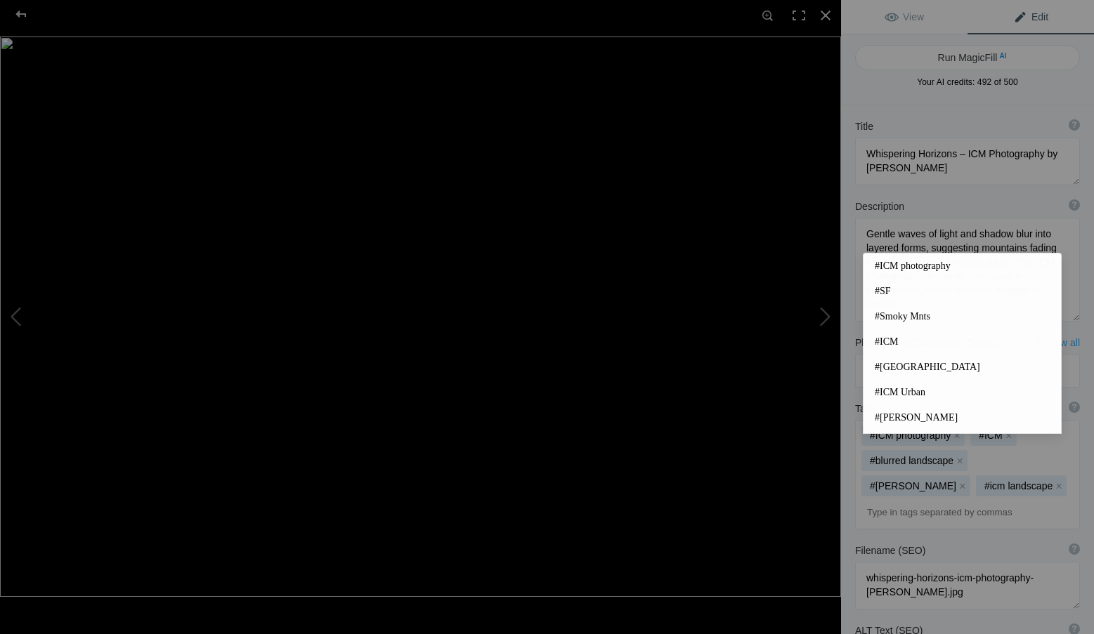
click at [943, 500] on input at bounding box center [966, 512] width 209 height 25
click at [946, 537] on div "Filename (SEO) ? Choose a clear, descriptive filename that accurately represent…" at bounding box center [967, 577] width 253 height 80
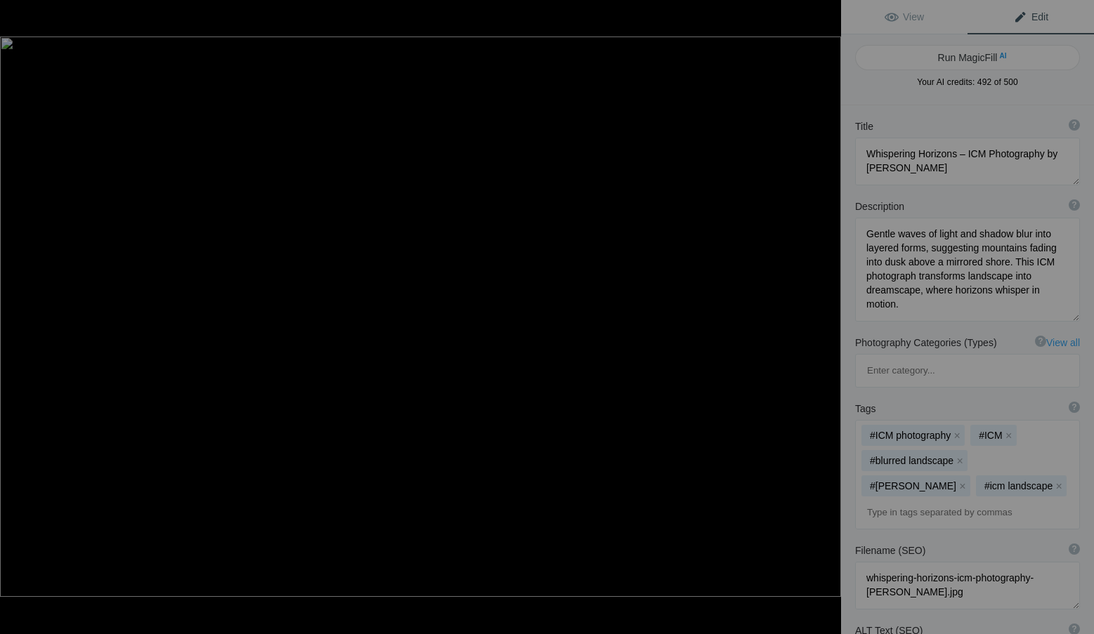
click at [910, 500] on input at bounding box center [966, 512] width 209 height 25
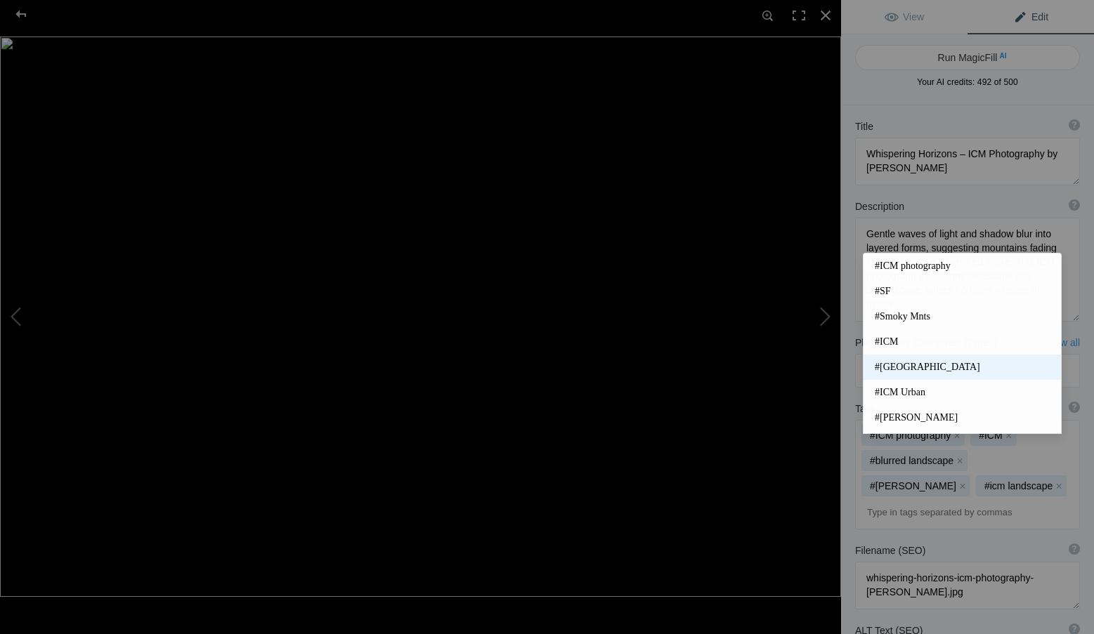
click at [930, 361] on span "#San Francisco" at bounding box center [961, 367] width 175 height 14
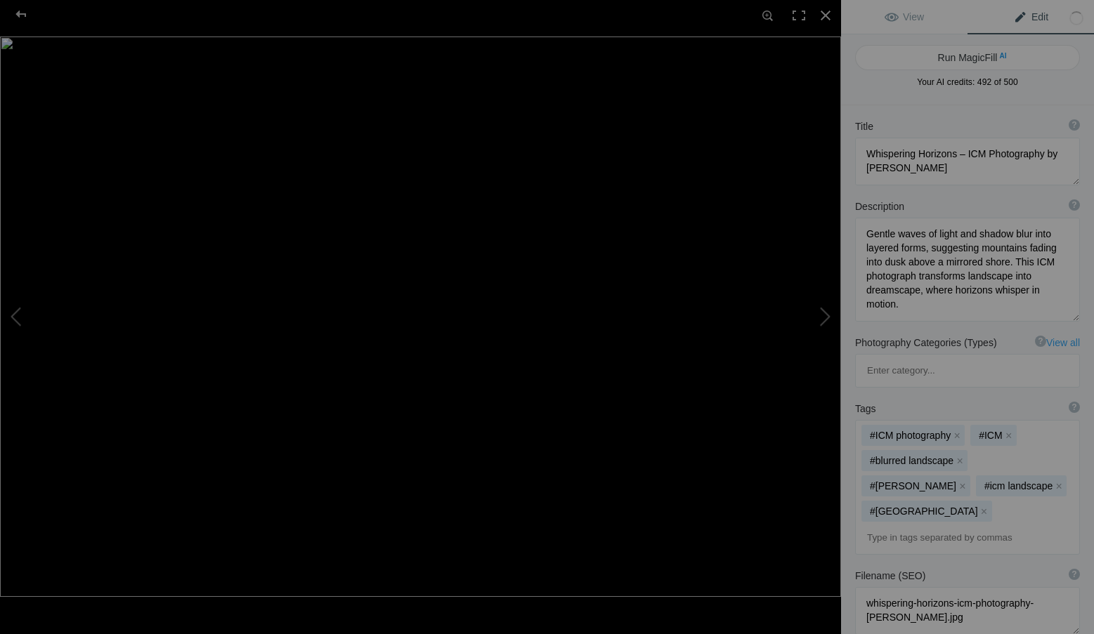
click at [919, 525] on input at bounding box center [966, 537] width 209 height 25
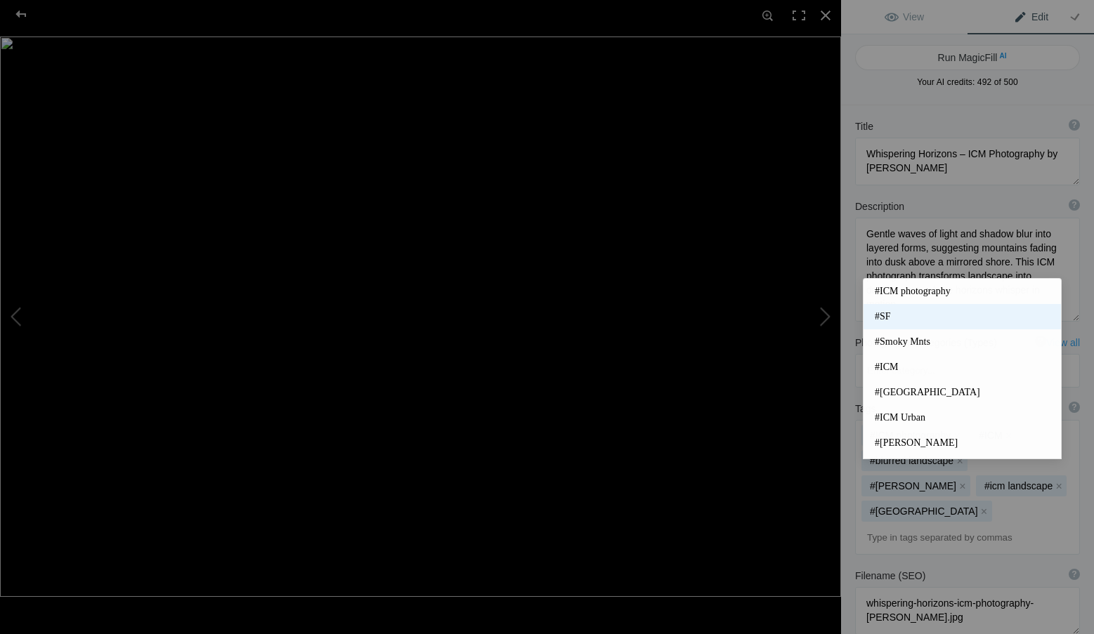
click at [892, 313] on span "#SF" at bounding box center [961, 317] width 175 height 14
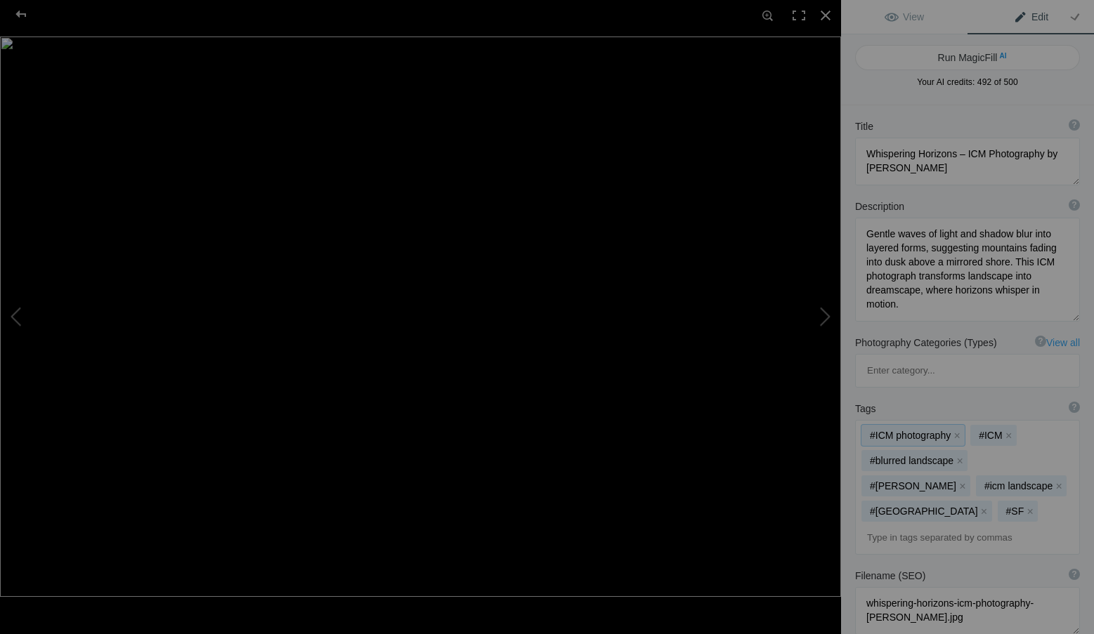
click at [931, 487] on div "#ICM photography x #ICM x #blurred landscape x #Roxanne Overton x #icm landscap…" at bounding box center [966, 487] width 223 height 133
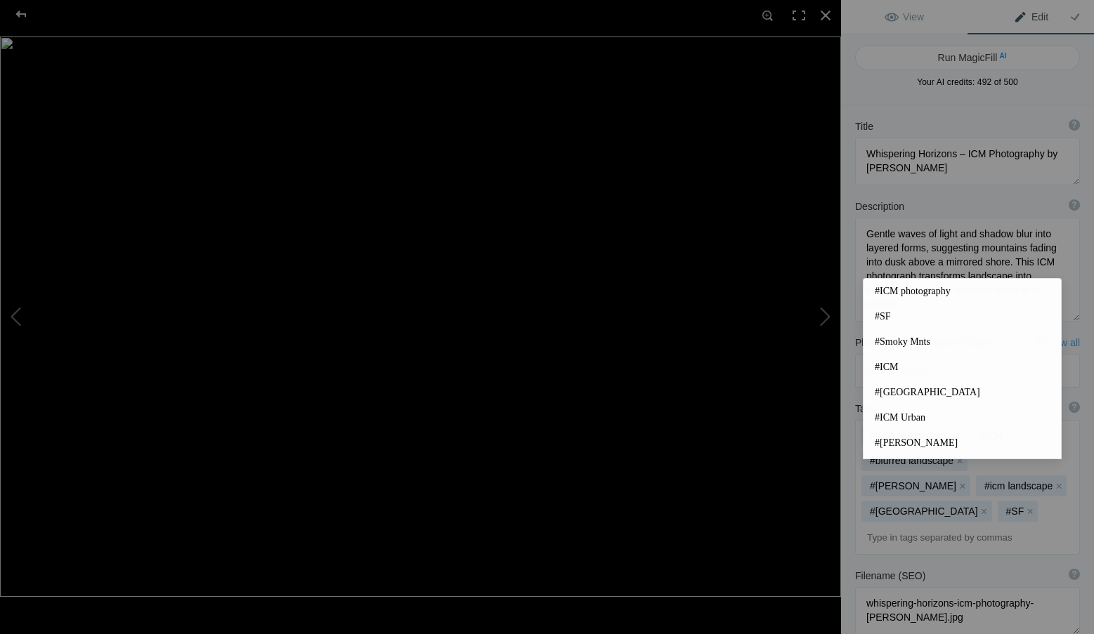
click at [927, 525] on input at bounding box center [966, 537] width 209 height 25
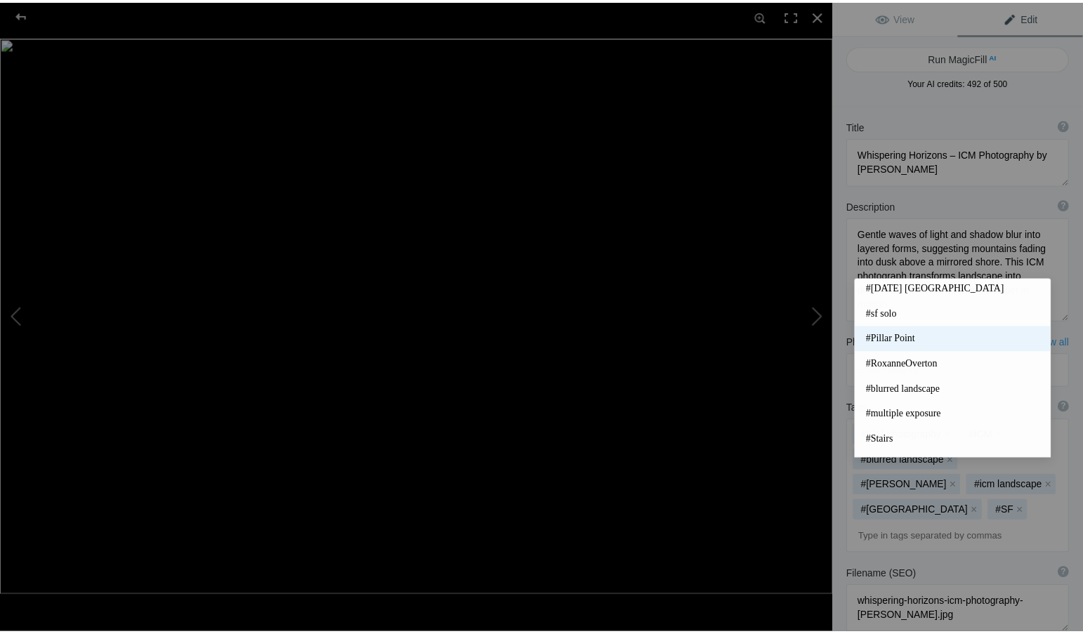
scroll to position [326, 0]
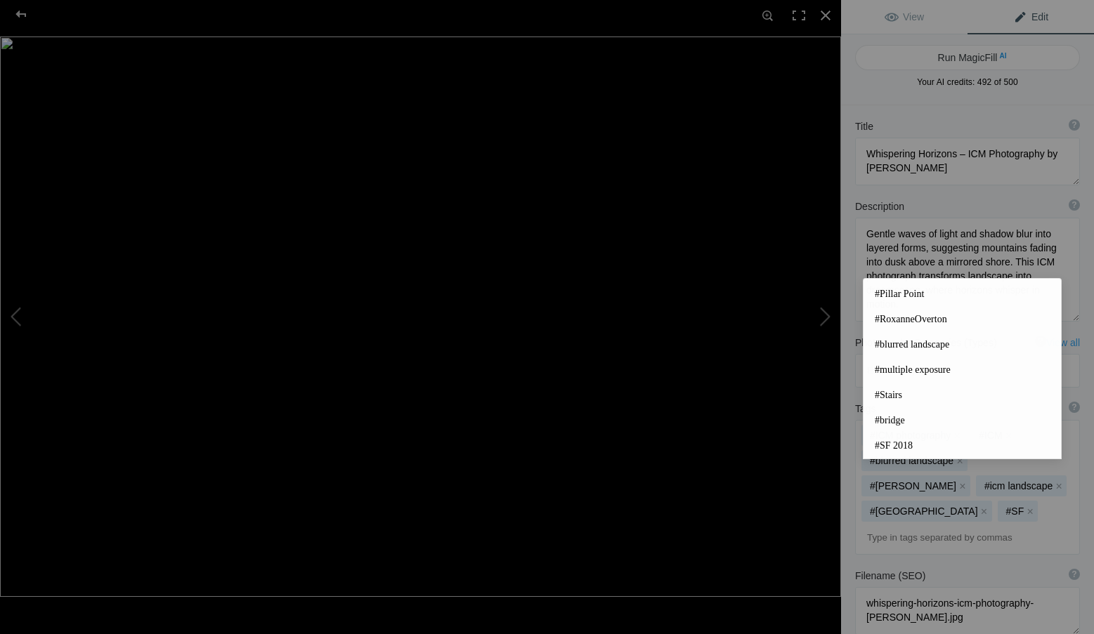
click at [992, 525] on input at bounding box center [966, 537] width 209 height 25
click at [22, 15] on div at bounding box center [21, 14] width 51 height 28
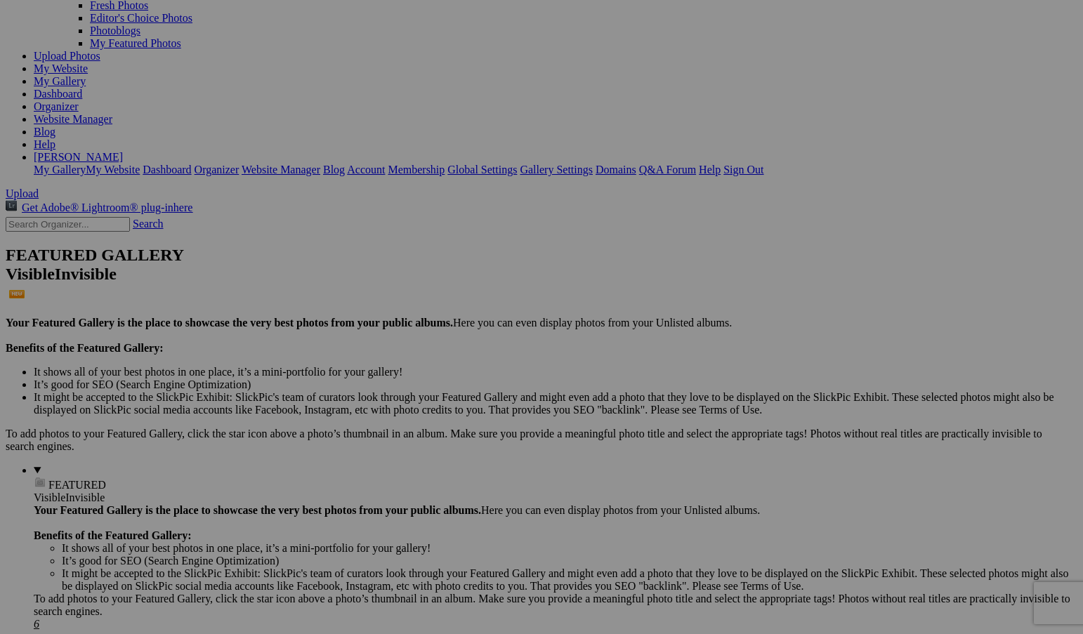
scroll to position [140, 0]
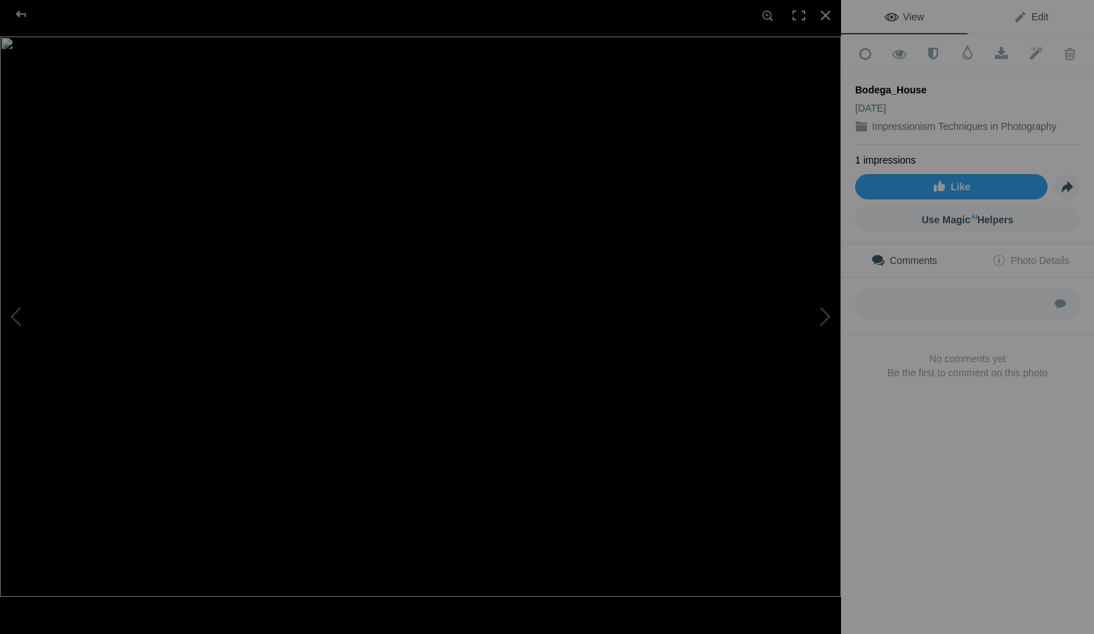
click at [1032, 11] on span "Edit" at bounding box center [1030, 16] width 35 height 11
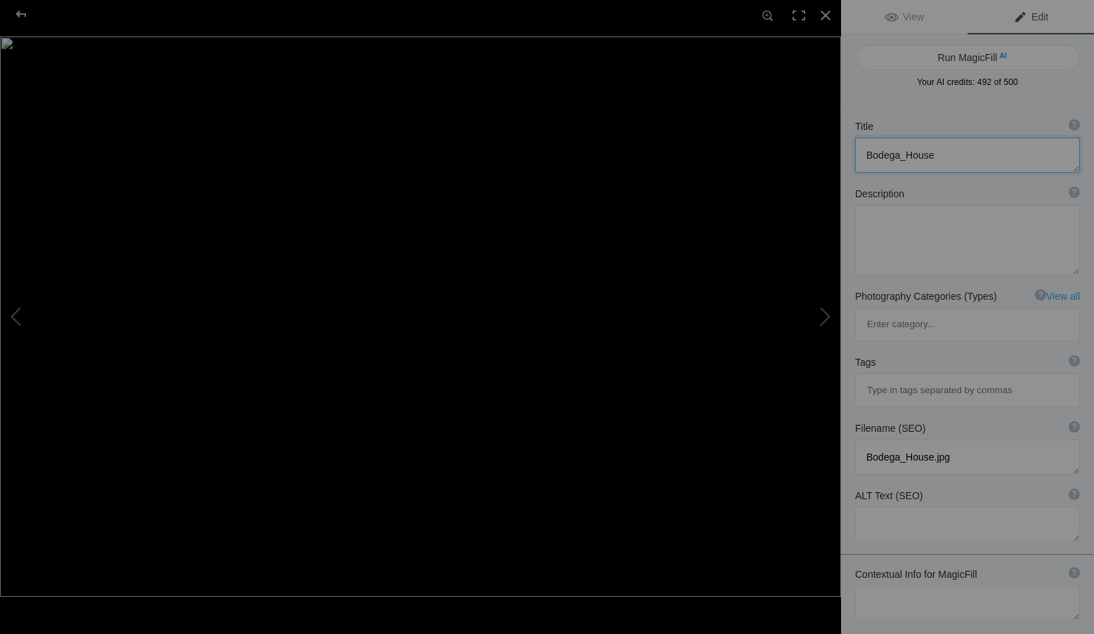
drag, startPoint x: 951, startPoint y: 155, endPoint x: 858, endPoint y: 153, distance: 93.4
click at [858, 153] on textarea at bounding box center [967, 155] width 225 height 35
paste textarea "Sanctuary in the Mist – ICM Photography by Roxanne Overton"
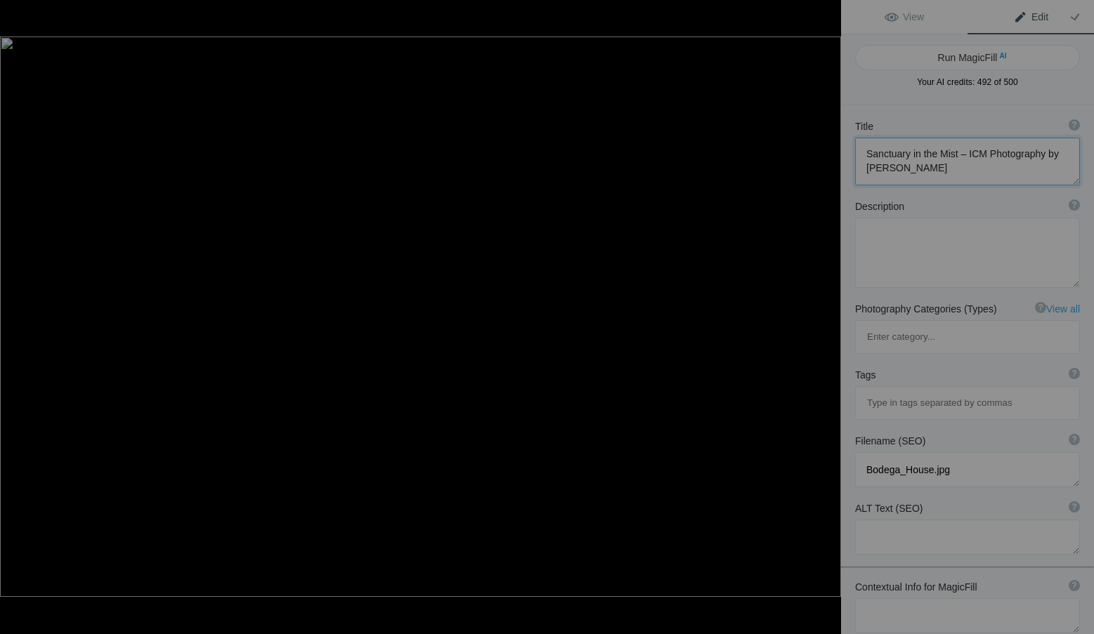
type textarea "Sanctuary in the Mist – ICM Photography by Roxanne Overton"
click at [883, 238] on textarea at bounding box center [967, 253] width 225 height 70
paste textarea "A shadowed steeple rises from warm earth into shifting layers of blue and white…"
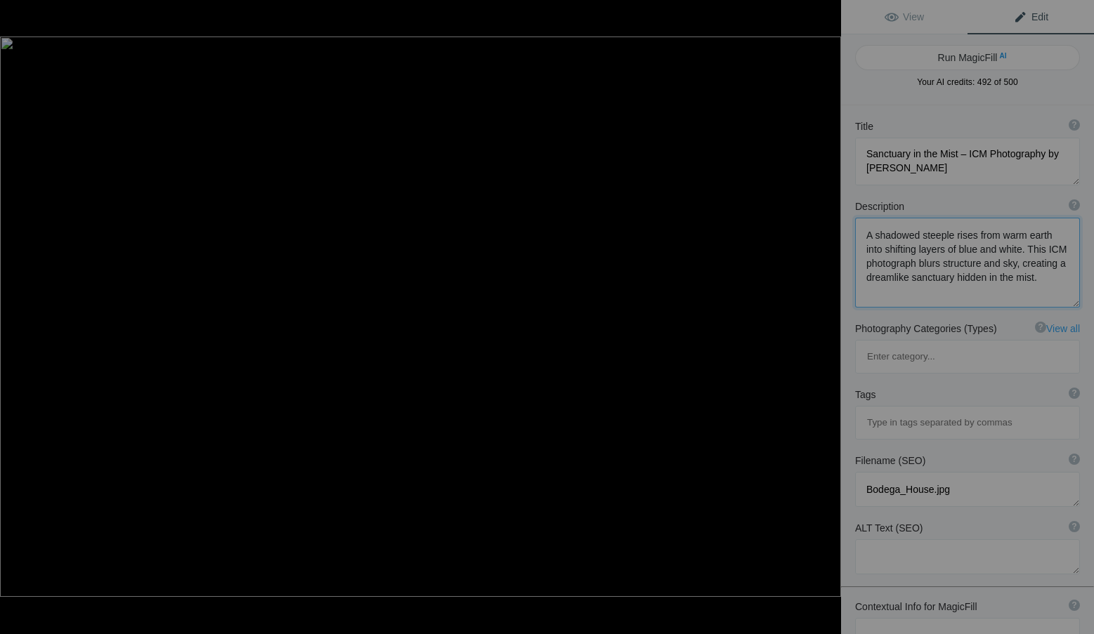
type textarea "A shadowed steeple rises from warm earth into shifting layers of blue and white…"
drag, startPoint x: 958, startPoint y: 422, endPoint x: 856, endPoint y: 426, distance: 101.9
click at [856, 472] on textarea at bounding box center [967, 489] width 225 height 35
paste textarea "sanctuary-in-the-mist-icm-photography-roxanne-overton"
type textarea "sanctuary-in-the-mist-icm-photography-roxanne-overton.jpg"
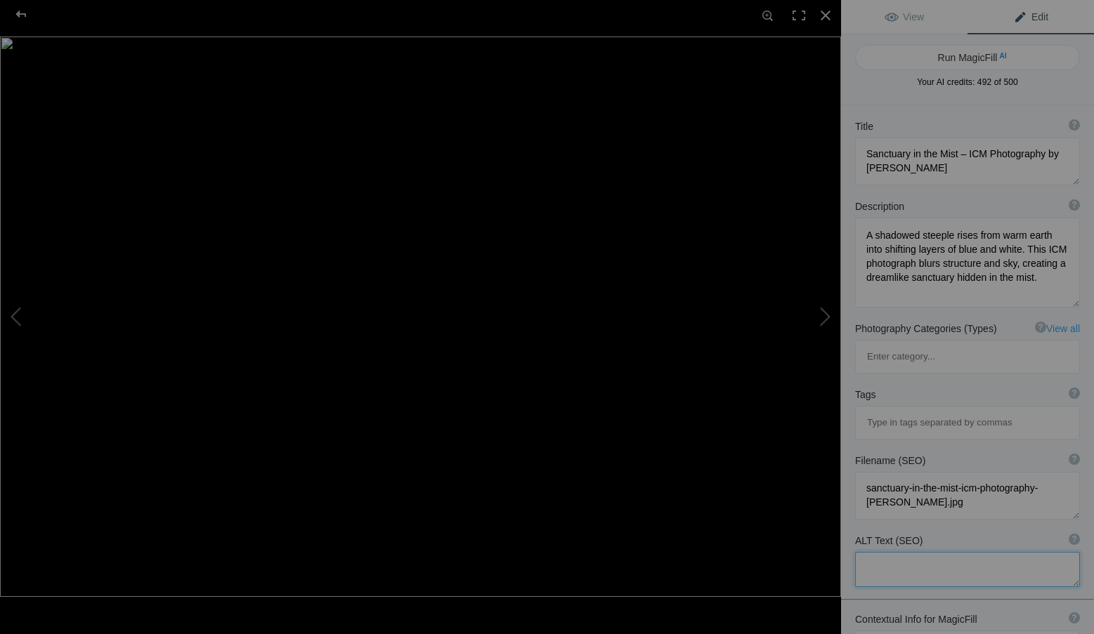
click at [867, 552] on textarea at bounding box center [967, 569] width 225 height 35
paste textarea "ICM photograph by Roxanne Overton titled Sanctuary in the Mist, abstract blur o…"
type textarea "ICM photograph by Roxanne Overton titled Sanctuary in the Mist, abstract blur o…"
click at [897, 410] on input at bounding box center [966, 422] width 209 height 25
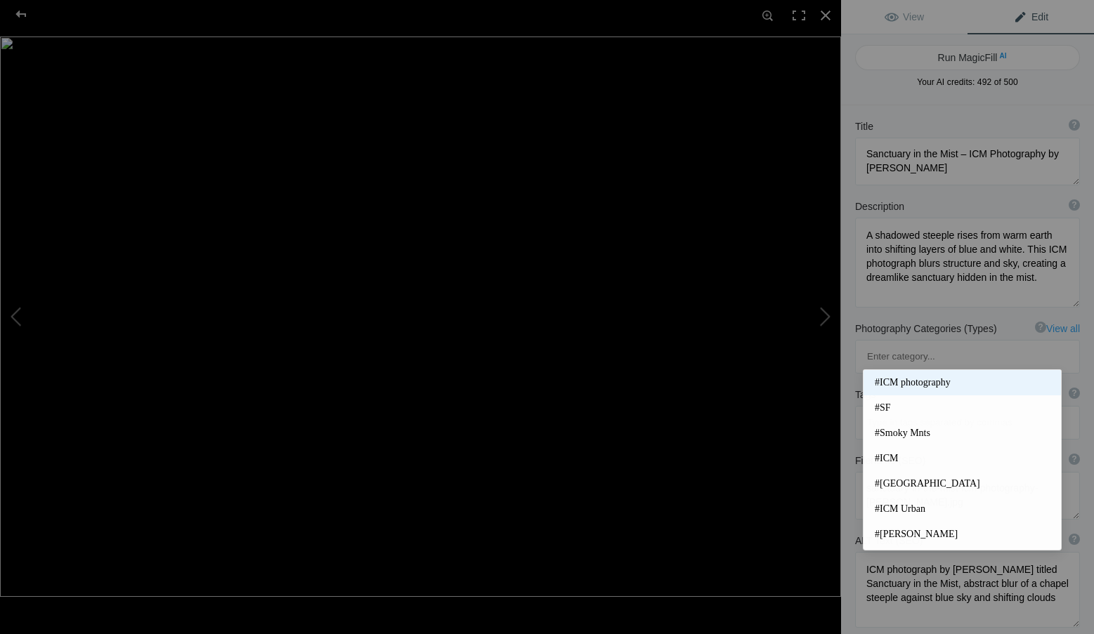
click at [916, 381] on span "#ICM photography" at bounding box center [961, 383] width 175 height 14
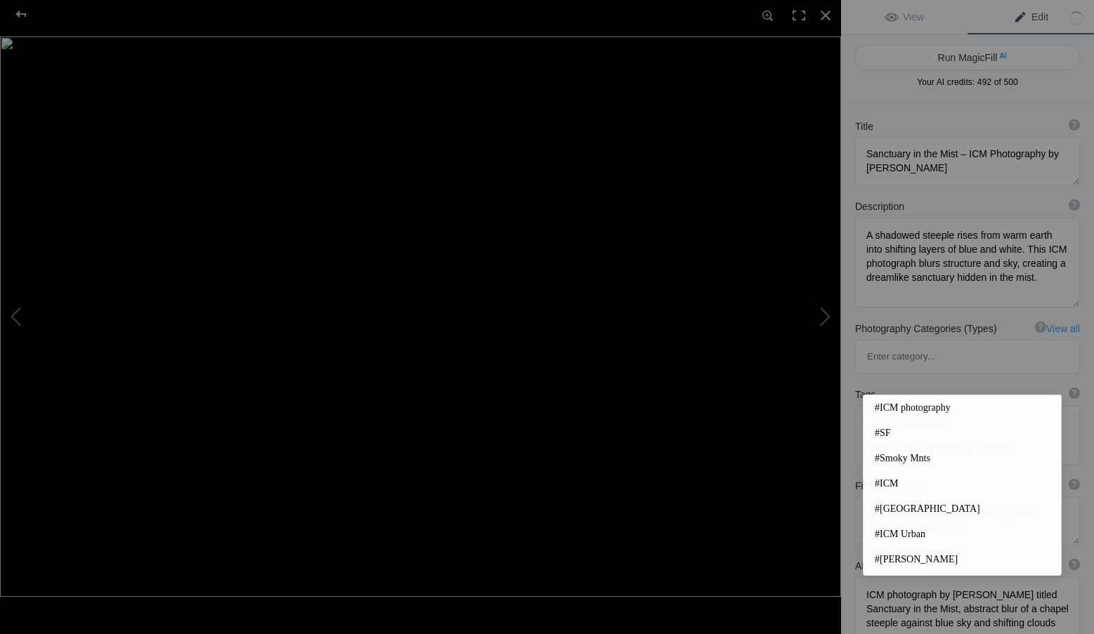
click at [907, 435] on input at bounding box center [966, 447] width 209 height 25
click at [888, 483] on span "#ICM" at bounding box center [961, 484] width 175 height 14
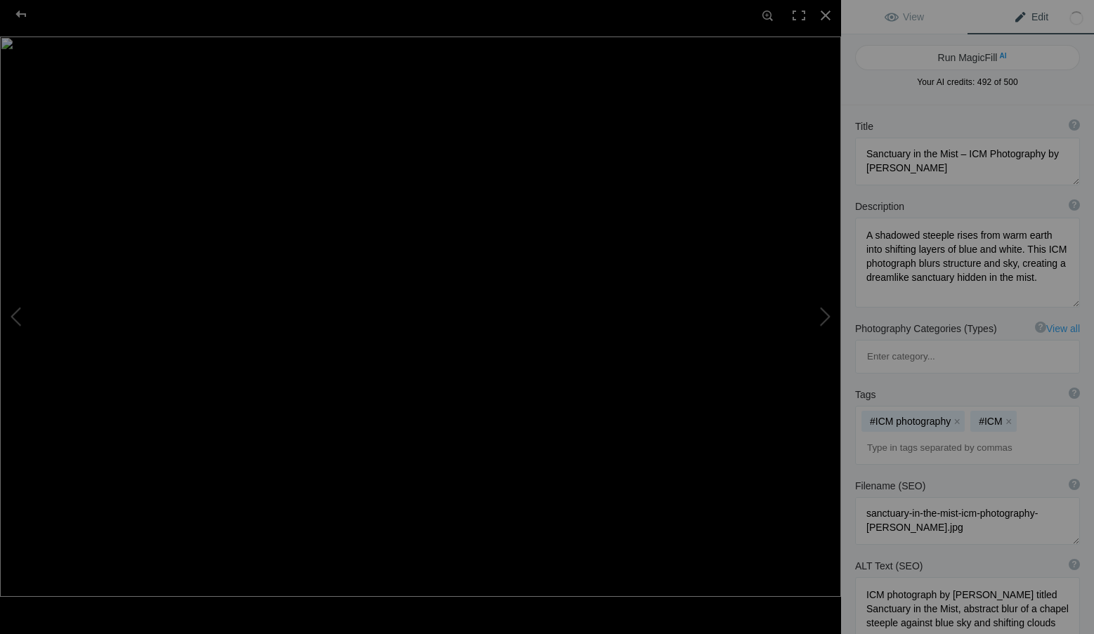
click at [890, 435] on input at bounding box center [966, 447] width 209 height 25
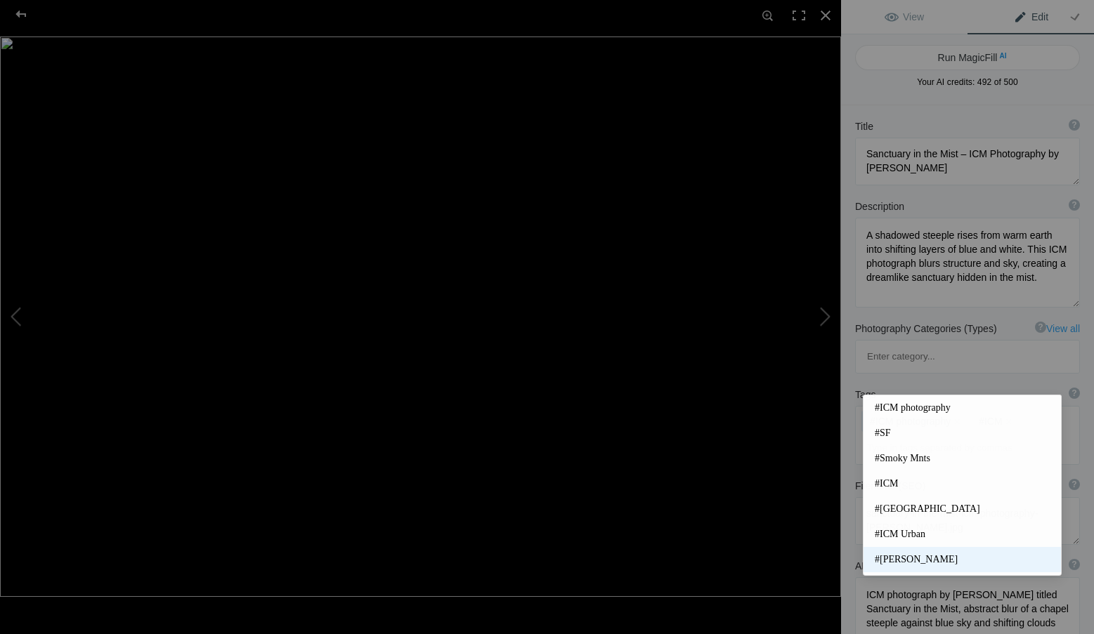
click at [944, 555] on span "#Roxanne Overton" at bounding box center [961, 560] width 175 height 14
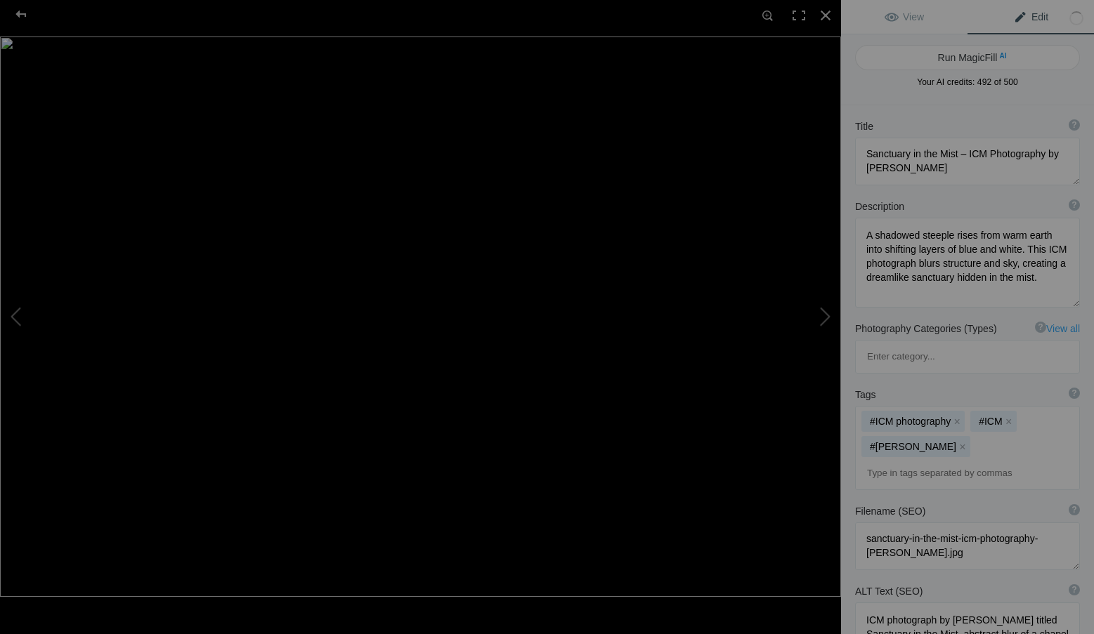
click at [893, 461] on input at bounding box center [966, 473] width 209 height 25
type input "bodega bay"
type input "sonoma coast"
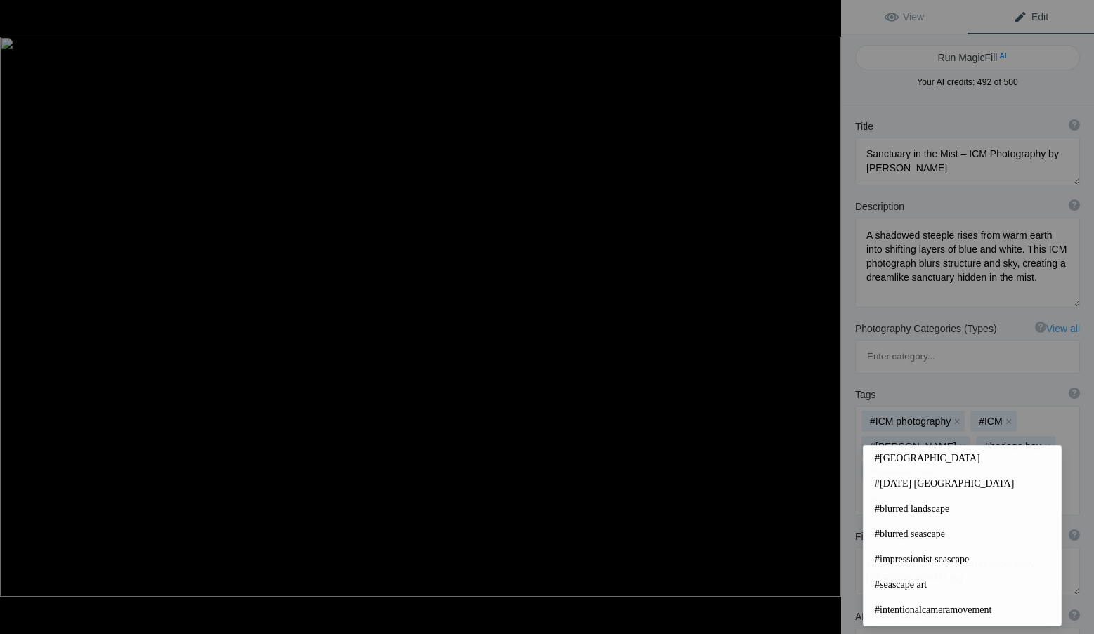
type input "c"
type input "blur"
click at [906, 457] on span "#blurred landscape" at bounding box center [961, 459] width 175 height 14
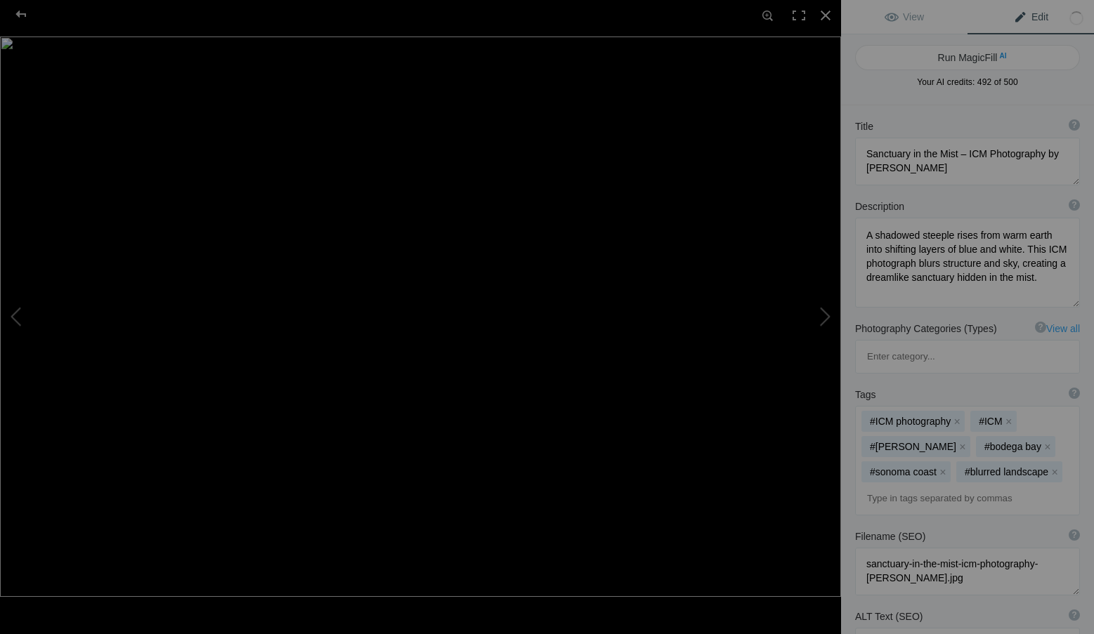
click at [893, 486] on input at bounding box center [966, 498] width 209 height 25
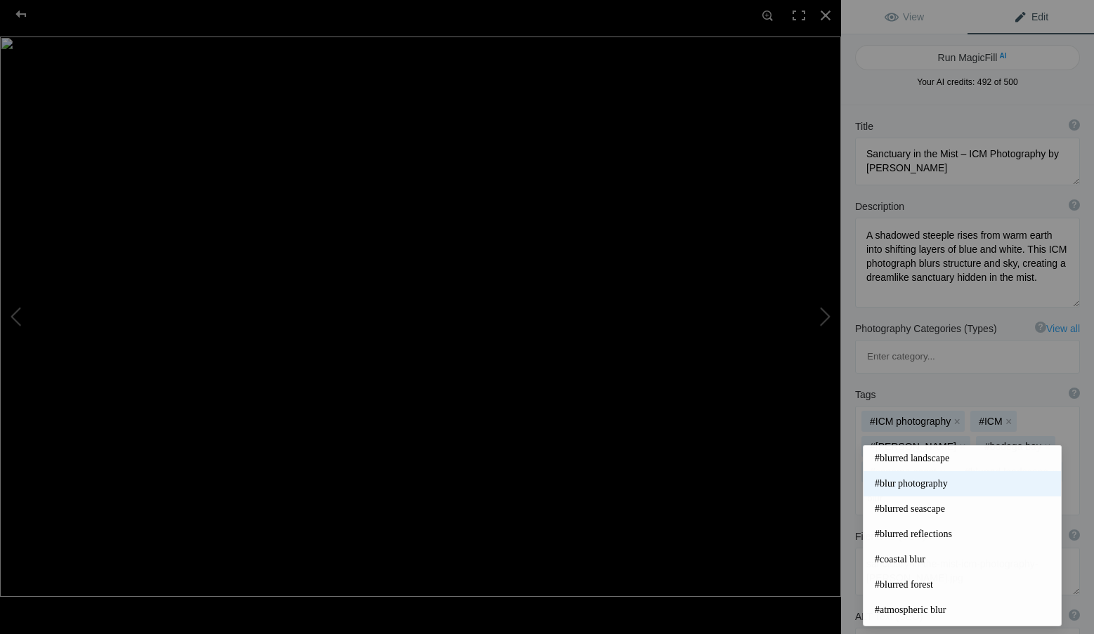
type input "blur"
click at [923, 480] on span "#blur photography" at bounding box center [961, 484] width 175 height 14
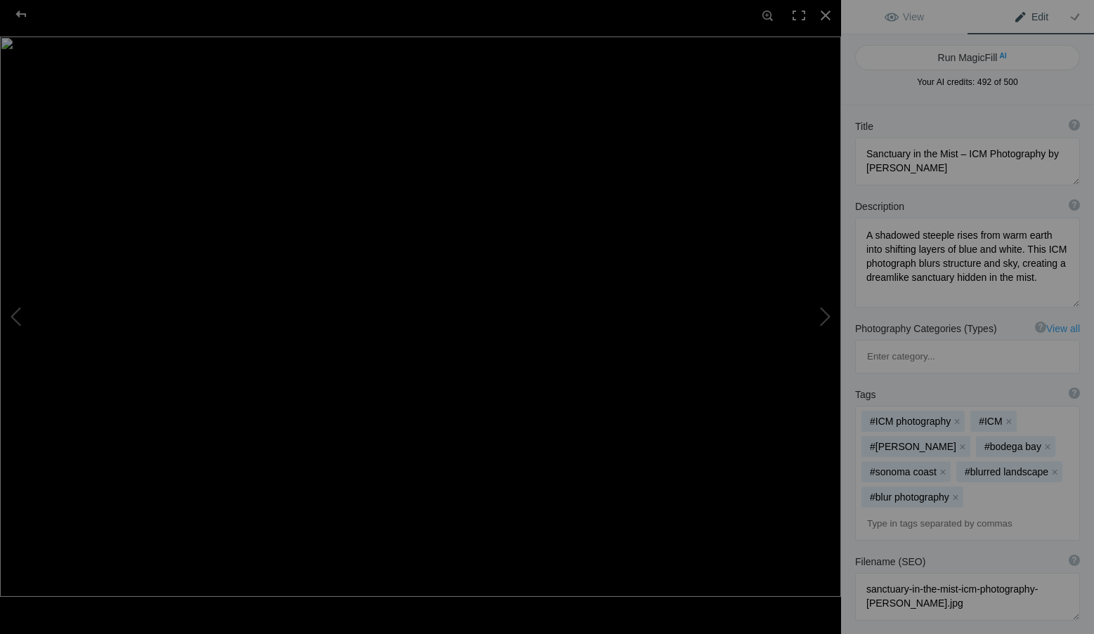
click at [919, 511] on input at bounding box center [966, 523] width 209 height 25
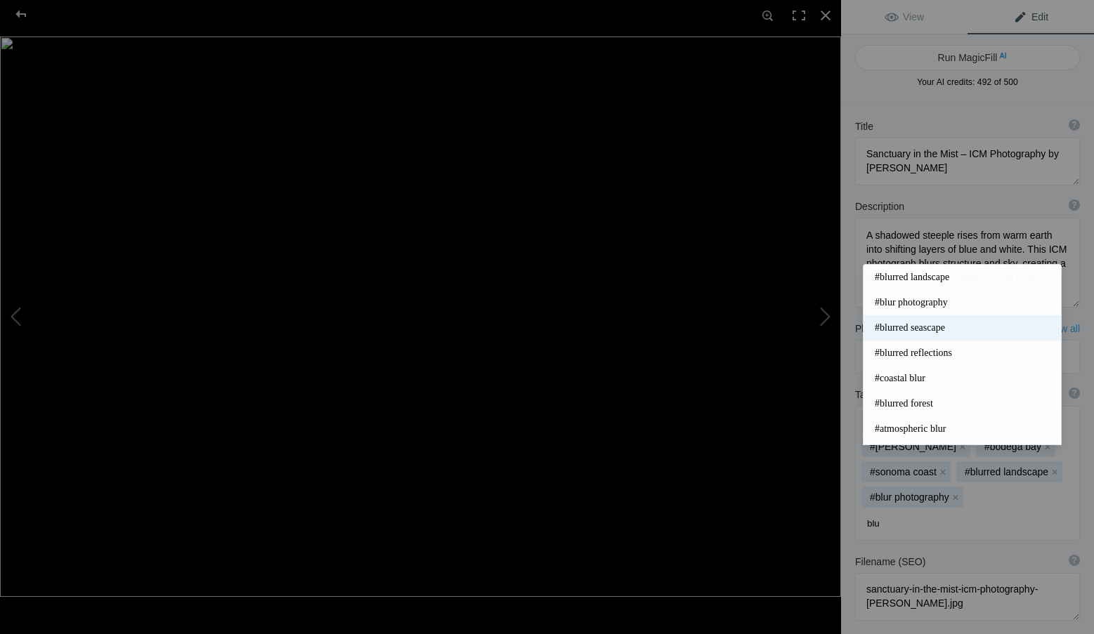
type input "blu"
click at [937, 328] on span "#blurred seascape" at bounding box center [961, 328] width 175 height 14
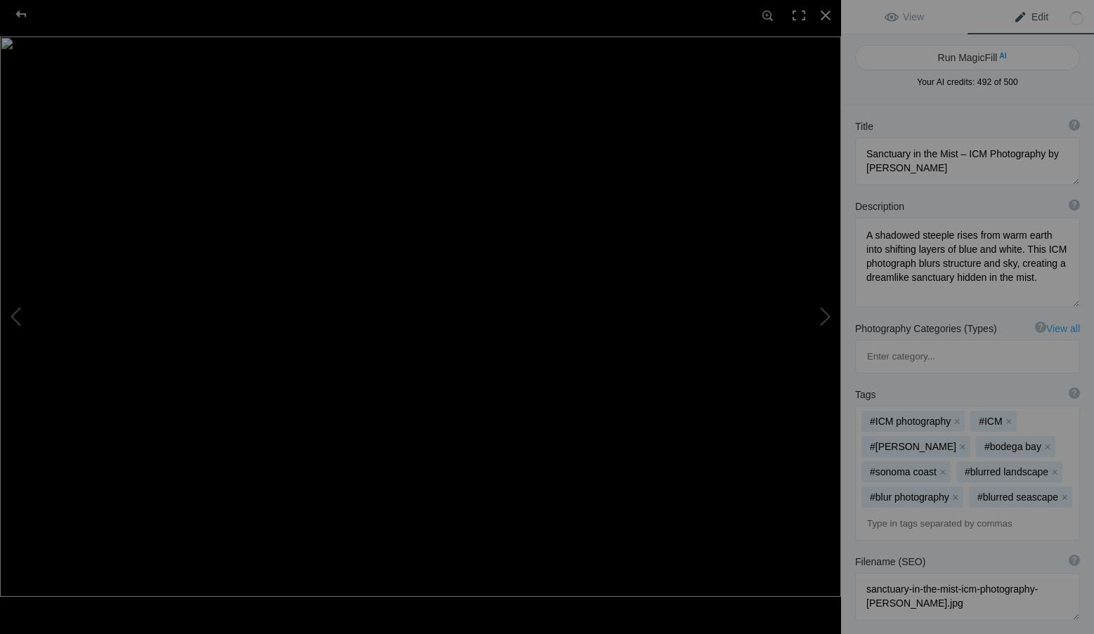
click at [907, 511] on input at bounding box center [966, 523] width 209 height 25
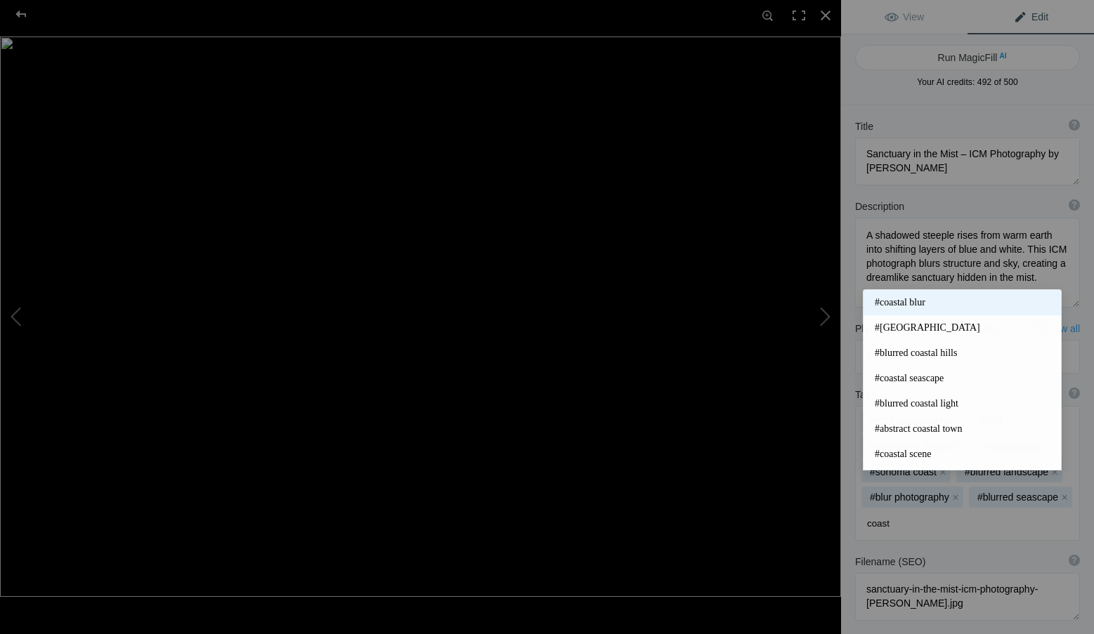
type input "coast"
click at [926, 301] on span "#coastal blur" at bounding box center [961, 303] width 175 height 14
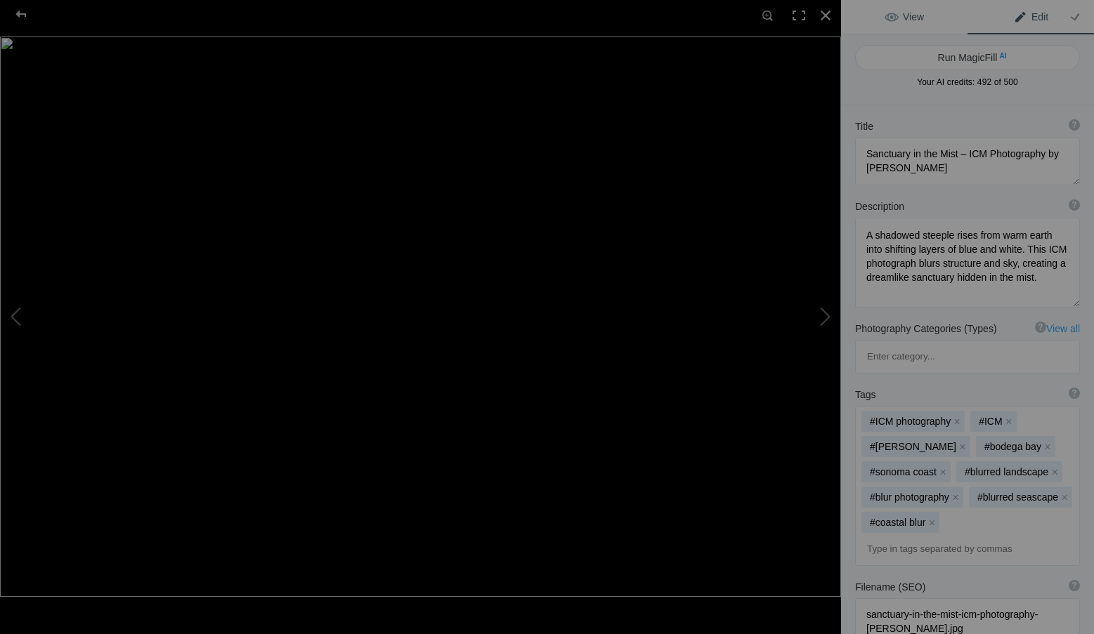
click at [920, 12] on span "View" at bounding box center [903, 16] width 39 height 11
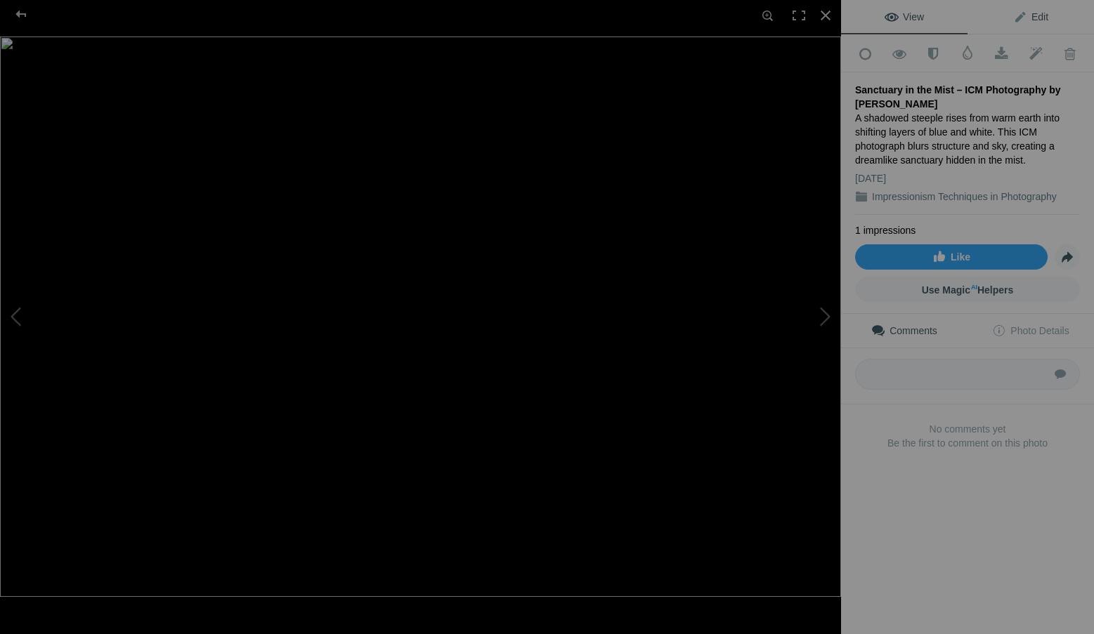
click at [1027, 19] on span "Edit" at bounding box center [1030, 16] width 35 height 11
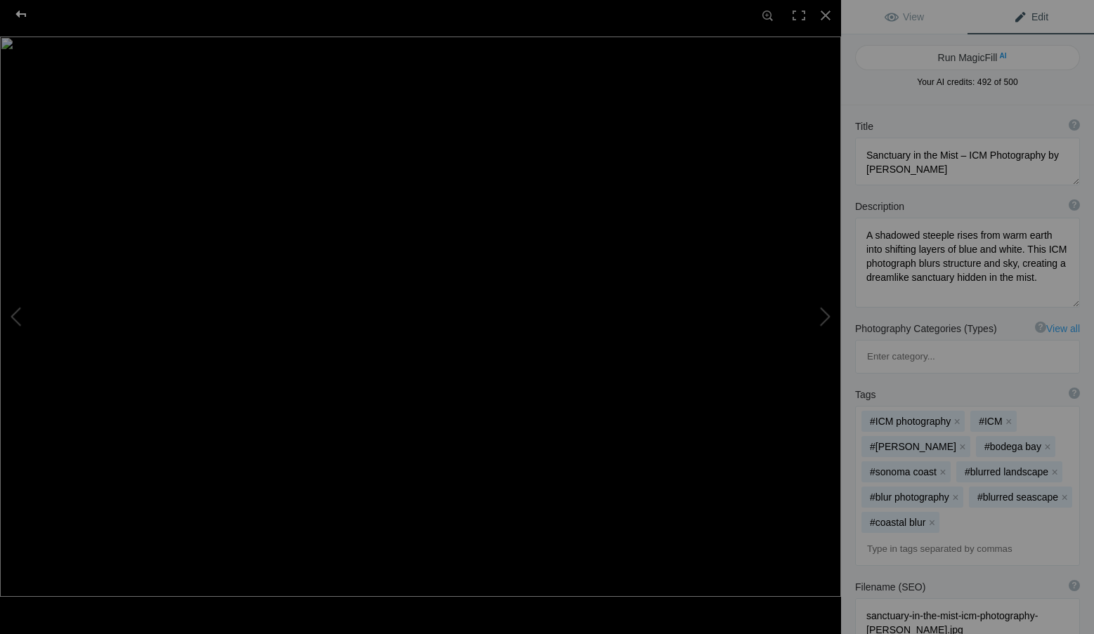
click at [27, 10] on div at bounding box center [21, 14] width 51 height 28
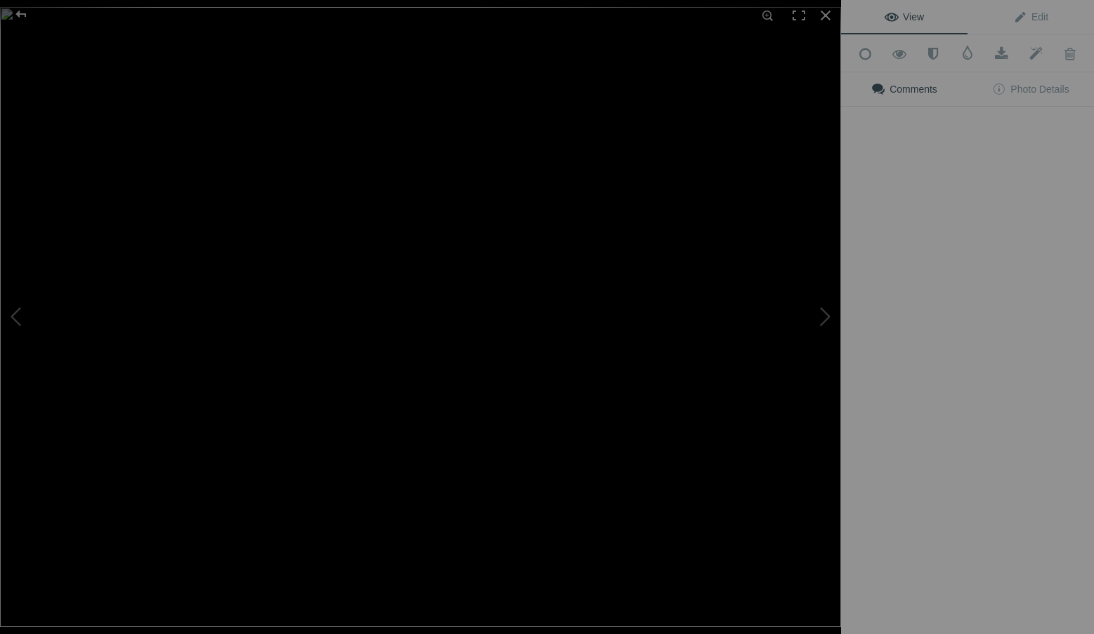
click at [537, 215] on img at bounding box center [420, 317] width 841 height 620
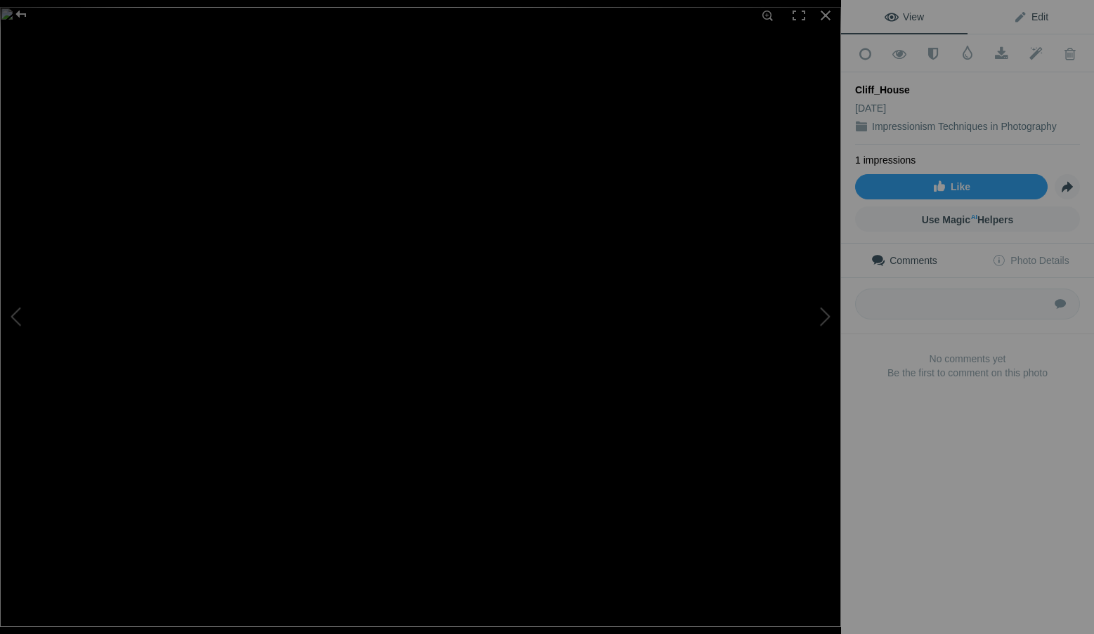
click at [1035, 13] on span "Edit" at bounding box center [1030, 16] width 35 height 11
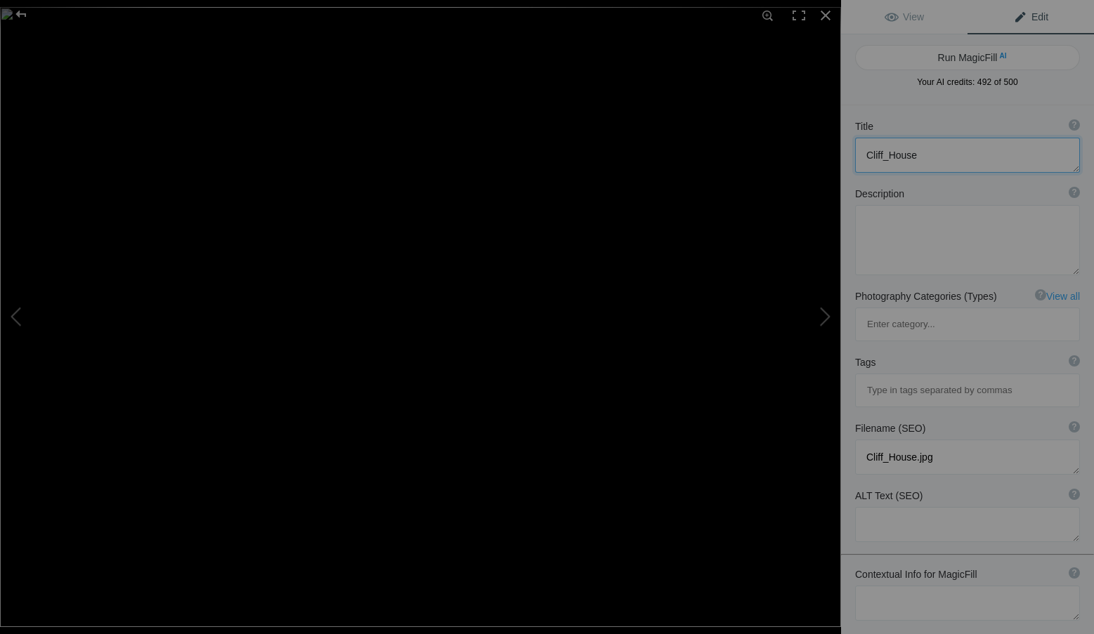
drag, startPoint x: 929, startPoint y: 147, endPoint x: 853, endPoint y: 154, distance: 76.8
click at [853, 154] on div "Title ? Photo title is one of the highest used Search Engine ranking criteria a…" at bounding box center [967, 145] width 253 height 67
paste textarea "Echoes by the Cliff – ICM Photography by Roxanne Overton"
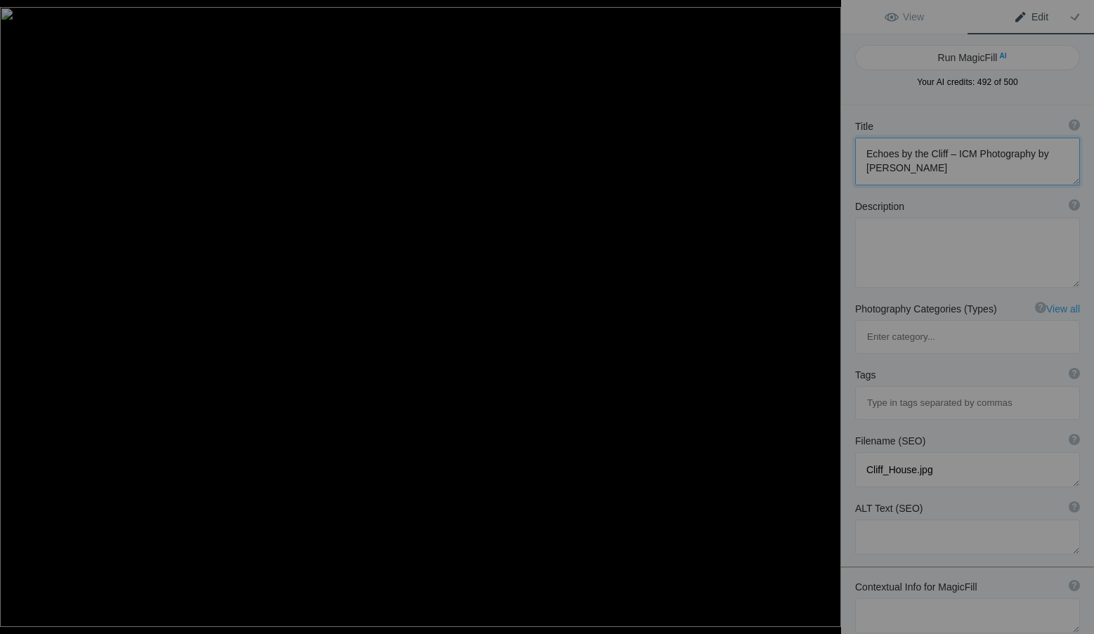
type textarea "Echoes by the Cliff – ICM Photography by Roxanne Overton"
click at [905, 265] on textarea at bounding box center [967, 253] width 225 height 70
paste textarea "An ethereal blur of cliffs, sky, and human presence transforms into a painted m…"
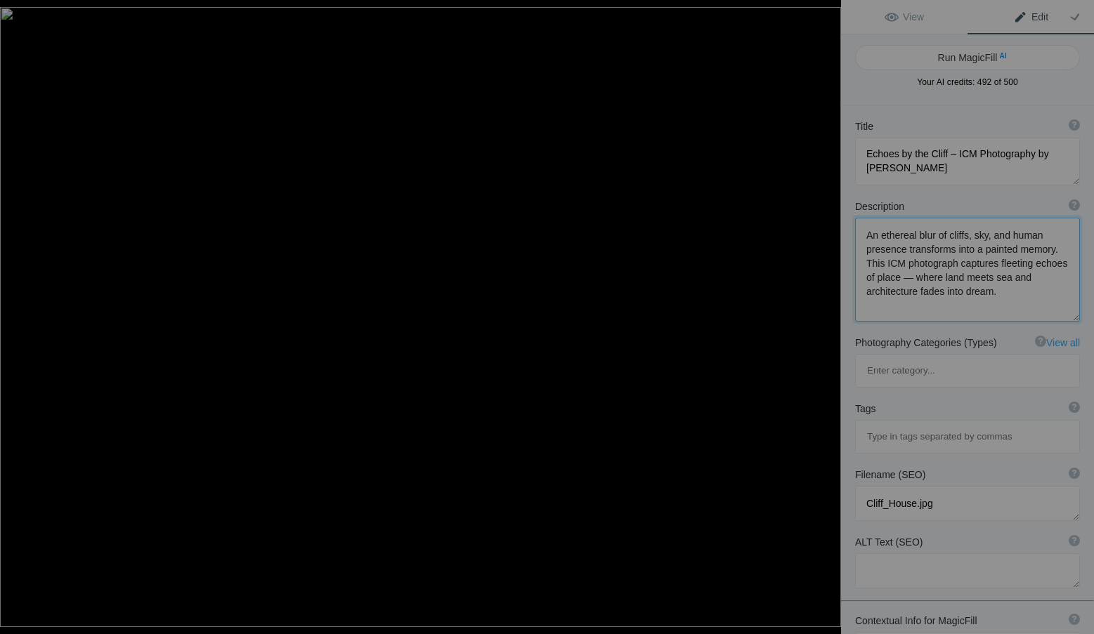
type textarea "An ethereal blur of cliffs, sky, and human presence transforms into a painted m…"
drag, startPoint x: 958, startPoint y: 444, endPoint x: 864, endPoint y: 439, distance: 94.2
click at [864, 486] on textarea at bounding box center [967, 503] width 225 height 35
paste textarea "Roxanne Overton, ICM photography, intentional camera movement, abstract photogr…"
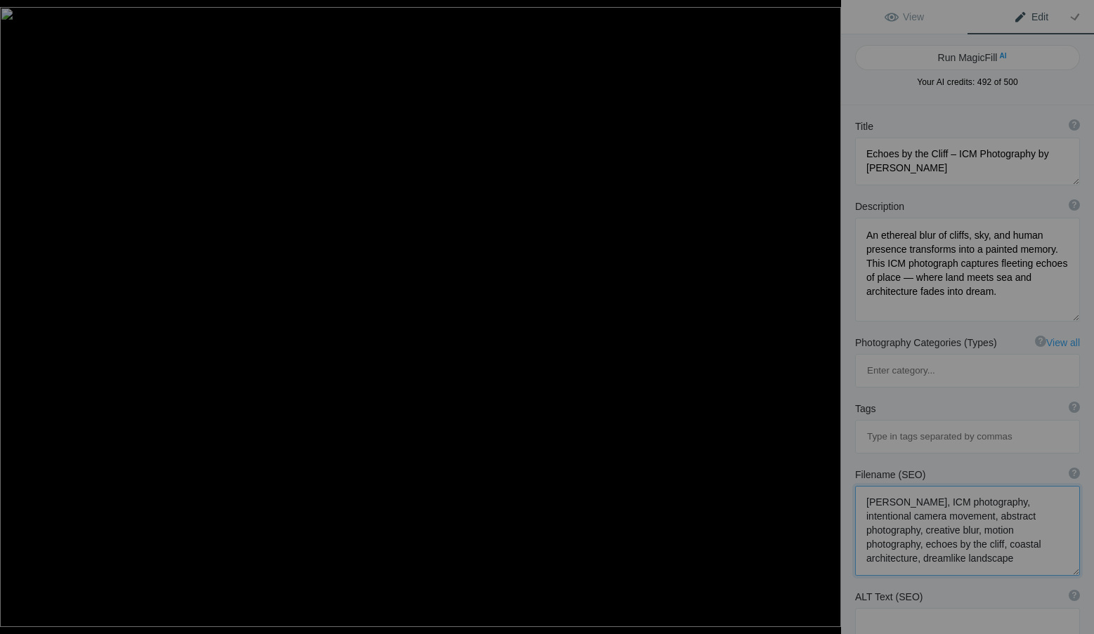
type textarea "Roxanne Overton, ICM photography, intentional camera movement, abstract photogr…"
click at [876, 608] on textarea at bounding box center [967, 625] width 225 height 35
paste textarea "echoes-by-the-cliff-icm-photography-roxanne-overton.jpg"
type textarea "echoes-by-the-cliff-icm-photography-roxanne-overton.jpg"
click at [876, 424] on input at bounding box center [966, 436] width 209 height 25
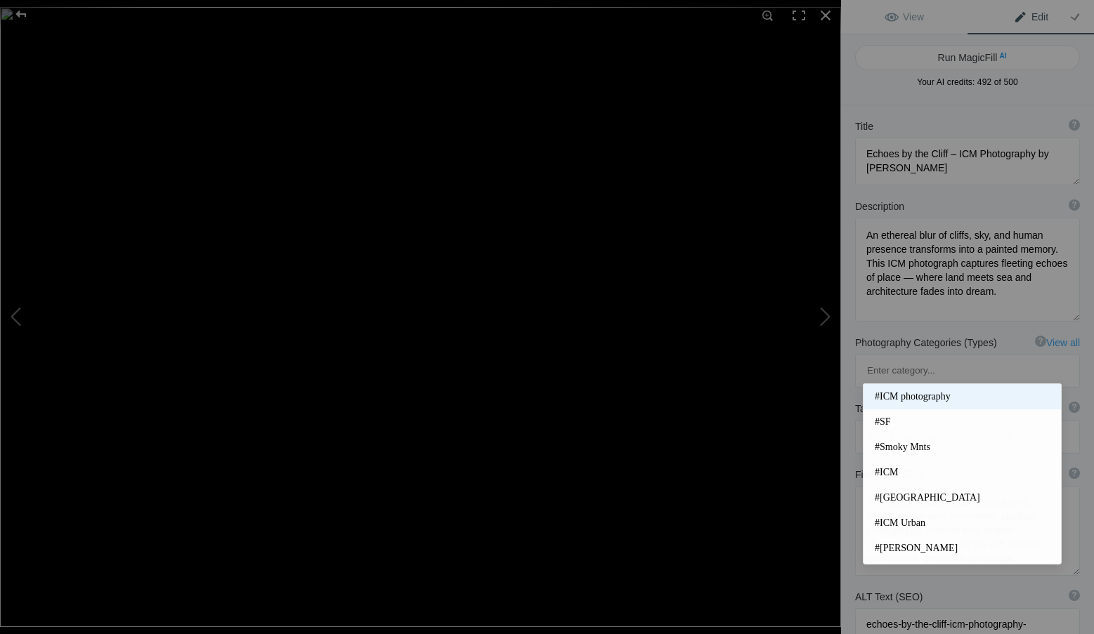
click at [895, 391] on span "#ICM photography" at bounding box center [961, 397] width 175 height 14
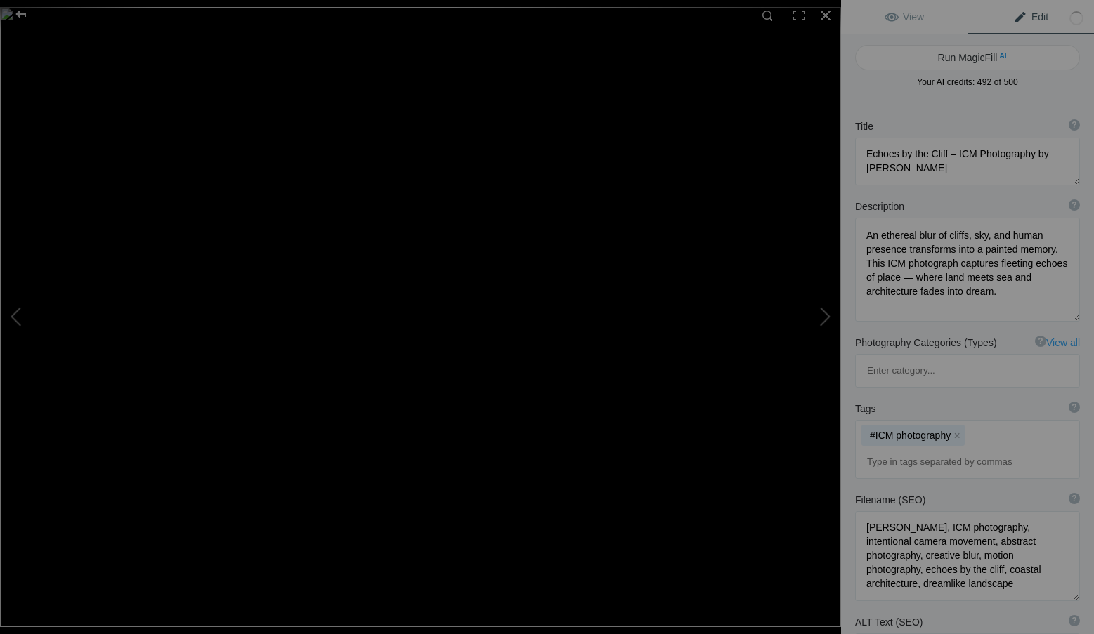
click at [894, 449] on input at bounding box center [966, 461] width 209 height 25
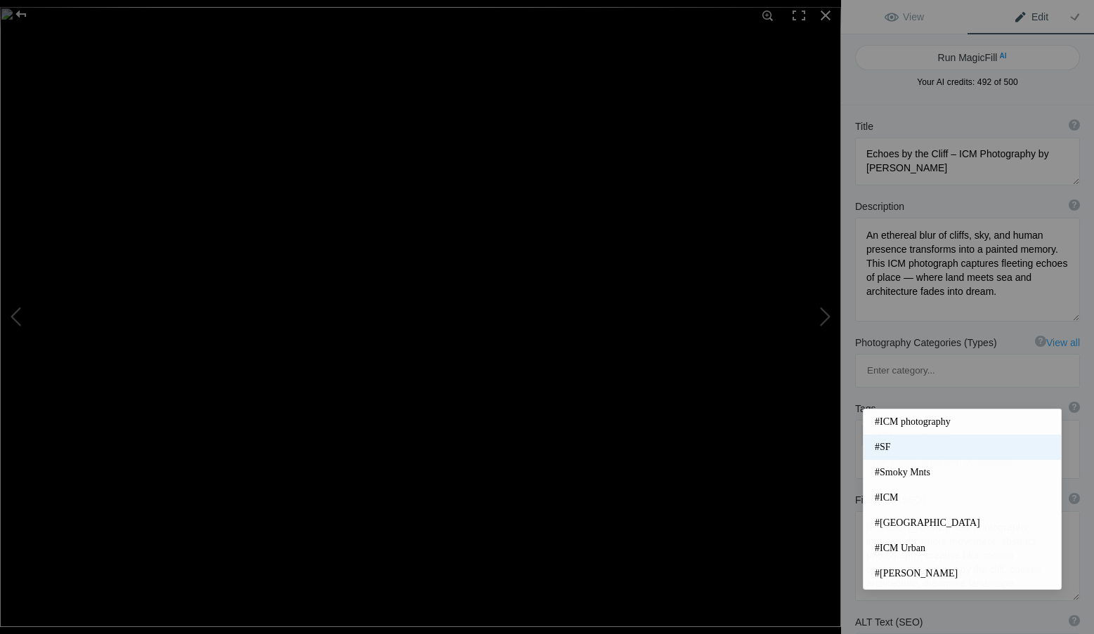
click at [896, 442] on span "#SF" at bounding box center [961, 447] width 175 height 14
click at [898, 449] on input at bounding box center [966, 461] width 209 height 25
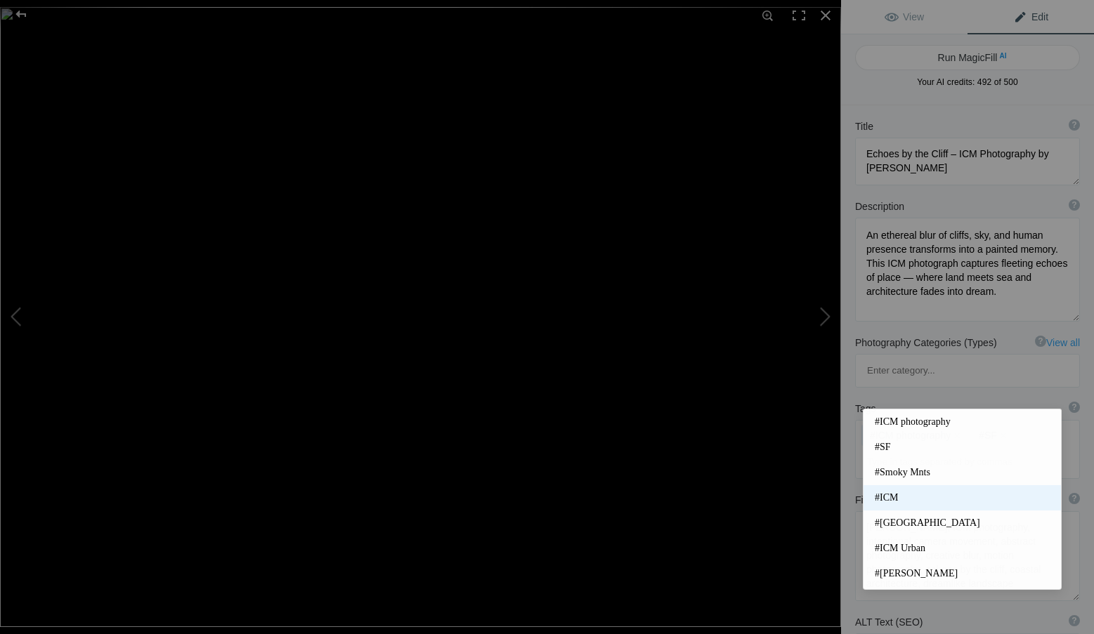
click at [902, 491] on span "#ICM" at bounding box center [961, 498] width 175 height 14
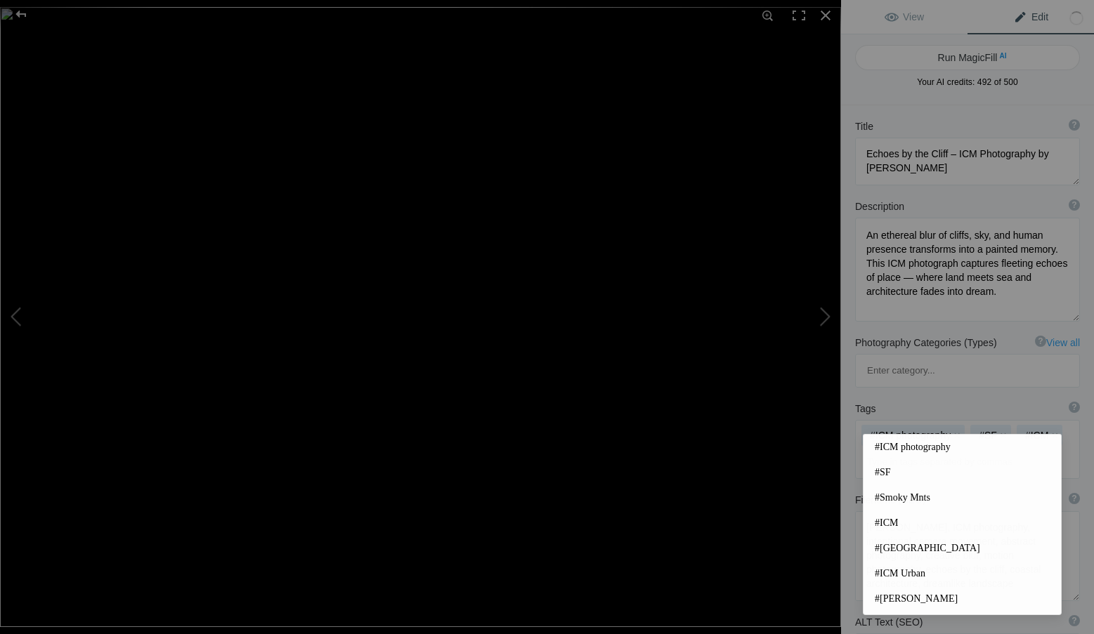
click at [905, 449] on input at bounding box center [966, 461] width 209 height 25
click at [910, 546] on span "#San Francisco" at bounding box center [961, 549] width 175 height 14
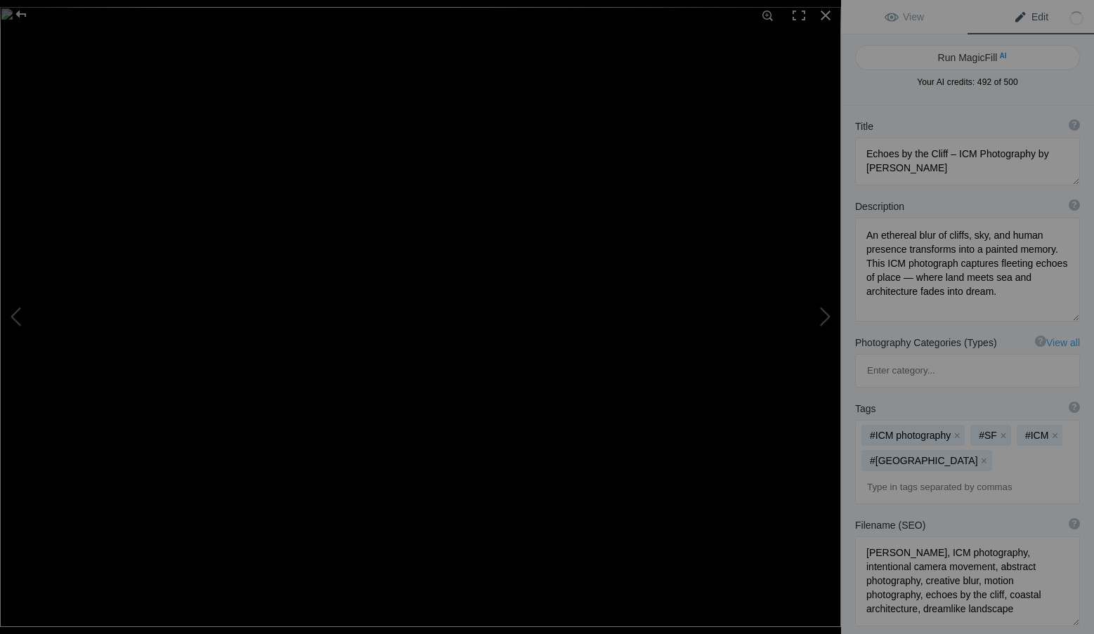
click at [898, 475] on input at bounding box center [966, 487] width 209 height 25
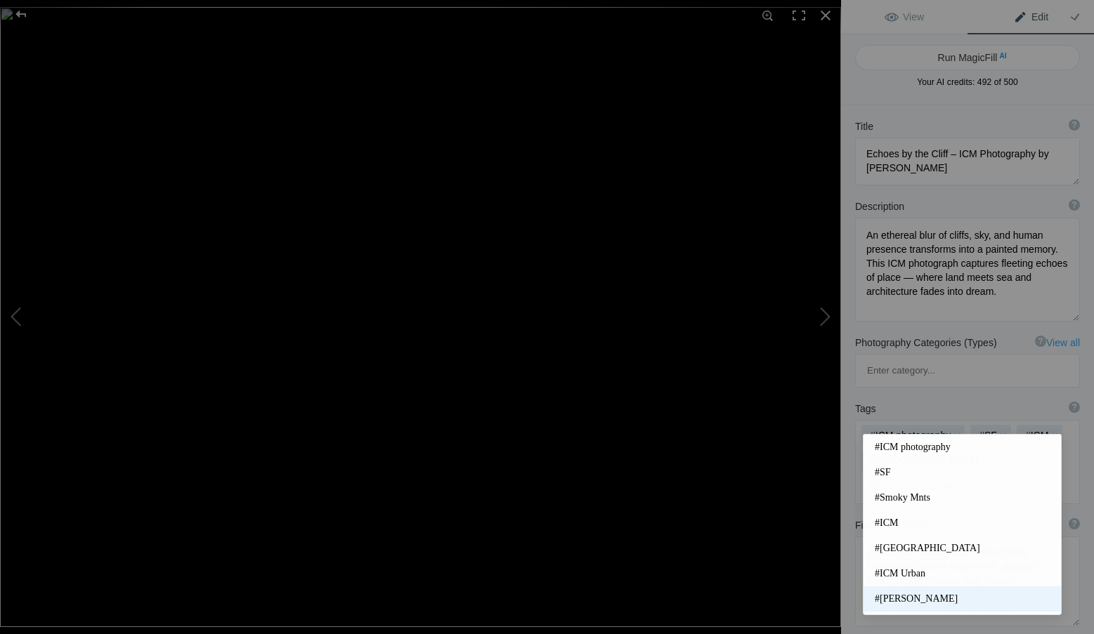
click at [931, 596] on span "#Roxanne Overton" at bounding box center [961, 599] width 175 height 14
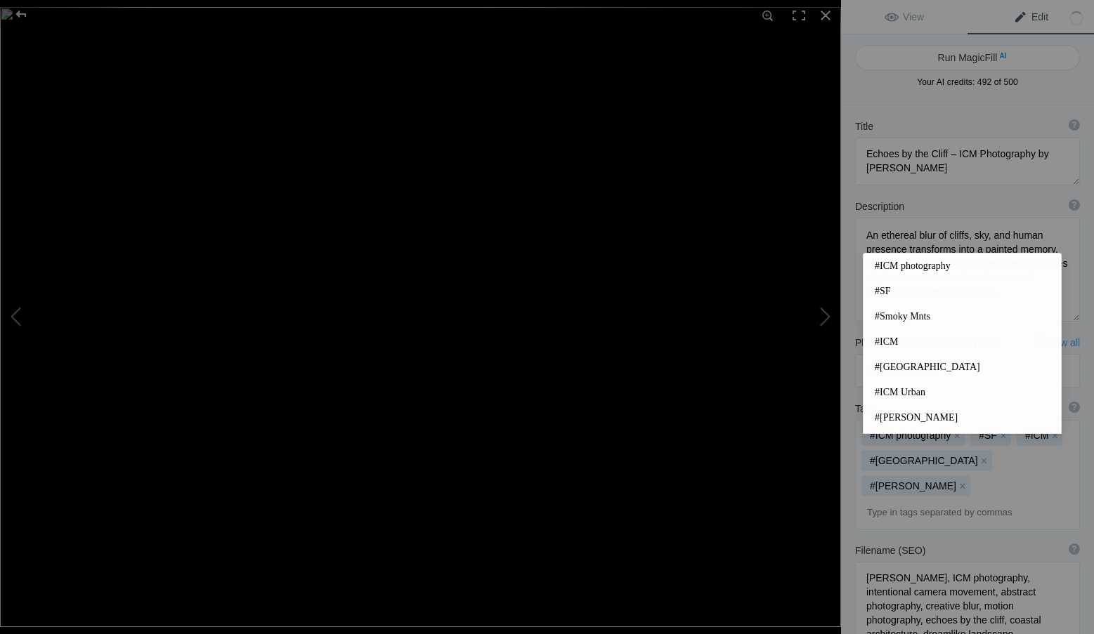
click at [919, 500] on input at bounding box center [966, 512] width 209 height 25
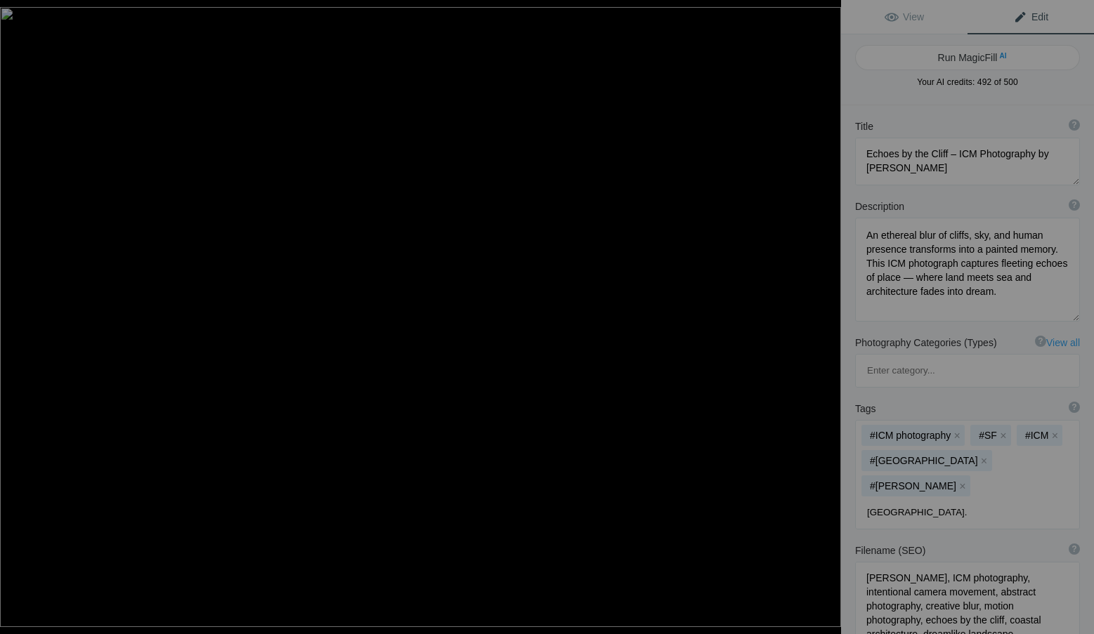
type input "ocean beach"
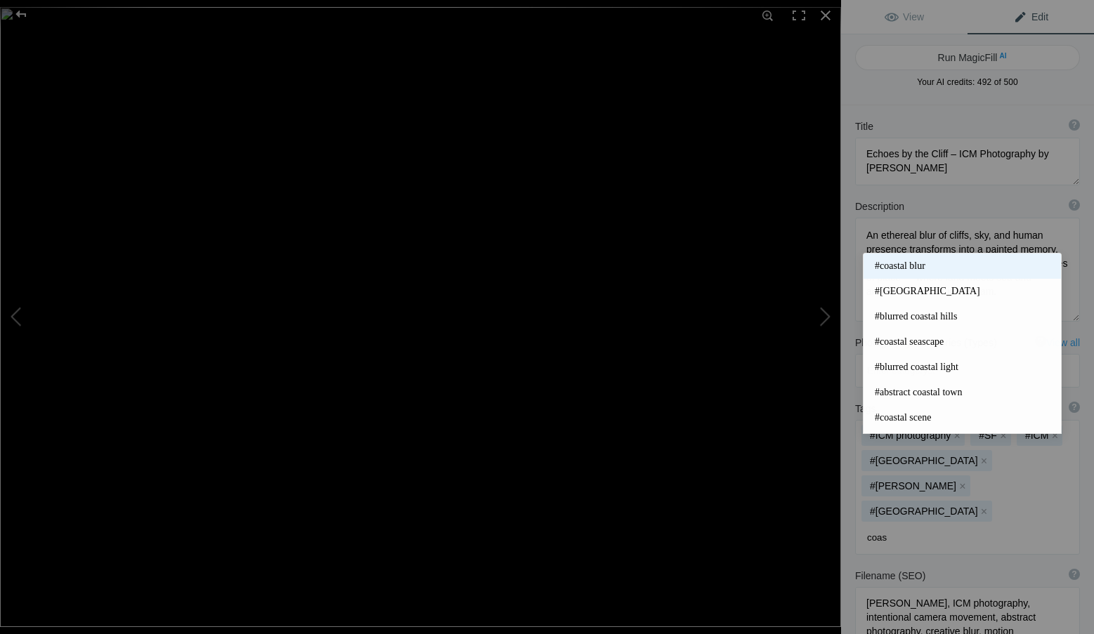
type input "coas"
click at [907, 262] on span "#coastal blur" at bounding box center [961, 266] width 175 height 14
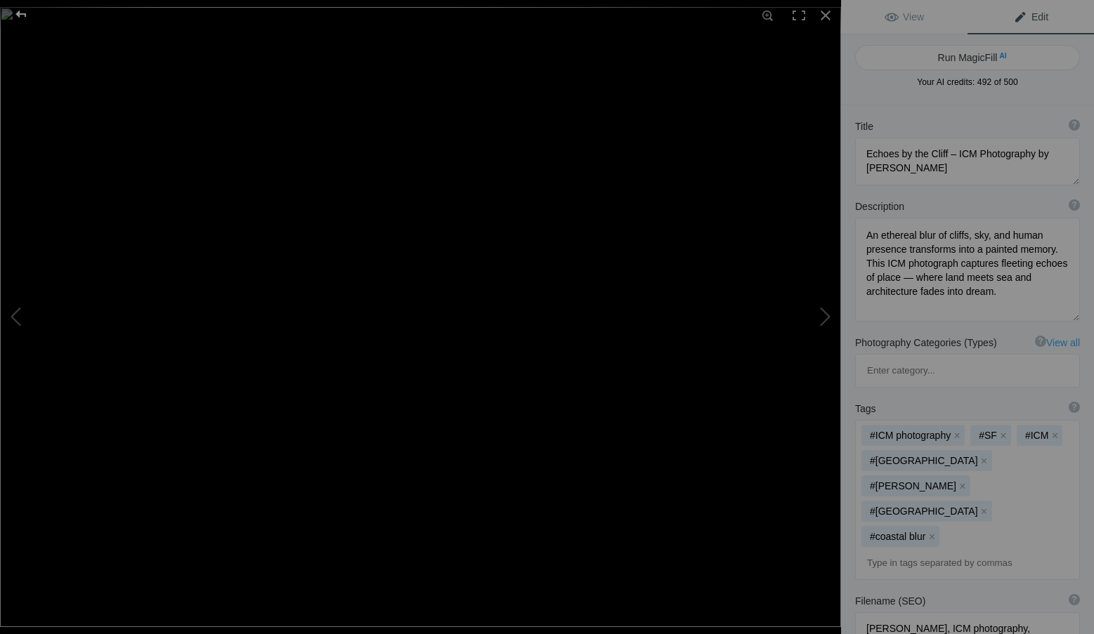
click at [16, 10] on div at bounding box center [21, 14] width 51 height 28
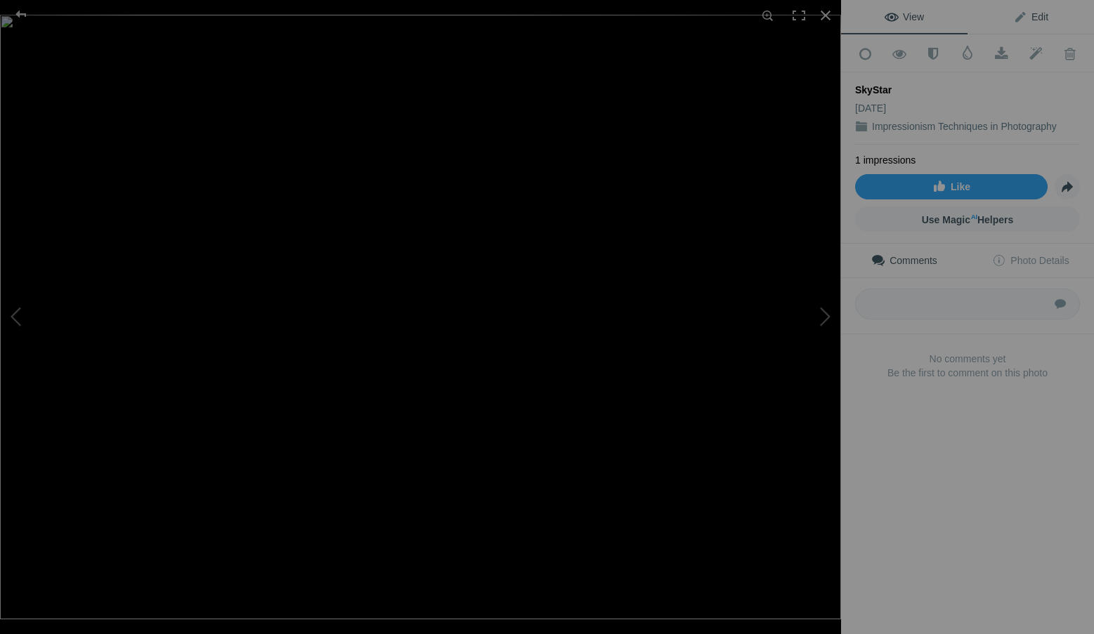
click at [1042, 15] on link "Edit" at bounding box center [1030, 17] width 126 height 34
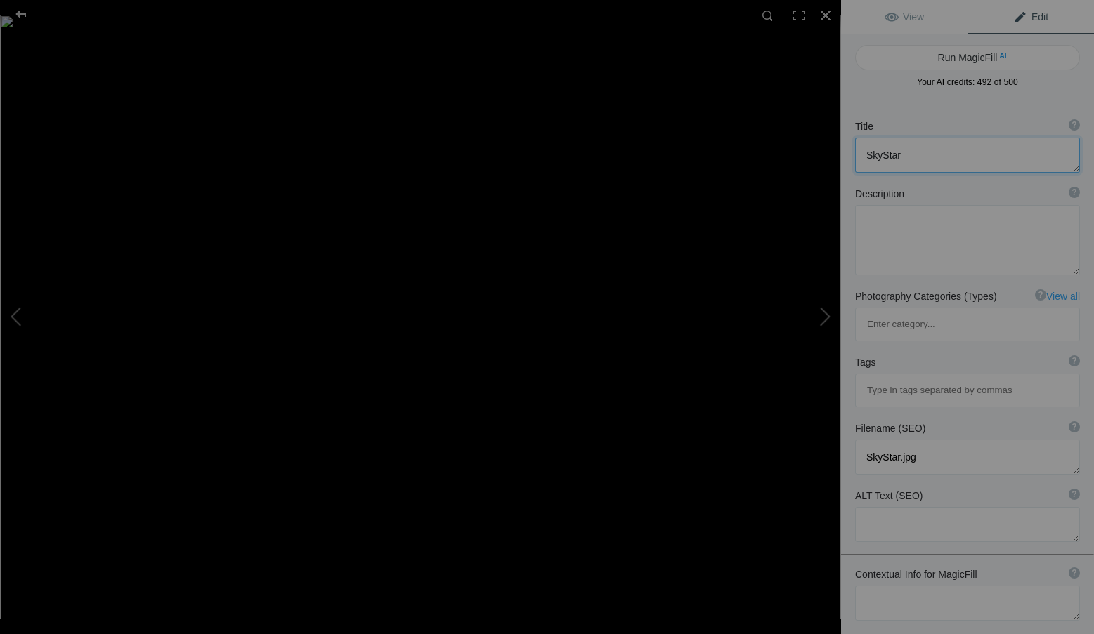
drag, startPoint x: 924, startPoint y: 159, endPoint x: 845, endPoint y: 149, distance: 80.0
click at [845, 149] on div "Title ? Photo title is one of the highest used Search Engine ranking criteria a…" at bounding box center [967, 145] width 253 height 67
paste textarea "Carnival in the Sky – ICM Photography by Roxanne Overton"
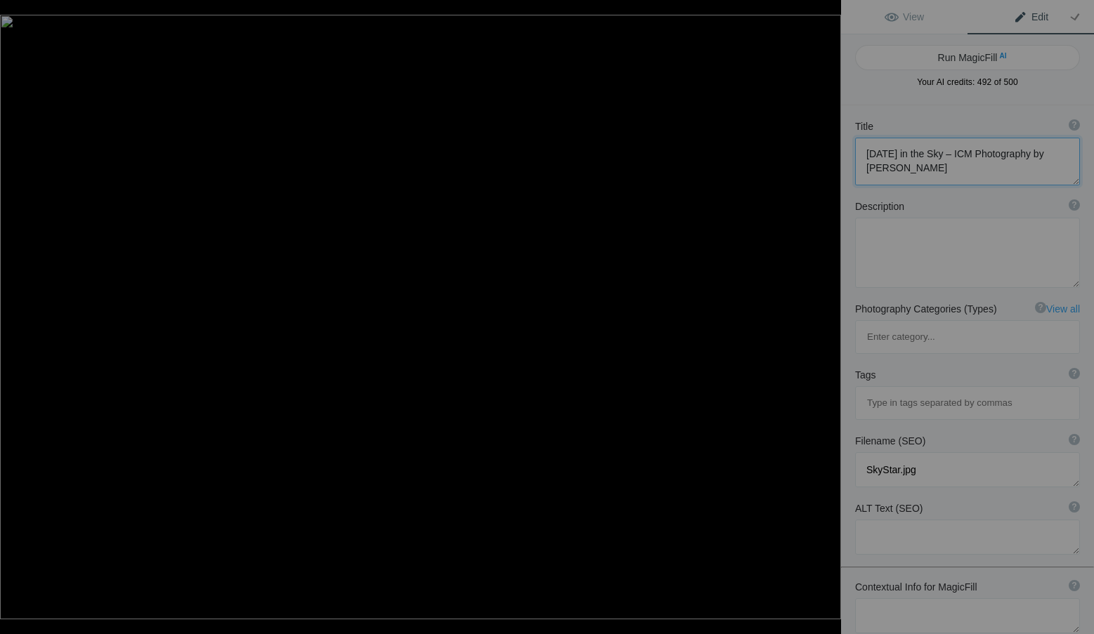
type textarea "Carnival in the Sky – ICM Photography by Roxanne Overton"
click at [916, 242] on textarea at bounding box center [967, 253] width 225 height 70
paste textarea "A ferris wheel blurs into motion above glowing carnival colors, transforming a …"
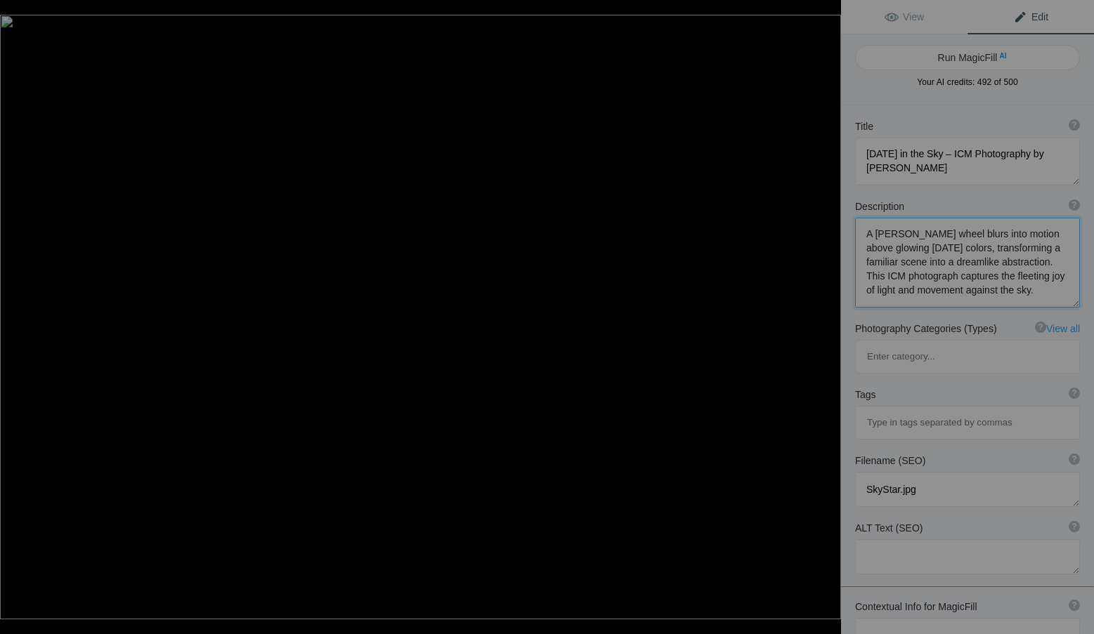
type textarea "A ferris wheel blurs into motion above glowing carnival colors, transforming a …"
drag, startPoint x: 931, startPoint y: 422, endPoint x: 835, endPoint y: 423, distance: 95.5
click at [835, 423] on div "SkyStar View Edit Run MagicFill AI Your AI credits: 492 of 500 You have used al…" at bounding box center [547, 317] width 1094 height 634
paste textarea "carnival-in-the-sky-icm-photography-roxanne-overton"
type textarea "carnival-in-the-sky-icm-photography-roxanne-overton.jpg"
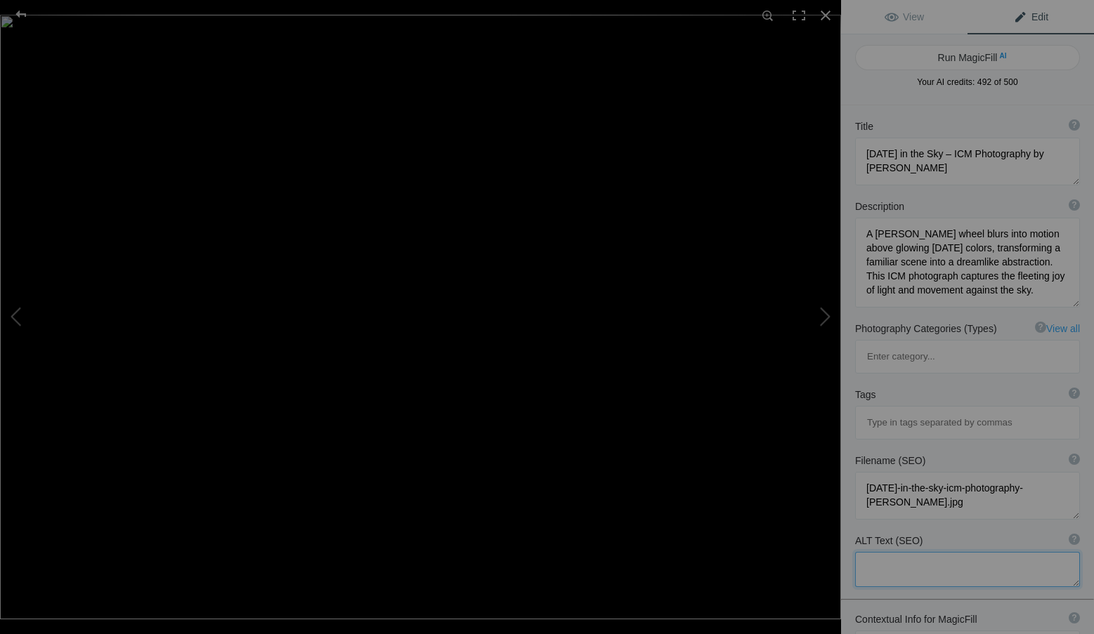
click at [898, 552] on textarea at bounding box center [967, 569] width 225 height 35
paste textarea "ICM photograph by Roxanne Overton titled Carnival in the Sky, abstract blur of …"
type textarea "ICM photograph by Roxanne Overton titled Carnival in the Sky, abstract blur of …"
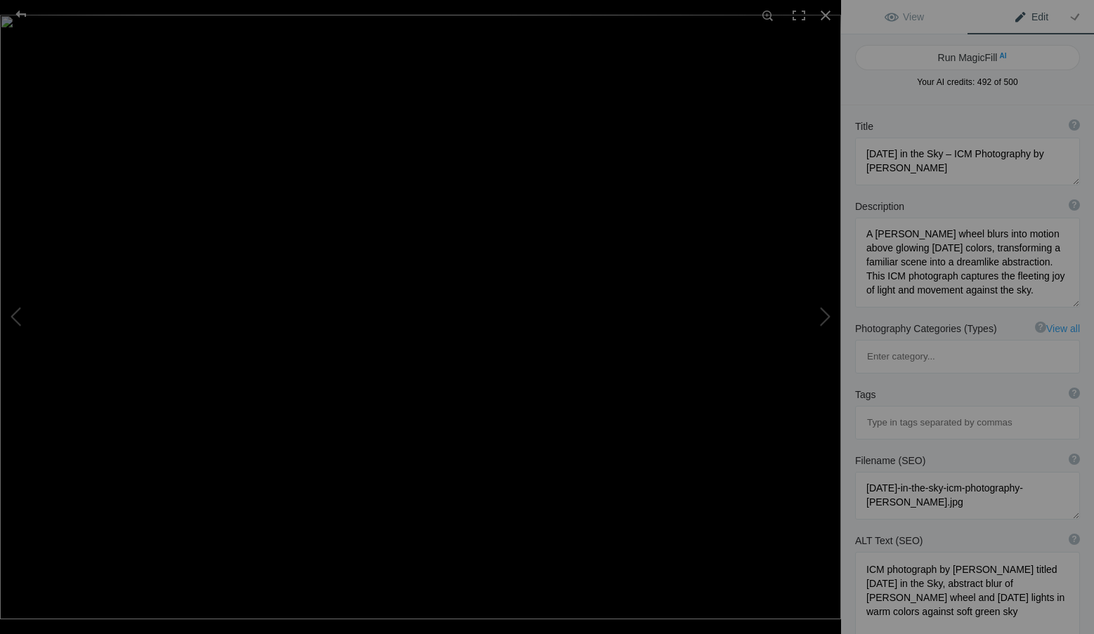
click at [903, 381] on div "Tags ? Tags are keywords that describe images. For SEO purposes, do not tag pho…" at bounding box center [967, 414] width 253 height 66
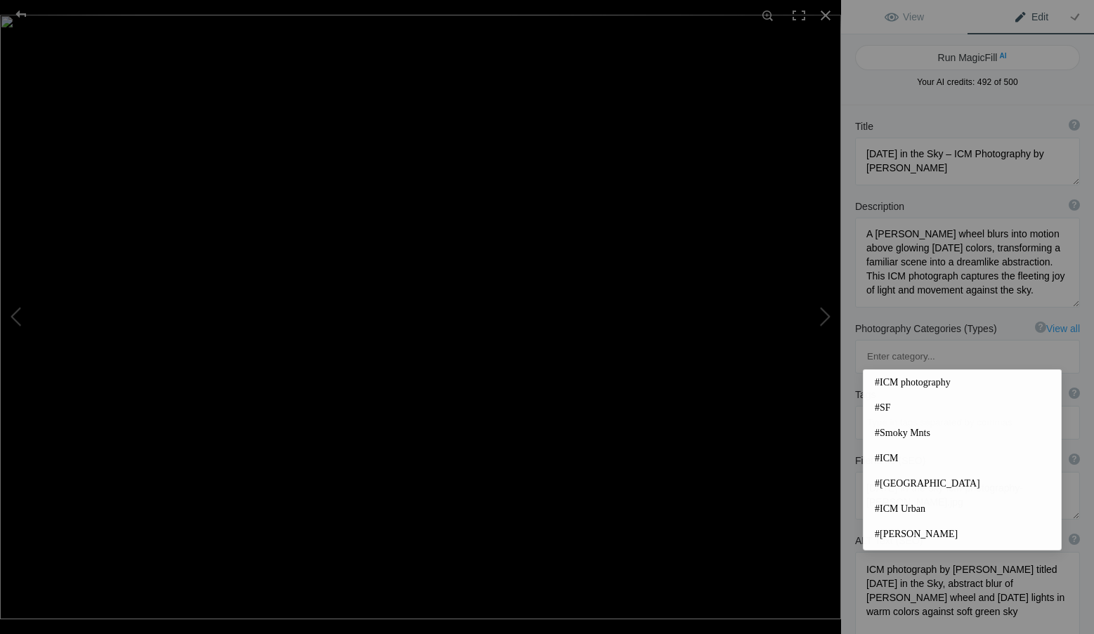
click at [899, 410] on input at bounding box center [966, 422] width 209 height 25
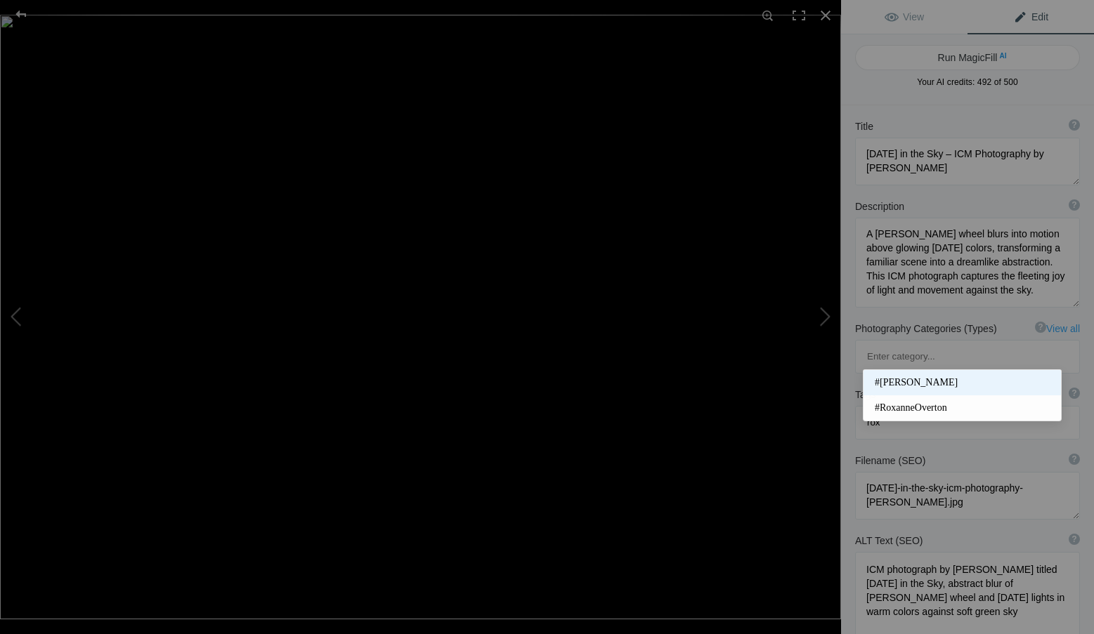
type input "rox"
click at [912, 380] on span "#Roxanne Overton" at bounding box center [961, 383] width 175 height 14
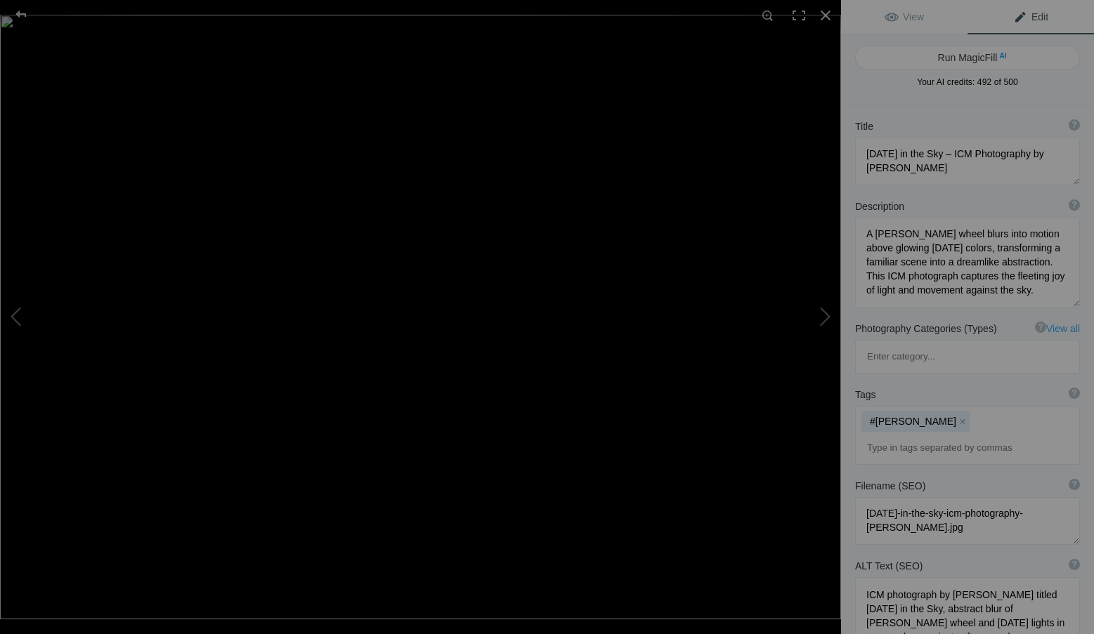
click at [913, 435] on input at bounding box center [966, 447] width 209 height 25
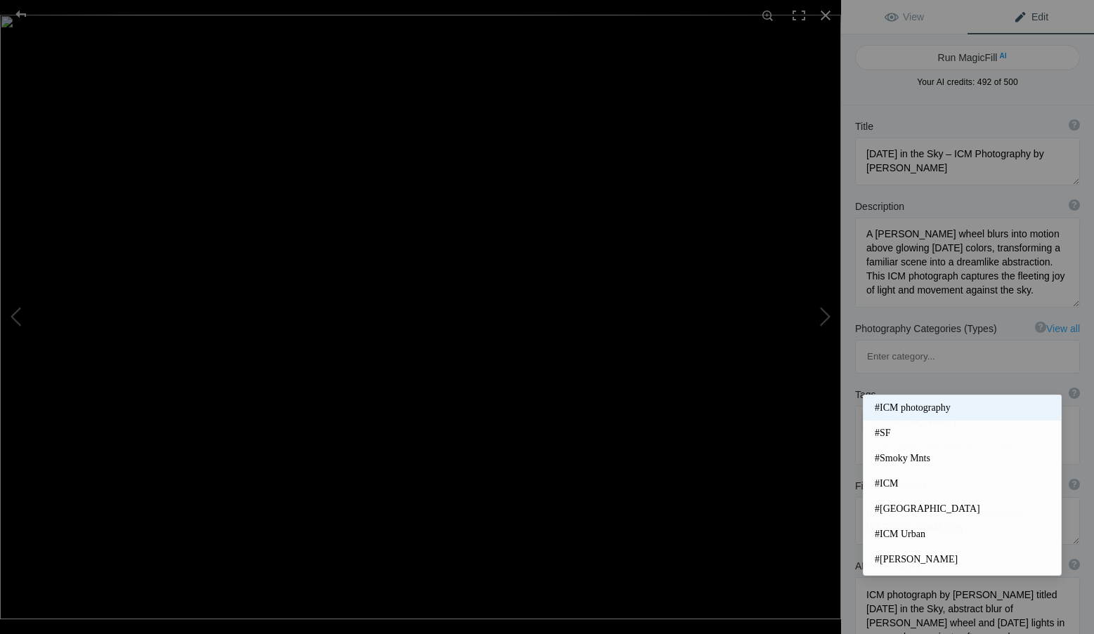
click at [915, 405] on span "#ICM photography" at bounding box center [961, 408] width 175 height 14
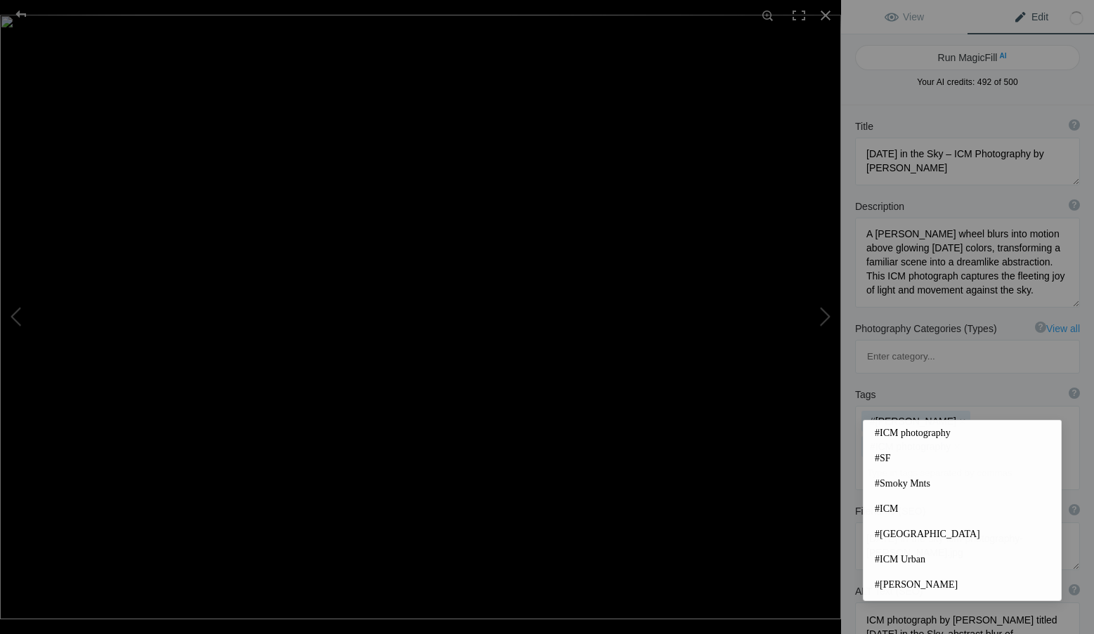
click at [917, 461] on input at bounding box center [966, 473] width 209 height 25
click at [890, 455] on span "#SF" at bounding box center [961, 459] width 175 height 14
click at [905, 461] on input at bounding box center [966, 473] width 209 height 25
click at [915, 534] on span "#San Francisco" at bounding box center [961, 534] width 175 height 14
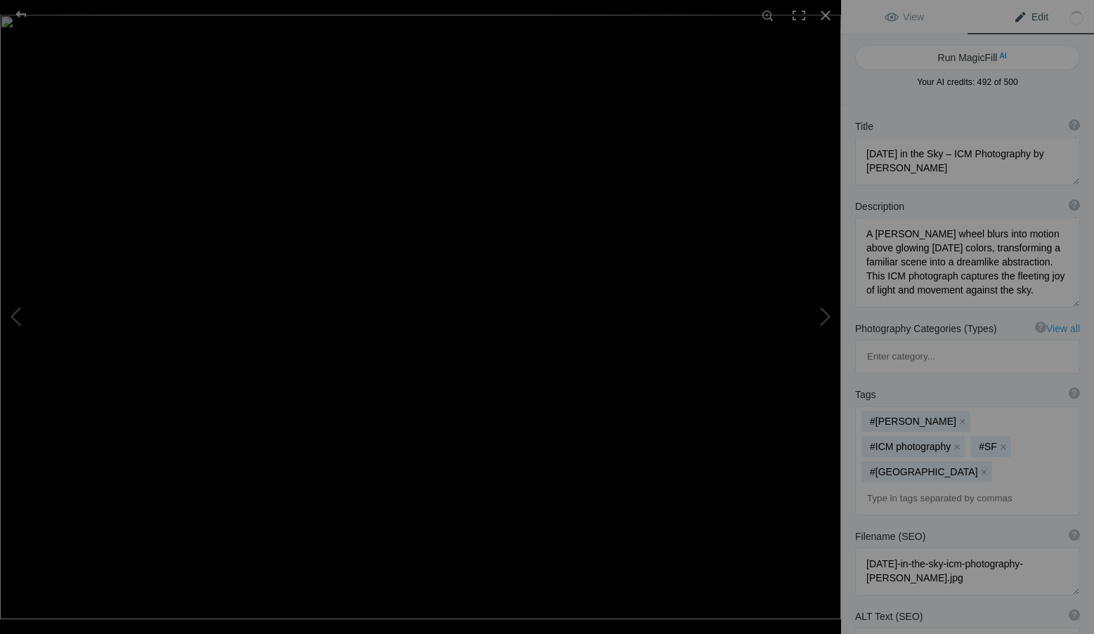
click at [917, 486] on input at bounding box center [966, 498] width 209 height 25
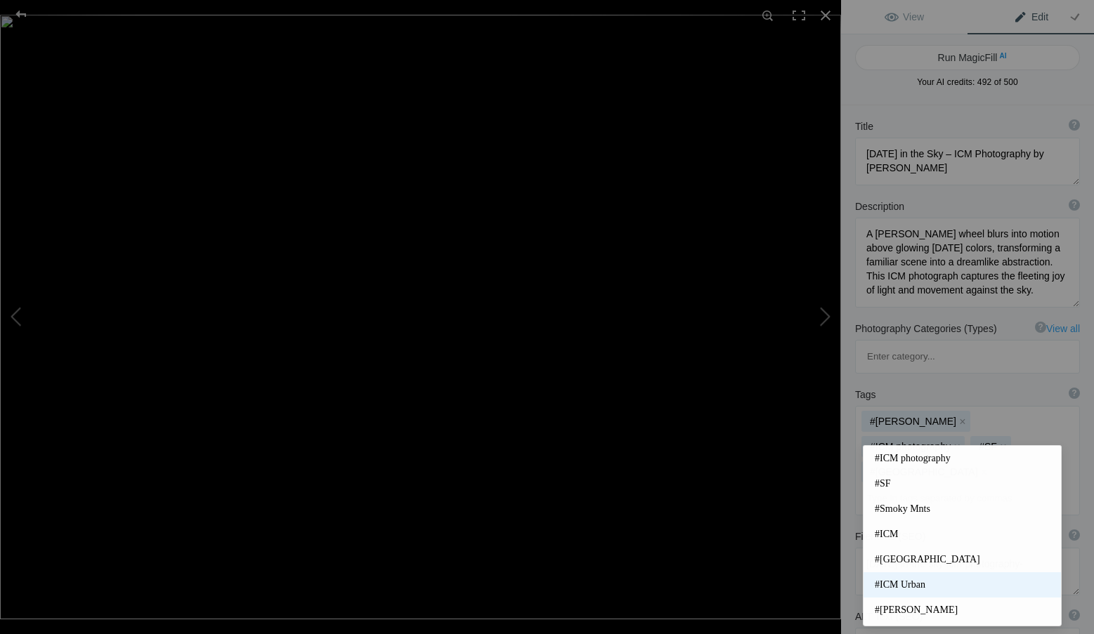
click at [924, 578] on span "#ICM Urban" at bounding box center [961, 585] width 175 height 14
click at [907, 486] on input at bounding box center [966, 498] width 209 height 25
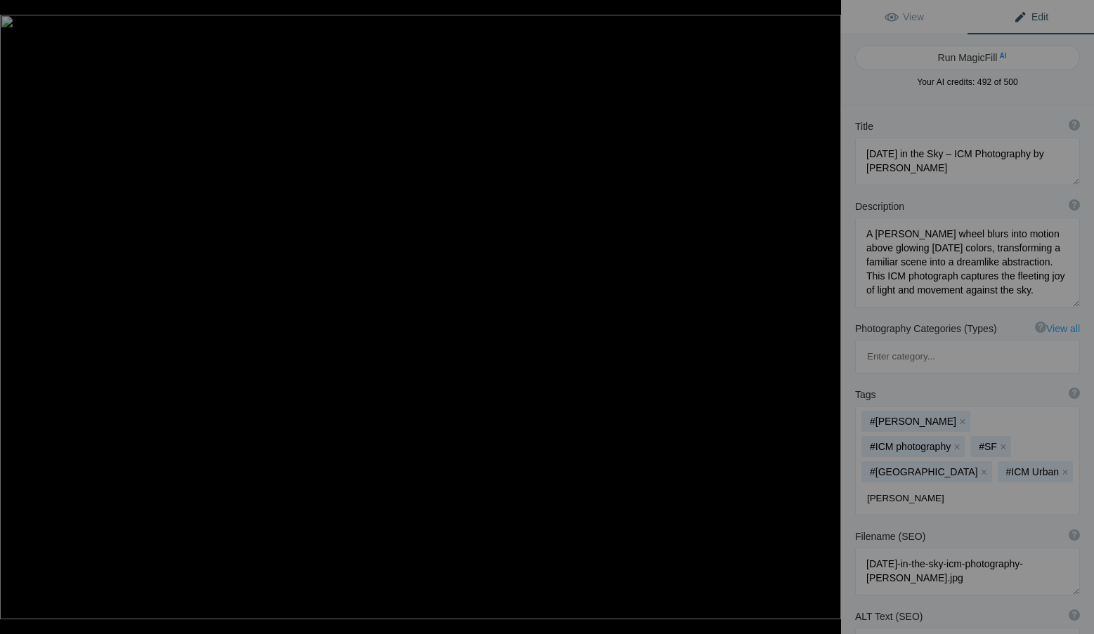
type input "ferris wheel"
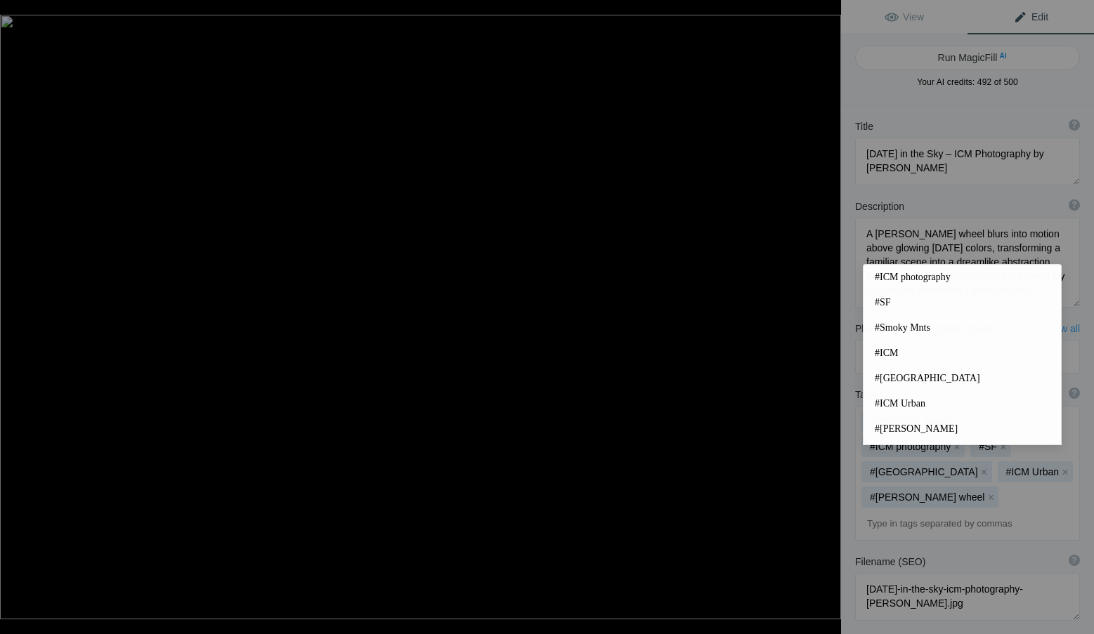
click at [936, 511] on input at bounding box center [966, 523] width 209 height 25
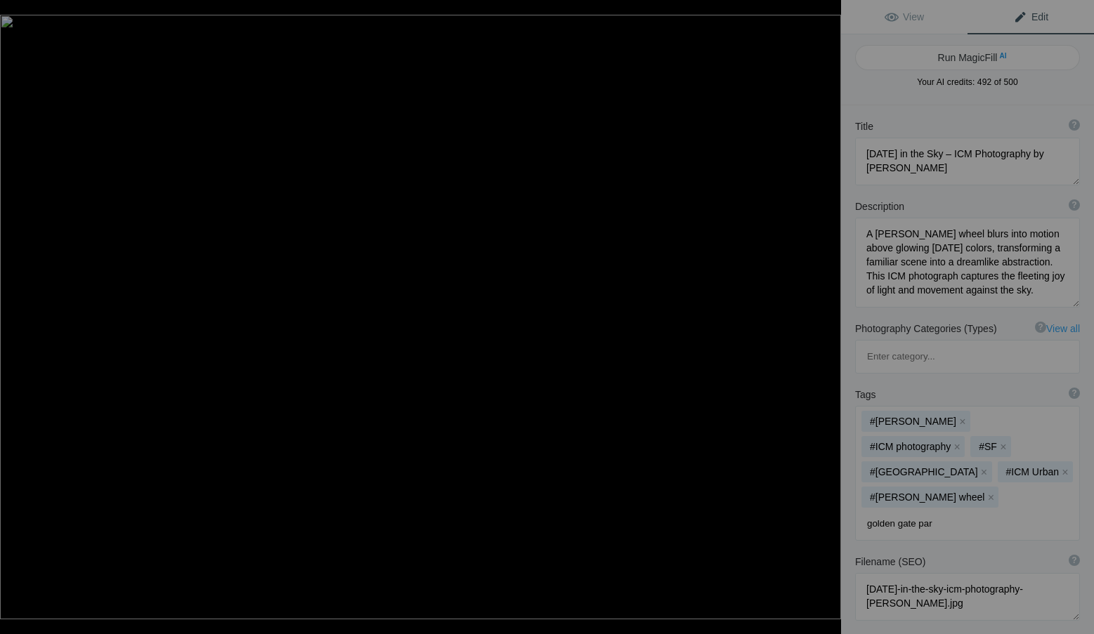
type input "golden gate park"
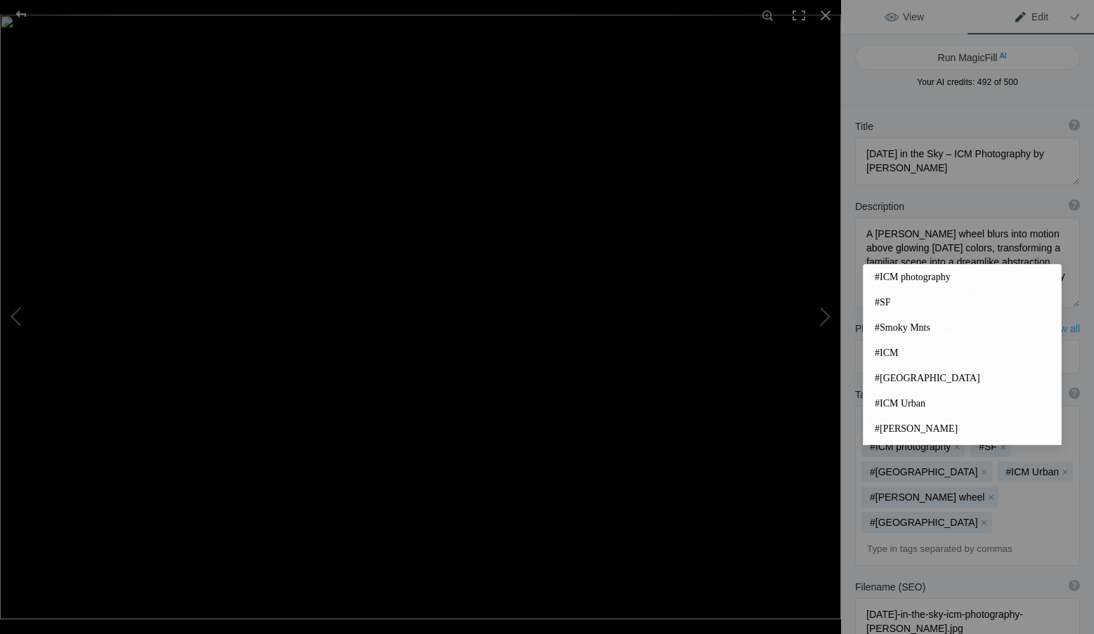
click at [913, 16] on span "View" at bounding box center [903, 16] width 39 height 11
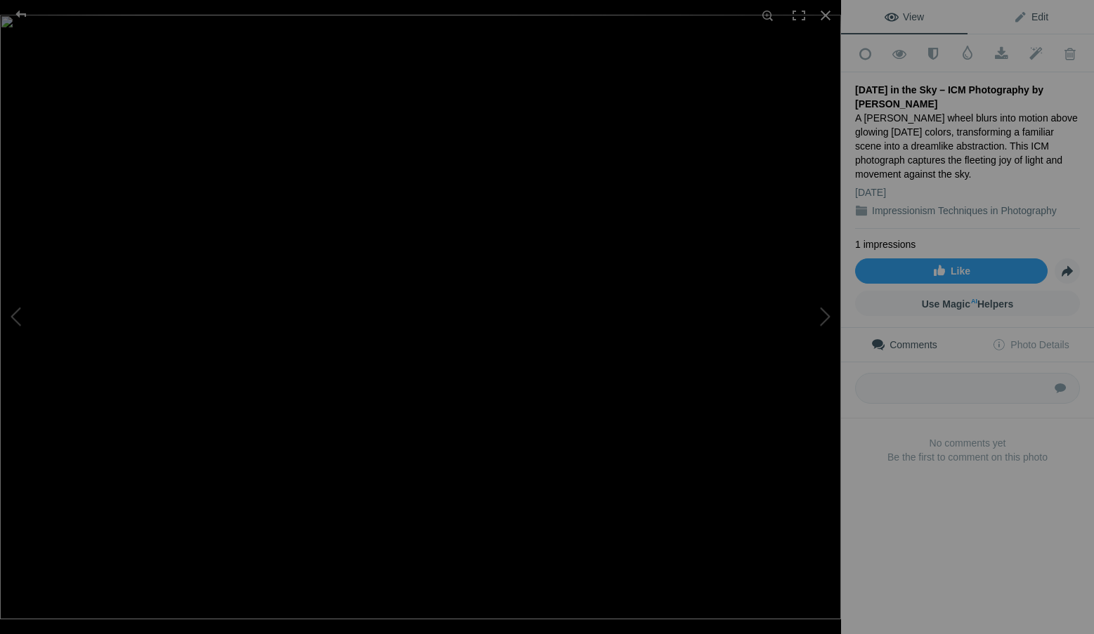
click at [1018, 19] on span "Edit" at bounding box center [1030, 16] width 35 height 11
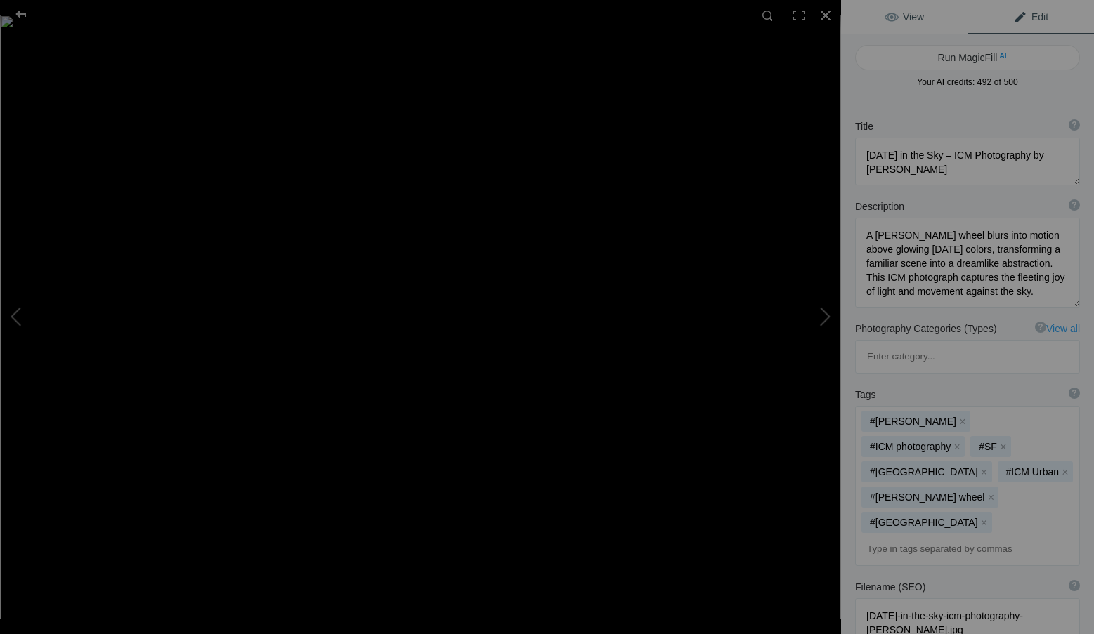
click at [917, 13] on span "View" at bounding box center [903, 16] width 39 height 11
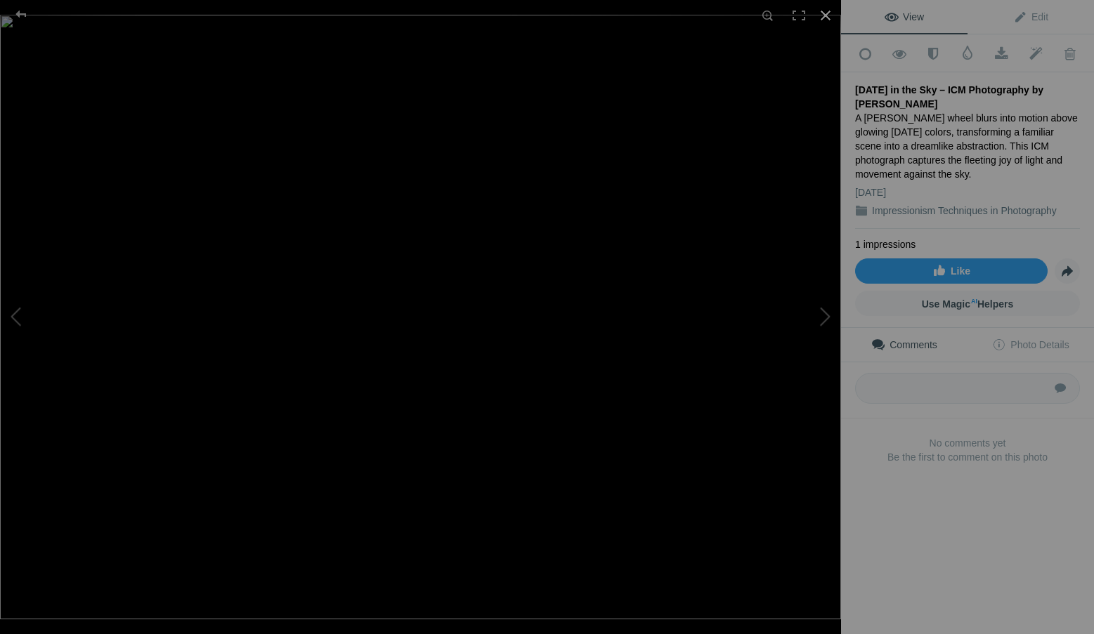
click at [829, 9] on div at bounding box center [825, 15] width 31 height 31
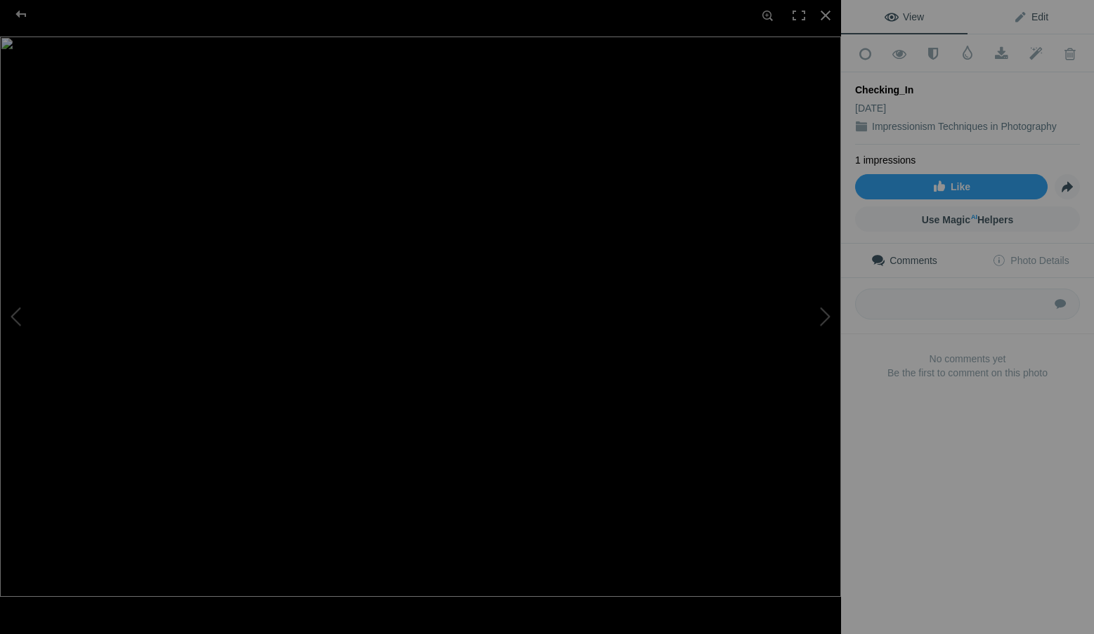
click at [1048, 12] on link "Edit" at bounding box center [1030, 17] width 126 height 34
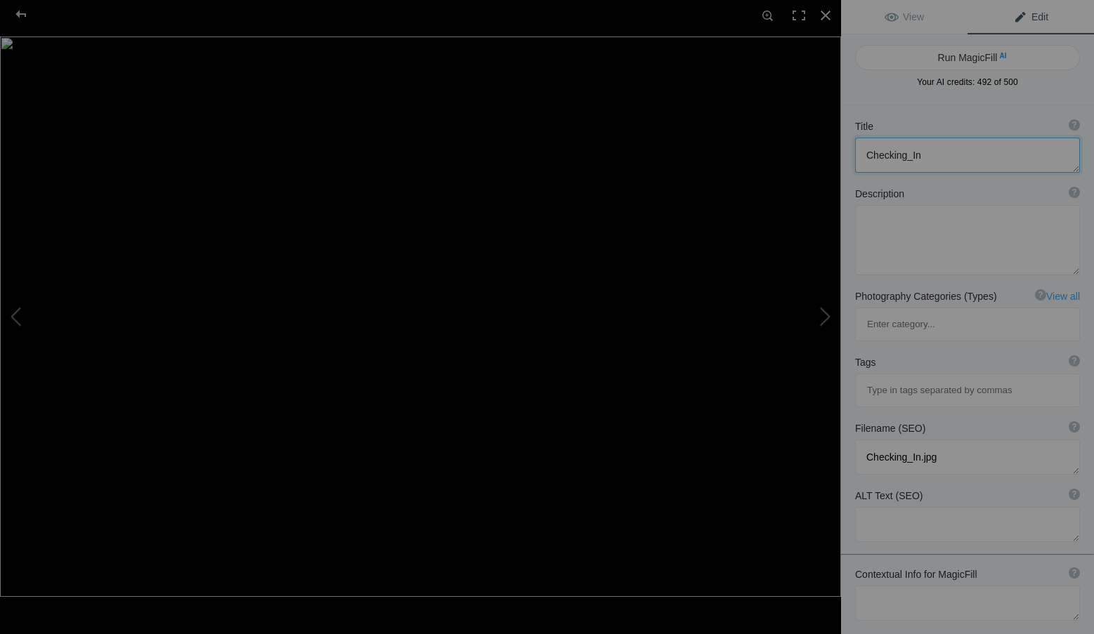
drag, startPoint x: 936, startPoint y: 149, endPoint x: 834, endPoint y: 151, distance: 101.2
click at [834, 151] on div "Checking_In View Edit Run MagicFill AI Your AI credits: 492 of 500 You have use…" at bounding box center [547, 317] width 1094 height 634
paste textarea "Silent Connection – ICM Photography by Roxanne Overto"
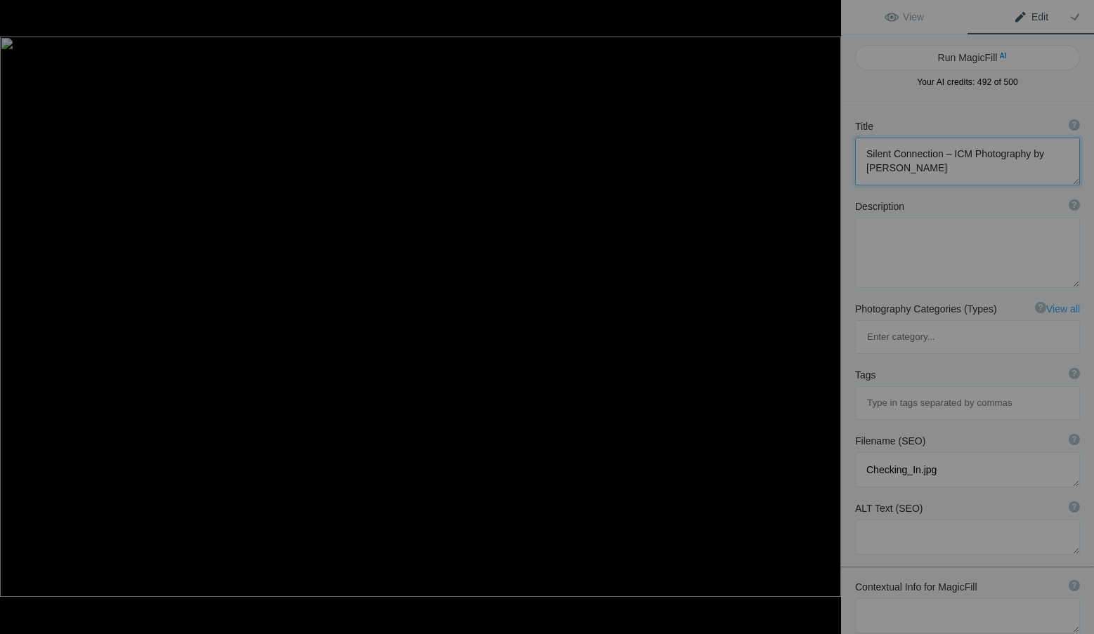
type textarea "Silent Connection – ICM Photography by Roxanne Overton"
click at [908, 248] on textarea at bounding box center [967, 253] width 225 height 70
paste textarea "A lone figure leans against the railing, absorbed in quiet reflection as the sk…"
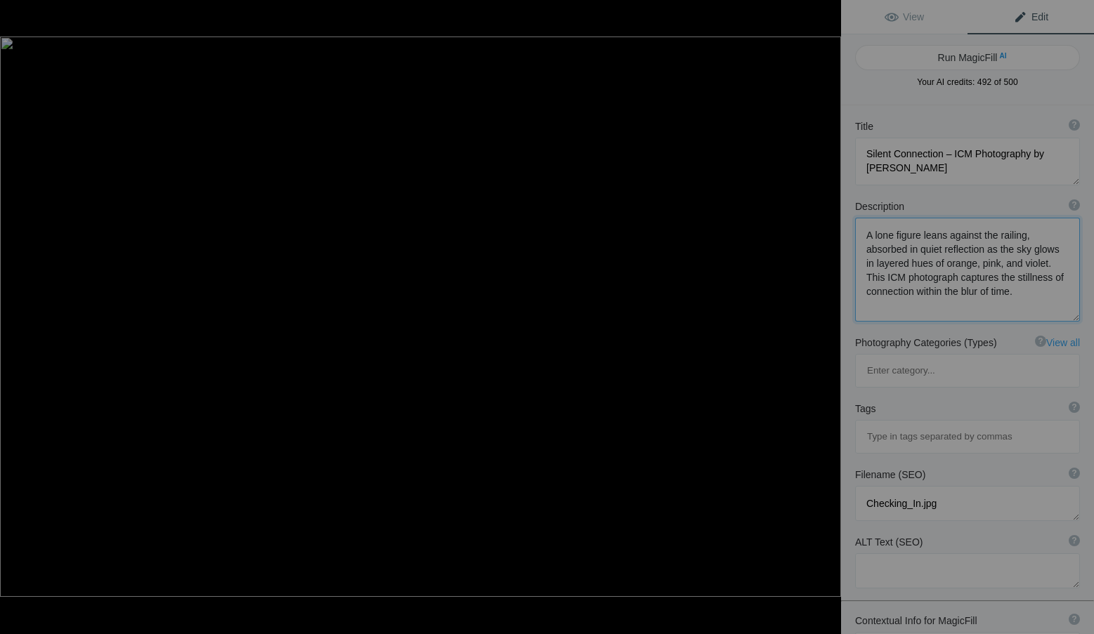
type textarea "A lone figure leans against the railing, absorbed in quiet reflection as the sk…"
drag, startPoint x: 953, startPoint y: 435, endPoint x: 828, endPoint y: 436, distance: 125.0
click at [828, 436] on div "Checking_In View Edit Run MagicFill AI Your AI credits: 492 of 500 You have use…" at bounding box center [547, 317] width 1094 height 634
paste textarea "silent-connection-icm-photography-roxanne-overto"
type textarea "silent-connection-icm-photography-roxanne-overton.jpg"
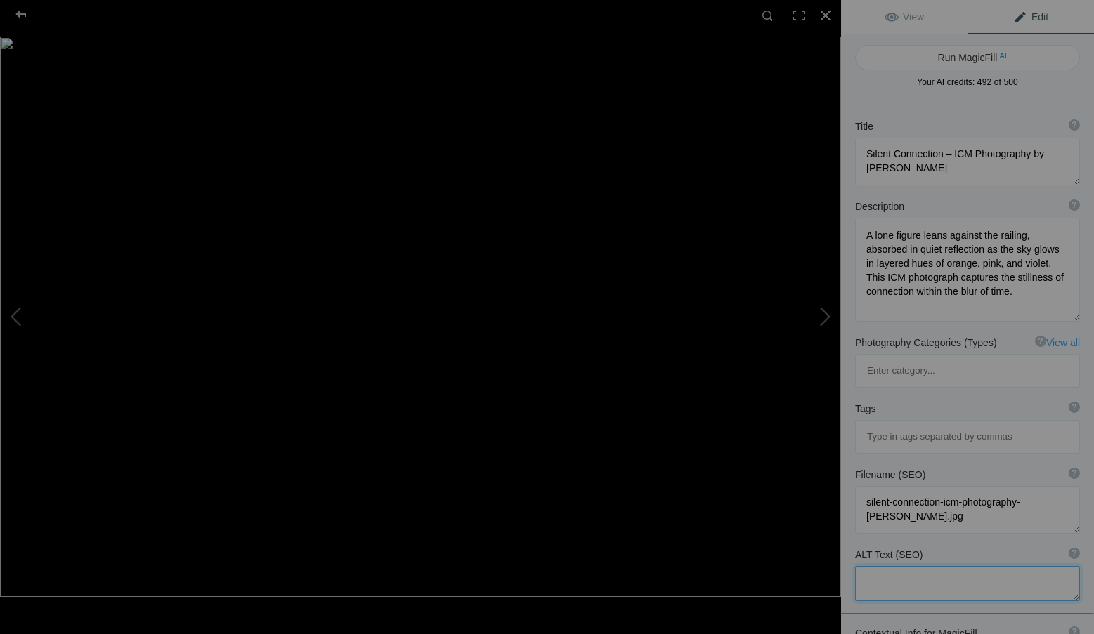
click at [897, 566] on textarea at bounding box center [967, 583] width 225 height 35
paste textarea "ICM photograph by Roxanne Overton titled Silent Connection, abstract blur of so…"
type textarea "ICM photograph by Roxanne Overton titled Silent Connection, abstract blur of so…"
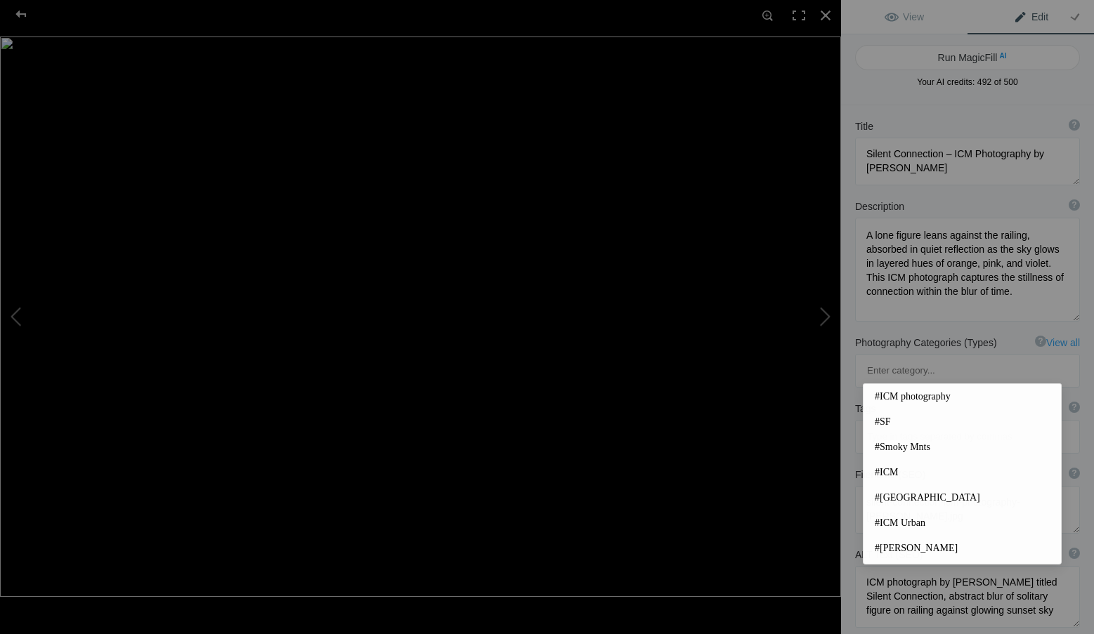
click at [888, 424] on input at bounding box center [966, 436] width 209 height 25
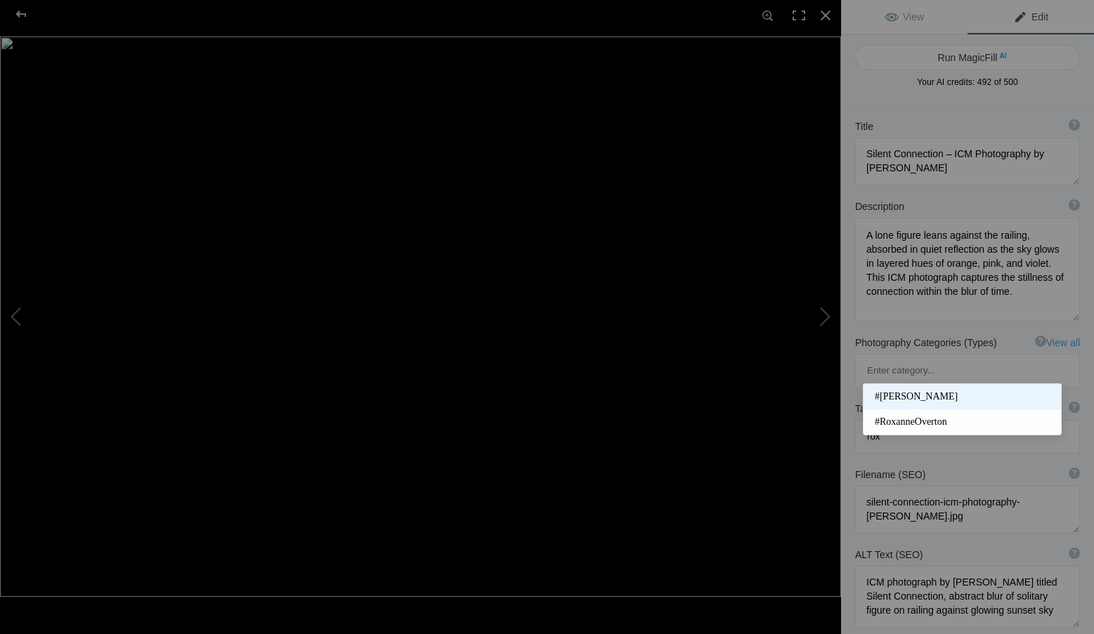
type input "rox"
click at [896, 393] on span "#Roxanne Overton" at bounding box center [961, 397] width 175 height 14
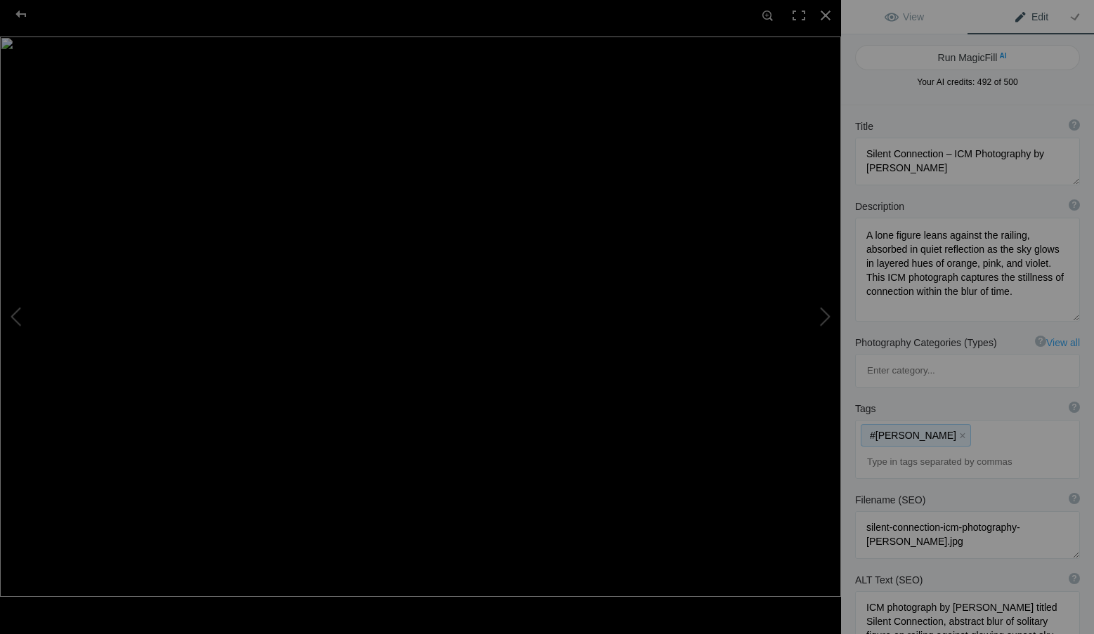
click at [986, 421] on div "#Roxanne Overton x" at bounding box center [966, 450] width 223 height 58
click at [961, 449] on input at bounding box center [966, 461] width 209 height 25
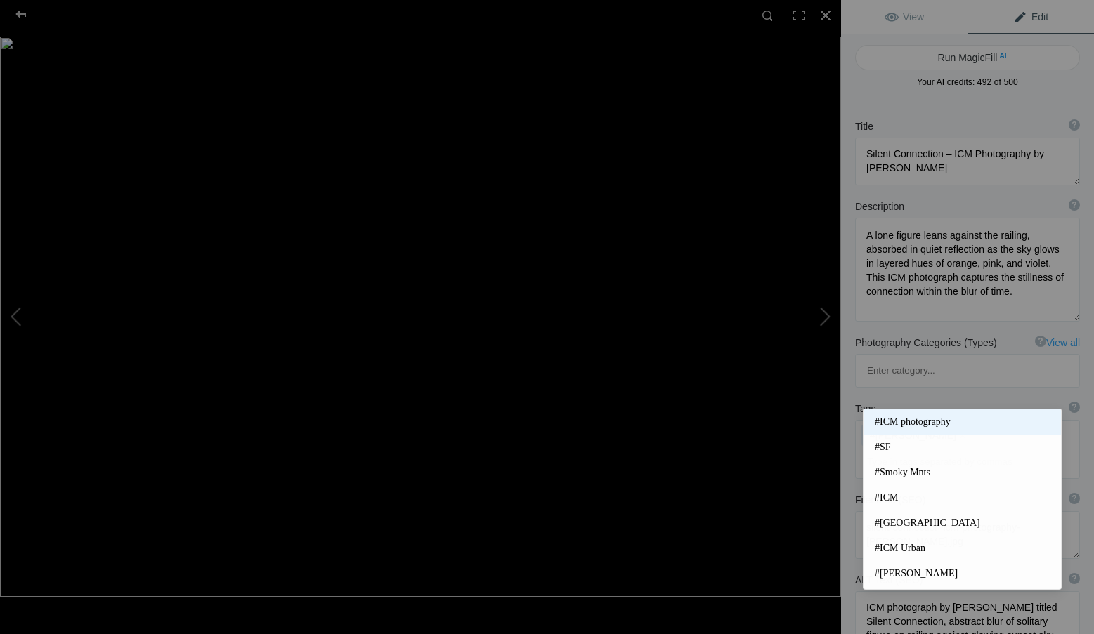
click at [938, 421] on span "#ICM photography" at bounding box center [961, 422] width 175 height 14
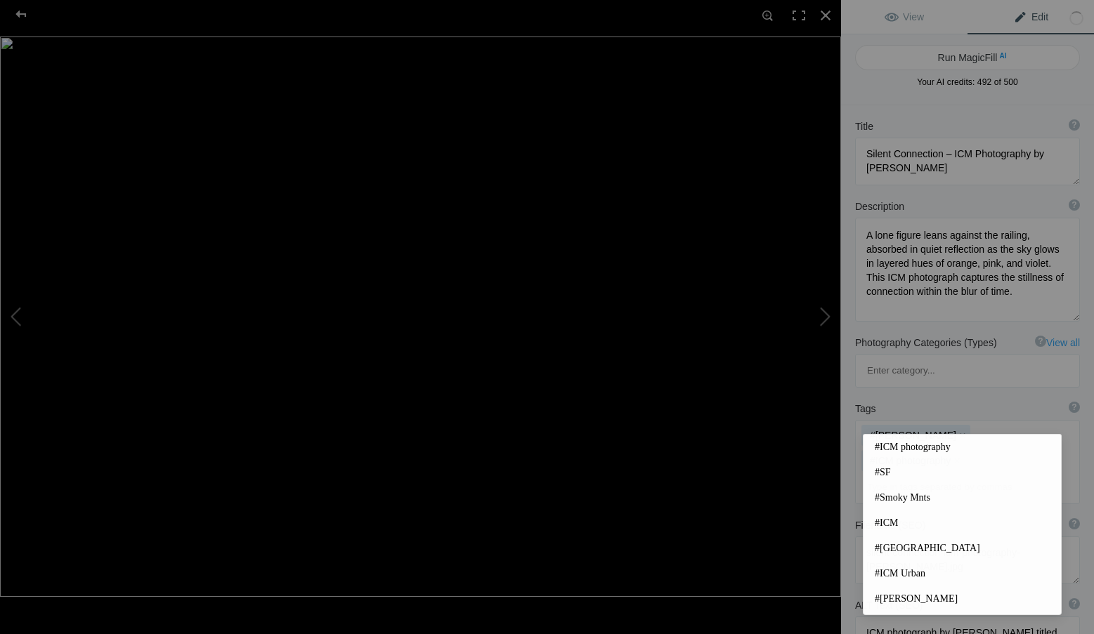
click at [935, 475] on input at bounding box center [966, 487] width 209 height 25
click at [903, 472] on span "#SF" at bounding box center [961, 473] width 175 height 14
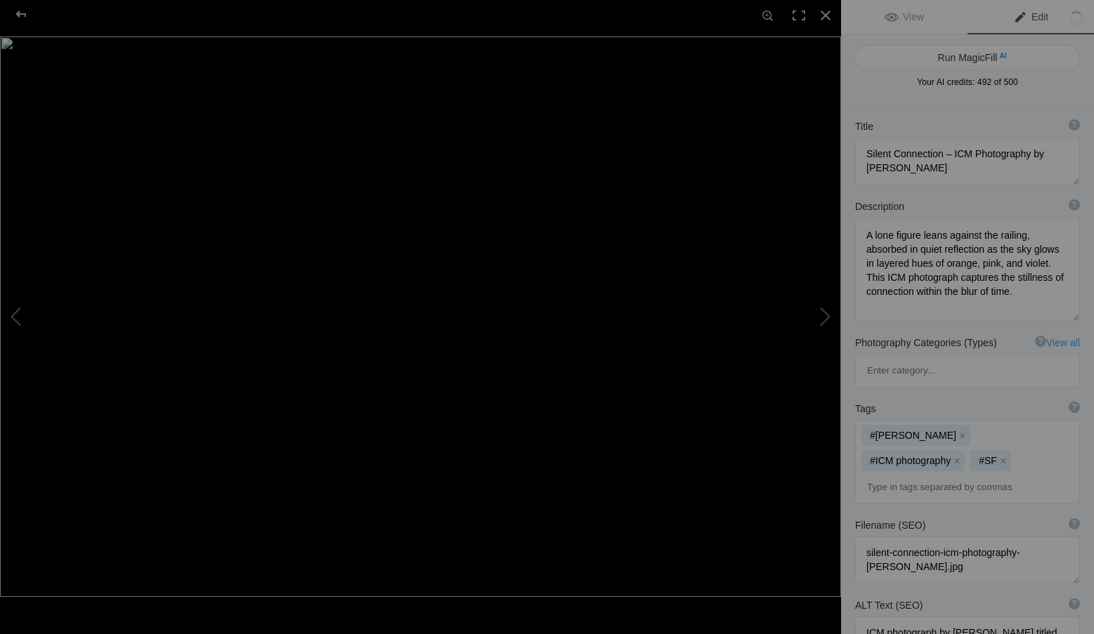
click at [904, 475] on input at bounding box center [966, 487] width 209 height 25
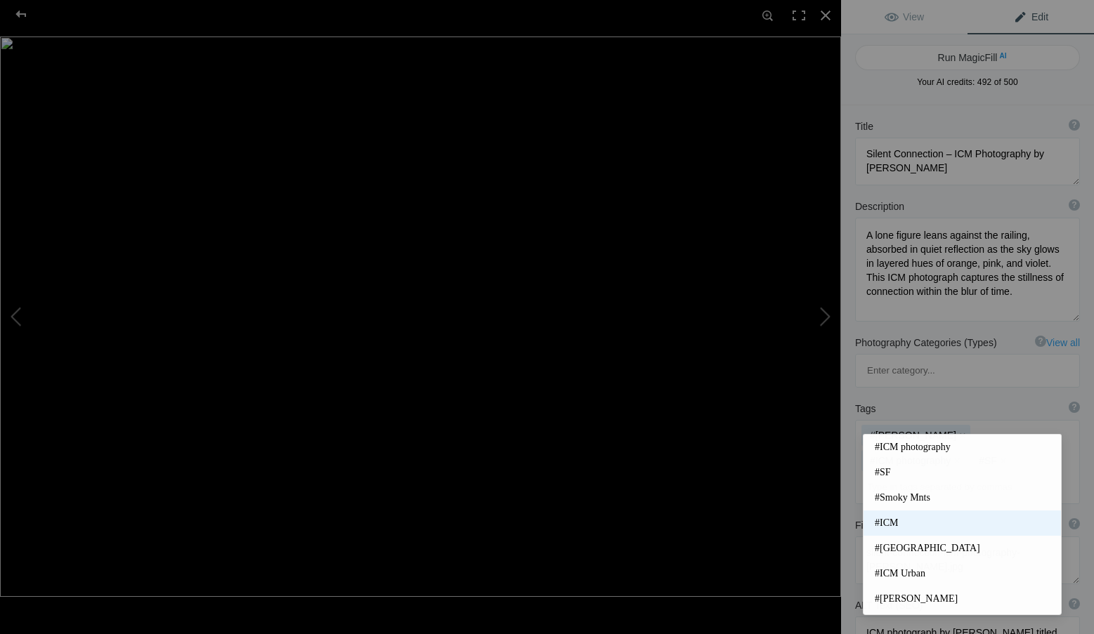
click at [903, 516] on mat-option "#ICM" at bounding box center [961, 523] width 197 height 25
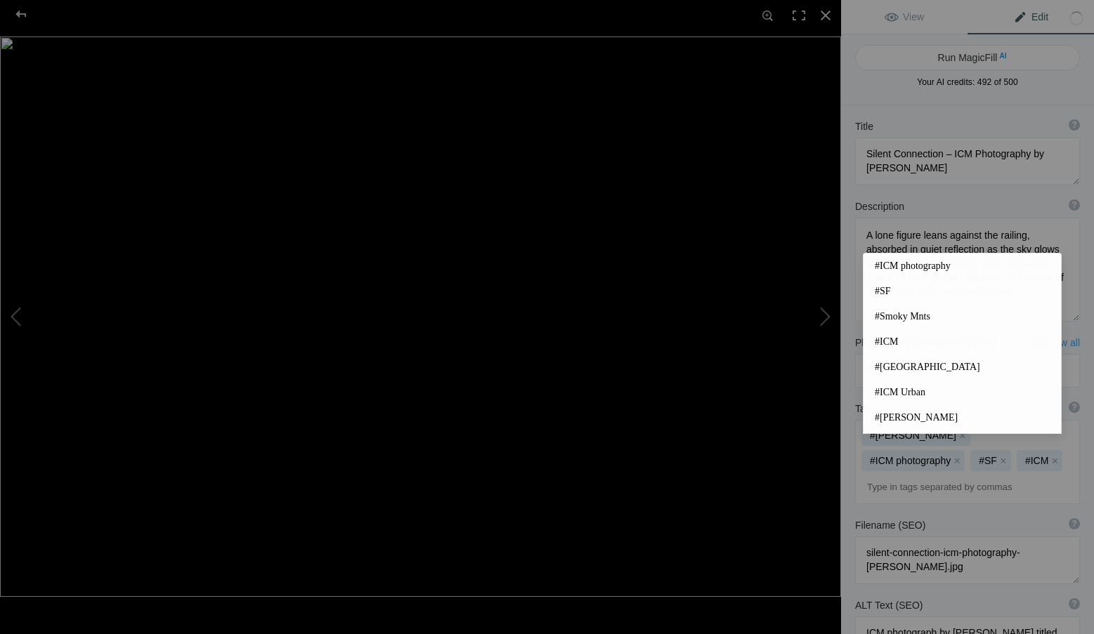
click at [879, 475] on input at bounding box center [966, 487] width 209 height 25
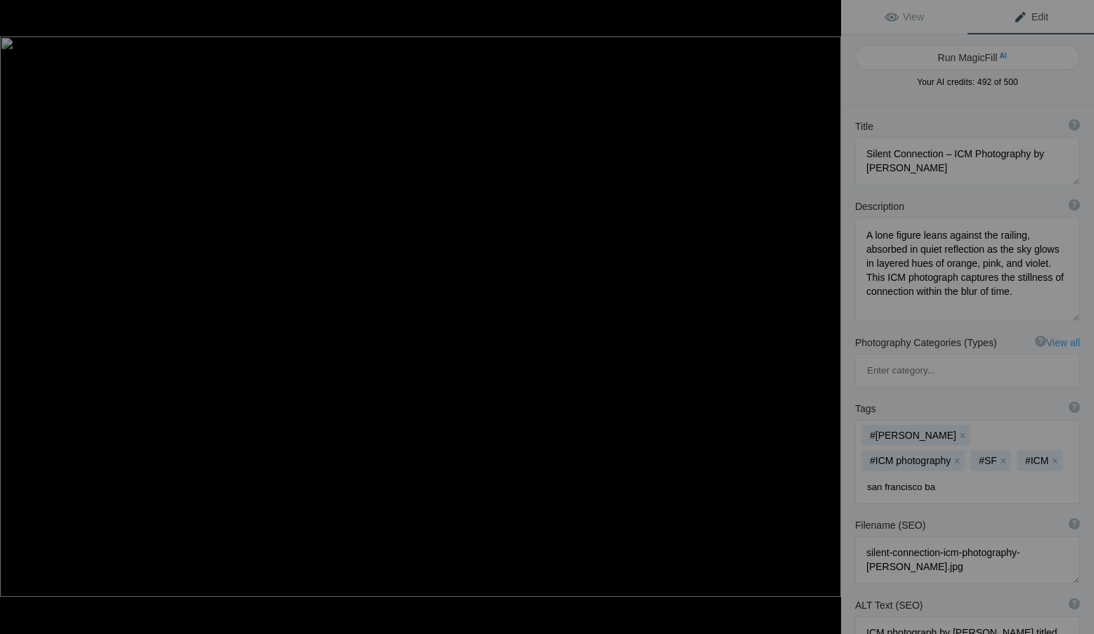
type input "san francisco bay"
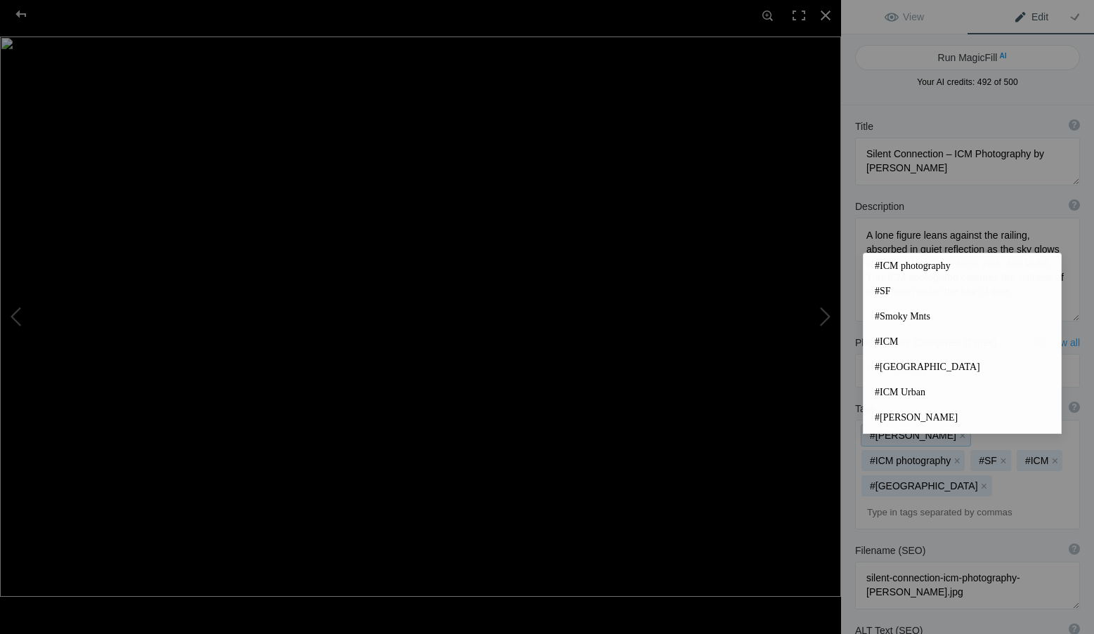
click at [912, 460] on div "#Roxanne Overton x #ICM photography x #SF x #ICM x #san francisco bay x" at bounding box center [966, 475] width 223 height 108
click at [901, 500] on input at bounding box center [966, 512] width 209 height 25
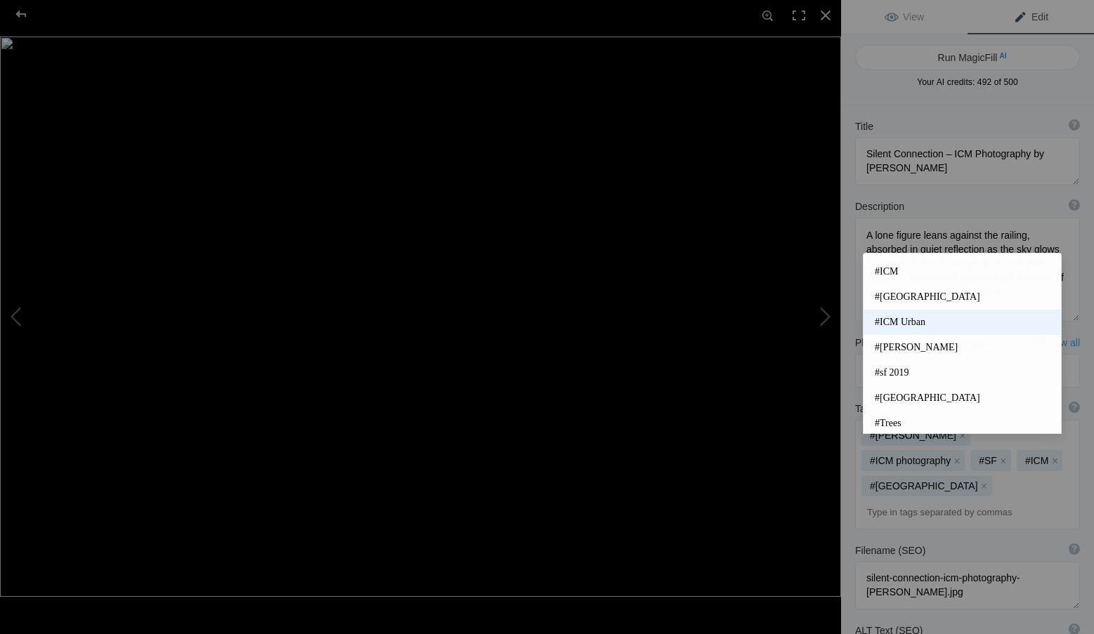
click at [896, 319] on span "#ICM Urban" at bounding box center [961, 322] width 175 height 14
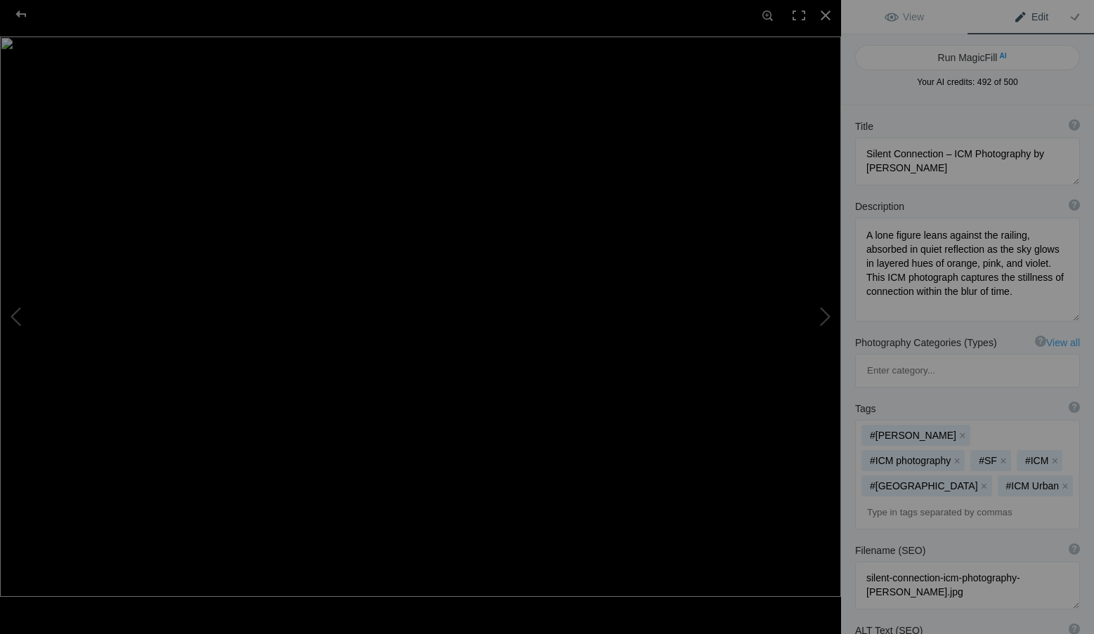
click at [914, 500] on input at bounding box center [966, 512] width 209 height 25
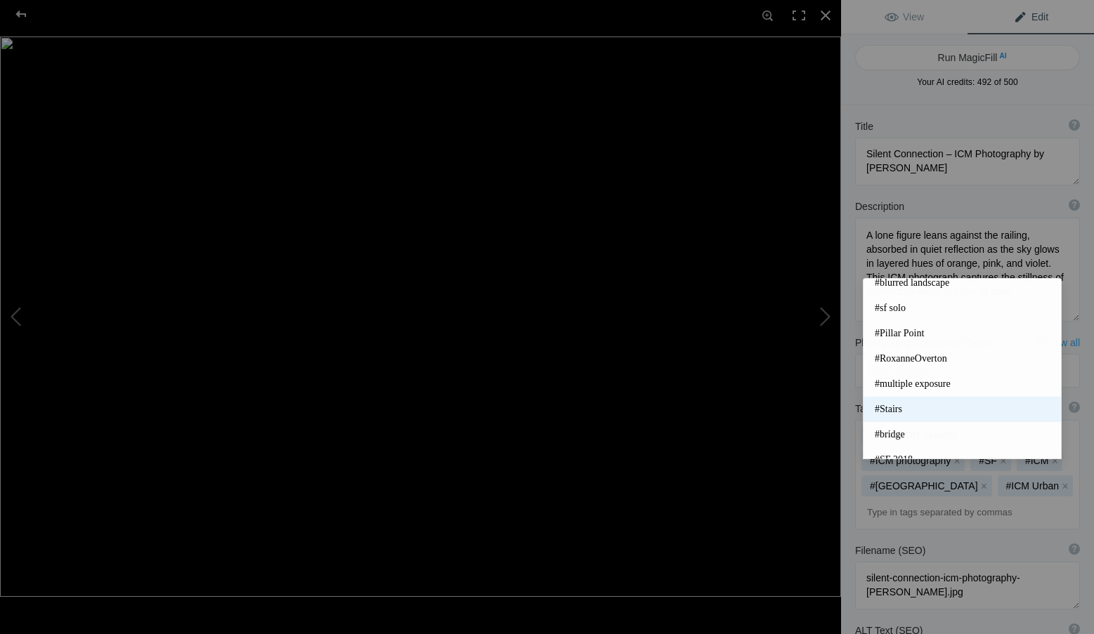
scroll to position [326, 0]
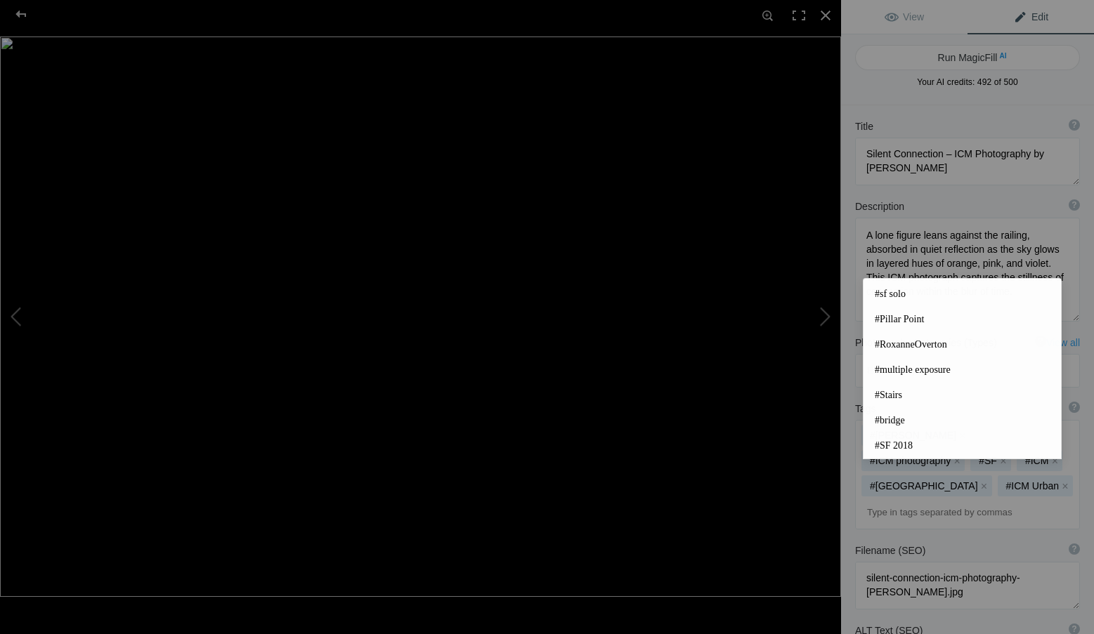
click at [910, 500] on input at bounding box center [966, 512] width 209 height 25
type input "blu"
click at [918, 296] on span "#blur photography" at bounding box center [961, 294] width 175 height 14
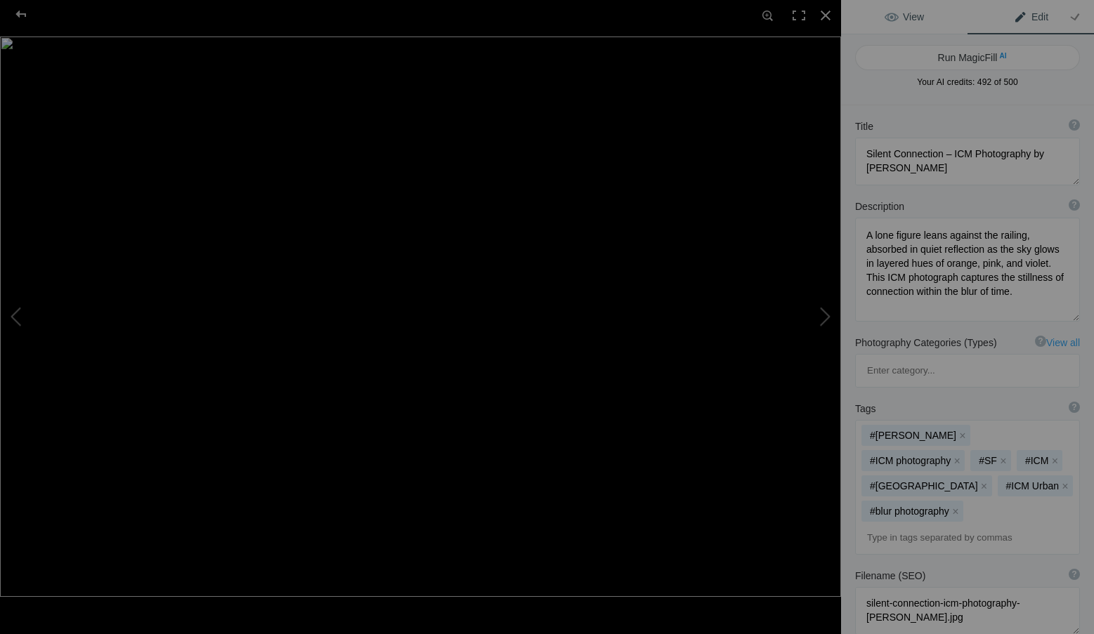
click at [933, 15] on link "View" at bounding box center [904, 17] width 126 height 34
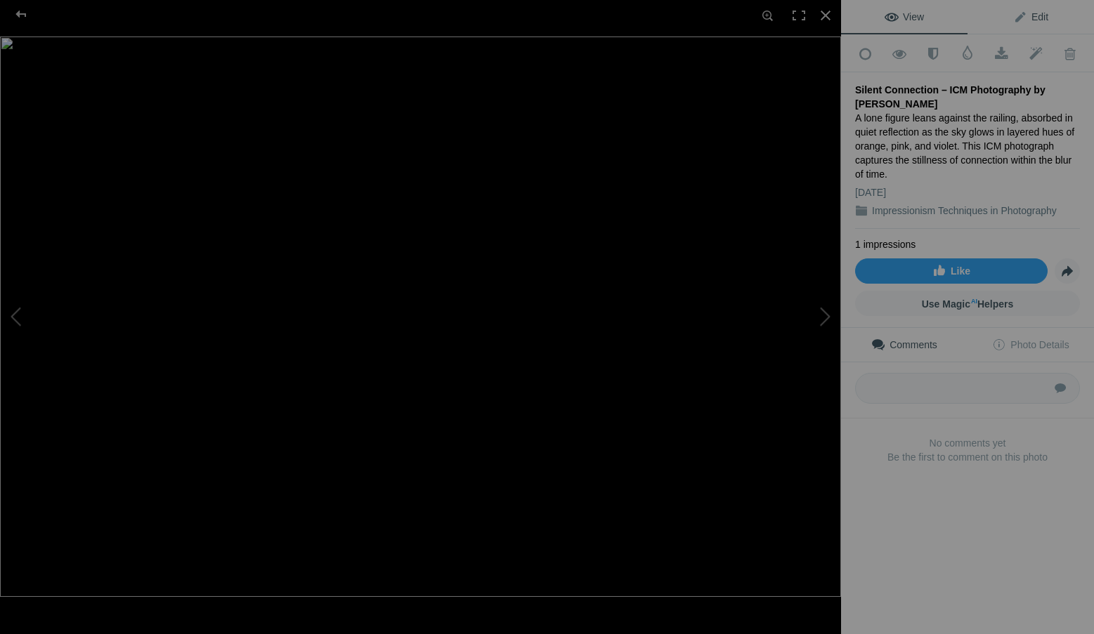
click at [1022, 12] on span "Edit" at bounding box center [1030, 16] width 35 height 11
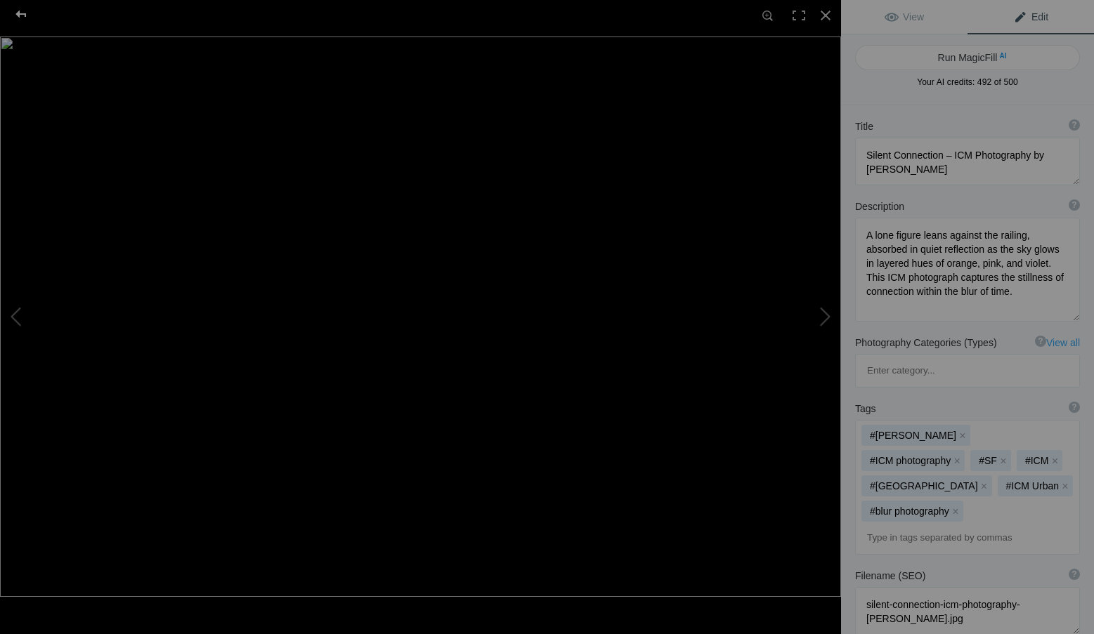
click at [18, 14] on div at bounding box center [21, 14] width 51 height 28
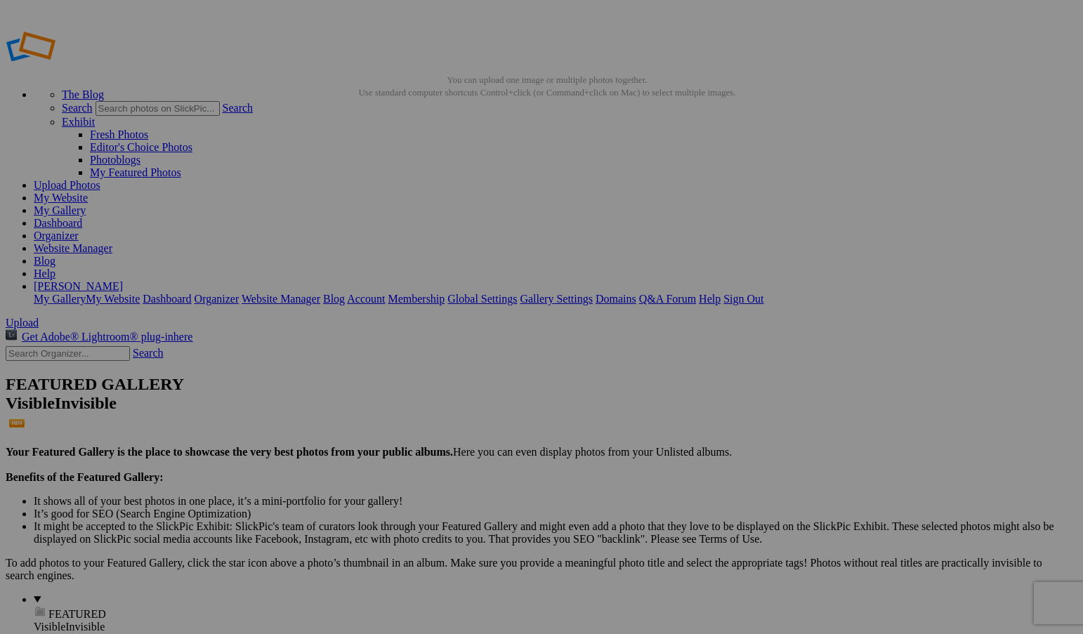
click at [0, 0] on div "View Edit Run MagicFill AI Your AI credits: 492 of 500 You have used all your A…" at bounding box center [0, 0] width 0 height 0
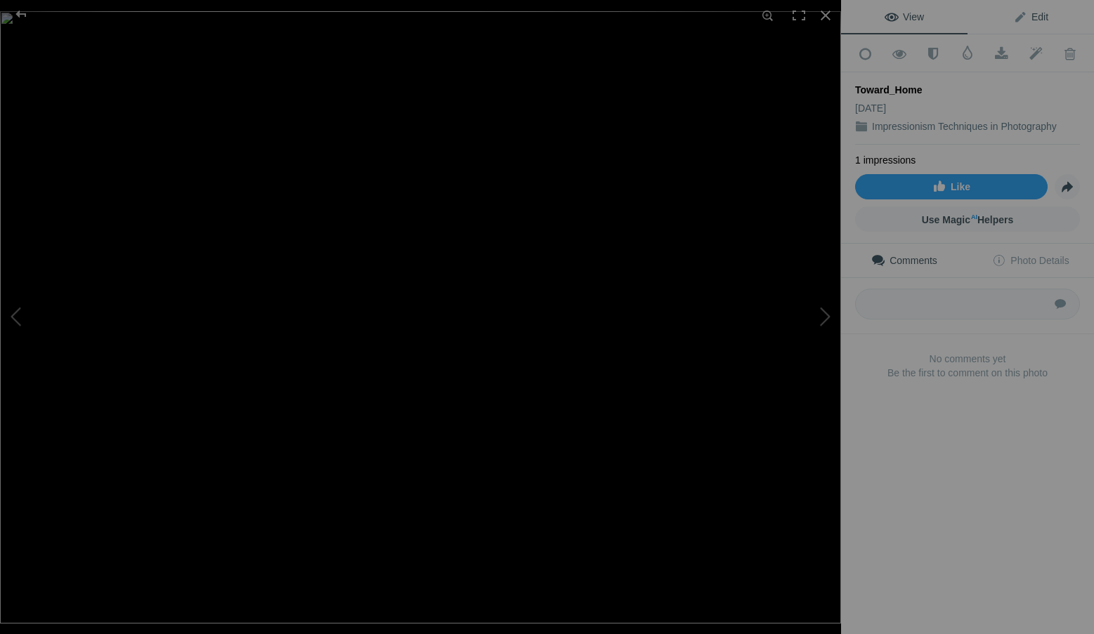
click at [1037, 11] on link "Edit" at bounding box center [1030, 17] width 126 height 34
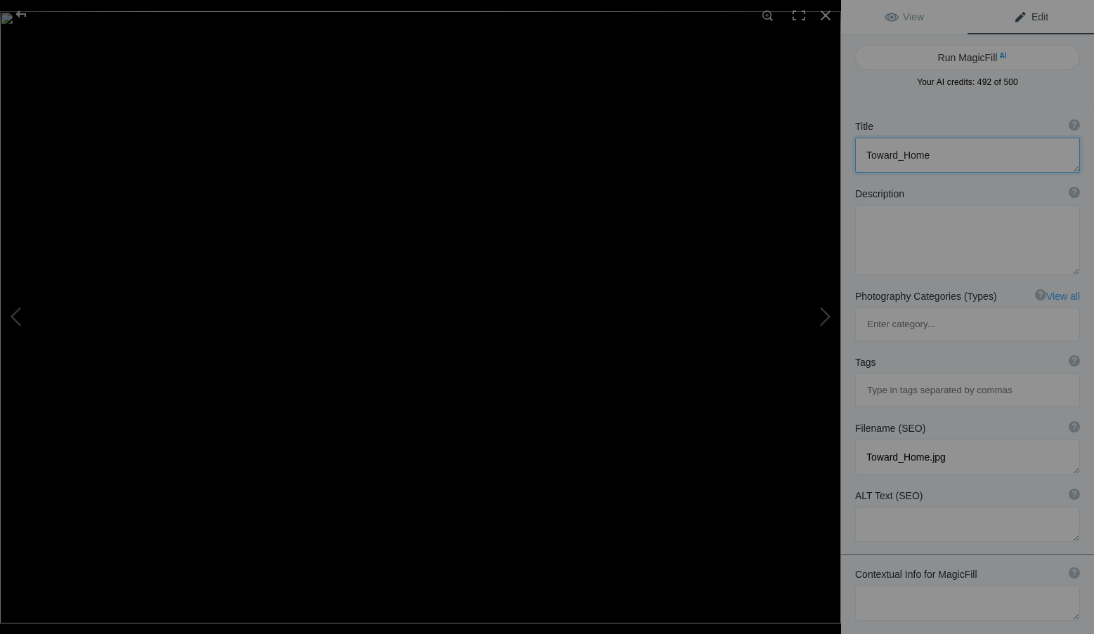
drag, startPoint x: 937, startPoint y: 151, endPoint x: 844, endPoint y: 152, distance: 92.7
click at [844, 152] on div "Title ? Photo title is one of the highest used Search Engine ranking criteria a…" at bounding box center [967, 145] width 253 height 67
paste textarea "Home – ICM Photography by Roxanne Overton"
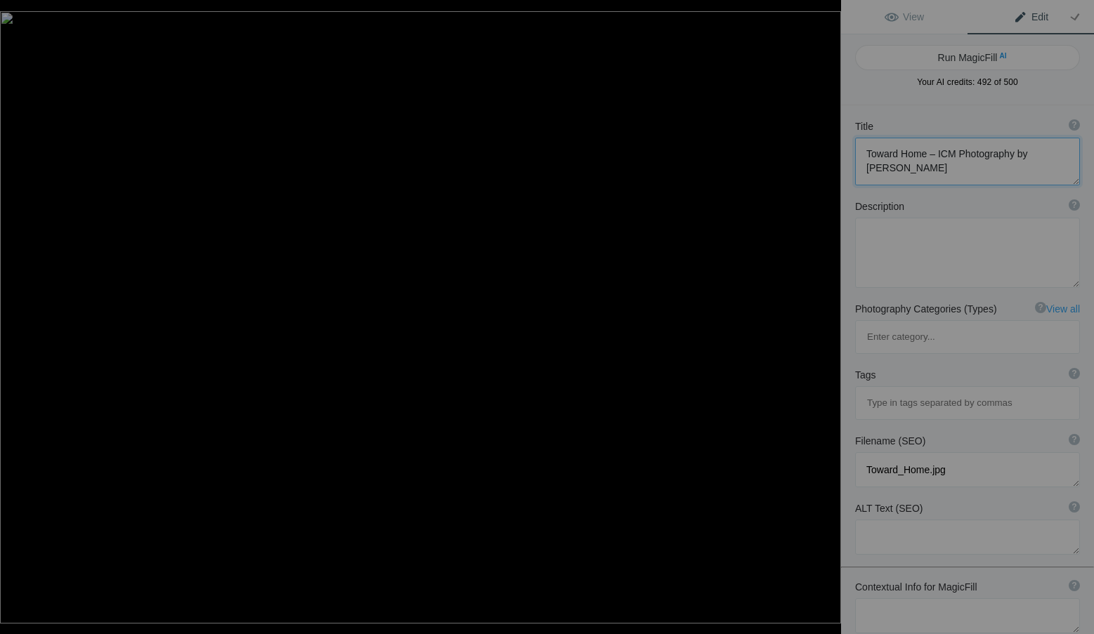
type textarea "Toward Home – ICM Photography by Roxanne Overton"
click at [867, 241] on textarea at bounding box center [967, 253] width 225 height 70
paste textarea "A solitary figure moves through layers of color and light, dissolving into the …"
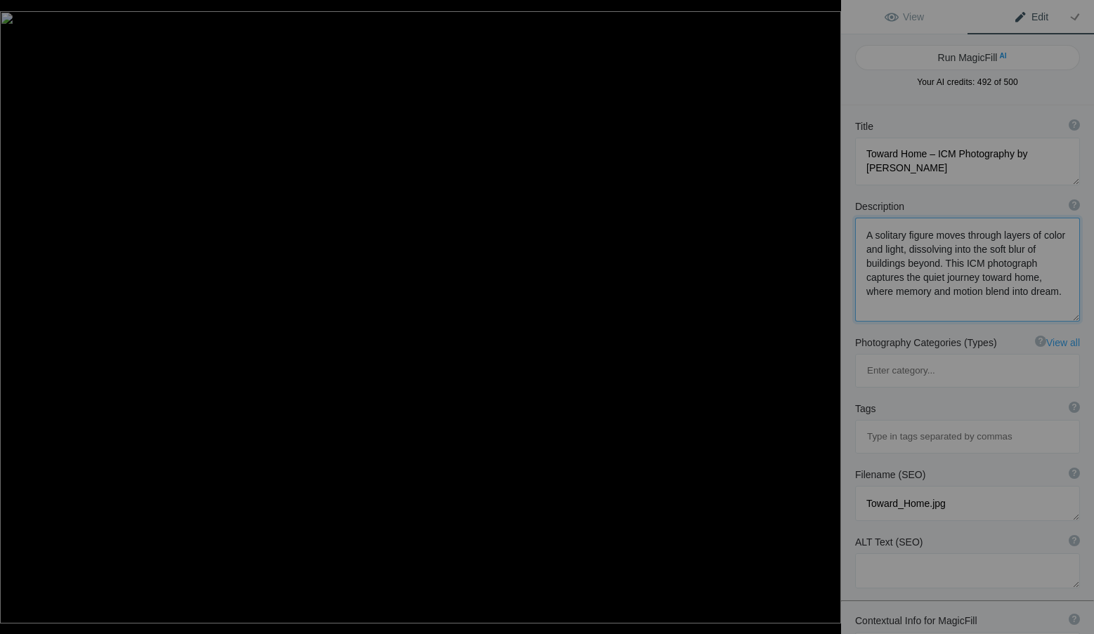
type textarea "A solitary figure moves through layers of color and light, dissolving into the …"
drag, startPoint x: 966, startPoint y: 433, endPoint x: 841, endPoint y: 436, distance: 124.3
click at [841, 461] on div "Filename (SEO) ? Choose a clear, descriptive filename that accurately represent…" at bounding box center [967, 494] width 253 height 67
paste textarea "toward-home-icm-photography-roxanne-overton"
type textarea "toward-home-icm-photography-roxanne-overton.jpg"
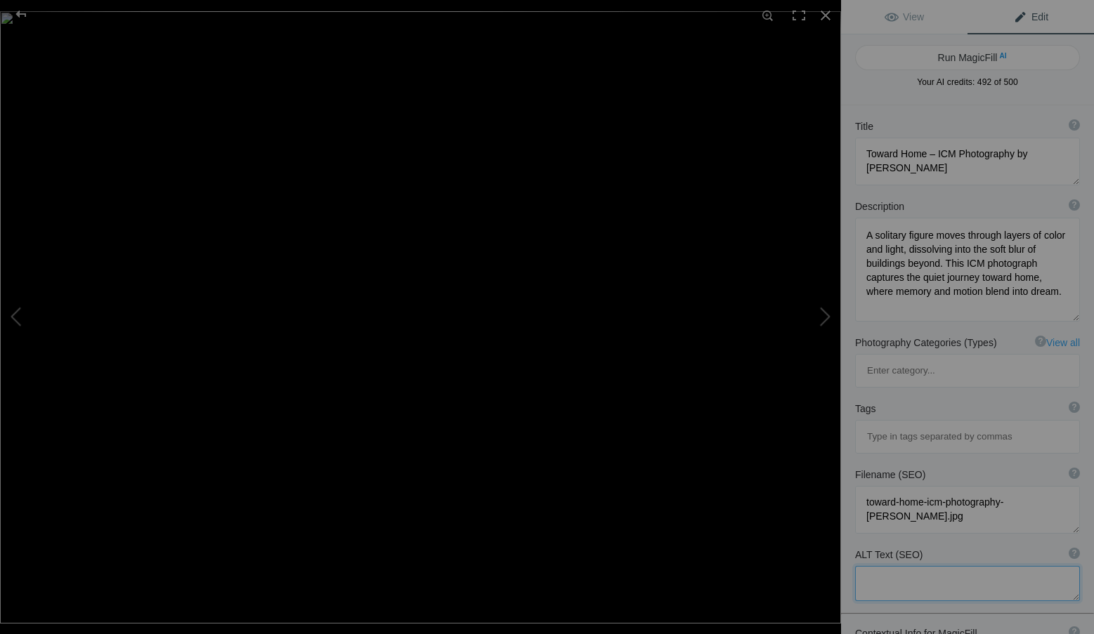
click at [906, 566] on textarea at bounding box center [967, 583] width 225 height 35
paste textarea "ICM photograph by Roxanne Overton titled Toward Home, abstract blur of solitary…"
type textarea "ICM photograph by Roxanne Overton titled Toward Home, abstract blur of solitary…"
click at [884, 424] on input at bounding box center [966, 436] width 209 height 25
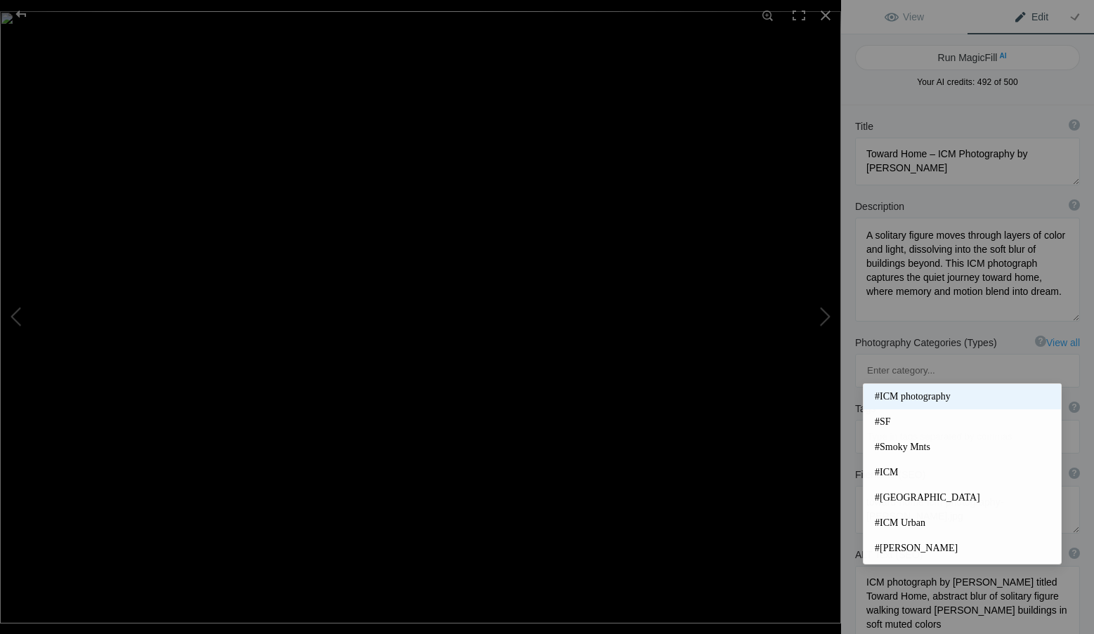
click at [898, 391] on span "#ICM photography" at bounding box center [961, 397] width 175 height 14
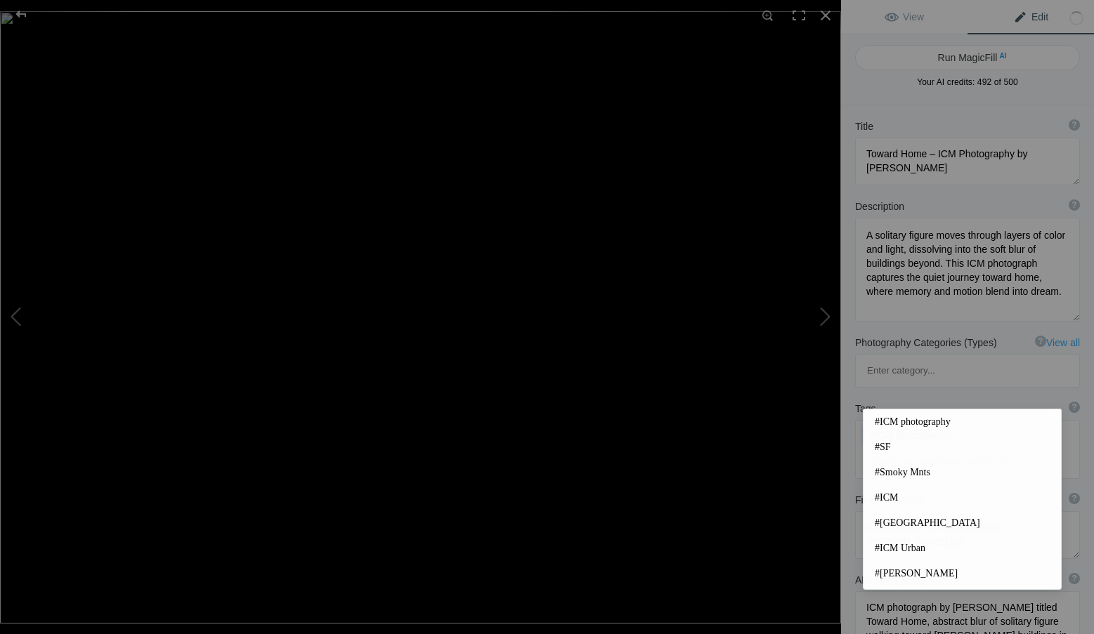
click at [892, 449] on input at bounding box center [966, 461] width 209 height 25
click at [891, 442] on span "#SF" at bounding box center [961, 447] width 175 height 14
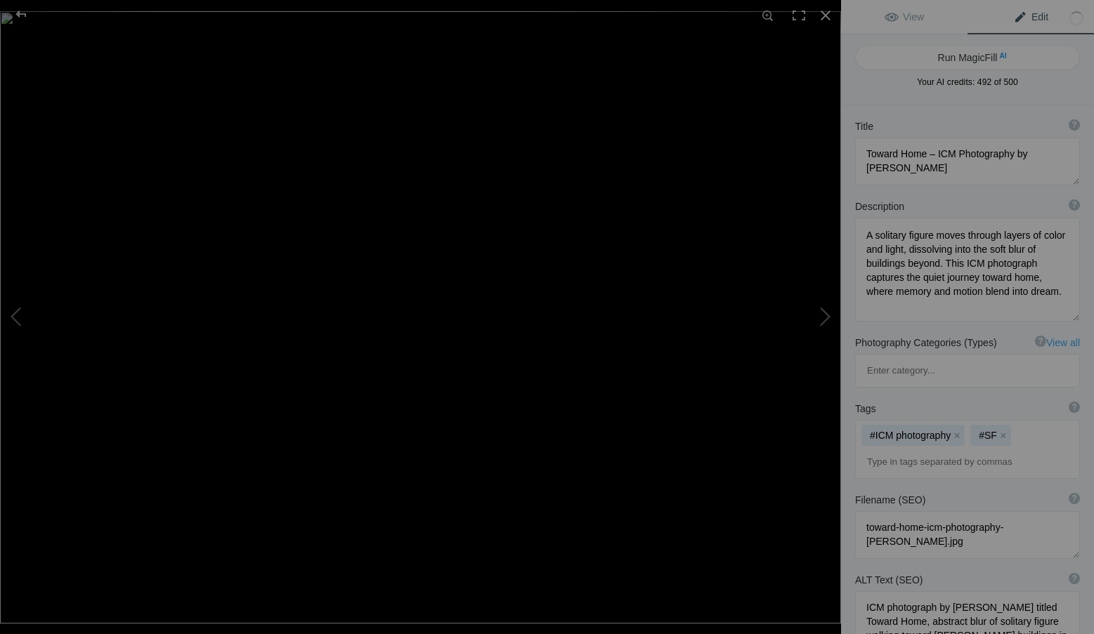
click at [888, 449] on input at bounding box center [966, 461] width 209 height 25
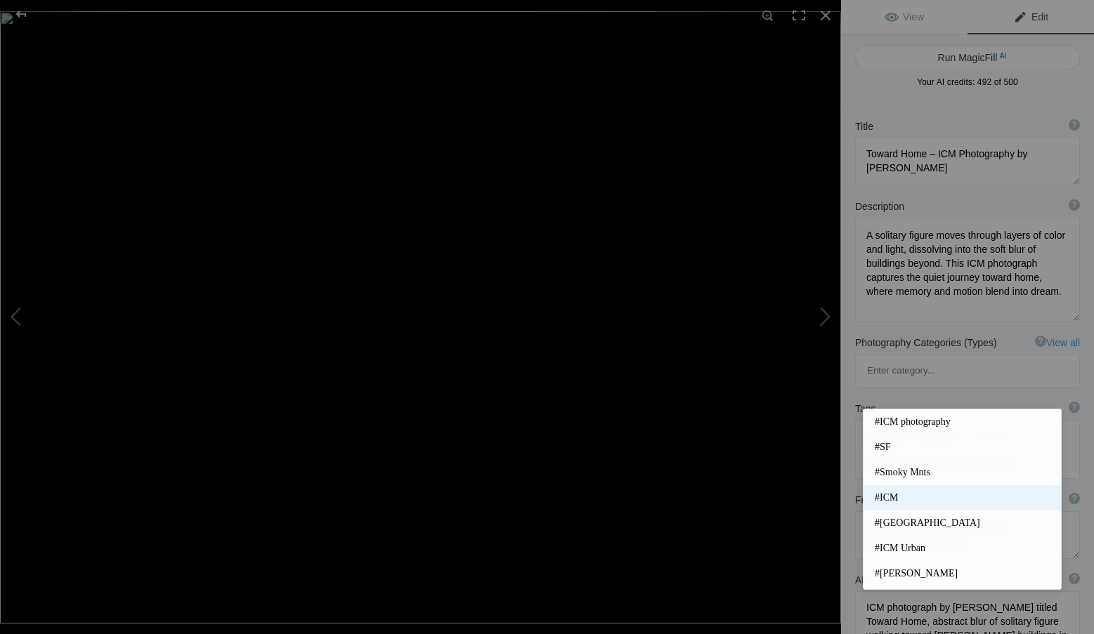
click at [908, 489] on mat-option "#ICM" at bounding box center [961, 497] width 197 height 25
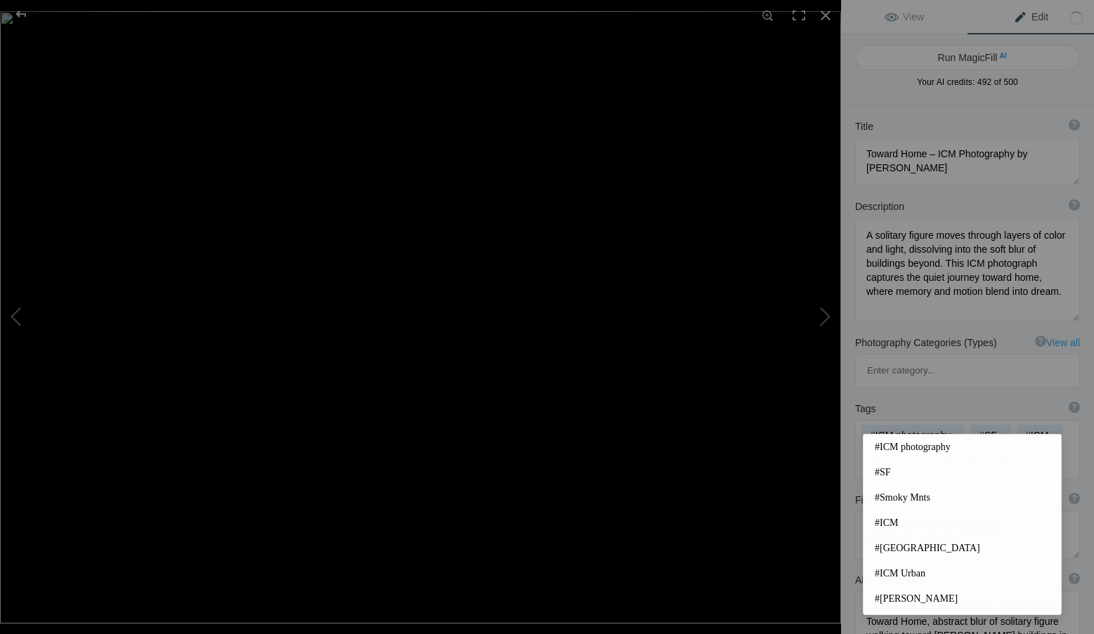
click at [892, 449] on input at bounding box center [966, 461] width 209 height 25
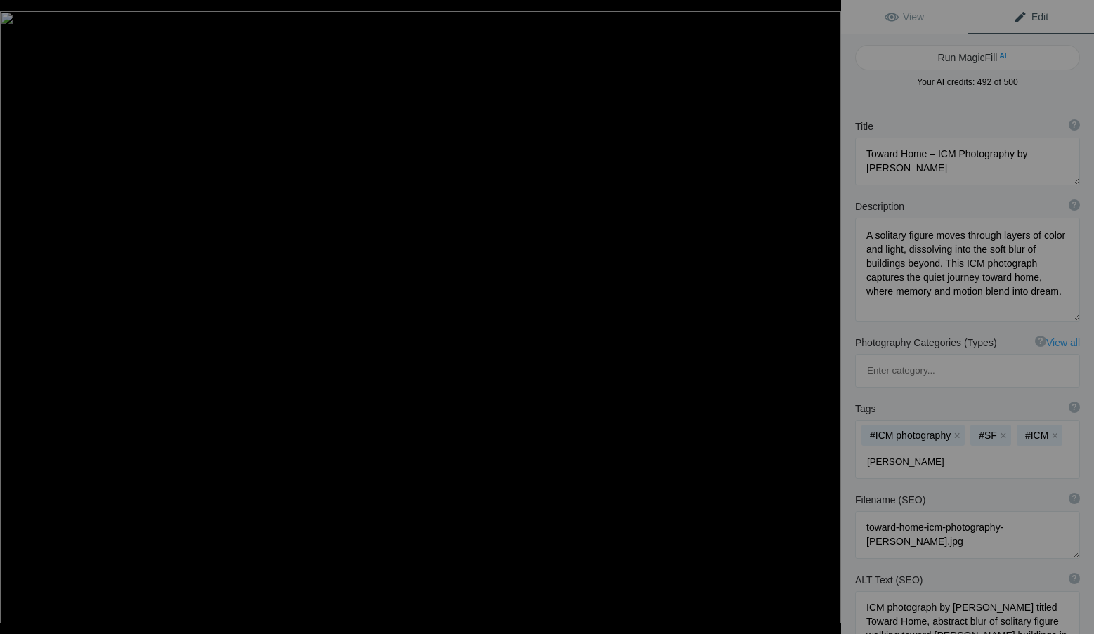
type input "chrissy field"
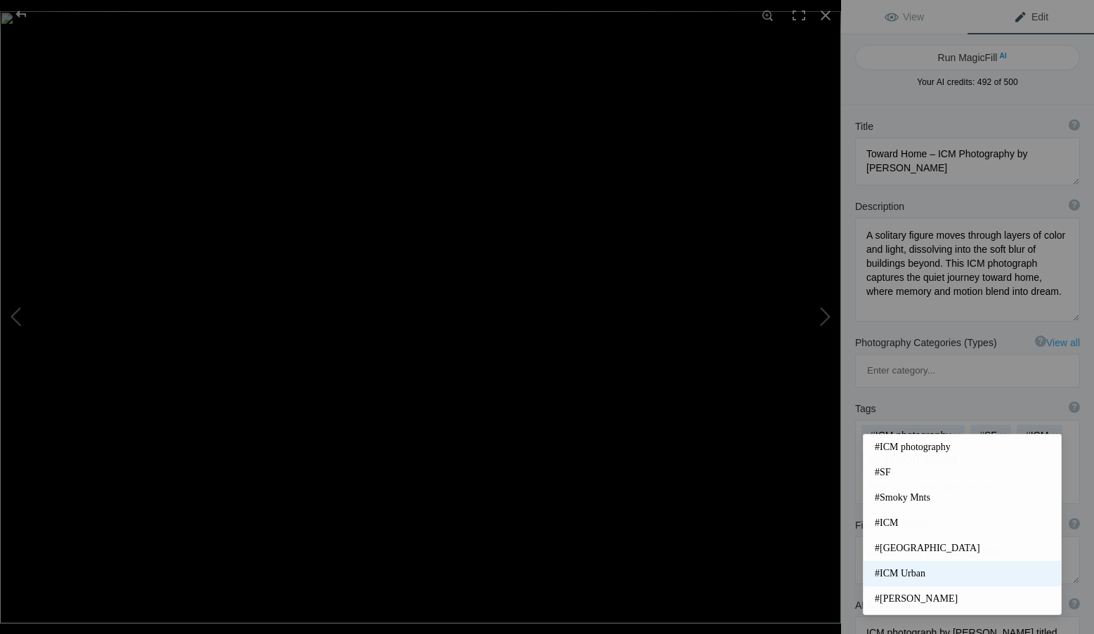
click at [929, 574] on span "#ICM Urban" at bounding box center [961, 574] width 175 height 14
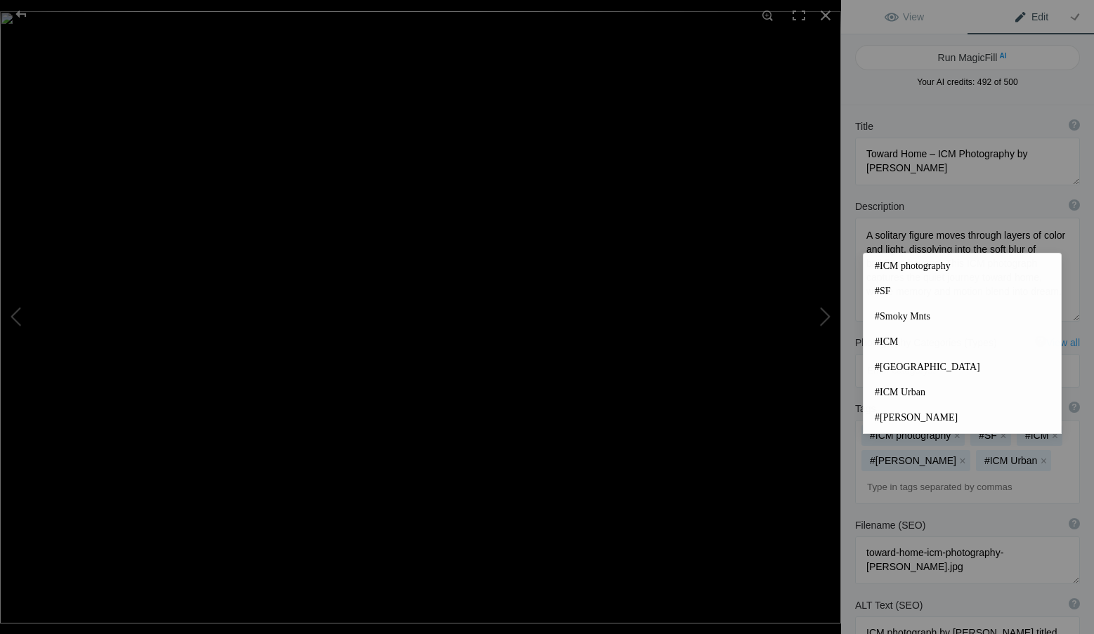
click at [944, 475] on input at bounding box center [966, 487] width 209 height 25
click at [952, 511] on div "Filename (SEO) ? Choose a clear, descriptive filename that accurately represent…" at bounding box center [967, 551] width 253 height 80
click at [935, 475] on input at bounding box center [966, 487] width 209 height 25
click at [928, 415] on span "#Roxanne Overton" at bounding box center [961, 418] width 175 height 14
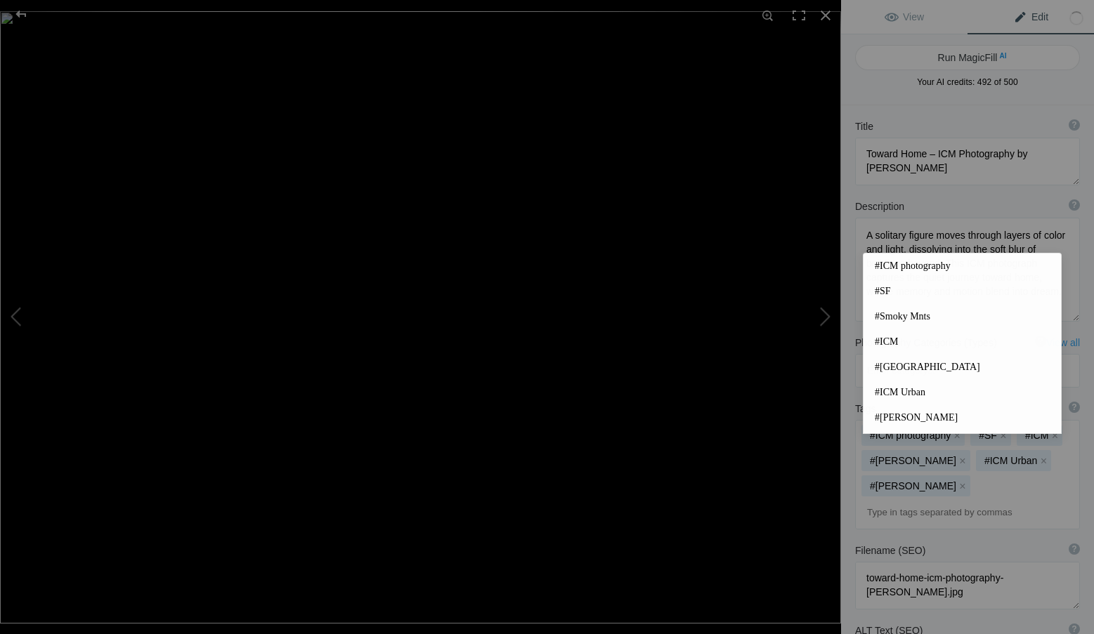
click at [942, 500] on input at bounding box center [966, 512] width 209 height 25
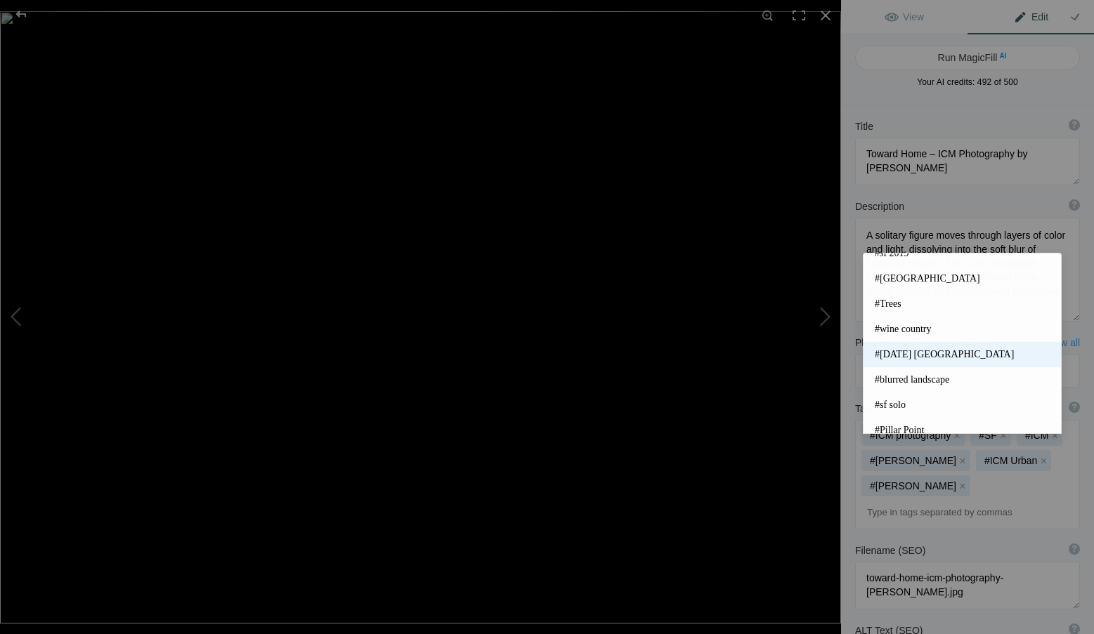
scroll to position [211, 0]
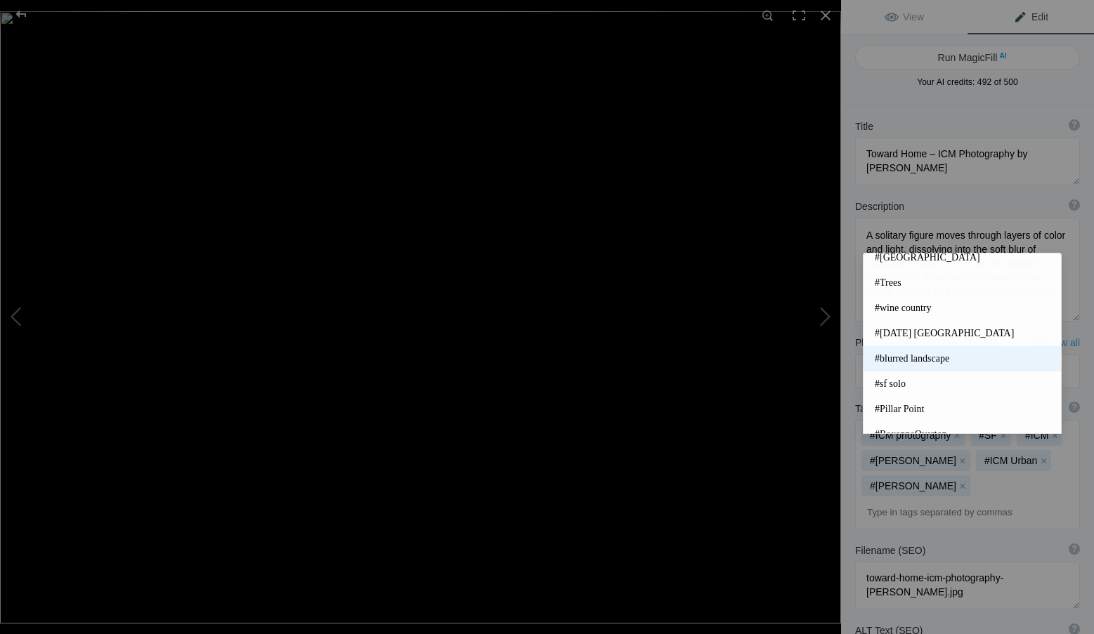
click at [938, 358] on span "#blurred landscape" at bounding box center [961, 359] width 175 height 14
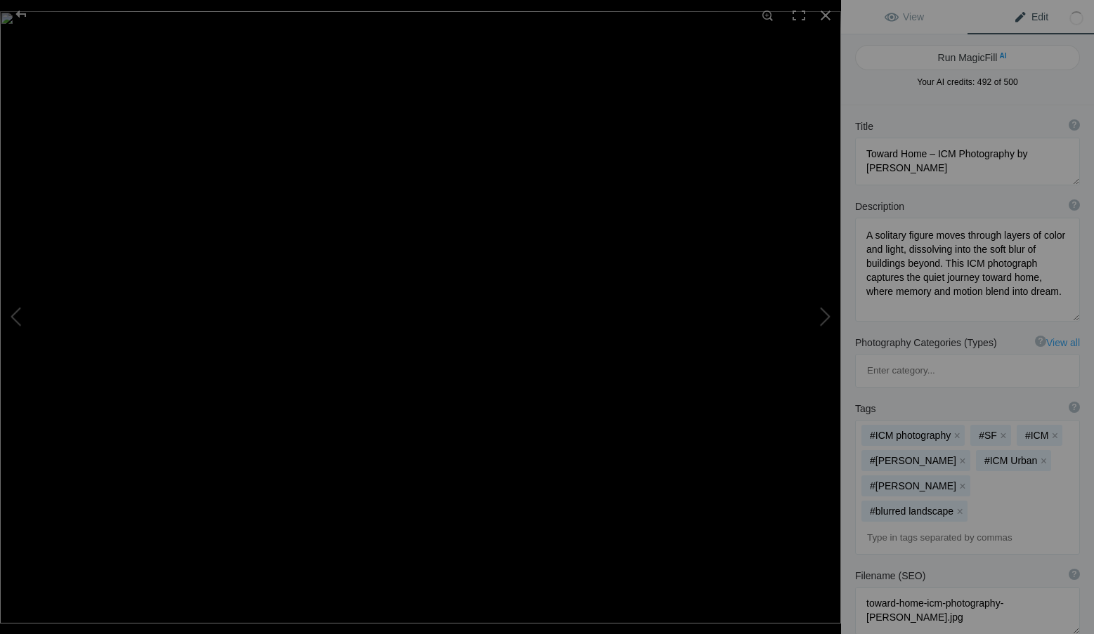
click at [962, 525] on input at bounding box center [966, 537] width 209 height 25
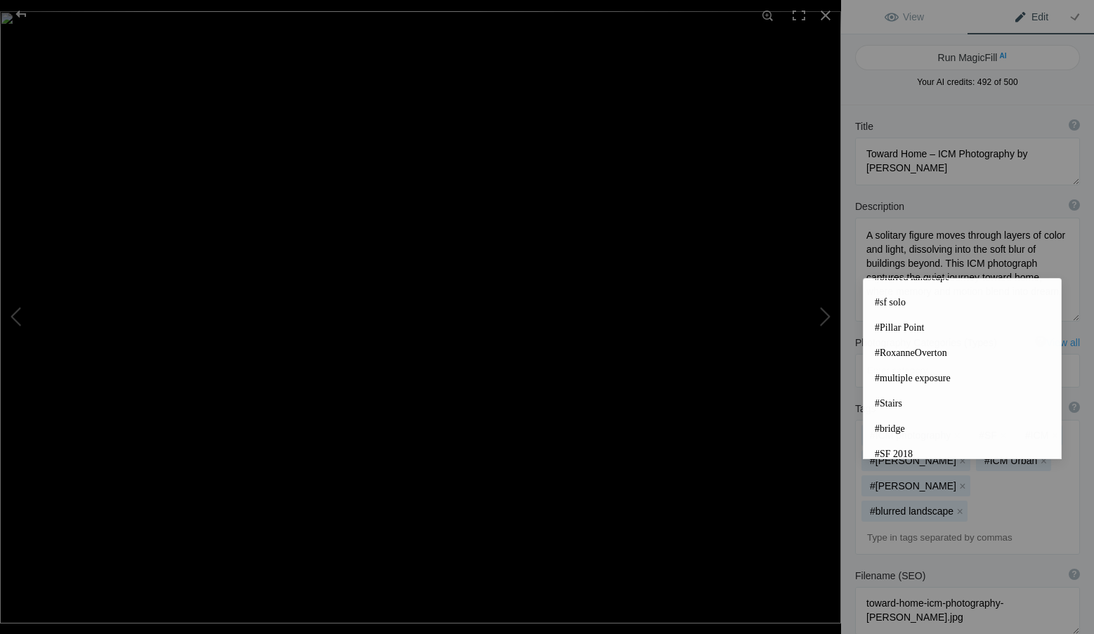
scroll to position [326, 0]
click at [953, 525] on input at bounding box center [966, 537] width 209 height 25
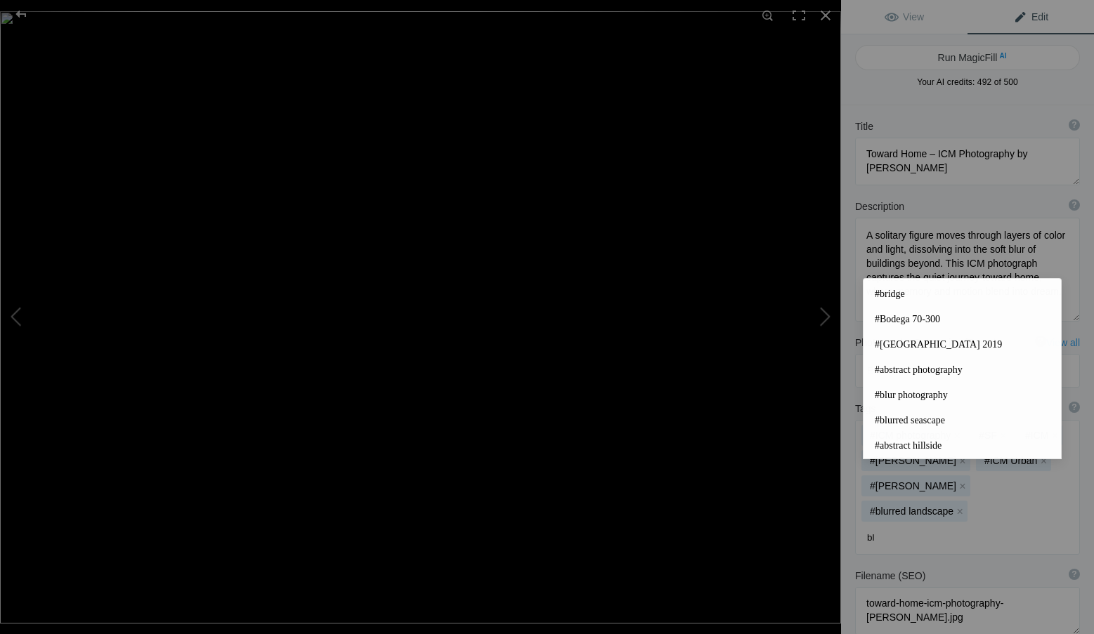
scroll to position [22, 0]
type input "blur"
click at [928, 291] on span "#blur photography" at bounding box center [961, 294] width 175 height 14
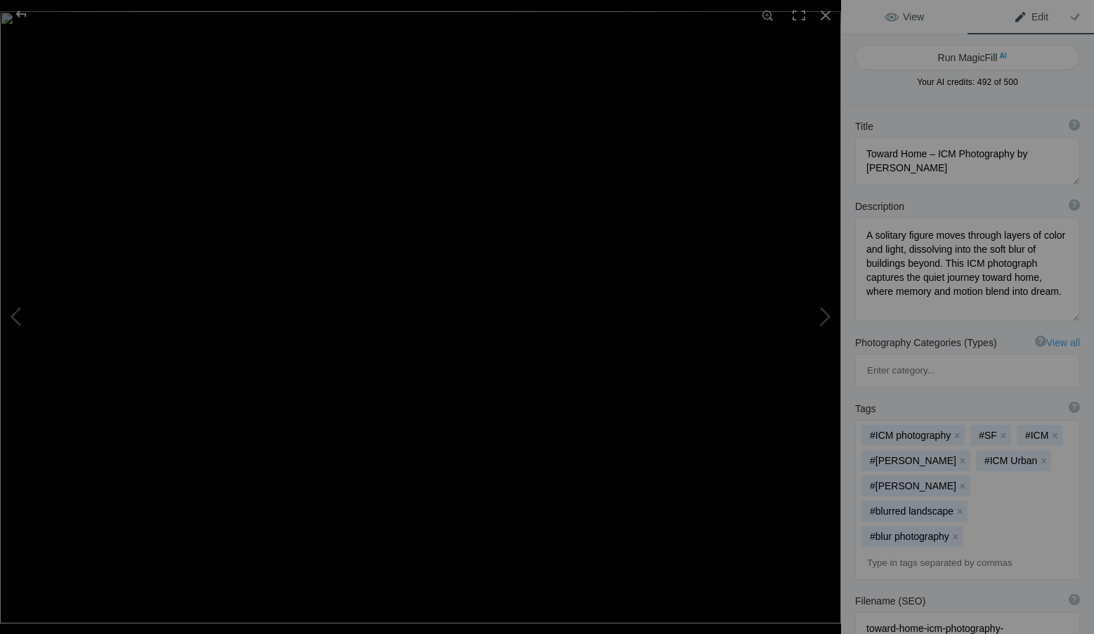
drag, startPoint x: 909, startPoint y: 10, endPoint x: 916, endPoint y: 11, distance: 7.1
click at [909, 10] on link "View" at bounding box center [904, 17] width 126 height 34
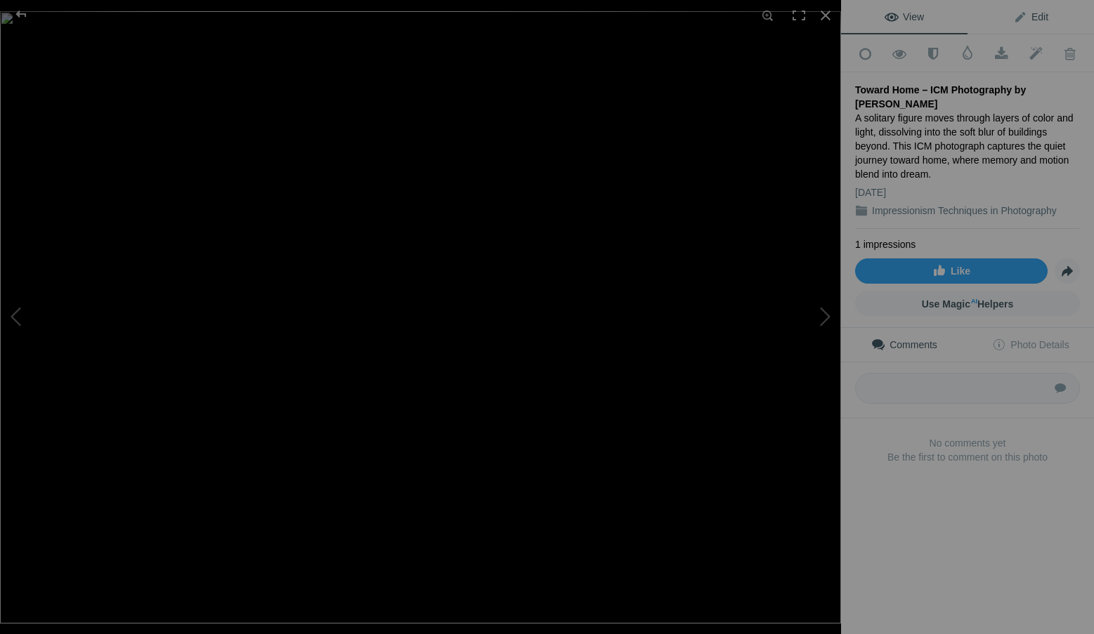
click at [1037, 14] on span "Edit" at bounding box center [1030, 16] width 35 height 11
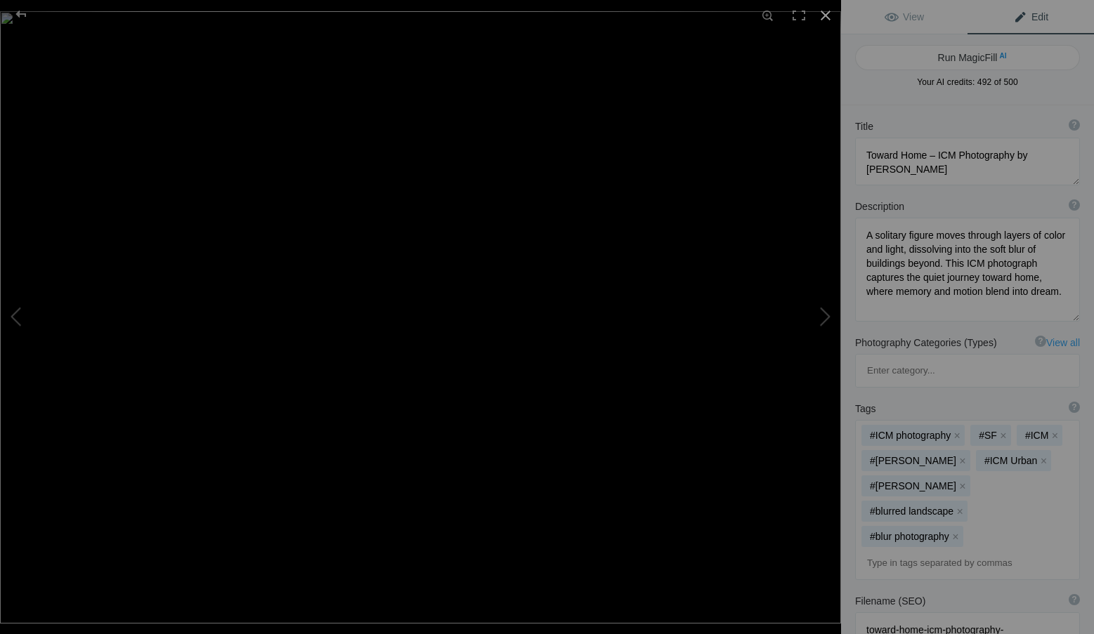
click at [824, 11] on div at bounding box center [825, 15] width 31 height 31
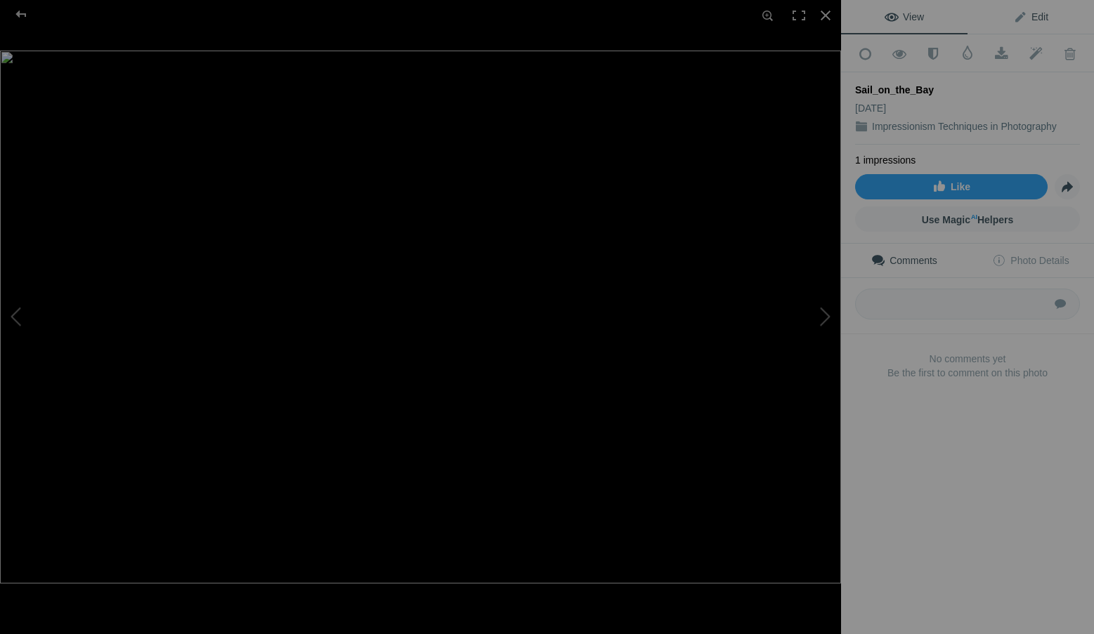
click at [1034, 13] on span "Edit" at bounding box center [1030, 16] width 35 height 11
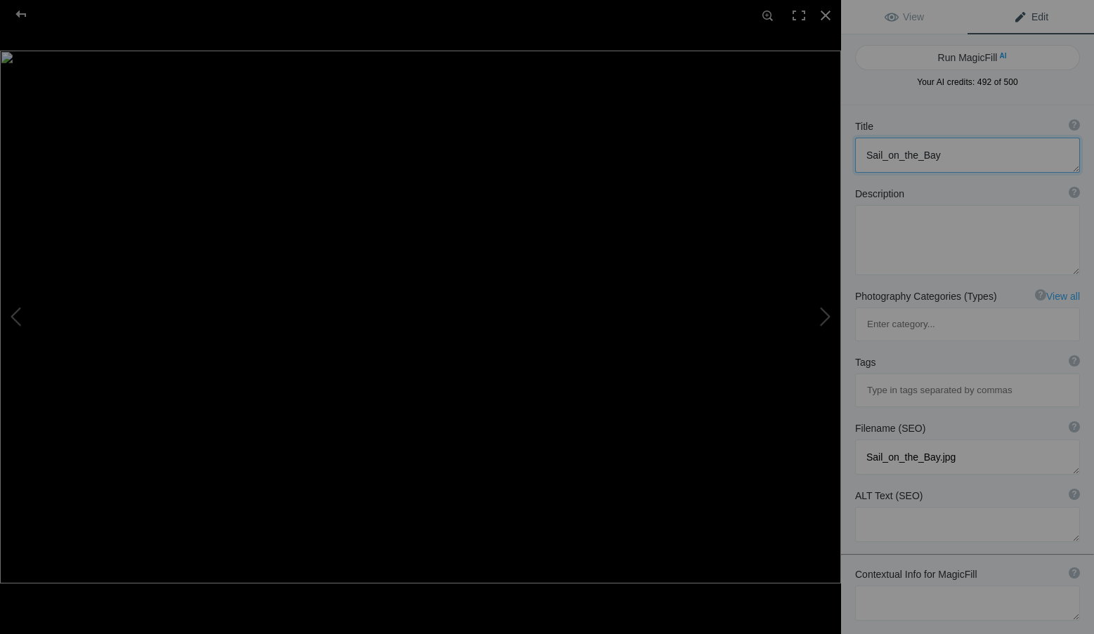
drag, startPoint x: 954, startPoint y: 150, endPoint x: 827, endPoint y: 155, distance: 127.2
click at [827, 155] on div "Sail_on_the_Bay View Edit Run MagicFill AI Your AI credits: 492 of 500 You have…" at bounding box center [547, 317] width 1094 height 634
paste textarea "ICM photograph by Roxanne Overton titled Toward Home, abstract blur of solitary…"
type textarea "ICM photograph by Roxanne Overton titled Toward Home, abstract blur of solitary…"
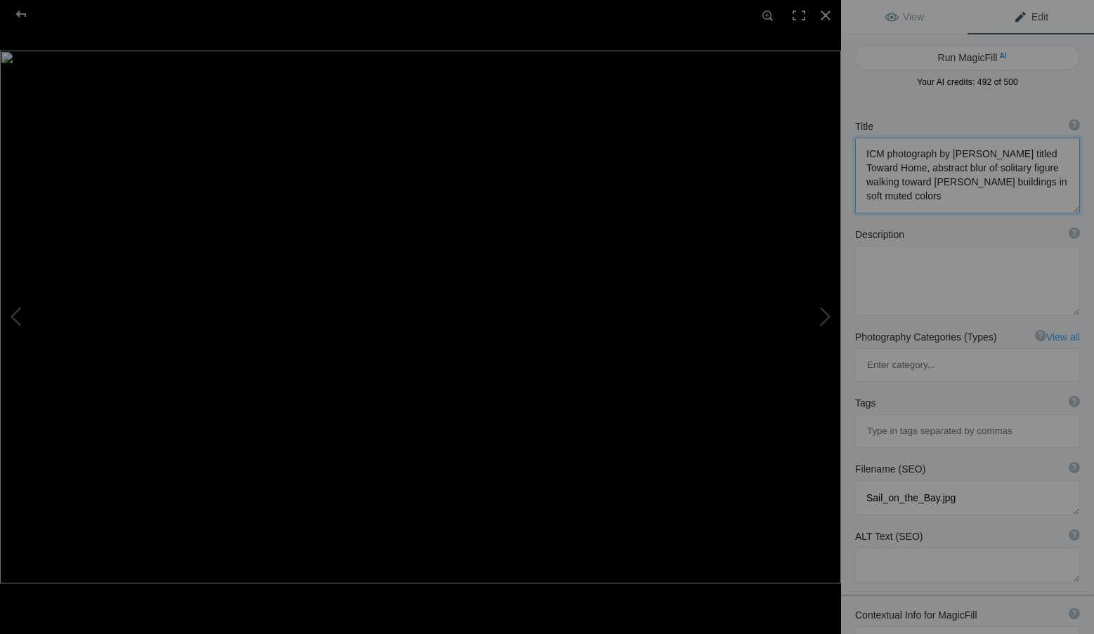
scroll to position [0, 0]
drag, startPoint x: 957, startPoint y: 195, endPoint x: 857, endPoint y: 129, distance: 120.6
click at [857, 129] on div "Title ? Photo title is one of the highest used Search Engine ranking criteria a…" at bounding box center [967, 166] width 253 height 108
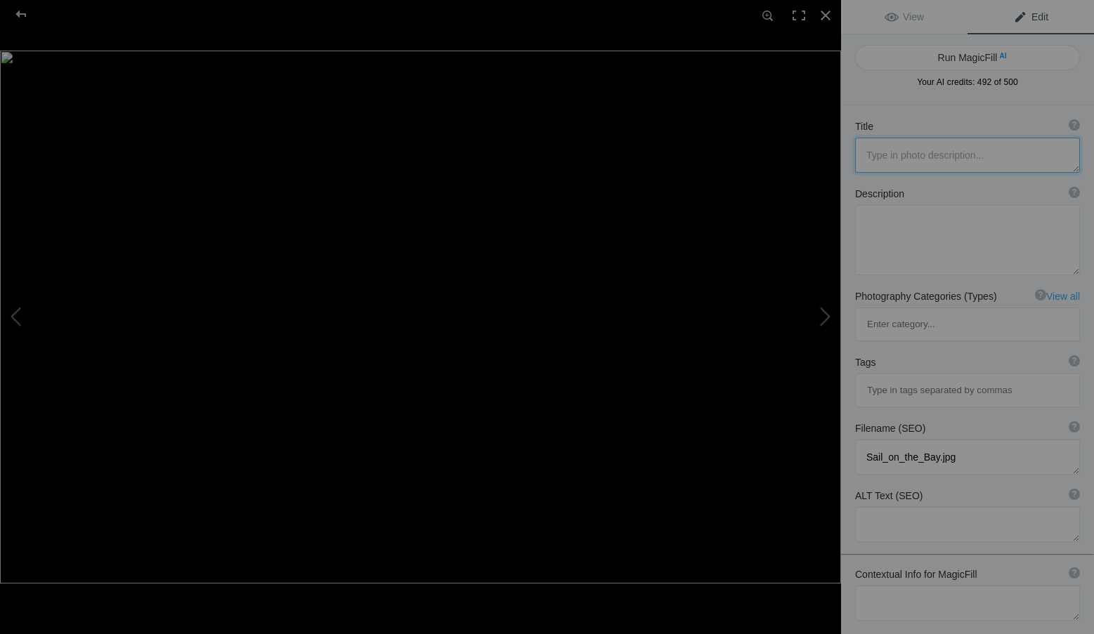
click at [912, 147] on textarea at bounding box center [967, 155] width 225 height 35
paste textarea "Bay Sails at Dusk – ICM Photography by Roxanne Overton"
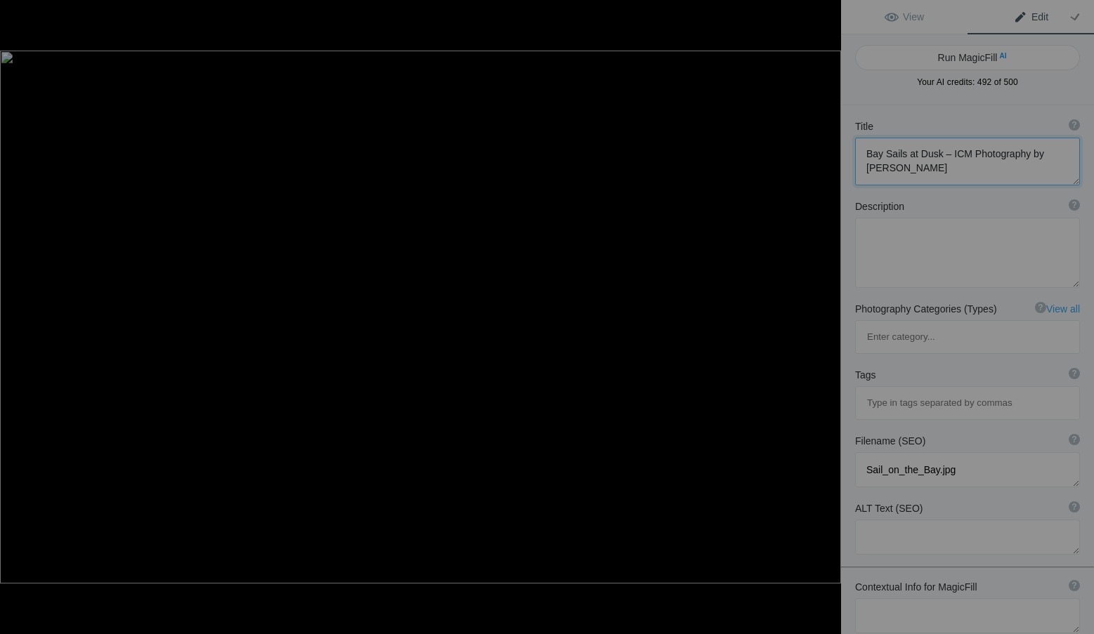
type textarea "Bay Sails at Dusk – ICM Photography by Roxanne Overton"
click at [908, 244] on textarea at bounding box center [967, 253] width 225 height 70
click at [886, 238] on textarea at bounding box center [967, 253] width 225 height 70
paste textarea "Sails drift across dark blue water beneath the faint silhouette of a bridge, gl…"
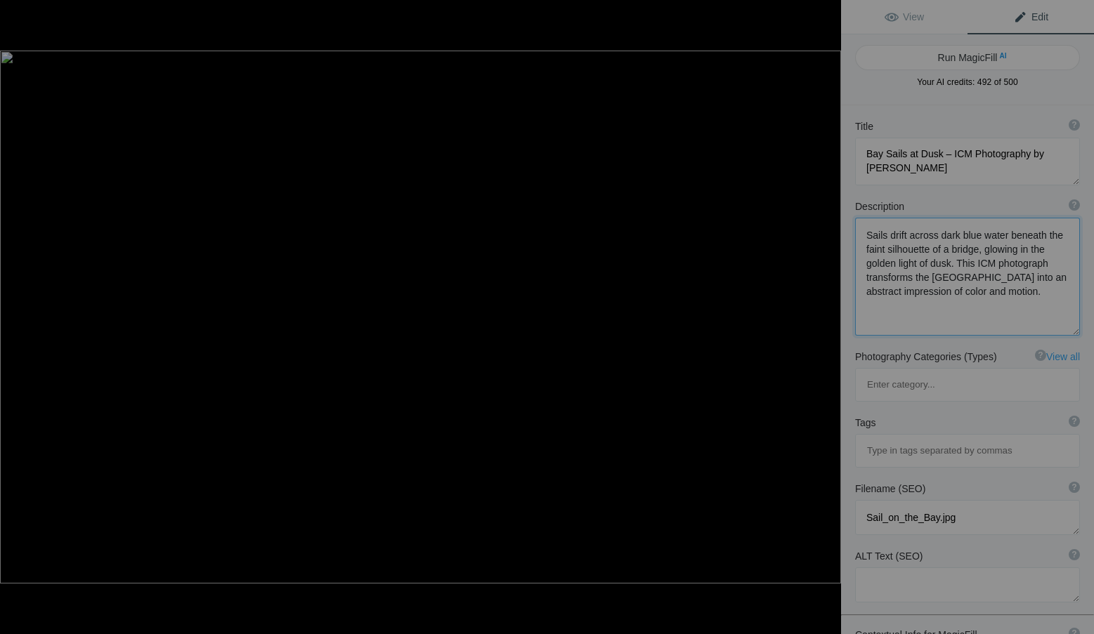
type textarea "Sails drift across dark blue water beneath the faint silhouette of a bridge, gl…"
drag, startPoint x: 972, startPoint y: 449, endPoint x: 830, endPoint y: 453, distance: 141.9
click at [830, 453] on div "Sail_on_the_Bay View Edit Run MagicFill AI Your AI credits: 492 of 500 You have…" at bounding box center [547, 317] width 1094 height 634
paste textarea "bay-sails-at-dusk-icm-photography-roxanne-overton.jpg"
type textarea "bay-sails-at-dusk-icm-photography-roxanne-overton.jpg"
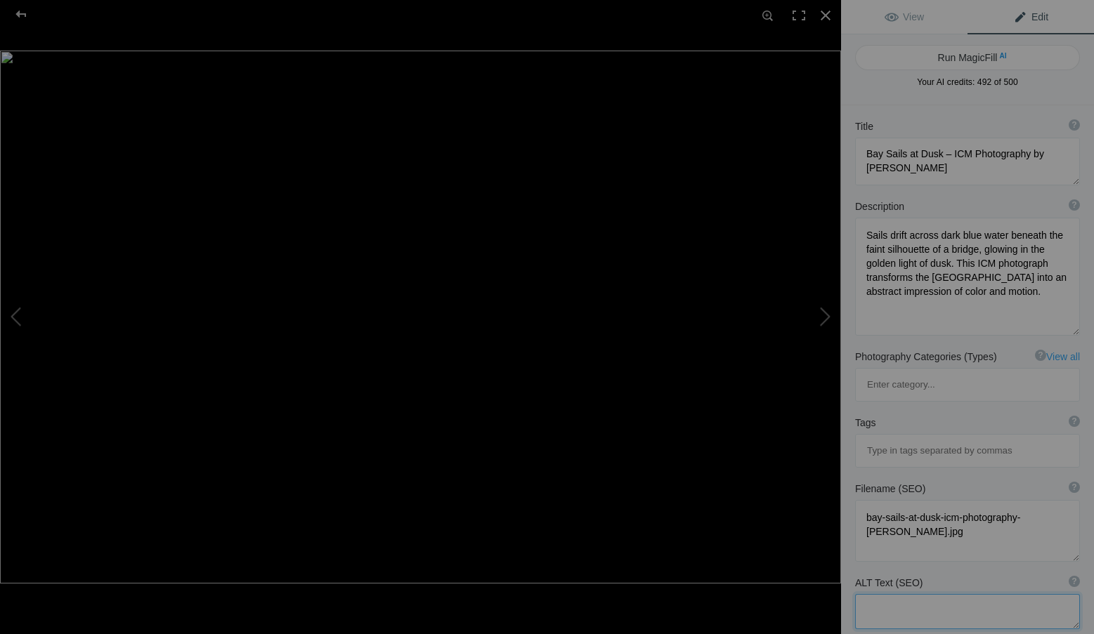
click at [916, 594] on textarea at bounding box center [967, 611] width 225 height 35
paste textarea "ICM photograph by Roxanne Overton titled Bay Sails at Dusk, abstract blur of sa…"
type textarea "ICM photograph by Roxanne Overton titled Bay Sails at Dusk, abstract blur of sa…"
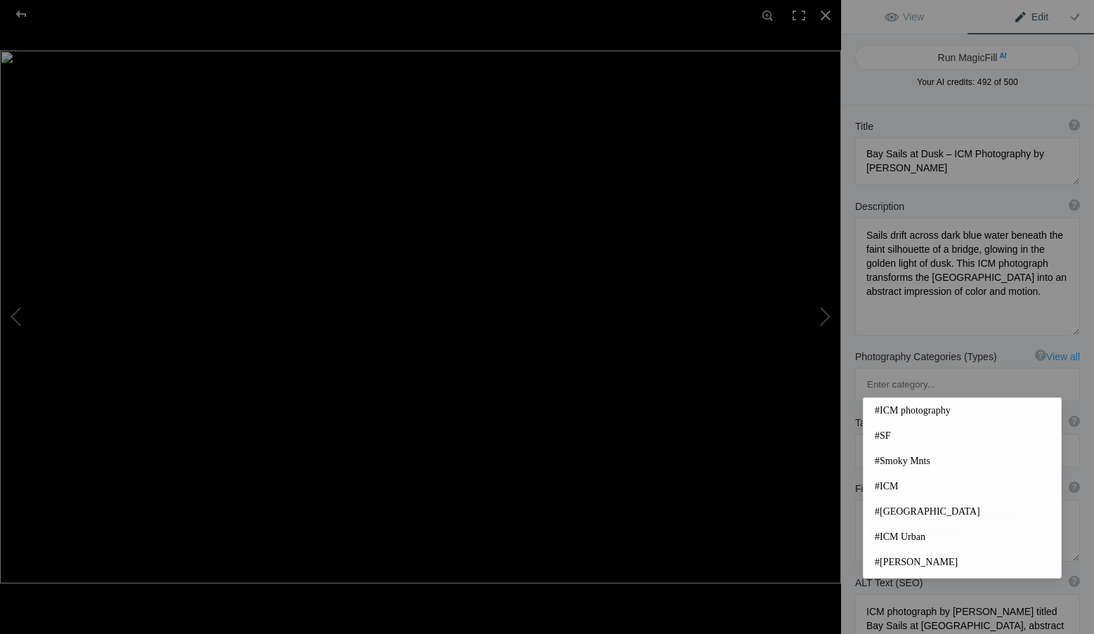
click at [902, 438] on input at bounding box center [966, 450] width 209 height 25
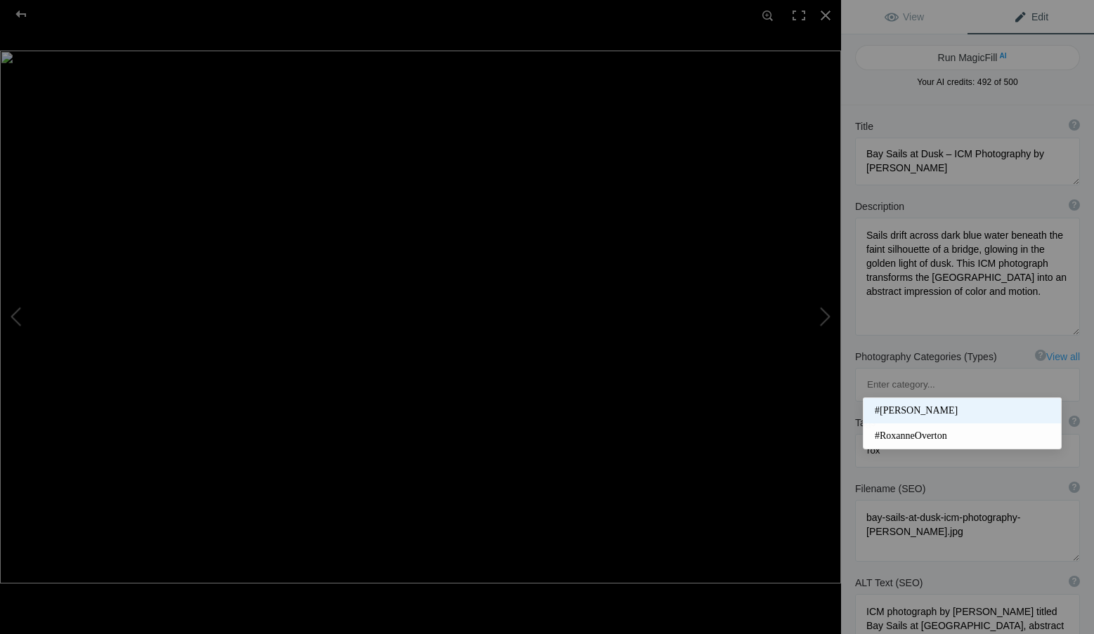
type input "rox"
click at [921, 405] on span "#Roxanne Overton" at bounding box center [961, 411] width 175 height 14
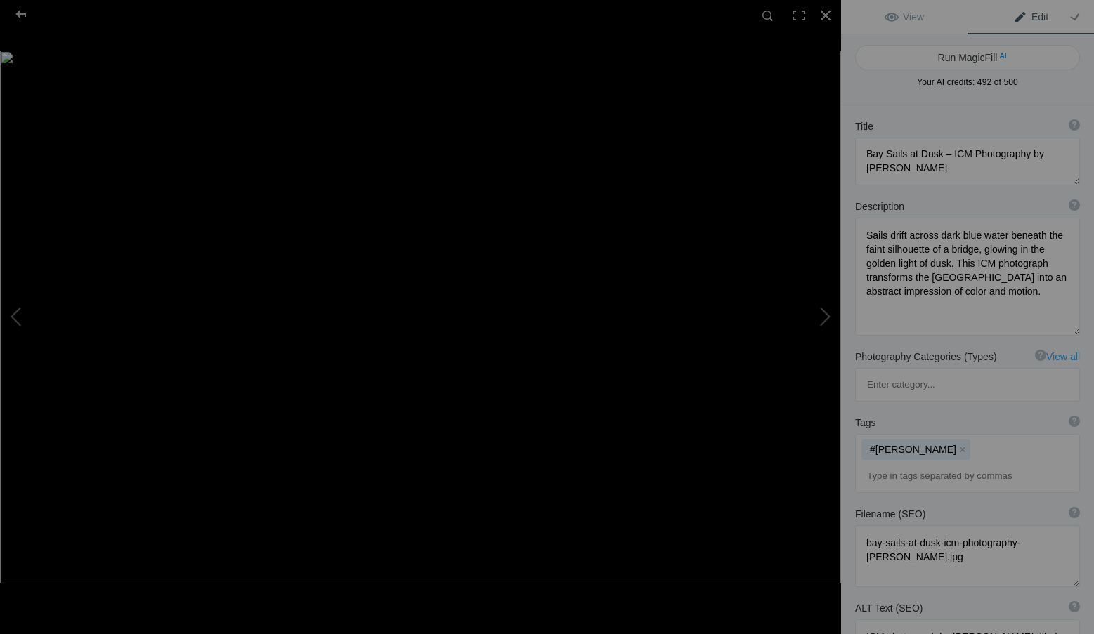
click at [888, 464] on input at bounding box center [966, 476] width 209 height 25
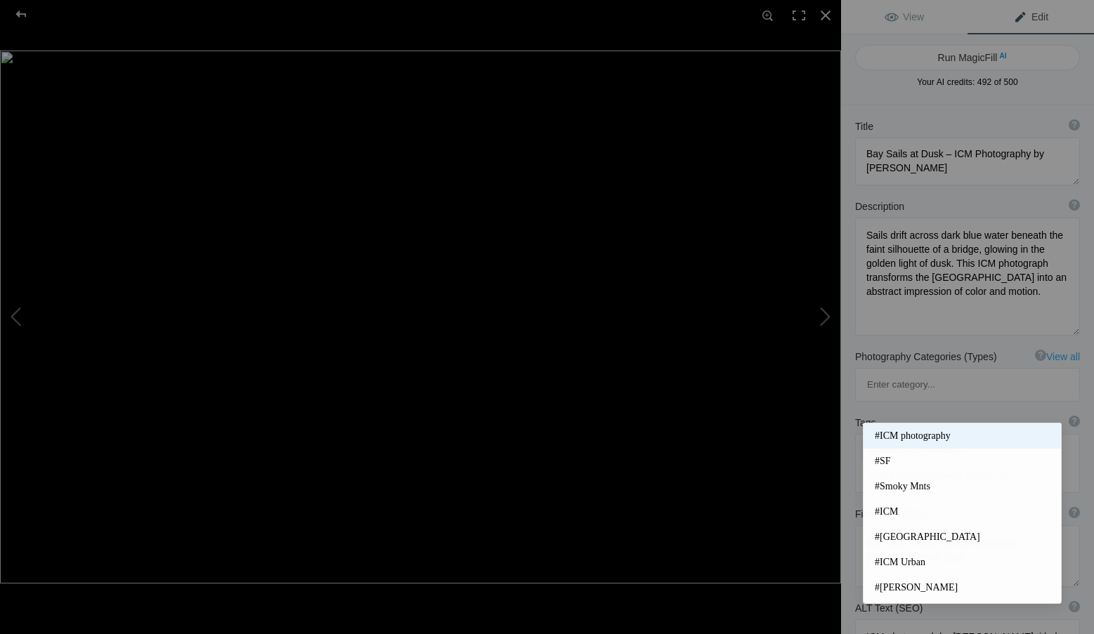
click at [903, 435] on span "#ICM photography" at bounding box center [961, 436] width 175 height 14
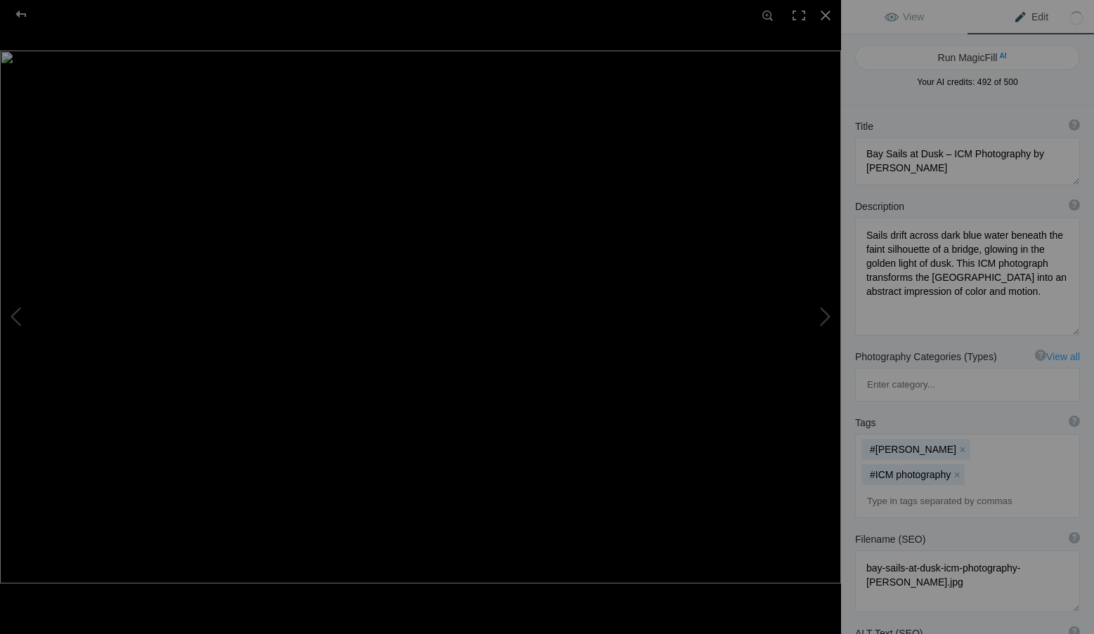
click at [907, 489] on input at bounding box center [966, 501] width 209 height 25
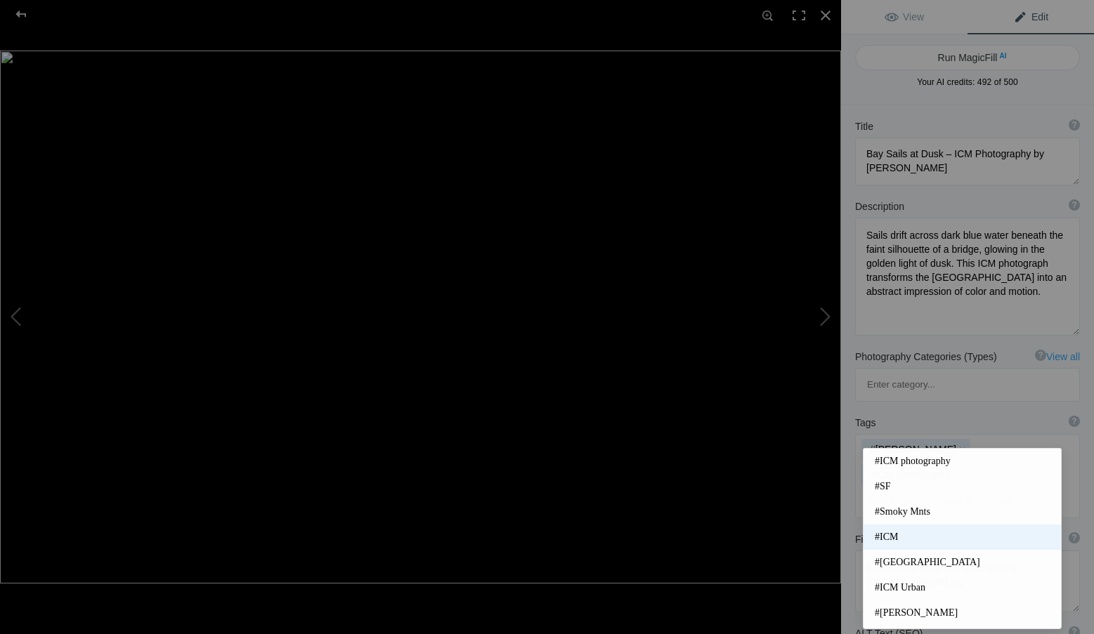
click at [895, 532] on span "#ICM" at bounding box center [961, 537] width 175 height 14
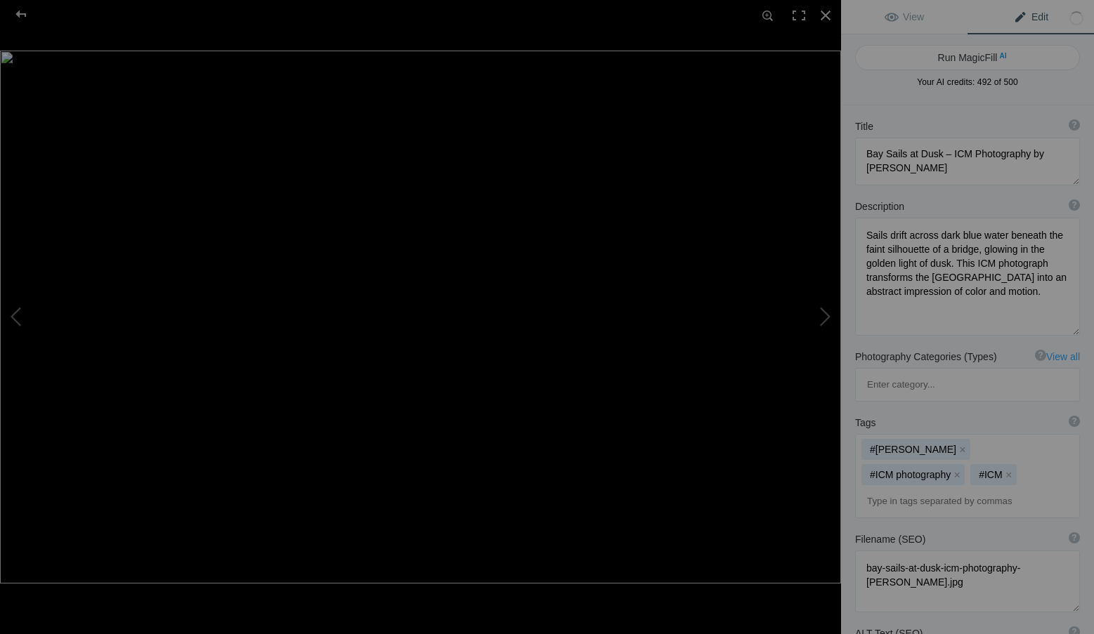
click at [898, 489] on input at bounding box center [966, 501] width 209 height 25
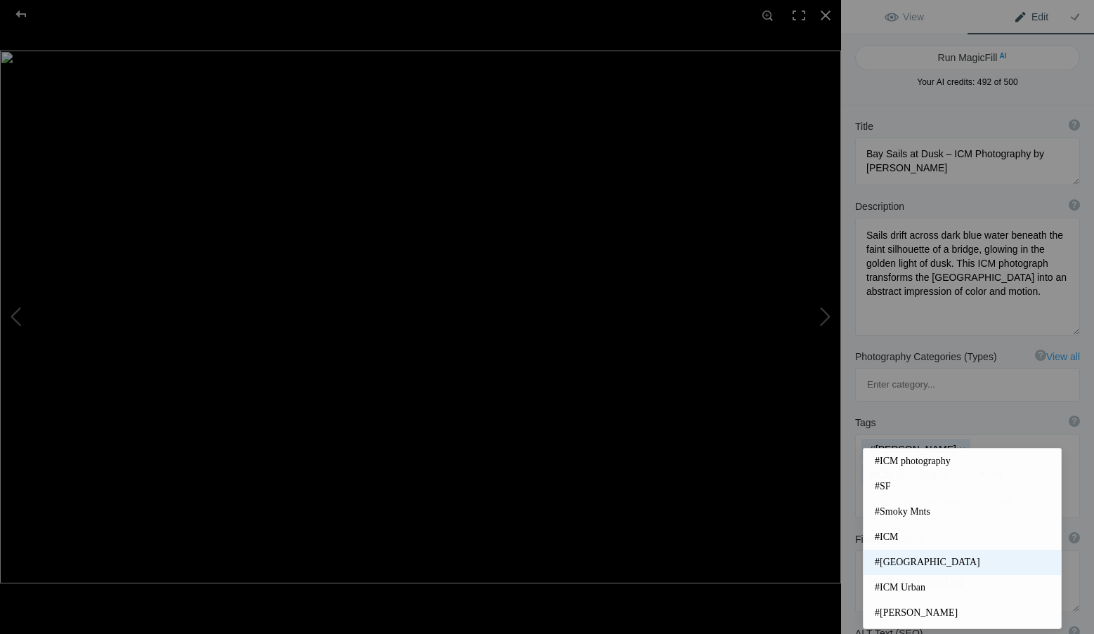
click at [921, 555] on mat-option "#San Francisco" at bounding box center [961, 562] width 197 height 25
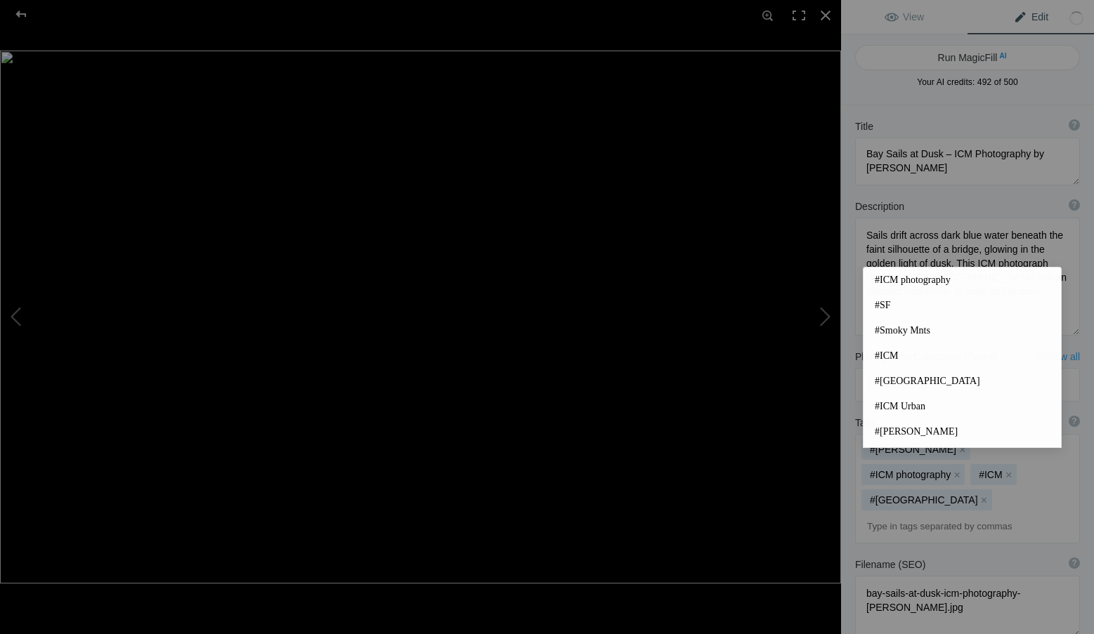
click at [918, 514] on input at bounding box center [966, 526] width 209 height 25
click at [898, 514] on input at bounding box center [966, 526] width 209 height 25
click at [887, 301] on span "#SF" at bounding box center [961, 305] width 175 height 14
click at [899, 514] on input at bounding box center [966, 526] width 209 height 25
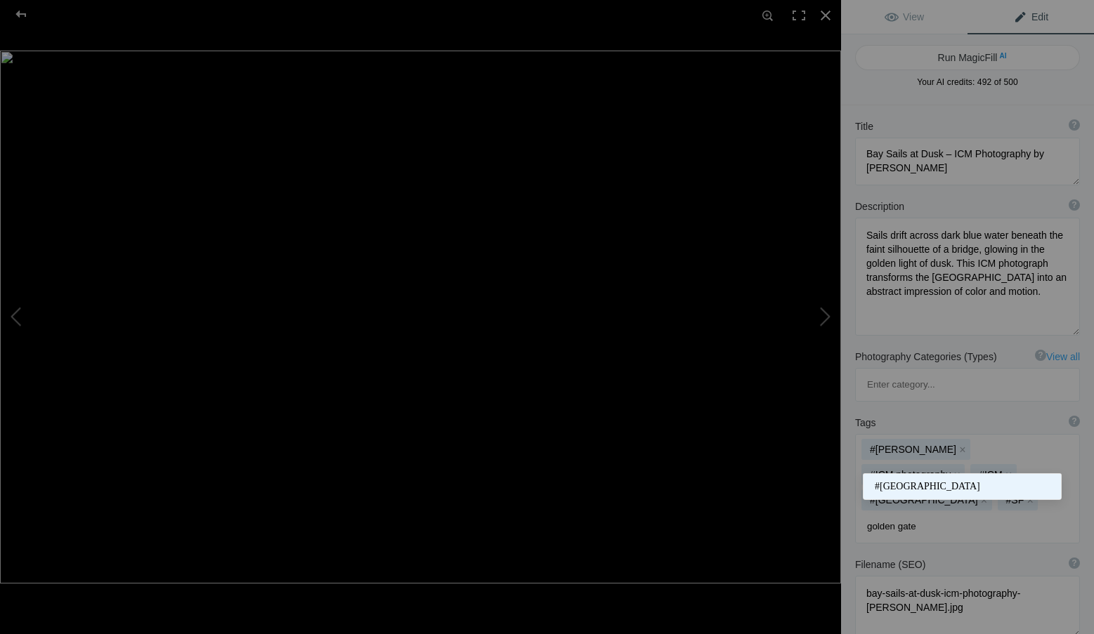
type input "golden gate"
click at [916, 487] on span "#golden gate bridge" at bounding box center [961, 487] width 175 height 14
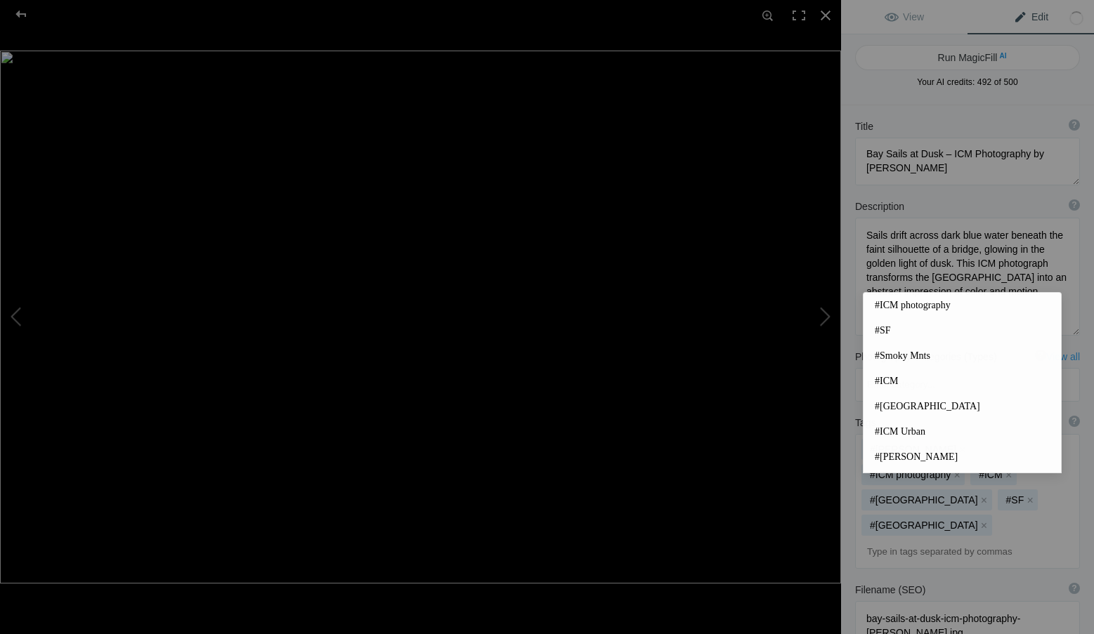
click at [907, 539] on input at bounding box center [966, 551] width 209 height 25
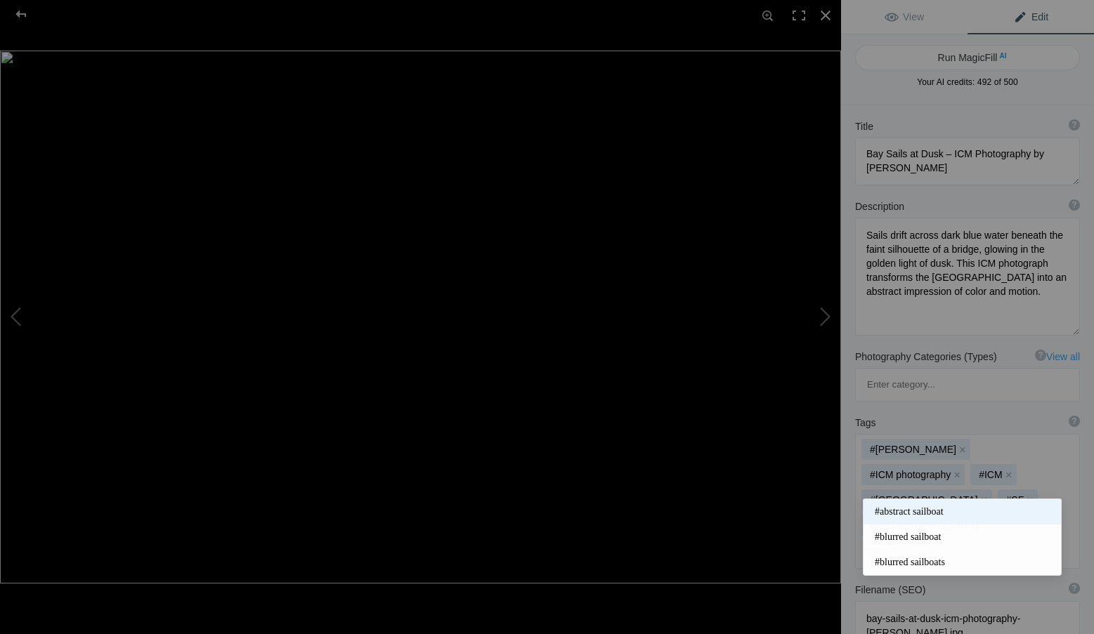
type input "sail"
click at [920, 511] on span "#abstract sailboat" at bounding box center [961, 512] width 175 height 14
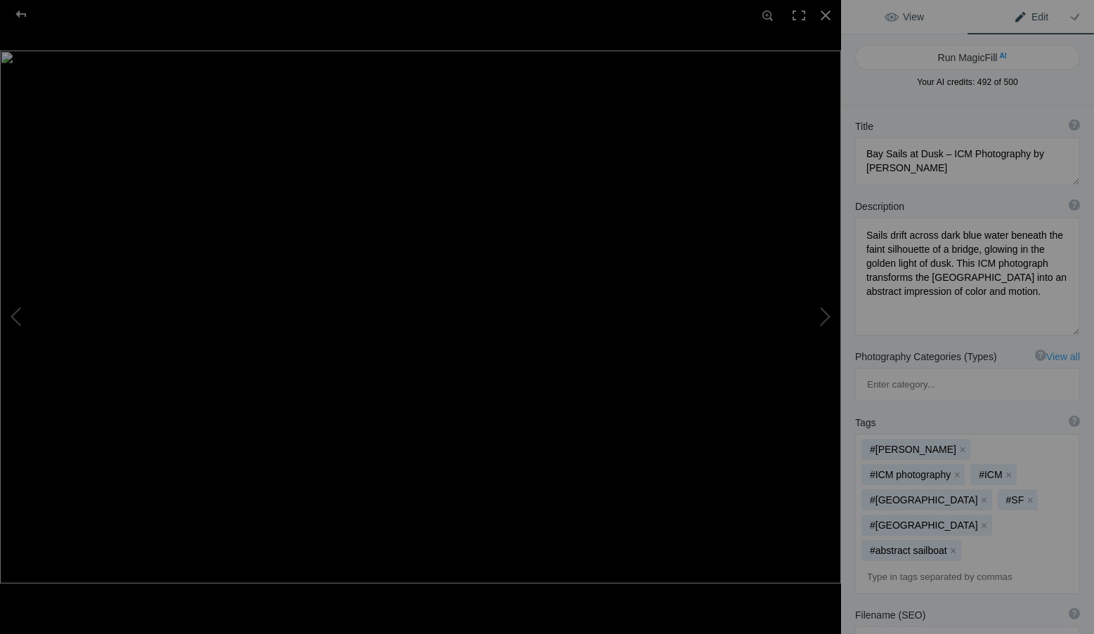
click at [920, 18] on span "View" at bounding box center [903, 16] width 39 height 11
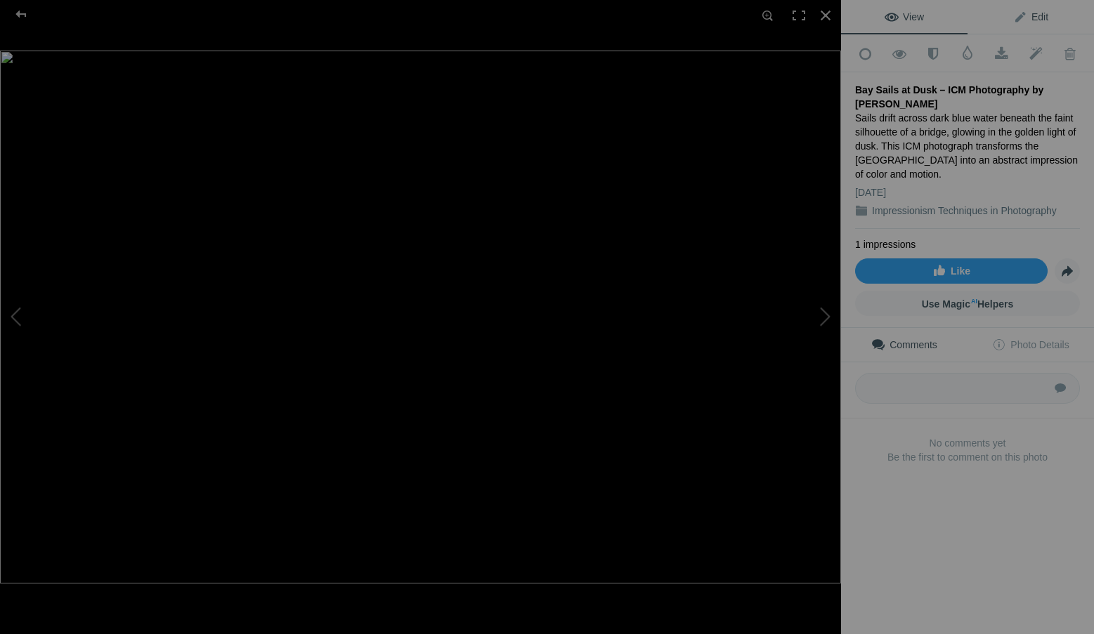
click at [1025, 12] on span "Edit" at bounding box center [1030, 16] width 35 height 11
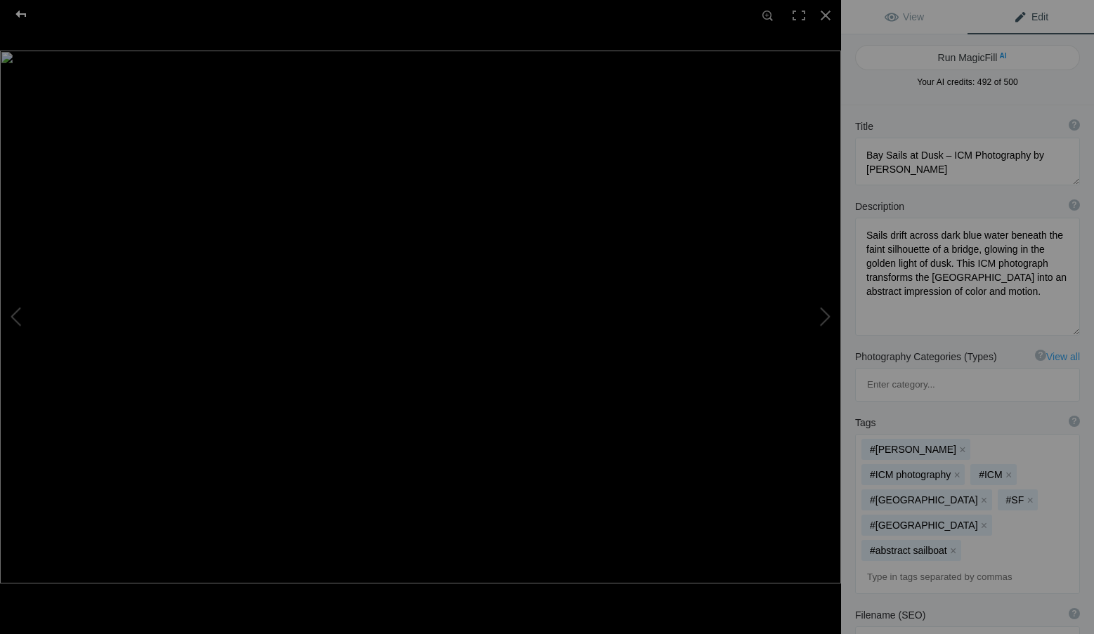
click at [17, 10] on div at bounding box center [21, 14] width 51 height 28
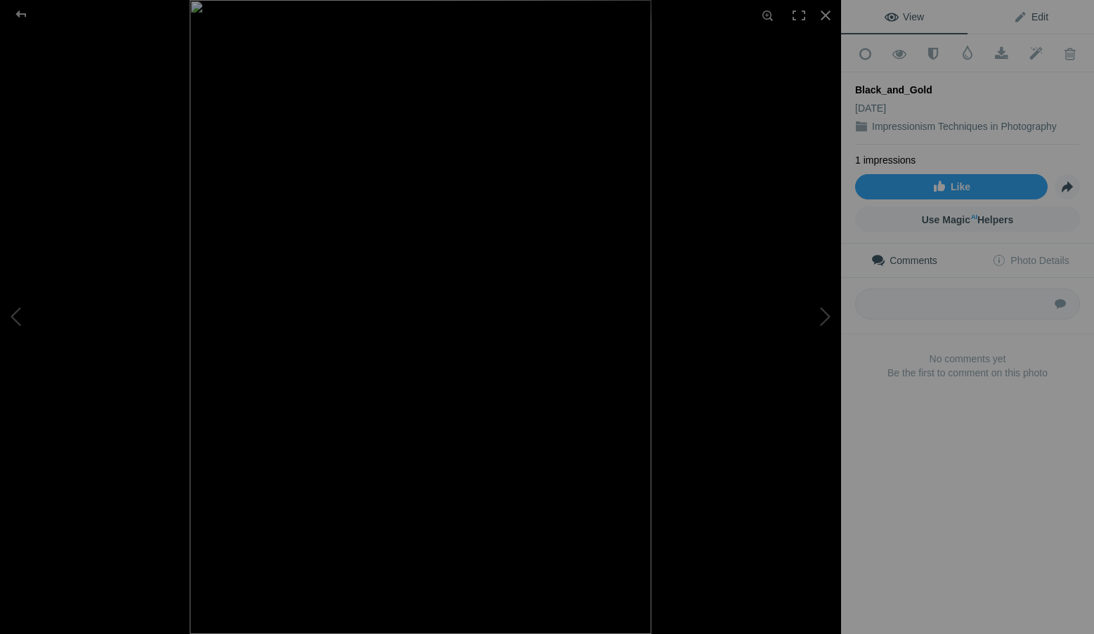
click at [1025, 8] on link "Edit" at bounding box center [1030, 17] width 126 height 34
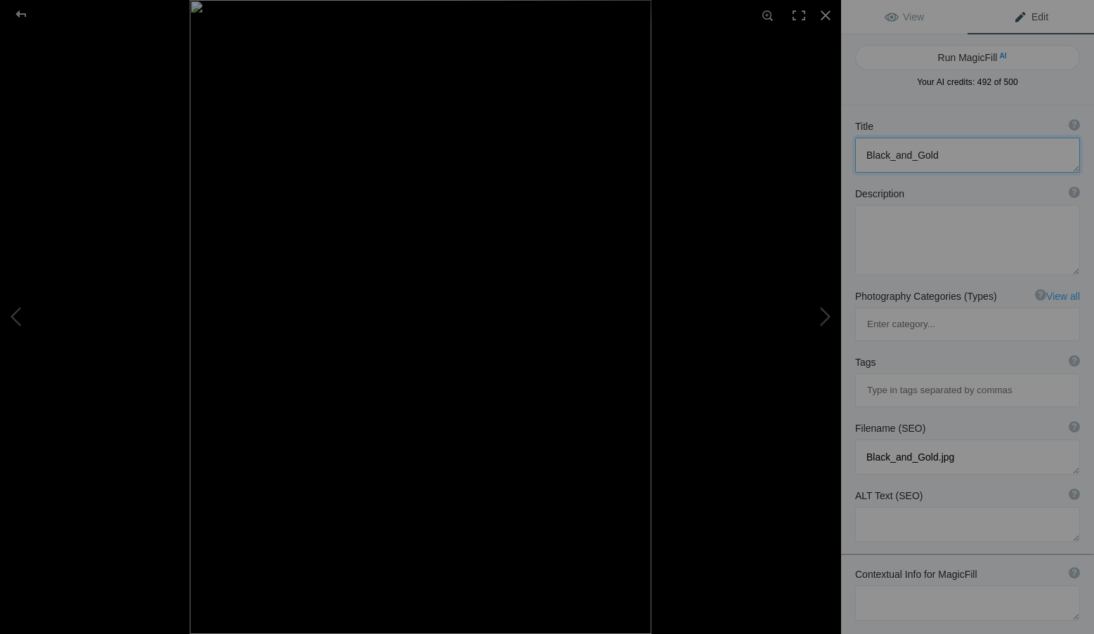
drag, startPoint x: 957, startPoint y: 157, endPoint x: 858, endPoint y: 154, distance: 99.8
click at [858, 154] on textarea at bounding box center [967, 155] width 225 height 35
paste textarea "Umbrella in Abstraction – ICM Photography by Roxanne Overton"
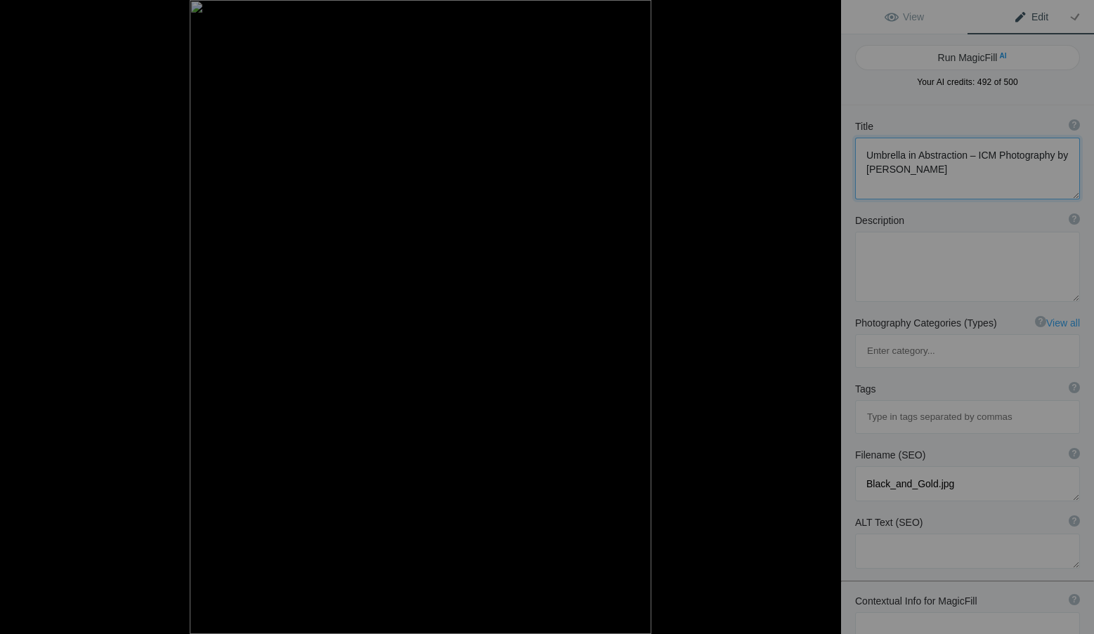
type textarea "Umbrella in Abstraction – ICM Photography by Roxanne Overton"
click at [910, 270] on textarea at bounding box center [967, 267] width 225 height 70
paste textarea "A table umbrella dissolves into overlapping planes of light, shadow, and muted …"
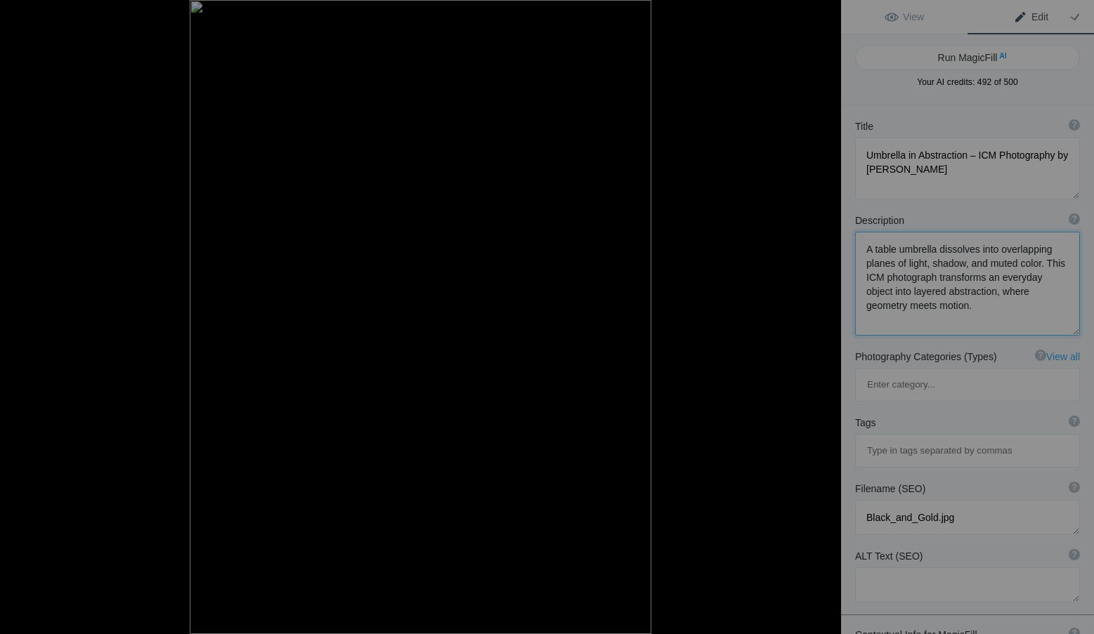
type textarea "A table umbrella dissolves into overlapping planes of light, shadow, and muted …"
drag, startPoint x: 966, startPoint y: 454, endPoint x: 827, endPoint y: 452, distance: 139.8
click at [827, 452] on div "Black_and_Gold View Edit Run MagicFill AI Your AI credits: 492 of 500 You have …" at bounding box center [547, 317] width 1094 height 634
paste textarea "umbrella-in-abstraction-icm-photography-roxanne-overton.jpg"
type textarea "umbrella-in-abstraction-icm-photography-roxanne-overton.jpg"
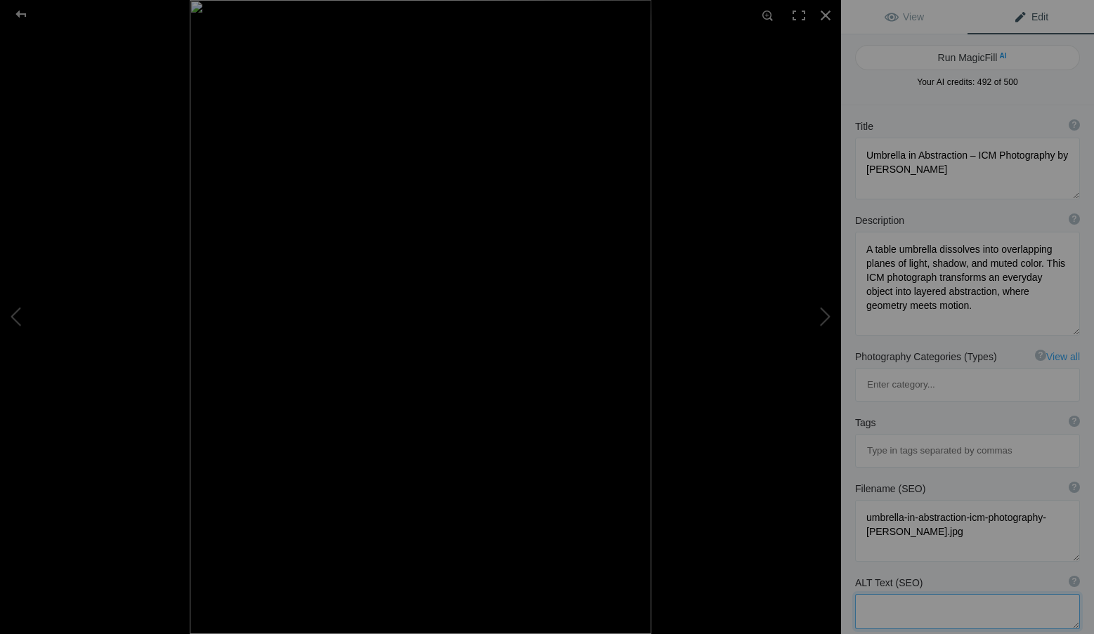
click at [882, 594] on textarea at bounding box center [967, 611] width 225 height 35
paste textarea "ICM photograph by Roxanne Overton titled Umbrella in Abstraction, blurred table…"
type textarea "ICM photograph by Roxanne Overton titled Umbrella in Abstraction, blurred table…"
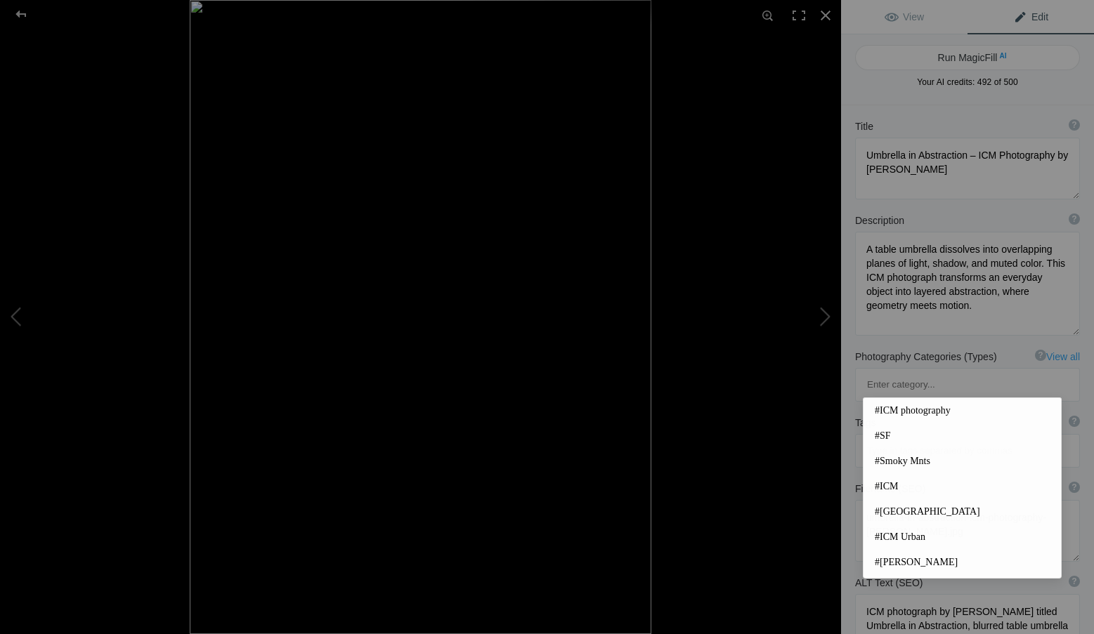
click at [932, 438] on input at bounding box center [966, 450] width 209 height 25
paste input "Roxanne Overton, ICM photography, intentional camera movement, abstract photogr…"
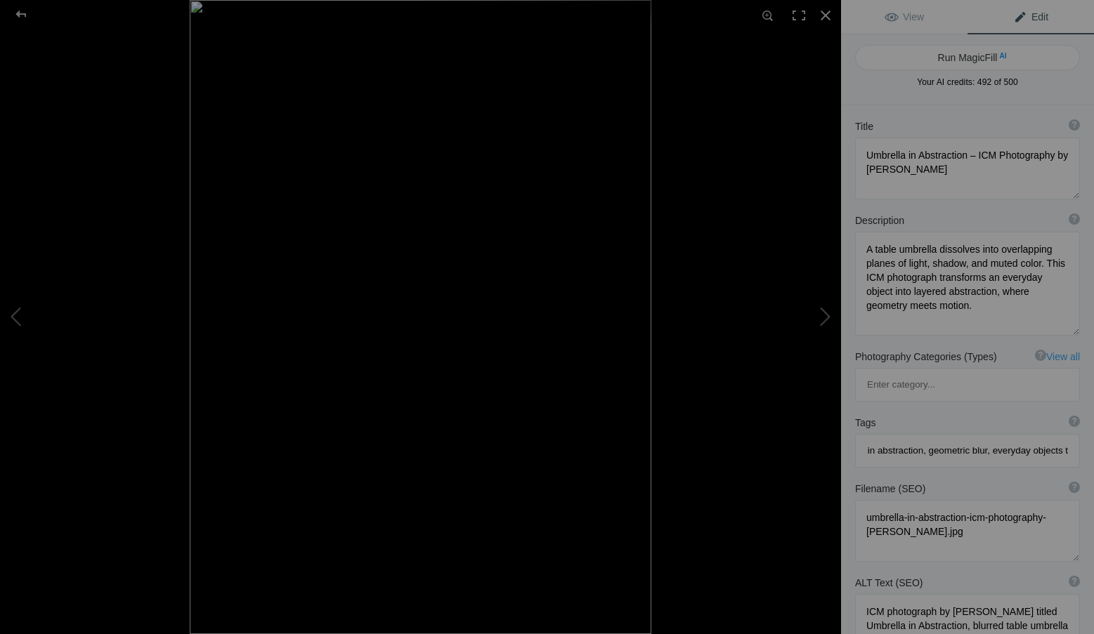
click at [999, 409] on div "Tags ? Tags are keywords that describe images. For SEO purposes, do not tag pho…" at bounding box center [967, 442] width 253 height 66
click at [995, 438] on input "Roxanne Overton, ICM photography, intentional camera movement, abstract photogr…" at bounding box center [966, 450] width 209 height 25
click at [938, 438] on input "Roxanne Overton, ICM photography, intentional camera movement, abstract photogr…" at bounding box center [966, 450] width 209 height 25
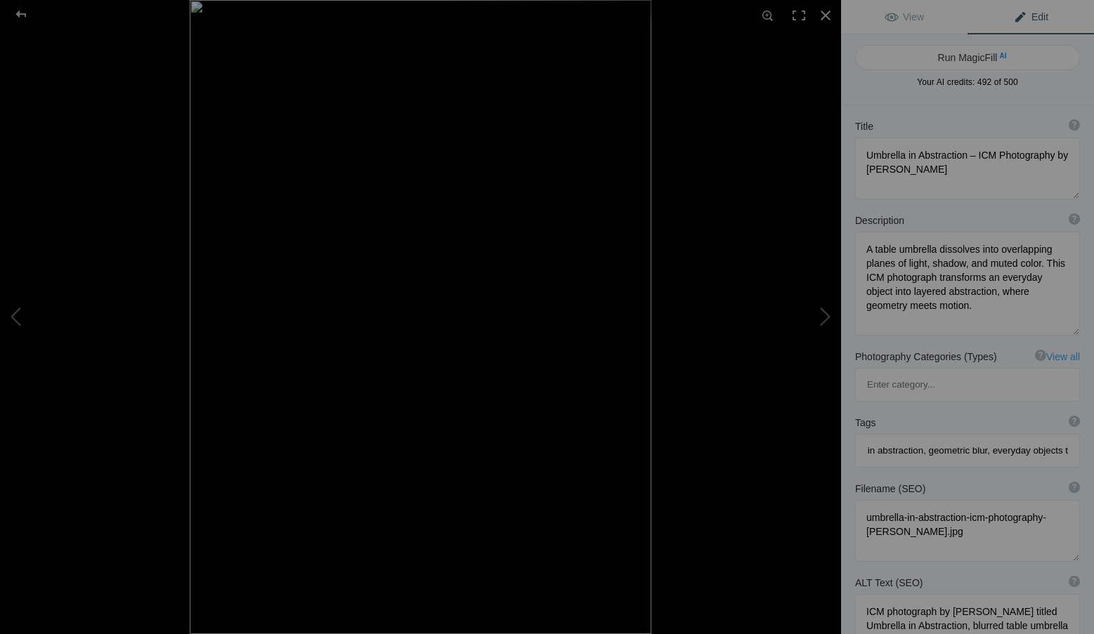
drag, startPoint x: 941, startPoint y: 388, endPoint x: 1100, endPoint y: 390, distance: 158.7
drag, startPoint x: 955, startPoint y: 385, endPoint x: 845, endPoint y: 379, distance: 110.4
click at [845, 409] on div "Tags ? Tags are keywords that describe images. For SEO purposes, do not tag pho…" at bounding box center [967, 442] width 253 height 66
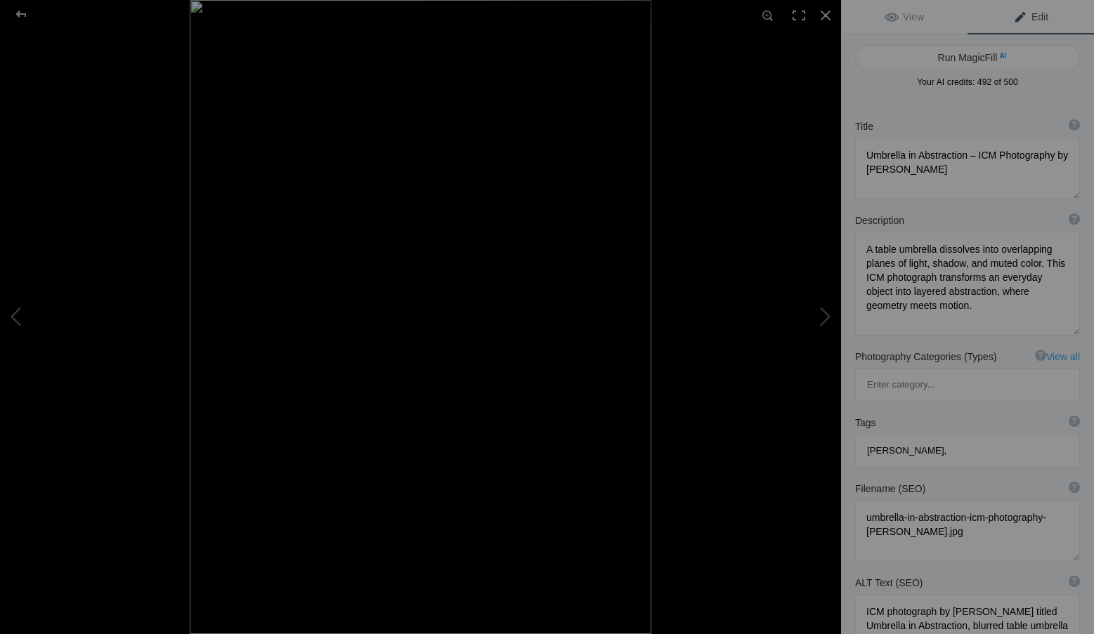
type input "Roxanne Overton,"
click at [954, 409] on div "Tags ? Tags are keywords that describe images. For SEO purposes, do not tag pho…" at bounding box center [967, 442] width 253 height 66
drag, startPoint x: 943, startPoint y: 387, endPoint x: 857, endPoint y: 379, distance: 86.1
click at [857, 435] on div "Roxanne Overton," at bounding box center [966, 451] width 223 height 32
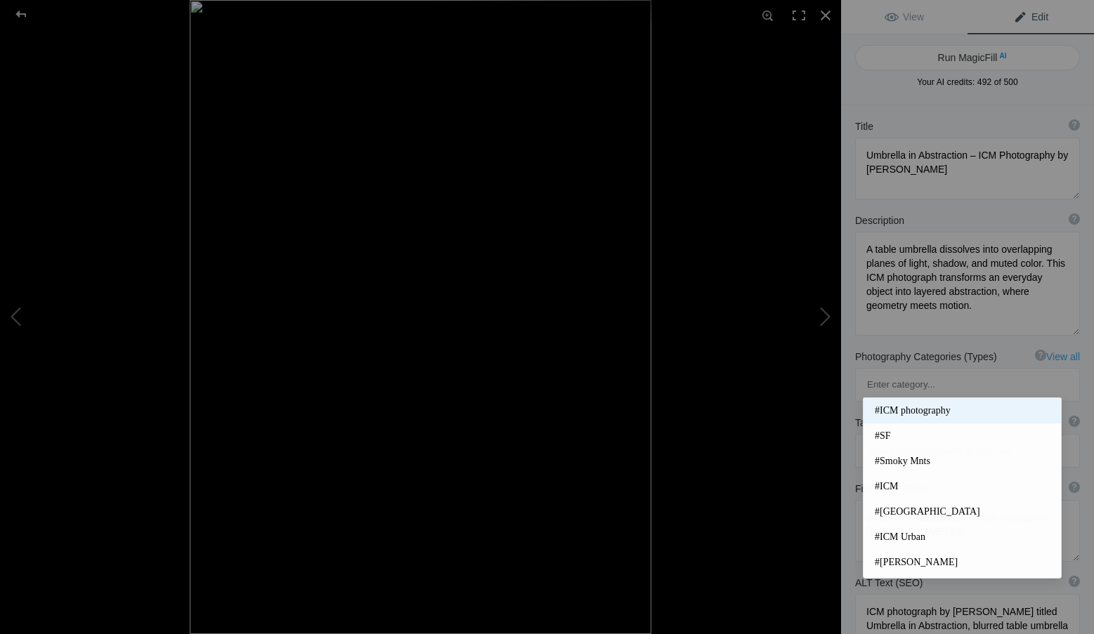
click at [912, 409] on span "#ICM photography" at bounding box center [961, 411] width 175 height 14
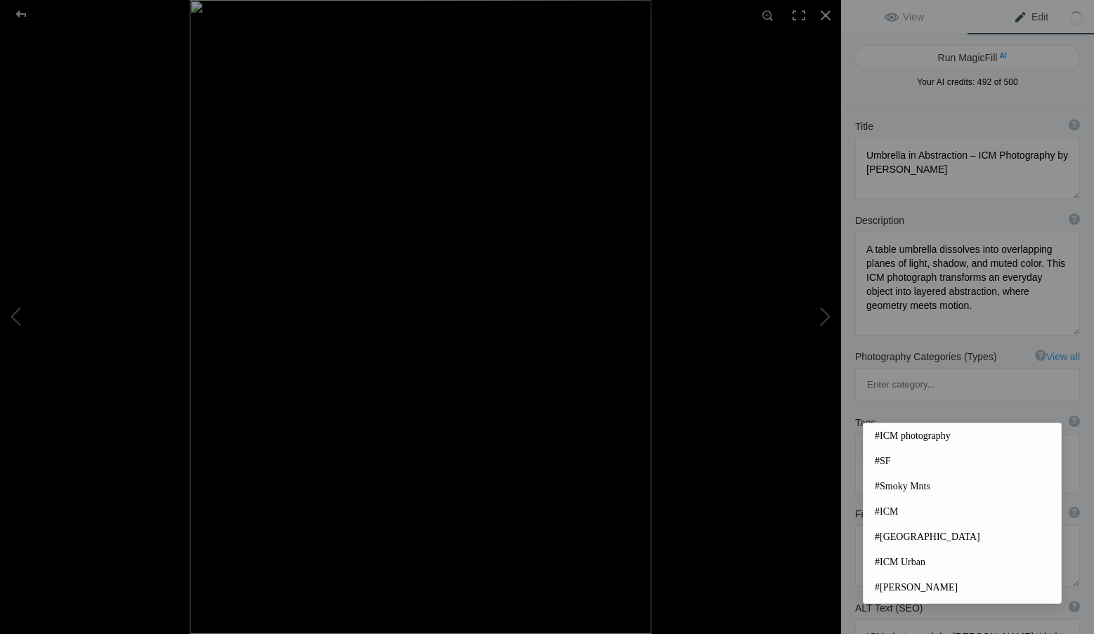
click at [898, 464] on input at bounding box center [966, 476] width 209 height 25
click at [918, 508] on span "#ICM" at bounding box center [961, 512] width 175 height 14
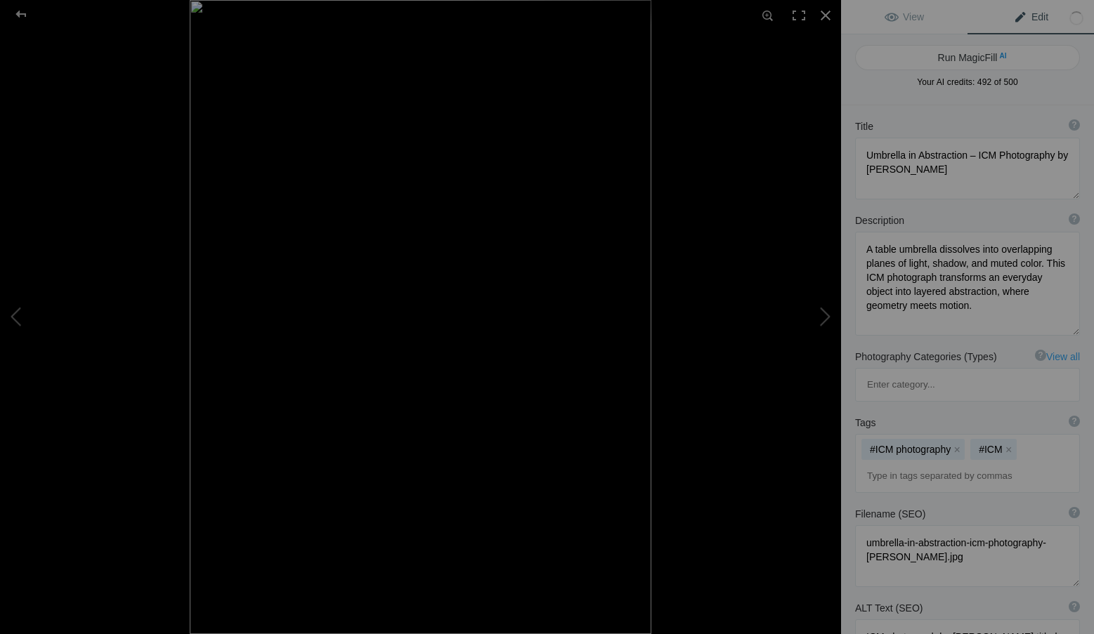
click at [903, 464] on input at bounding box center [966, 476] width 209 height 25
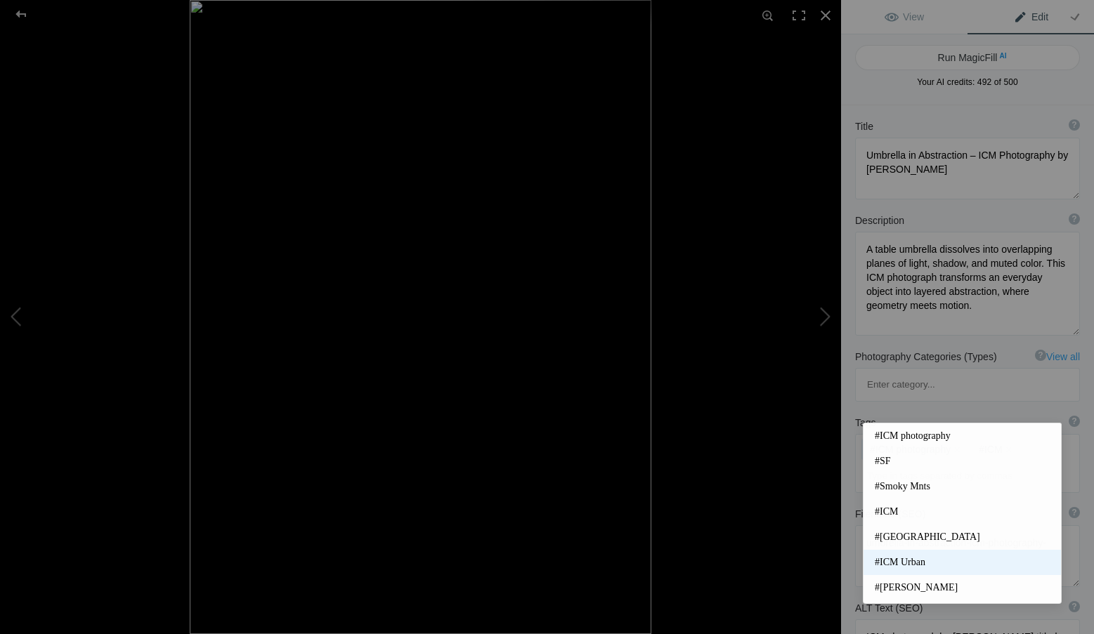
click at [924, 557] on span "#ICM Urban" at bounding box center [961, 563] width 175 height 14
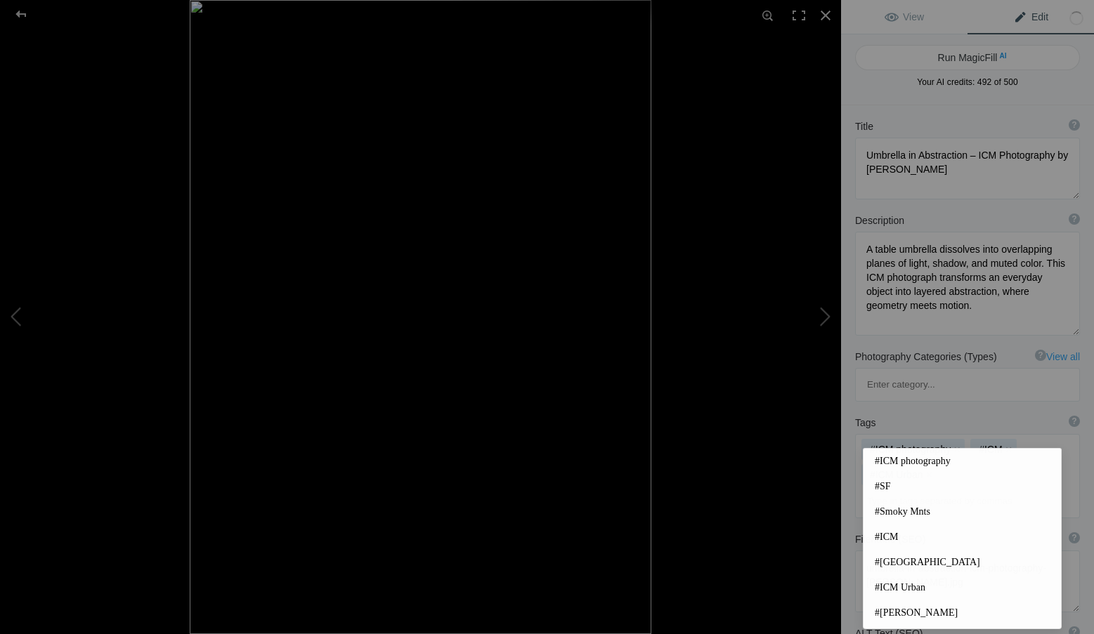
click at [917, 489] on input at bounding box center [966, 501] width 209 height 25
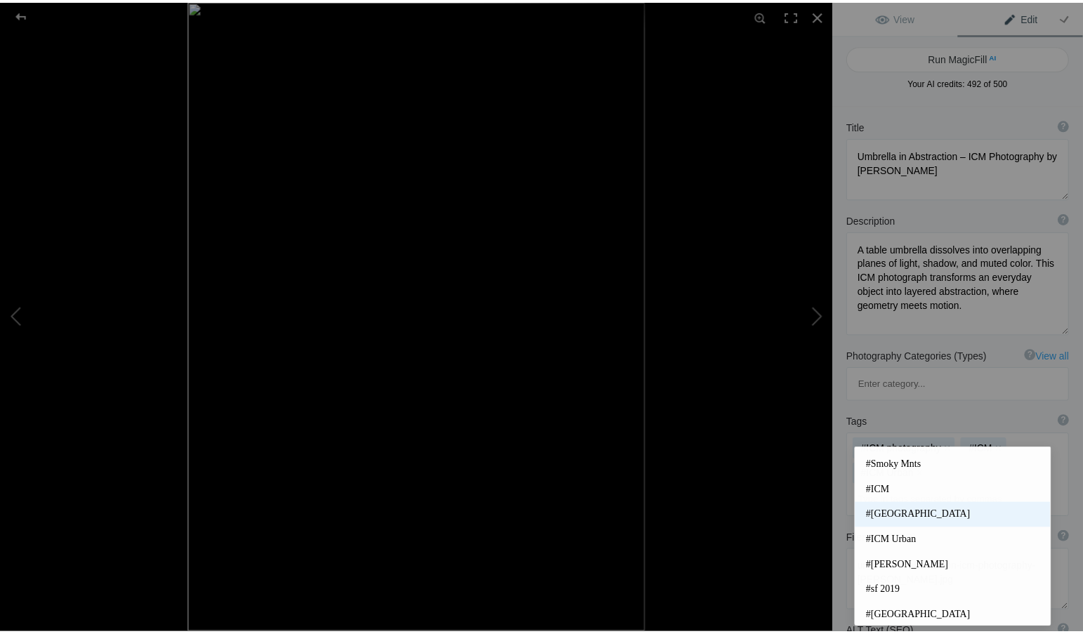
scroll to position [70, 0]
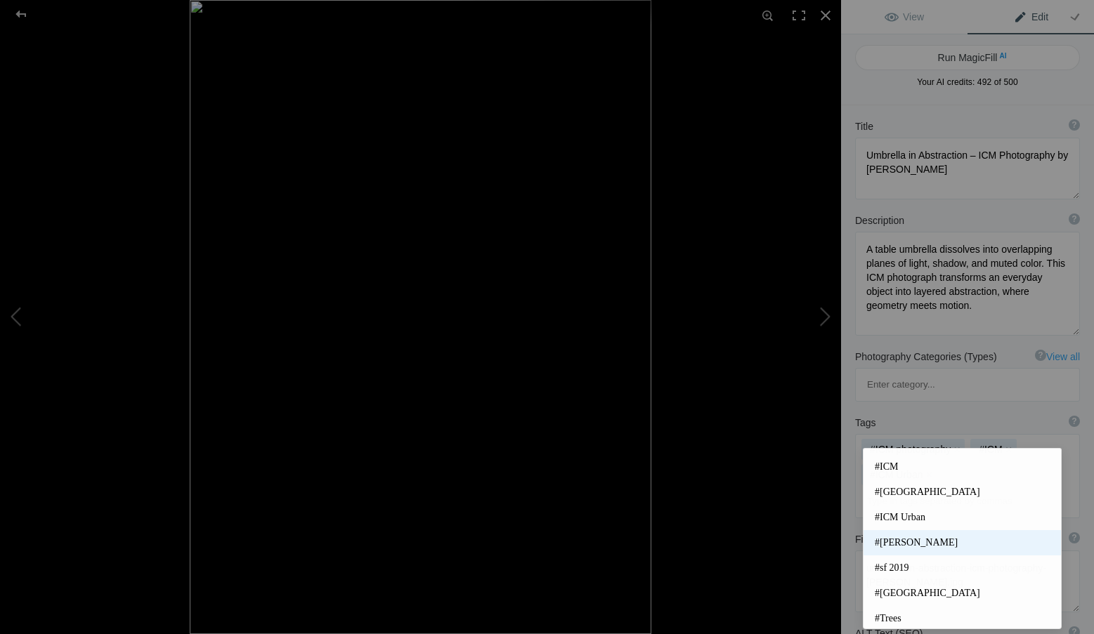
click at [940, 543] on span "#Roxanne Overton" at bounding box center [961, 543] width 175 height 14
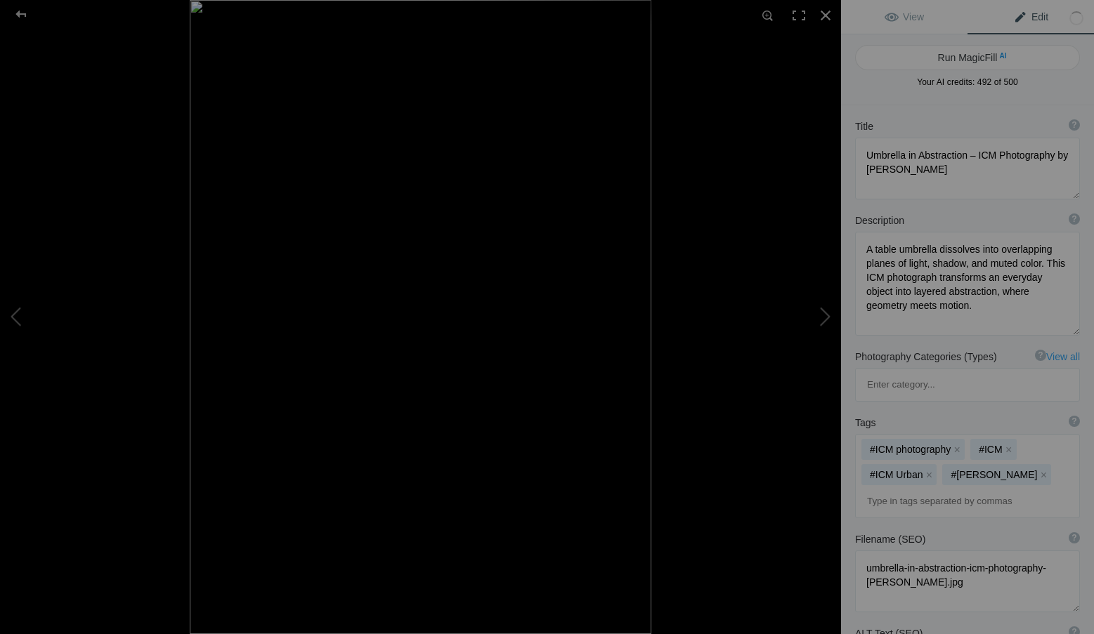
click at [907, 489] on input at bounding box center [966, 501] width 209 height 25
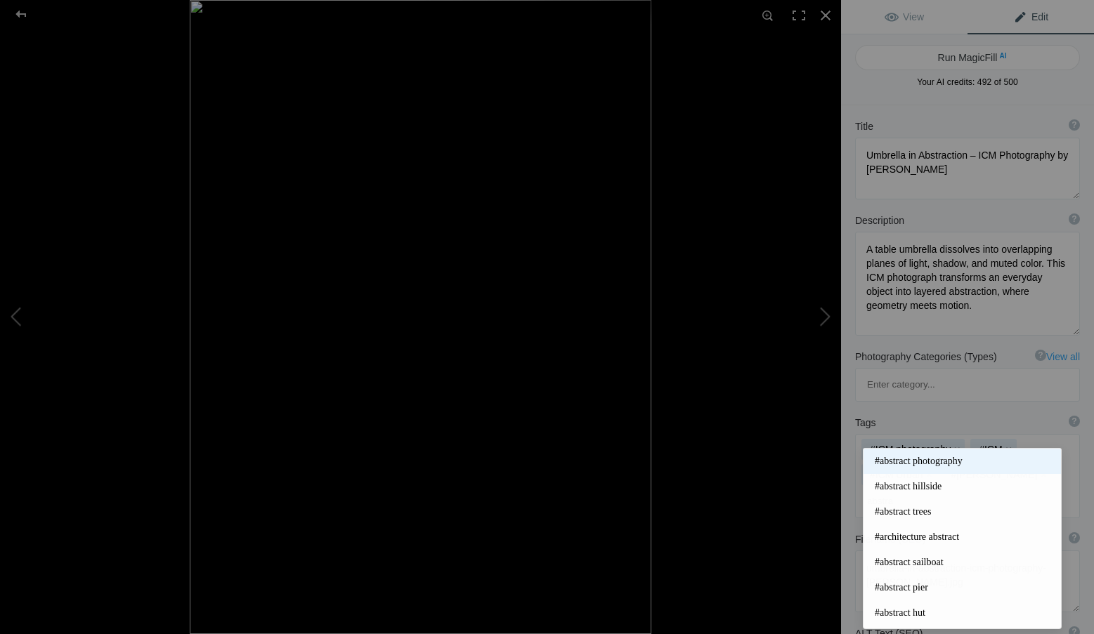
type input "abstra"
click at [919, 457] on span "#abstract photography" at bounding box center [961, 461] width 175 height 14
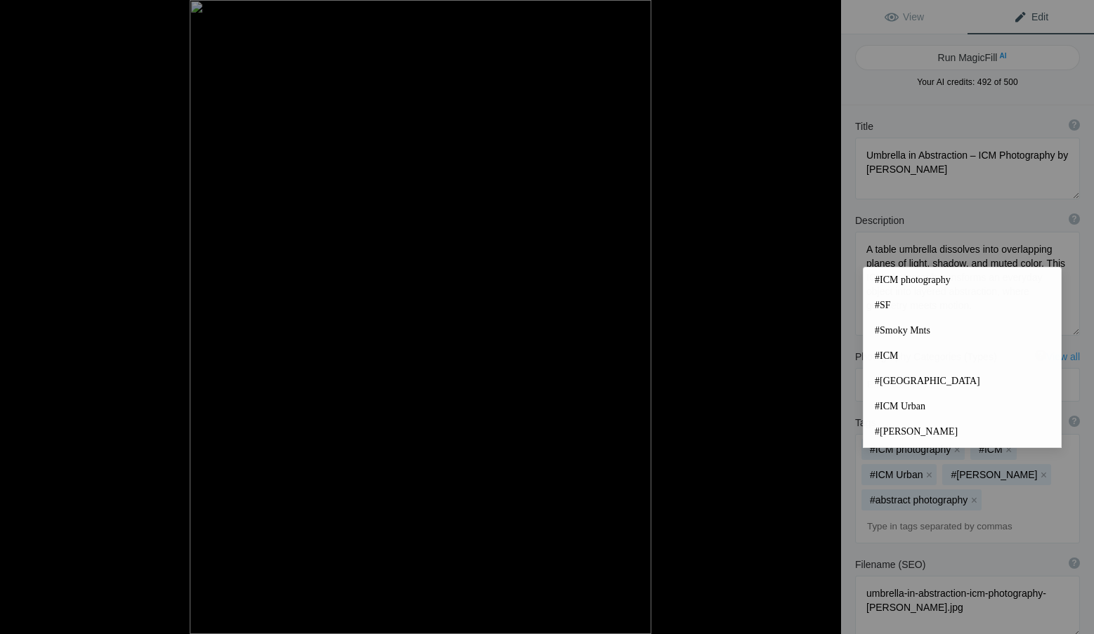
click at [912, 514] on input at bounding box center [966, 526] width 209 height 25
type input "w"
click at [907, 277] on span "#wine country" at bounding box center [961, 280] width 175 height 14
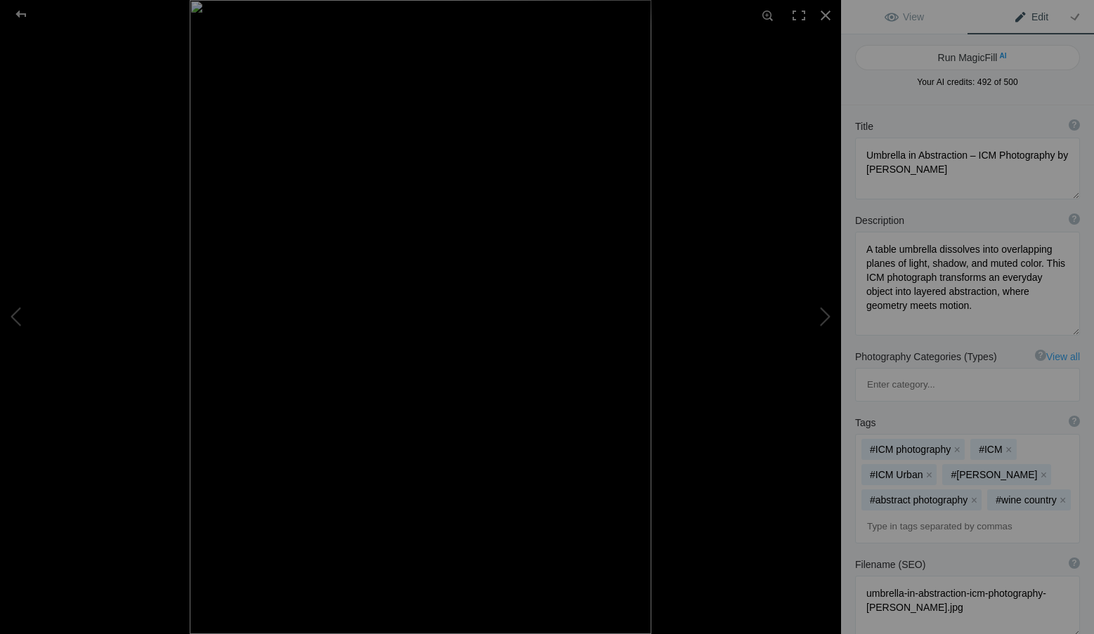
click at [1023, 10] on link "Edit" at bounding box center [1030, 17] width 126 height 34
click at [920, 15] on span "View" at bounding box center [903, 16] width 39 height 11
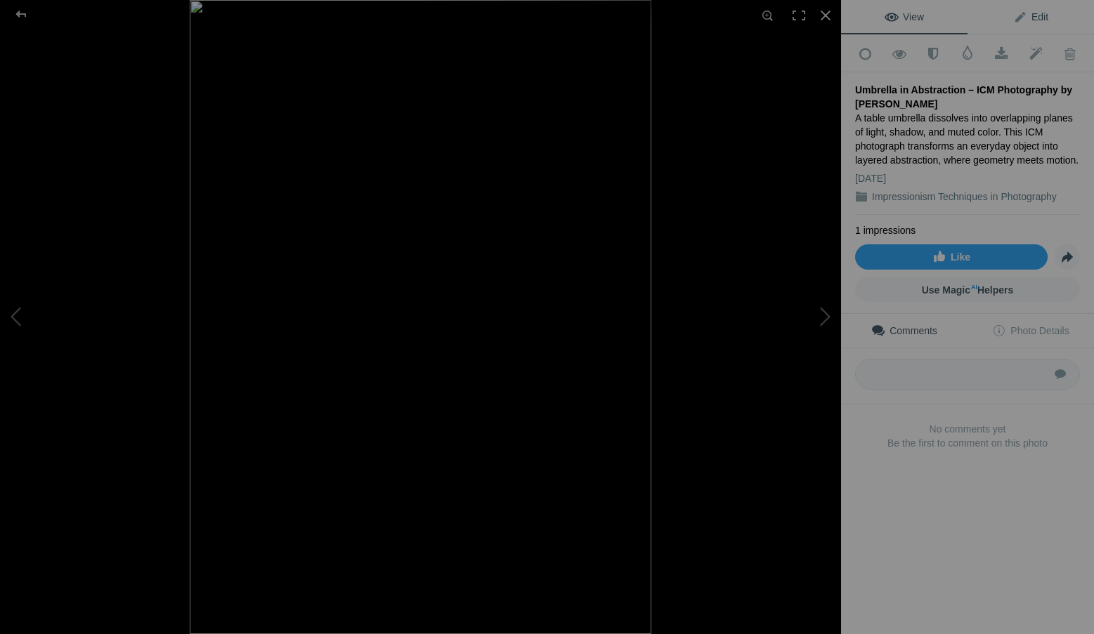
click at [1013, 13] on span "Edit" at bounding box center [1030, 16] width 35 height 11
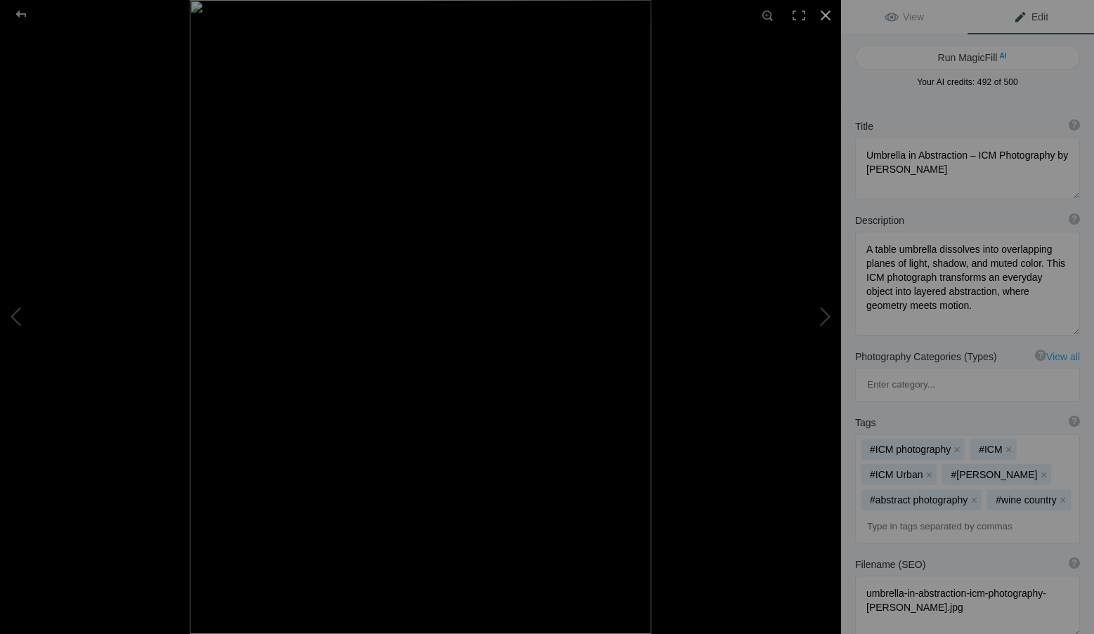
click at [829, 13] on div at bounding box center [825, 15] width 31 height 31
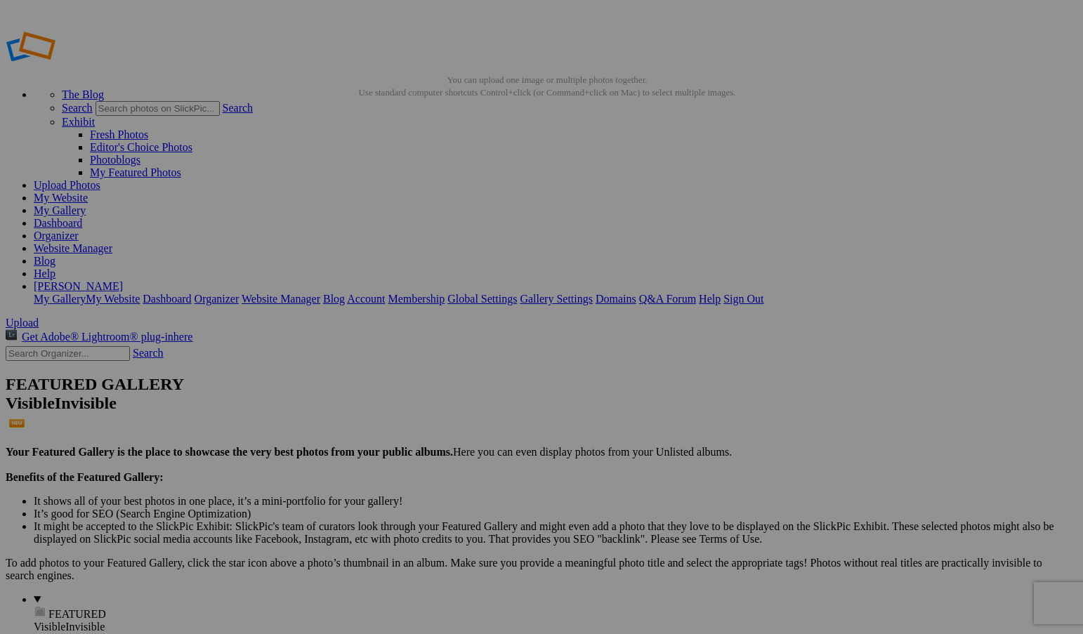
click at [112, 242] on link "Website Manager" at bounding box center [73, 248] width 79 height 12
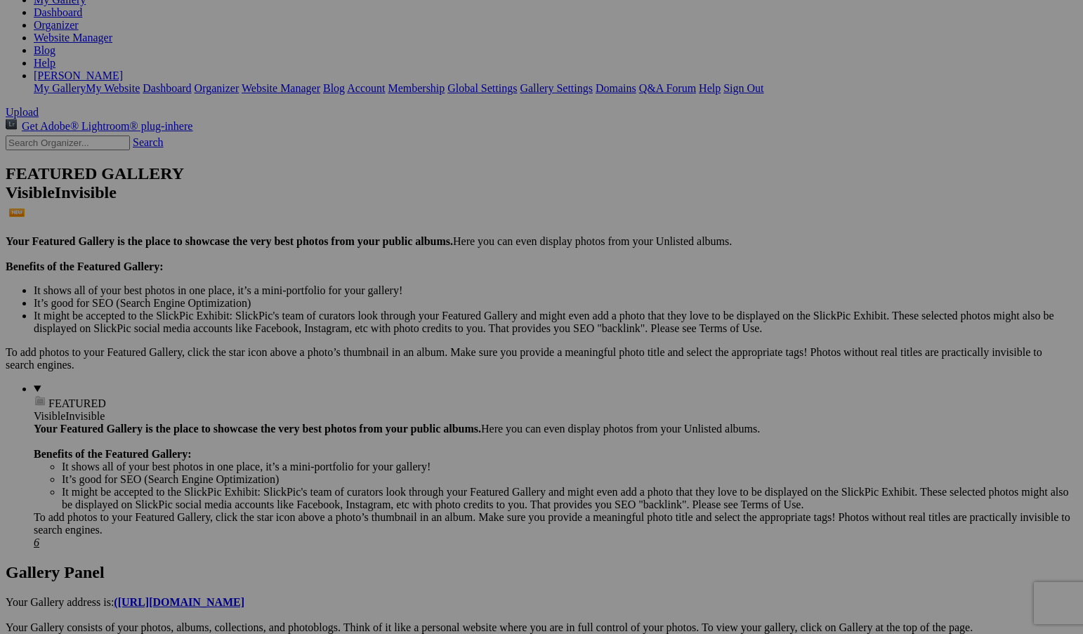
scroll to position [281, 0]
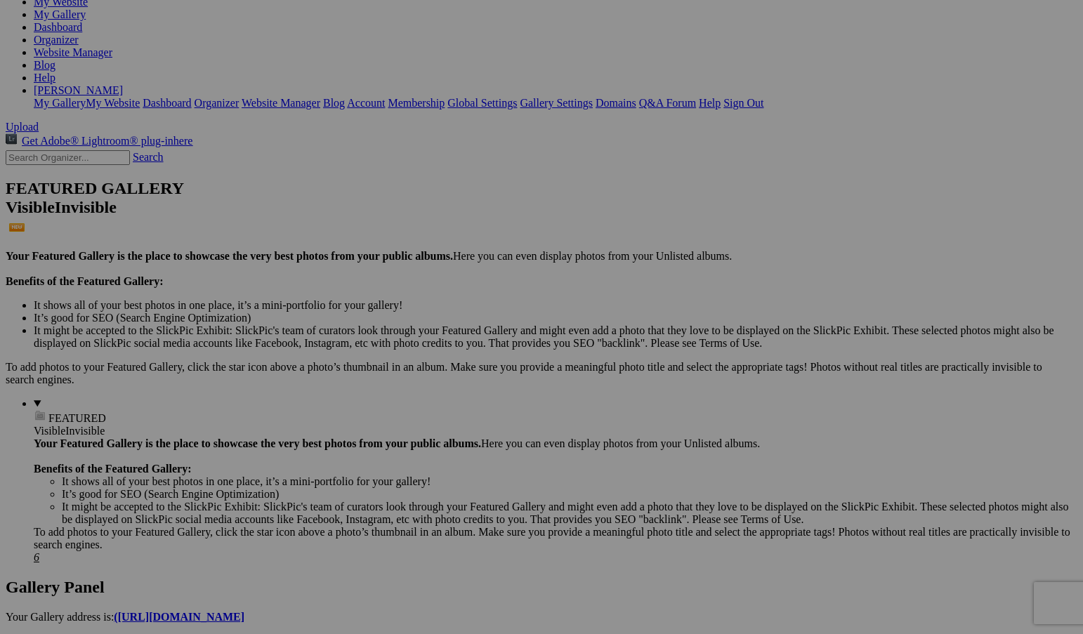
scroll to position [211, 0]
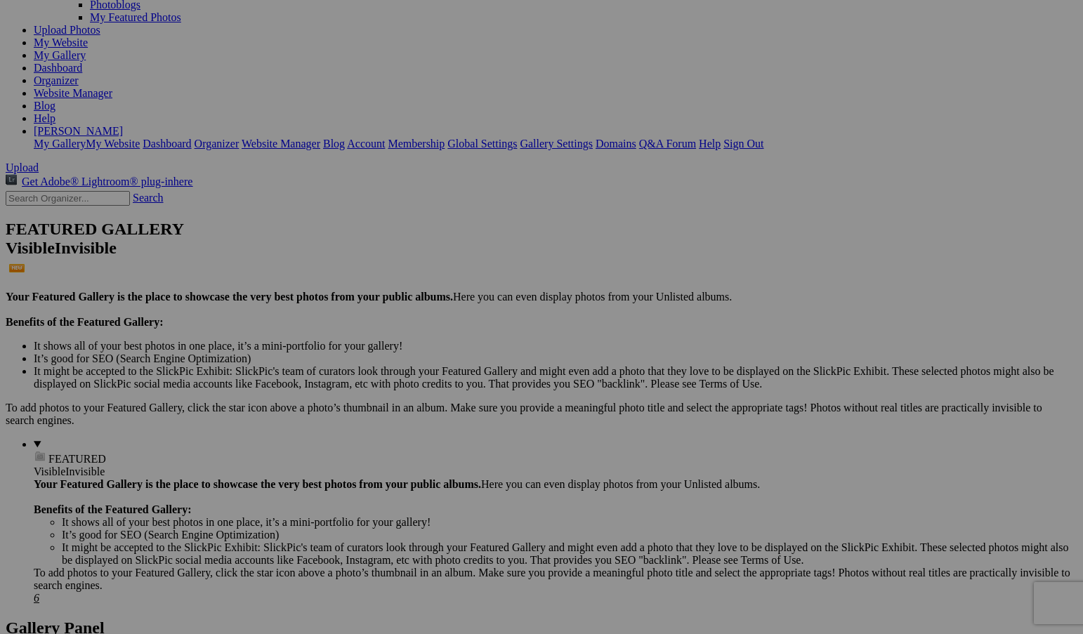
scroll to position [211, 0]
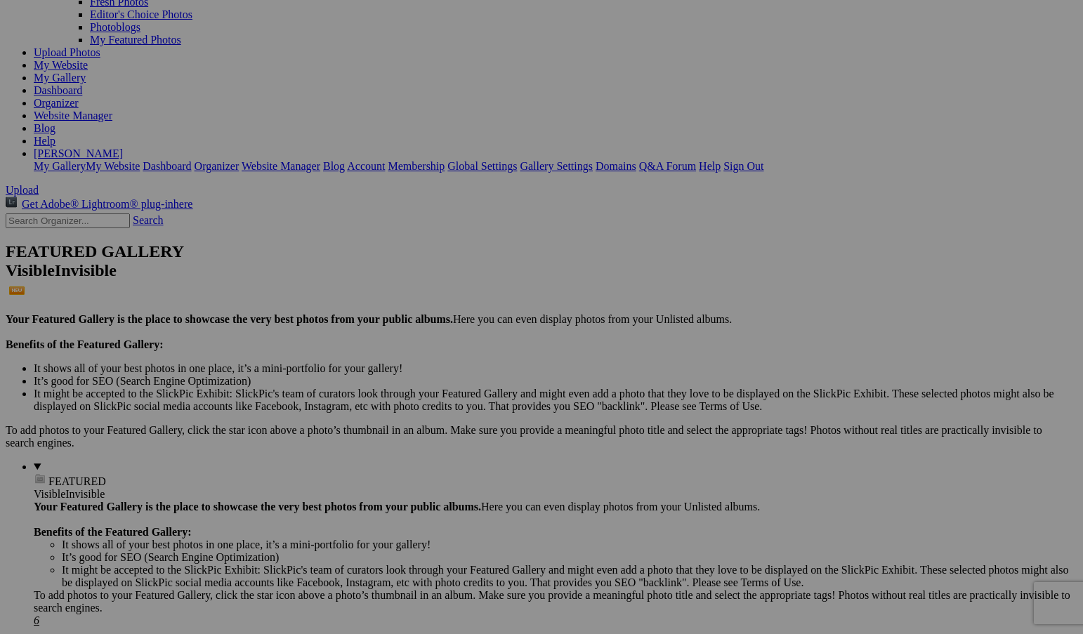
scroll to position [140, 0]
